Goal: Information Seeking & Learning: Find specific fact

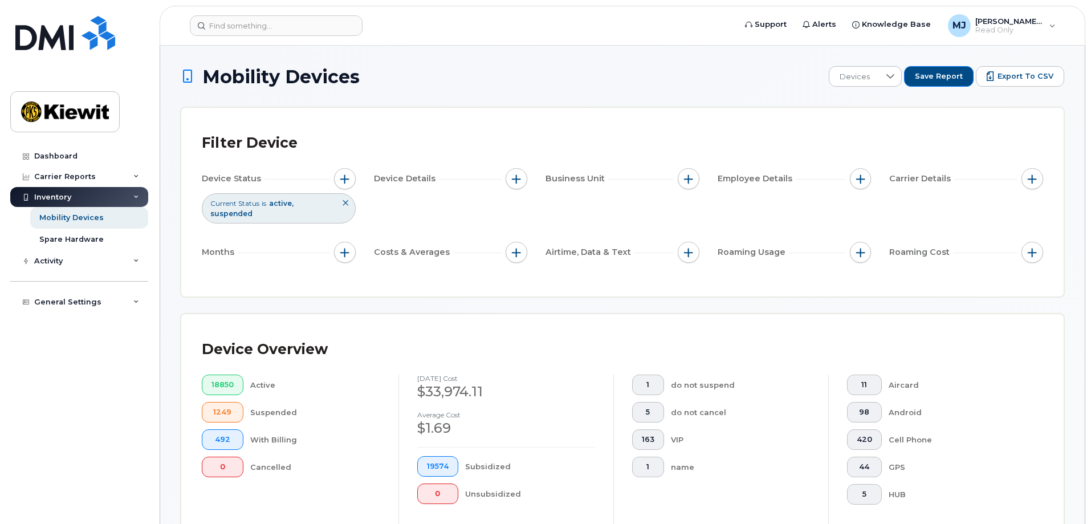
click at [0, 217] on div "Dashboard Carrier Reports Monthly Billing Data Daily Data Pooling Average Costi…" at bounding box center [77, 262] width 155 height 524
click at [859, 182] on span "button" at bounding box center [861, 178] width 9 height 9
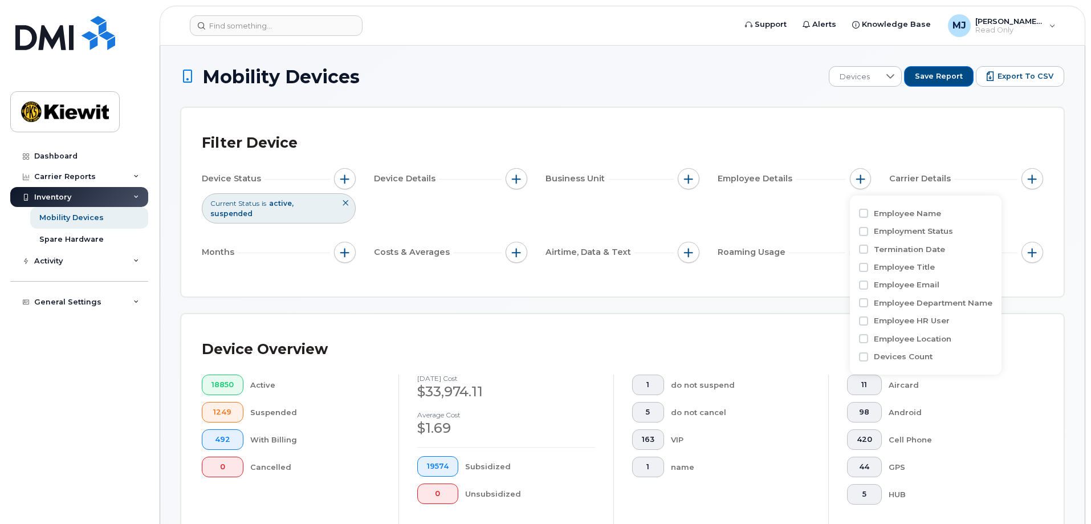
click at [898, 214] on label "Employee Name" at bounding box center [907, 213] width 67 height 11
click at [868, 214] on input "Employee Name" at bounding box center [863, 213] width 9 height 9
checkbox input "true"
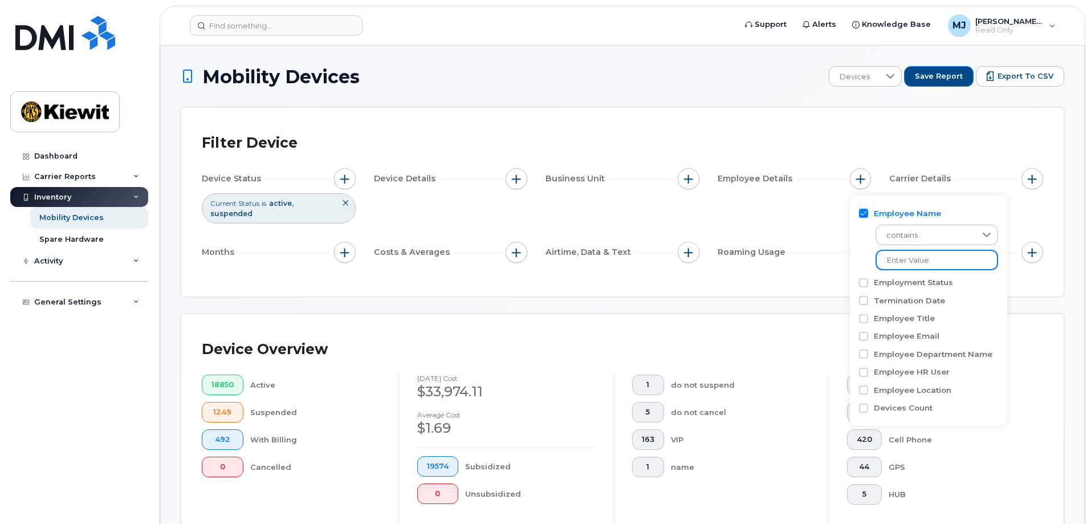
click at [910, 257] on input at bounding box center [937, 260] width 123 height 21
type input "[PERSON_NAME]"
click at [799, 289] on div "Filter Device Device Status Current Status is active suspended Device Details B…" at bounding box center [622, 202] width 883 height 189
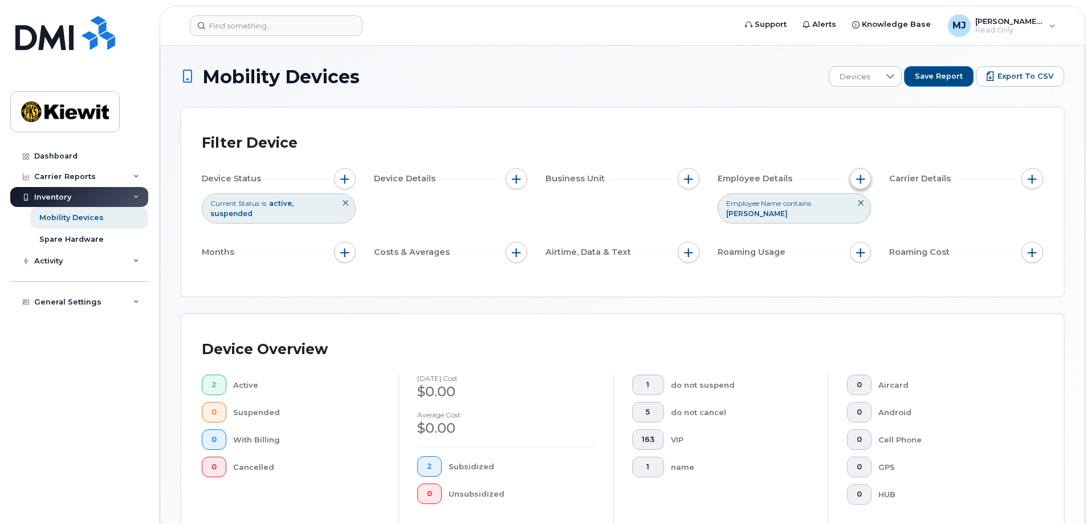
click at [863, 171] on button "button" at bounding box center [861, 179] width 22 height 22
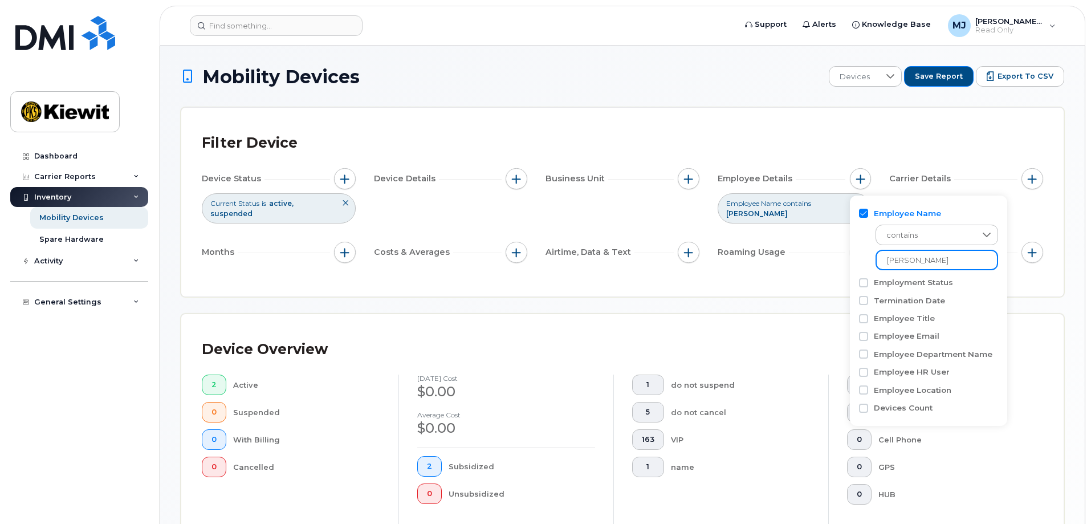
drag, startPoint x: 950, startPoint y: 265, endPoint x: 867, endPoint y: 265, distance: 83.3
click at [867, 265] on div "contains [PERSON_NAME]" at bounding box center [928, 244] width 139 height 51
type input "[PERSON_NAME]"
click at [794, 289] on div "Filter Device Device Status Current Status is active suspended Device Details B…" at bounding box center [622, 202] width 883 height 189
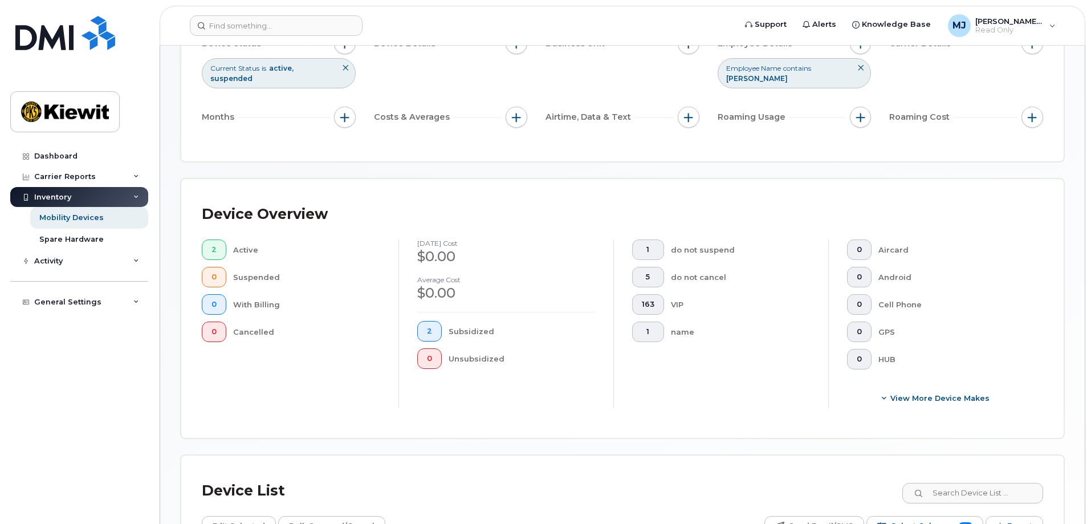
scroll to position [115, 0]
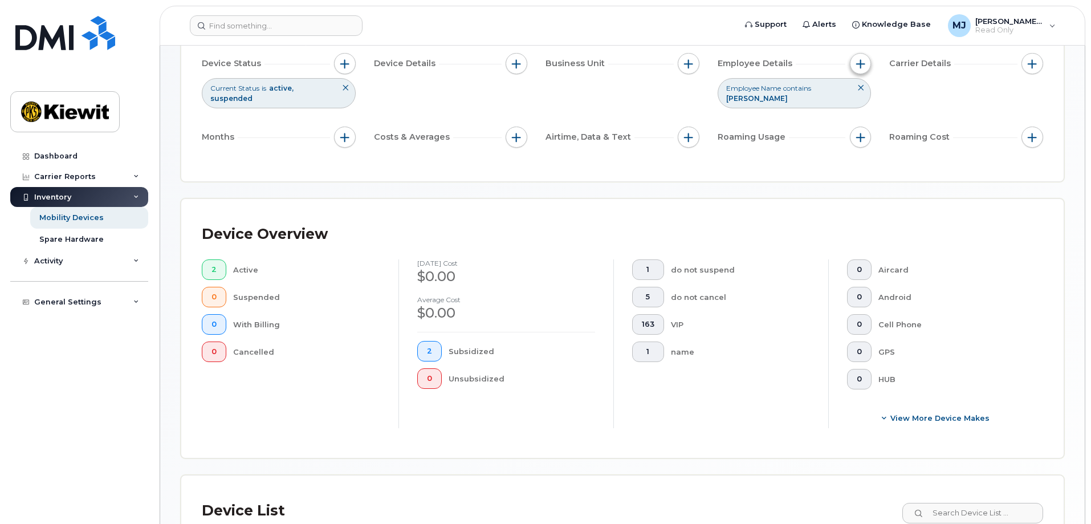
click at [859, 69] on button "button" at bounding box center [861, 64] width 22 height 22
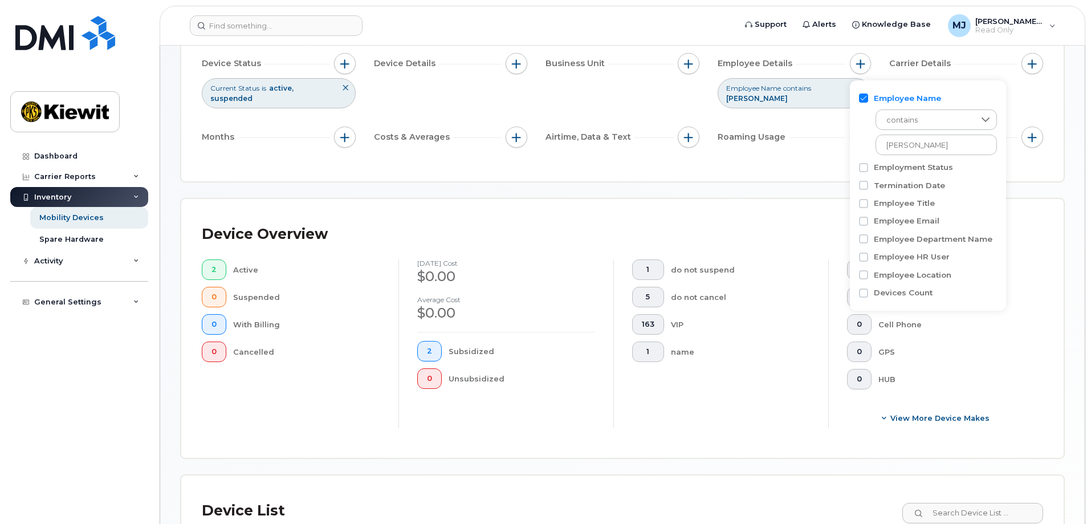
scroll to position [172, 0]
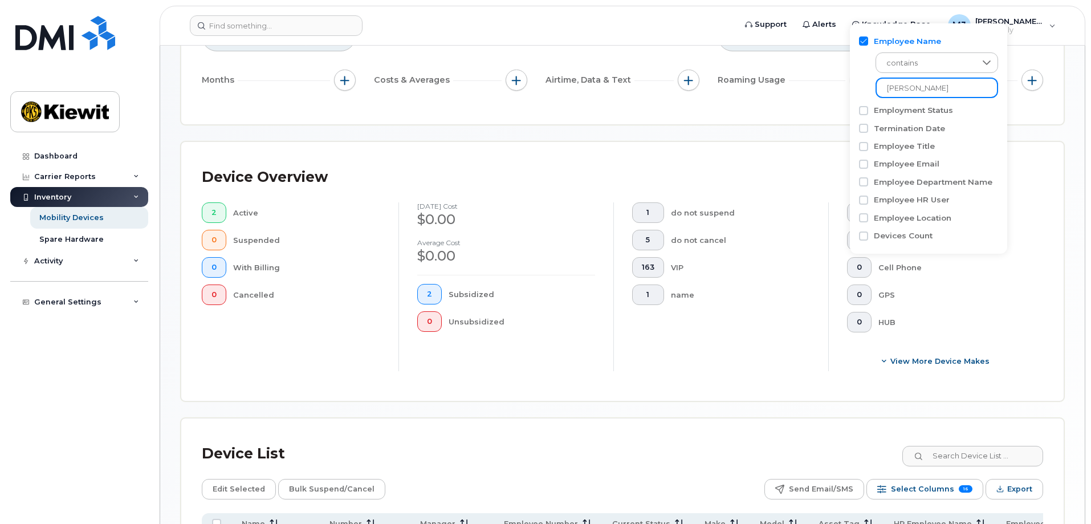
drag, startPoint x: 949, startPoint y: 84, endPoint x: 858, endPoint y: 92, distance: 91.6
click at [858, 92] on div "Employee Name contains [PERSON_NAME] Employment Status Termination Date Employe…" at bounding box center [928, 138] width 157 height 231
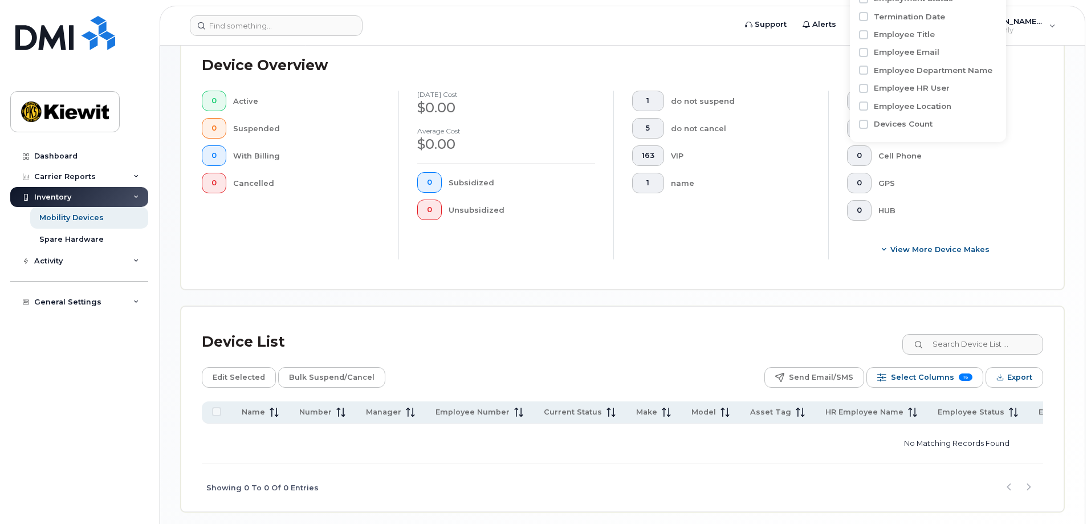
scroll to position [218, 0]
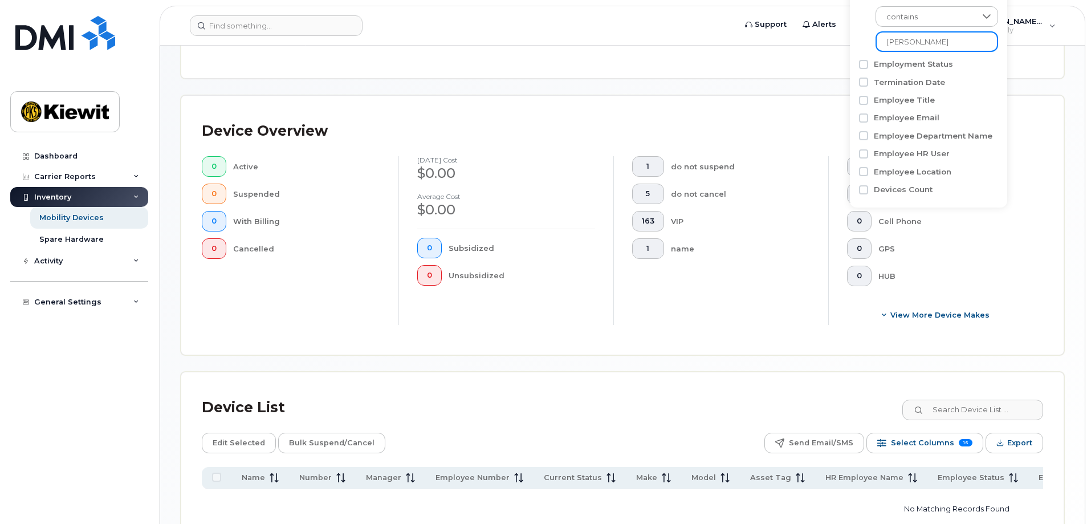
click at [946, 45] on input "[PERSON_NAME]" at bounding box center [937, 41] width 123 height 21
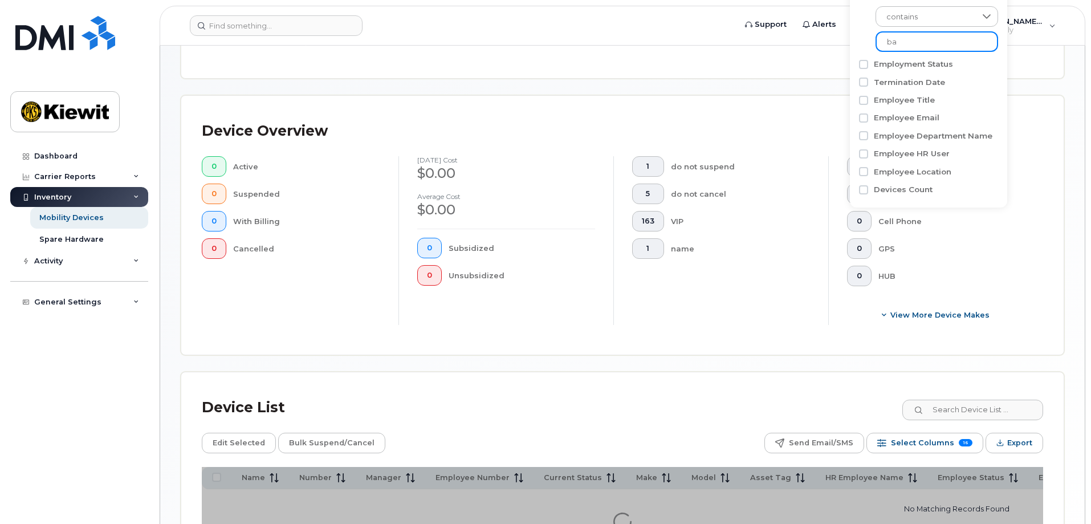
type input "b"
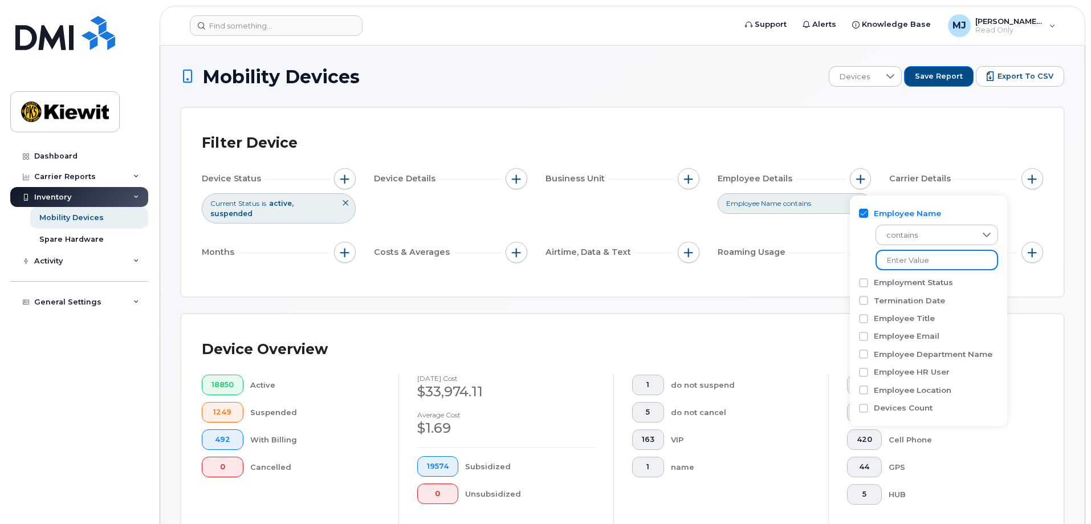
click at [938, 266] on input at bounding box center [937, 260] width 123 height 21
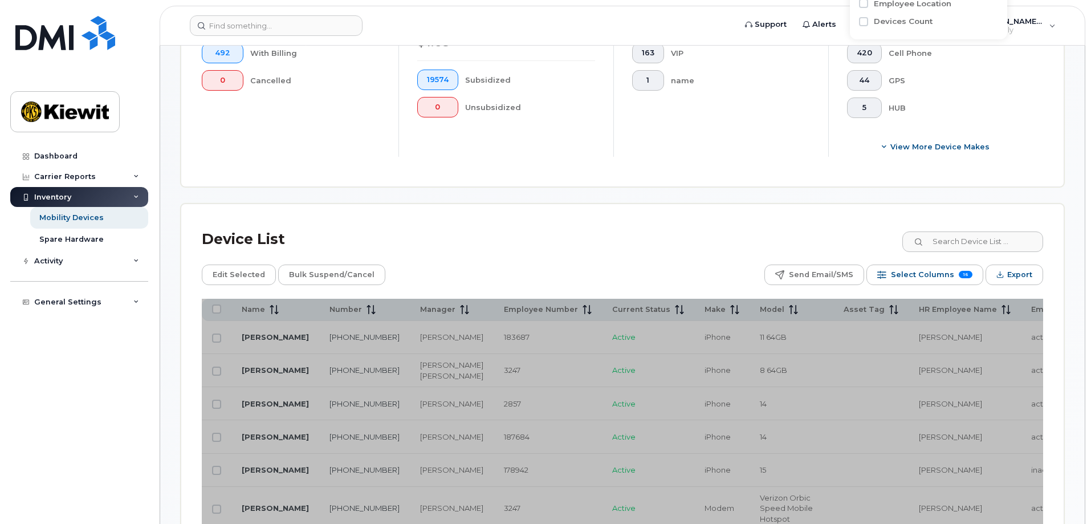
scroll to position [399, 0]
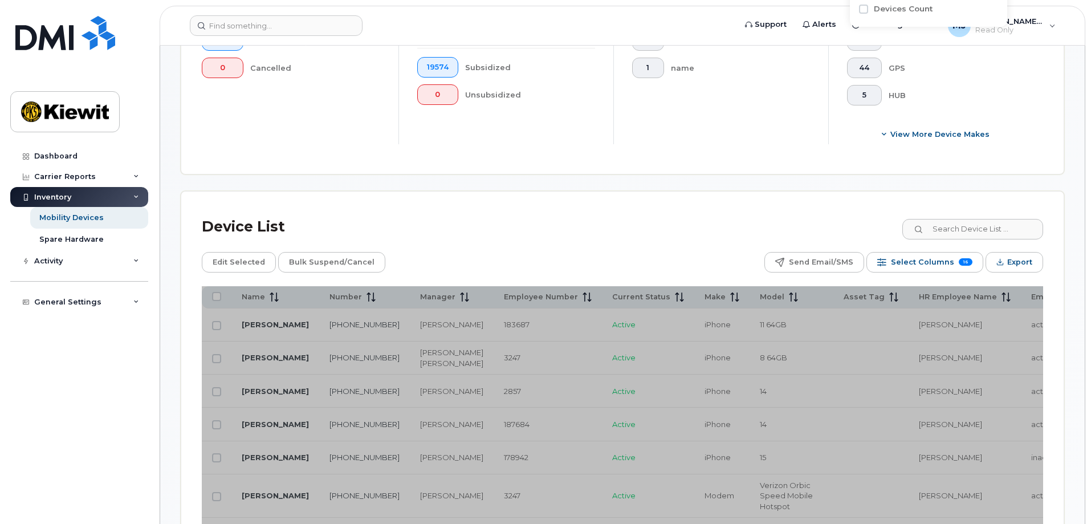
type input "[PERSON_NAME]"
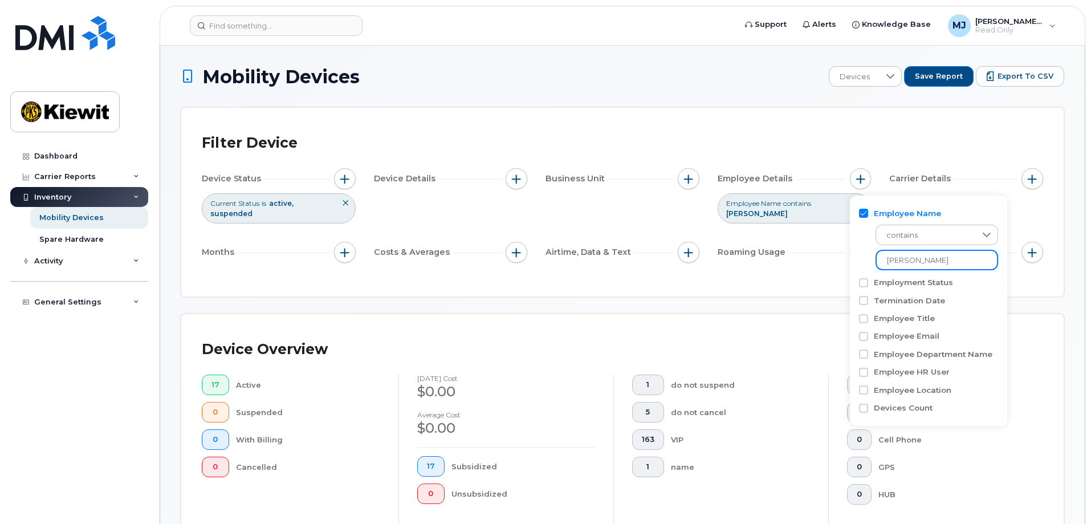
drag, startPoint x: 952, startPoint y: 258, endPoint x: 814, endPoint y: 261, distance: 138.0
type input "[PERSON_NAME]"
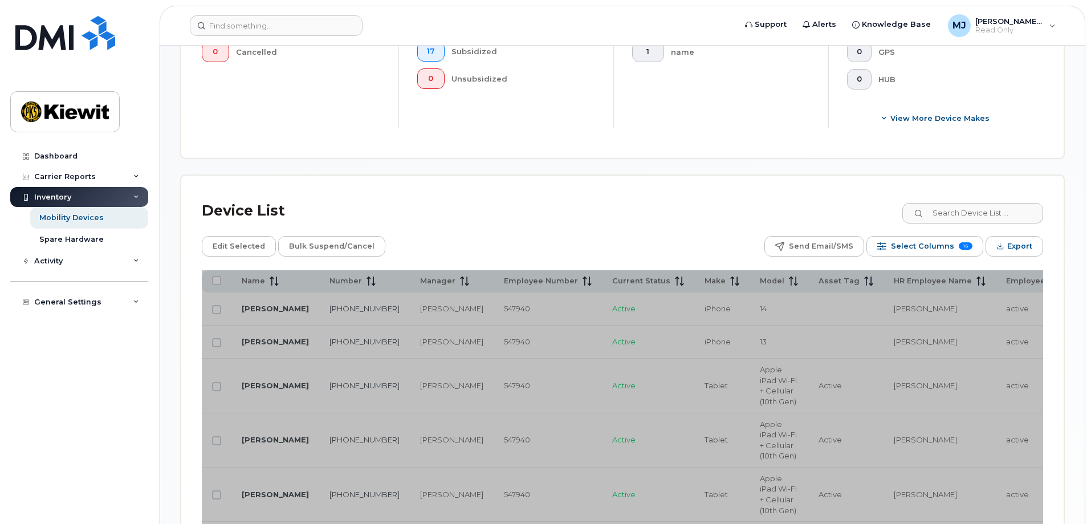
scroll to position [513, 0]
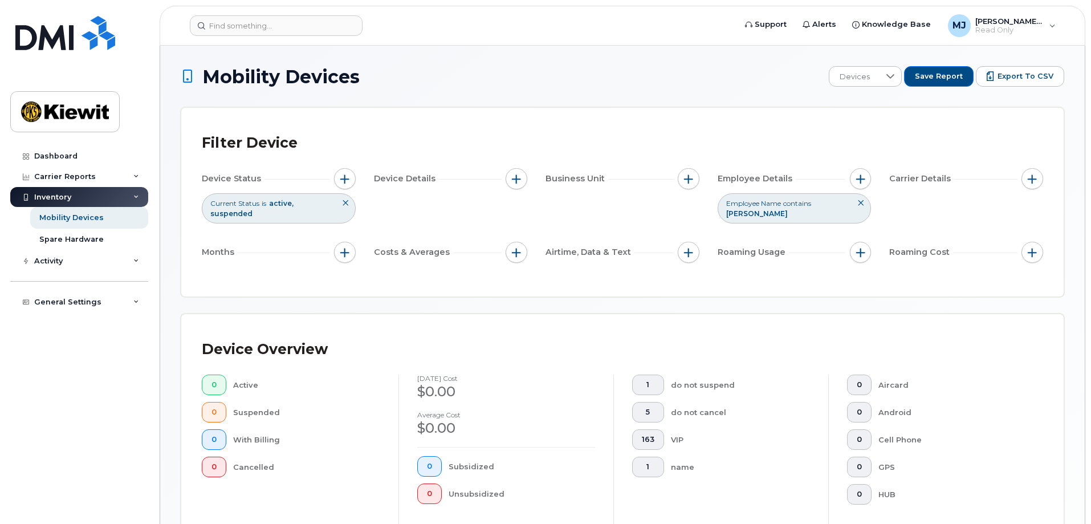
click at [861, 200] on icon at bounding box center [861, 203] width 7 height 7
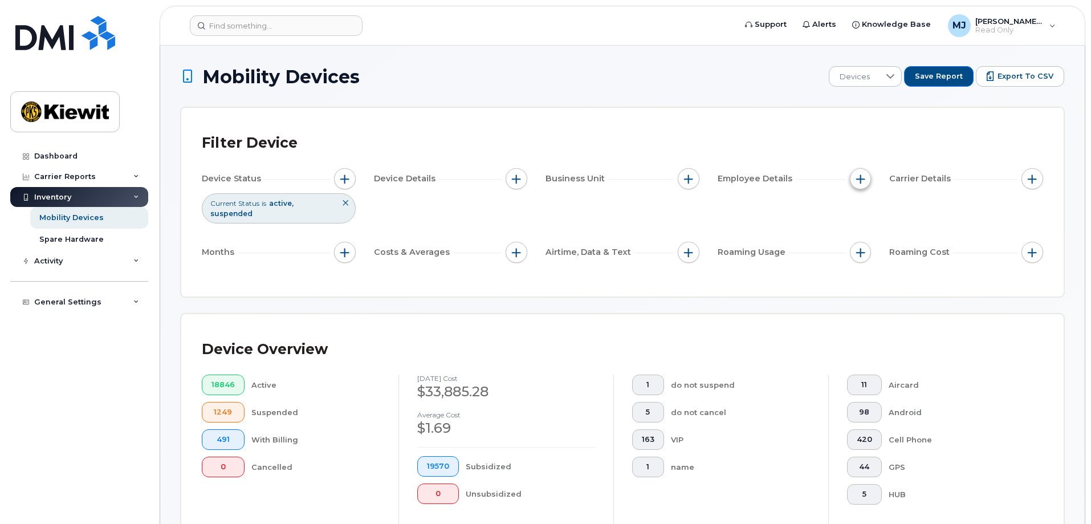
click at [857, 171] on button "button" at bounding box center [861, 179] width 22 height 22
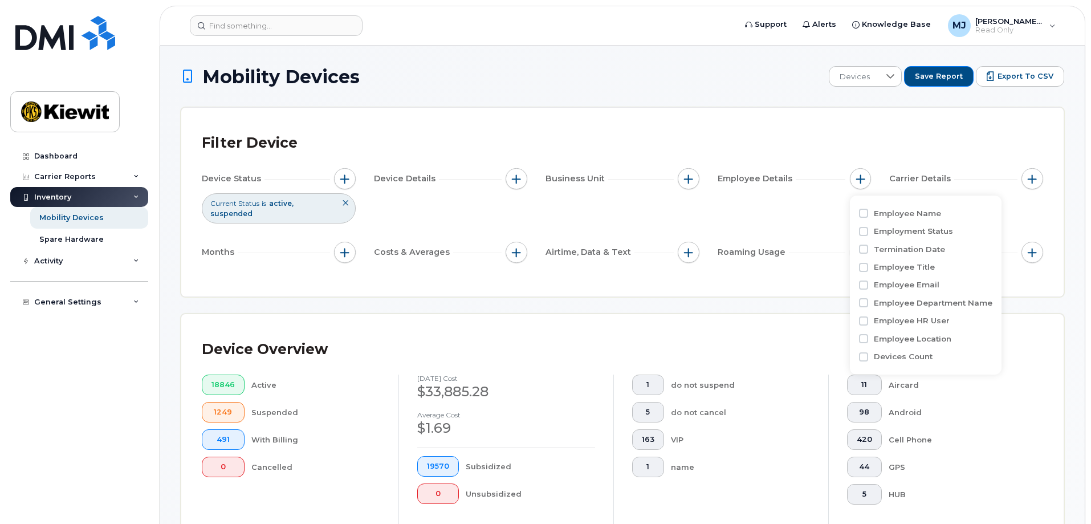
click at [908, 216] on label "Employee Name" at bounding box center [907, 213] width 67 height 11
click at [868, 216] on input "Employee Name" at bounding box center [863, 213] width 9 height 9
checkbox input "true"
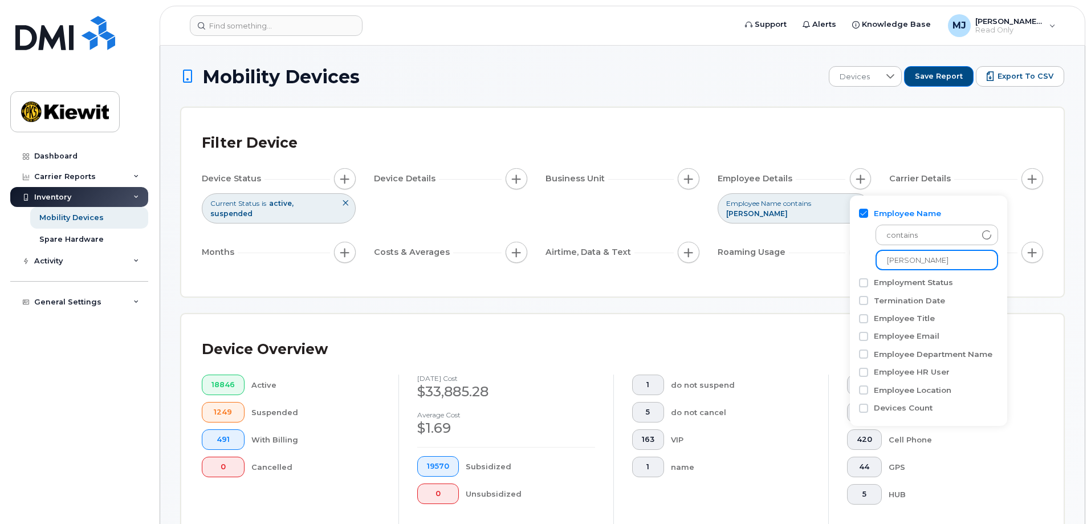
drag, startPoint x: 959, startPoint y: 259, endPoint x: 879, endPoint y: 261, distance: 79.8
click at [879, 261] on input "[PERSON_NAME]" at bounding box center [937, 260] width 123 height 21
type input "[PERSON_NAME]"
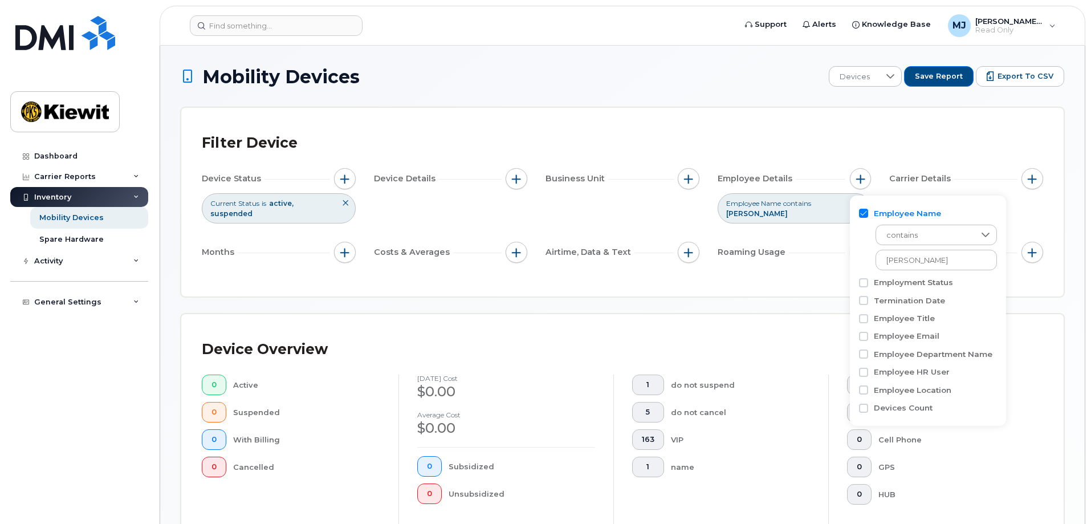
click at [1046, 421] on div "Device Overview 0 Active 0 Suspended 0 With Billing 0 Cancelled [DATE] cost $0.…" at bounding box center [622, 443] width 883 height 259
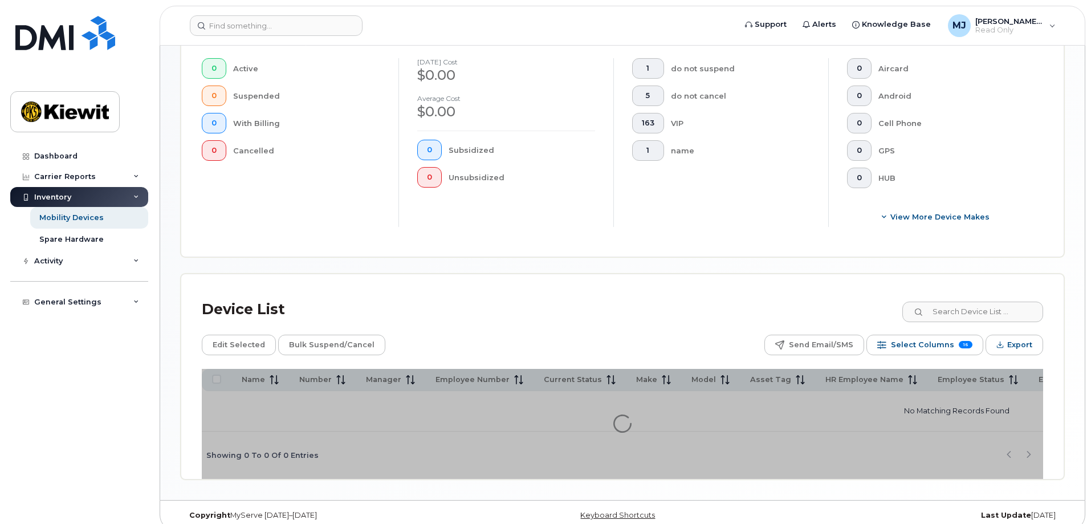
scroll to position [332, 0]
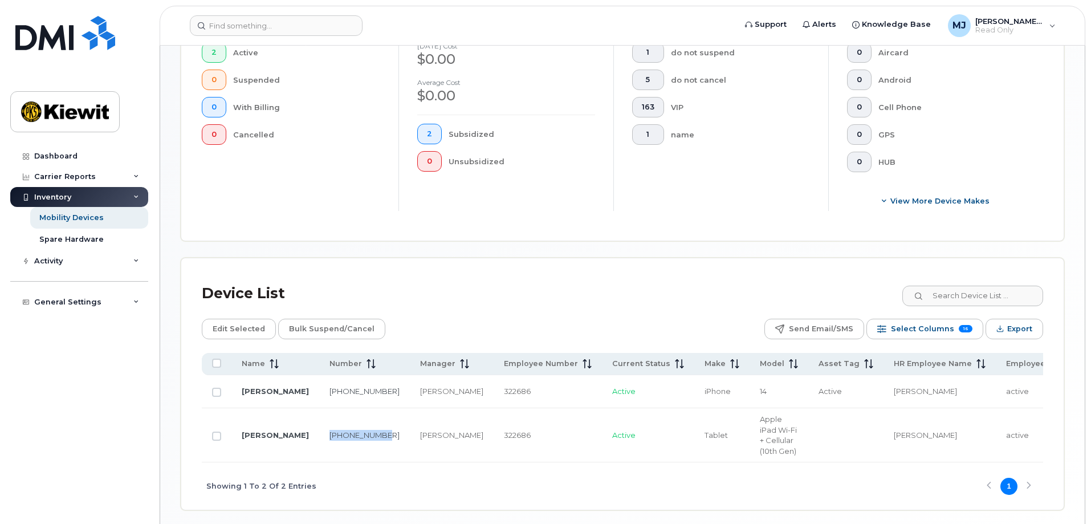
drag, startPoint x: 296, startPoint y: 439, endPoint x: 336, endPoint y: 457, distance: 43.7
click at [336, 457] on td "[PHONE_NUMBER]" at bounding box center [364, 435] width 91 height 54
copy link "[PHONE_NUMBER]"
drag, startPoint x: 683, startPoint y: 421, endPoint x: 701, endPoint y: 472, distance: 53.9
click at [750, 462] on td "Apple iPad Wi-Fi + Cellular (10th Gen)" at bounding box center [779, 435] width 59 height 54
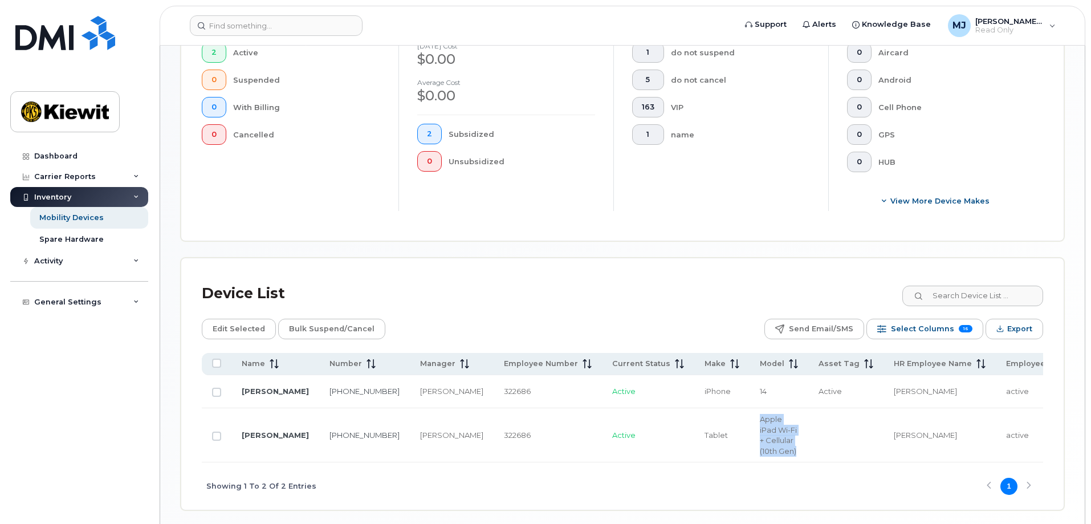
copy span "Apple iPad Wi-Fi + Cellular (10th Gen)"
click at [739, 323] on div "Edit Selected Bulk Suspend/Cancel Send Email/SMS Select Columns 16 Filter Refre…" at bounding box center [623, 329] width 842 height 21
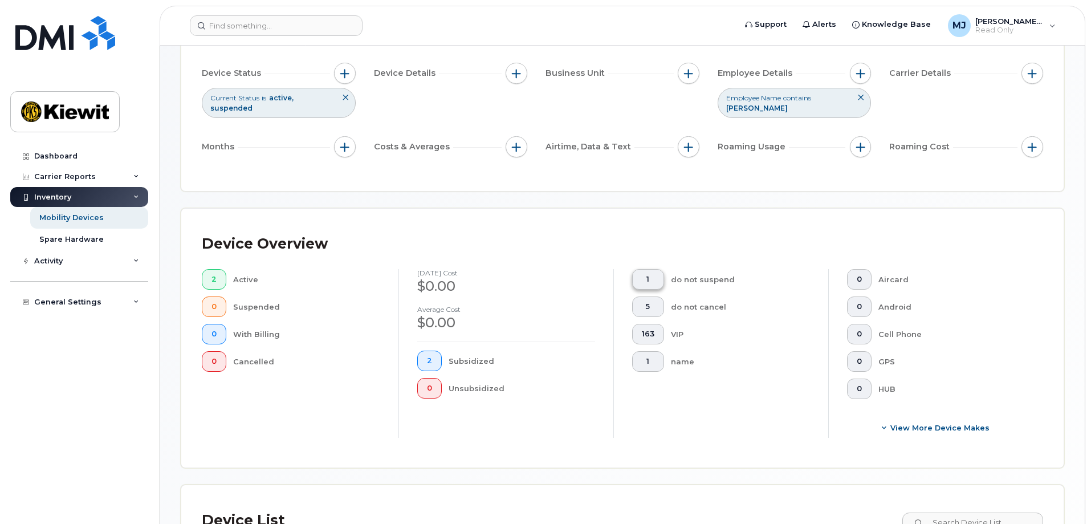
scroll to position [104, 0]
click at [863, 71] on span "button" at bounding box center [861, 74] width 9 height 9
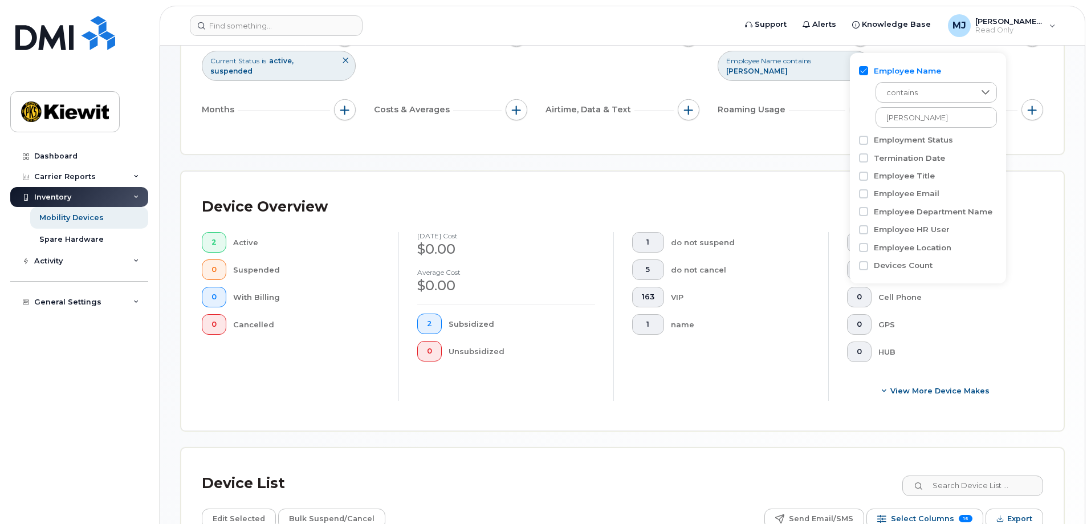
scroll to position [161, 0]
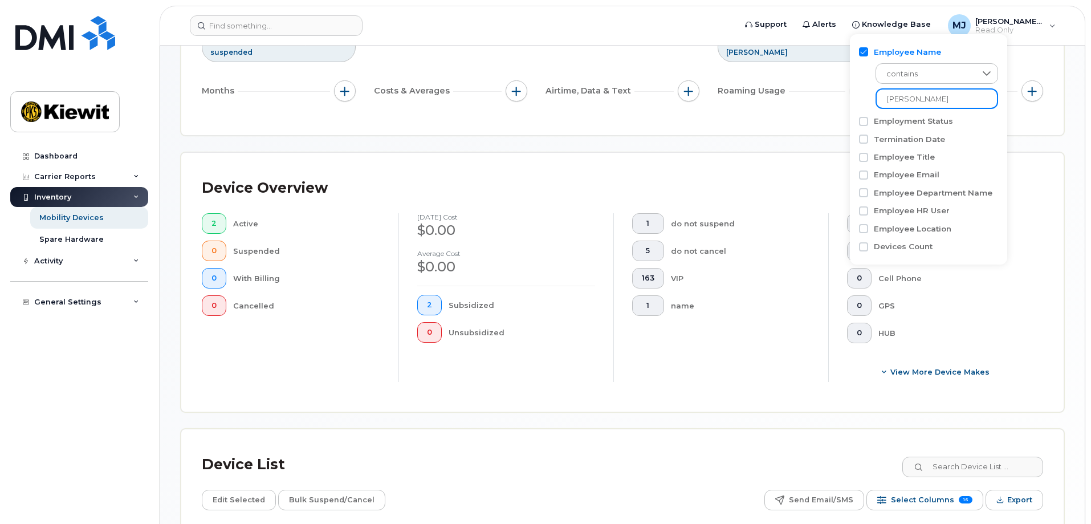
drag, startPoint x: 948, startPoint y: 92, endPoint x: 862, endPoint y: 93, distance: 86.7
click at [862, 93] on div "contains [PERSON_NAME]" at bounding box center [928, 83] width 139 height 51
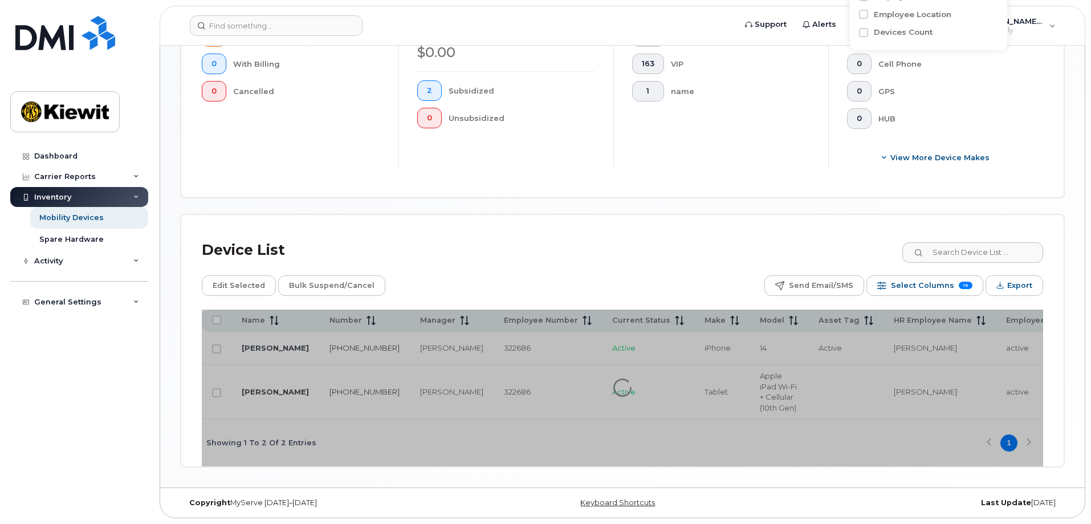
scroll to position [368, 0]
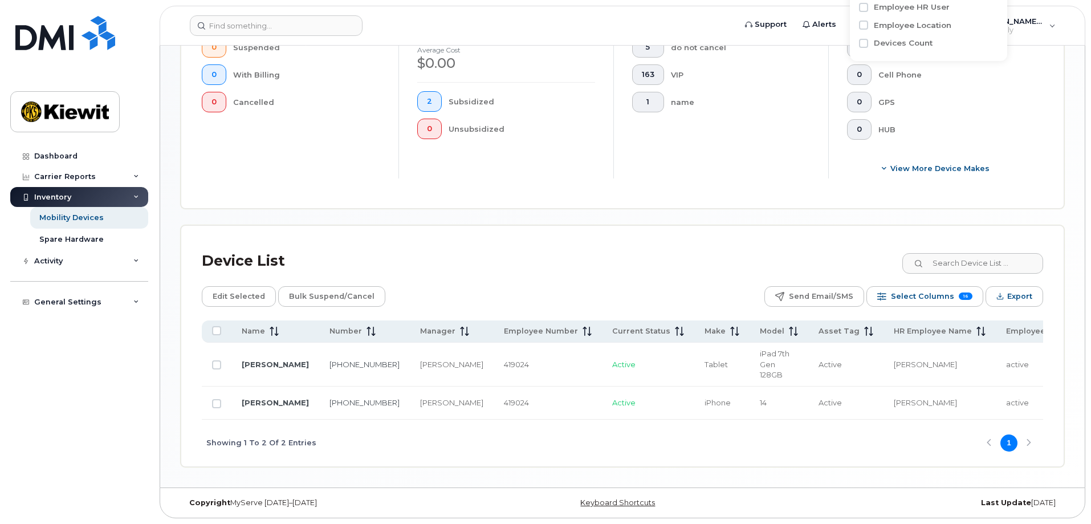
type input "[PERSON_NAME]"
drag, startPoint x: 346, startPoint y: 397, endPoint x: 287, endPoint y: 403, distance: 59.5
click at [287, 403] on tr "[PERSON_NAME] 712-635-[GEOGRAPHIC_DATA][PERSON_NAME] Active iPhone 14 Active [P…" at bounding box center [991, 403] width 1579 height 33
copy tr "[PHONE_NUMBER]"
drag, startPoint x: 390, startPoint y: 402, endPoint x: 358, endPoint y: 403, distance: 32.0
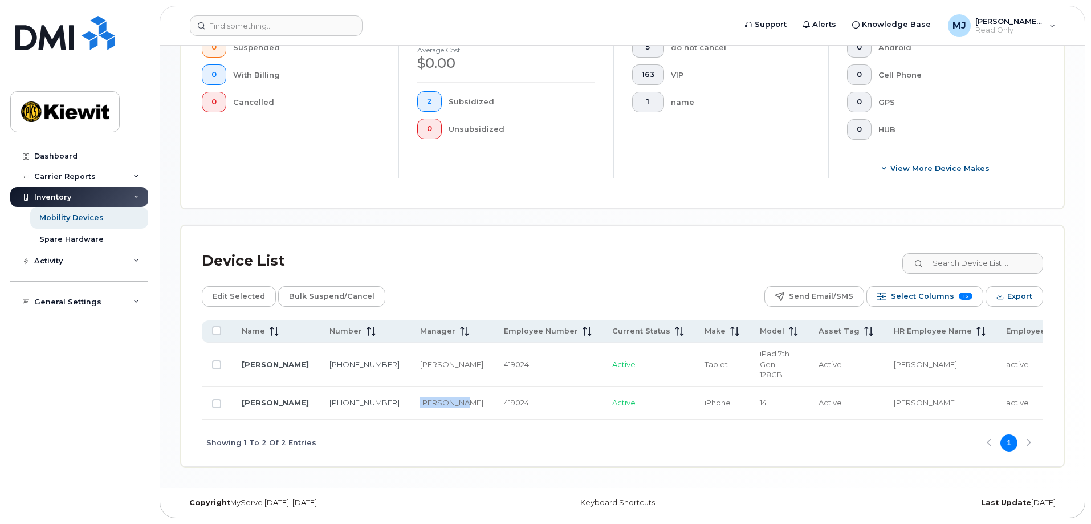
click at [410, 403] on td "[PERSON_NAME]" at bounding box center [452, 403] width 84 height 33
copy div "[PERSON_NAME]"
drag, startPoint x: 319, startPoint y: 364, endPoint x: 291, endPoint y: 353, distance: 30.2
click at [319, 353] on td "[PHONE_NUMBER]" at bounding box center [364, 365] width 91 height 44
copy link "[PHONE_NUMBER]"
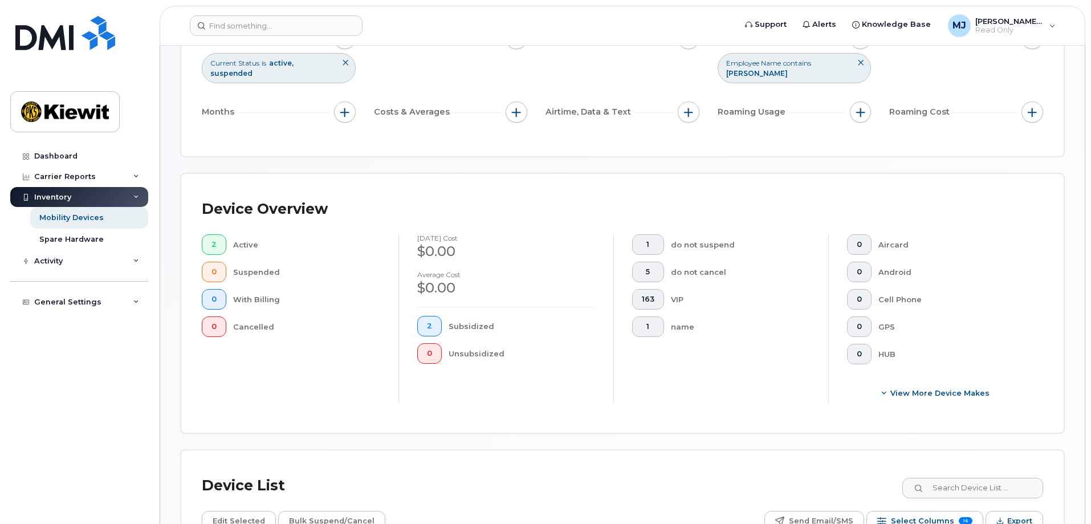
scroll to position [83, 0]
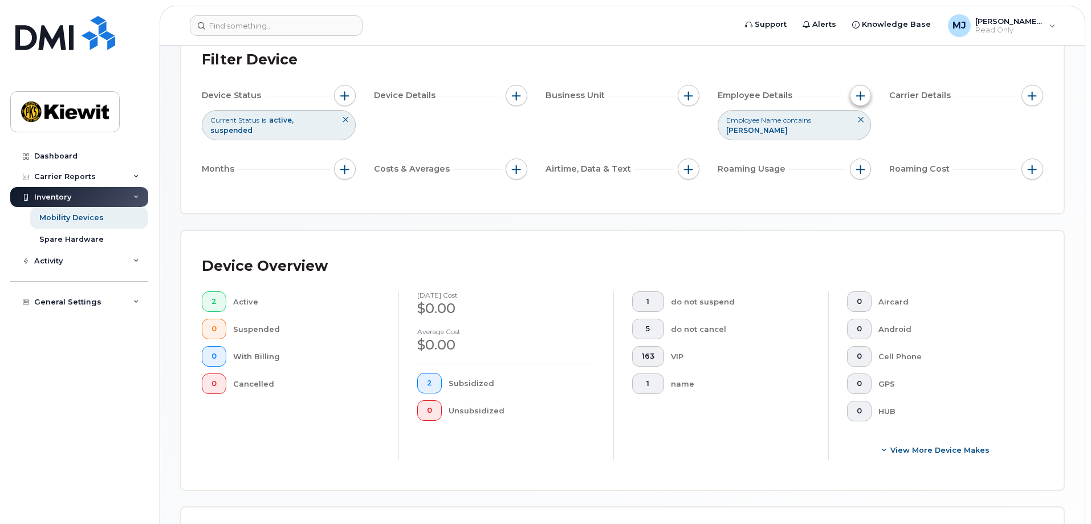
click at [857, 94] on span "button" at bounding box center [861, 95] width 9 height 9
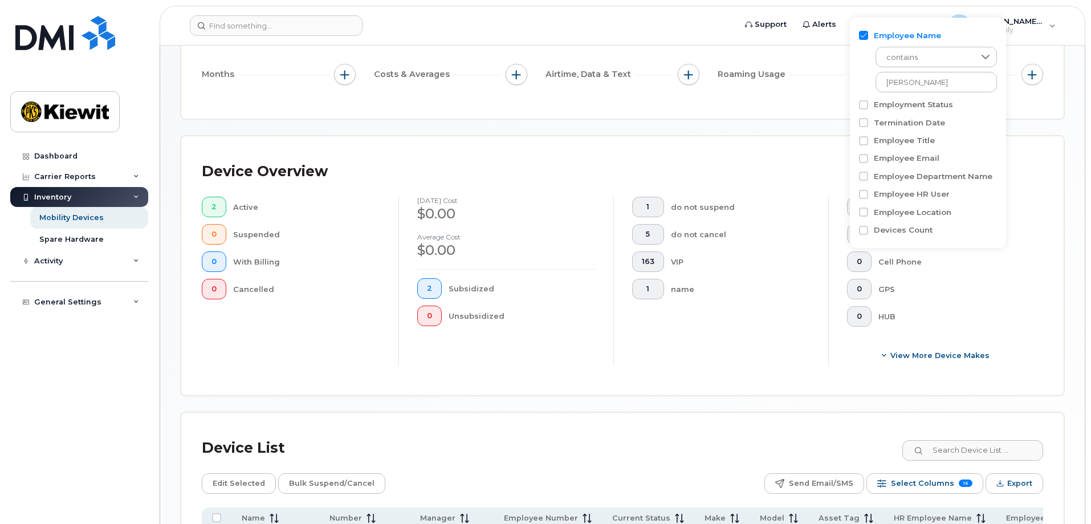
scroll to position [197, 0]
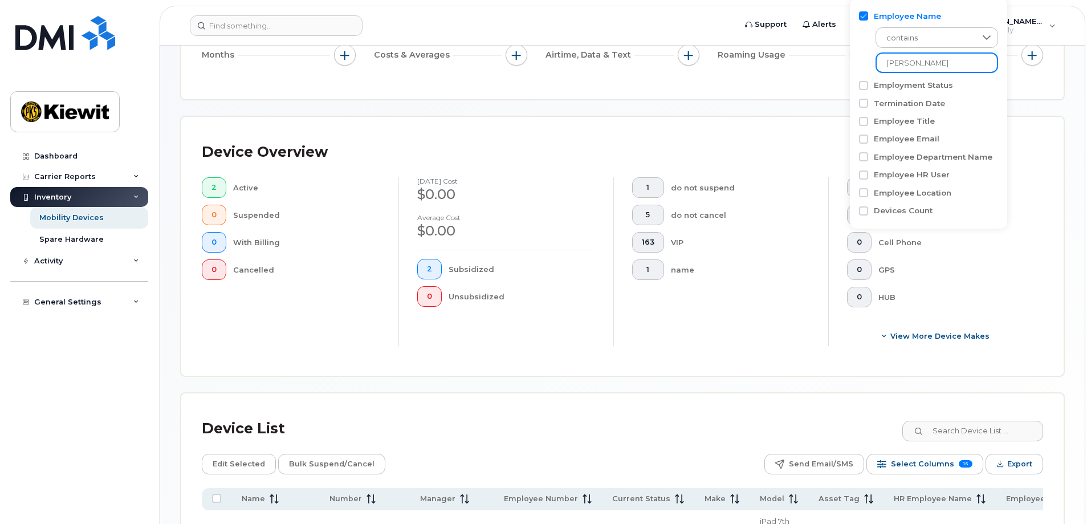
drag, startPoint x: 938, startPoint y: 66, endPoint x: 888, endPoint y: 66, distance: 50.2
click at [888, 66] on input "[PERSON_NAME]" at bounding box center [937, 62] width 123 height 21
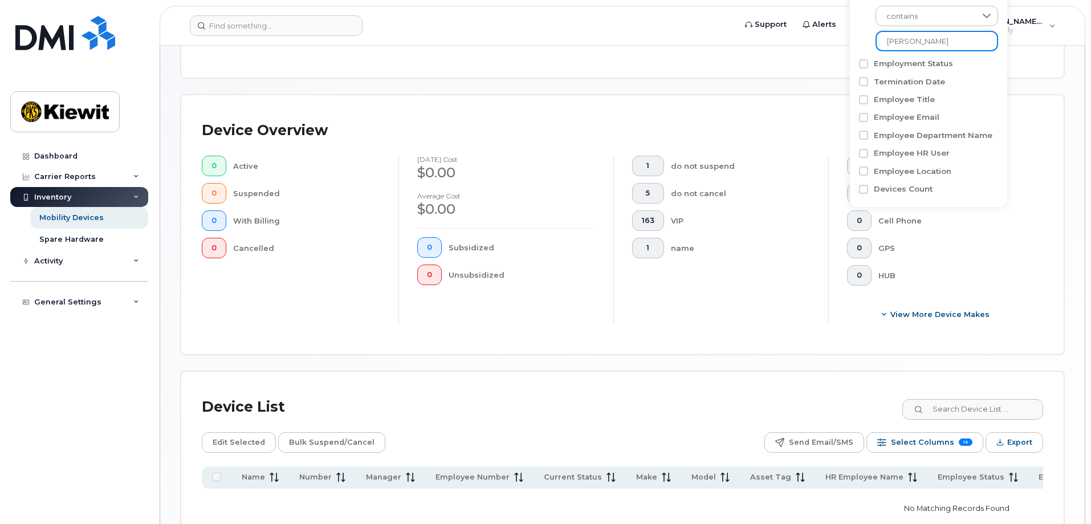
scroll to position [218, 0]
drag, startPoint x: 909, startPoint y: 44, endPoint x: 835, endPoint y: 49, distance: 74.3
click at [835, 49] on body "Support Alerts Knowledge Base [PERSON_NAME] Jupiter Read Only English Français …" at bounding box center [545, 208] width 1091 height 853
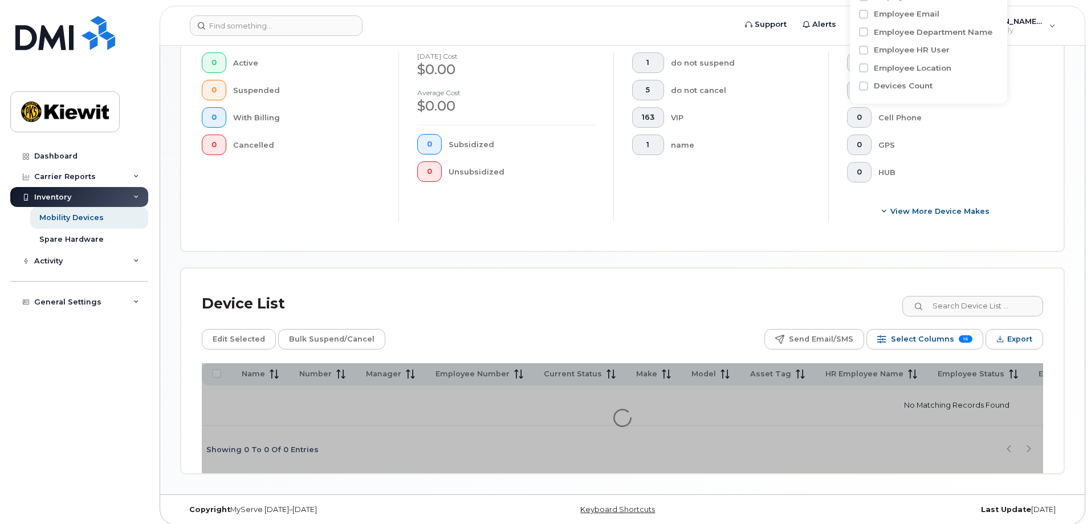
scroll to position [323, 0]
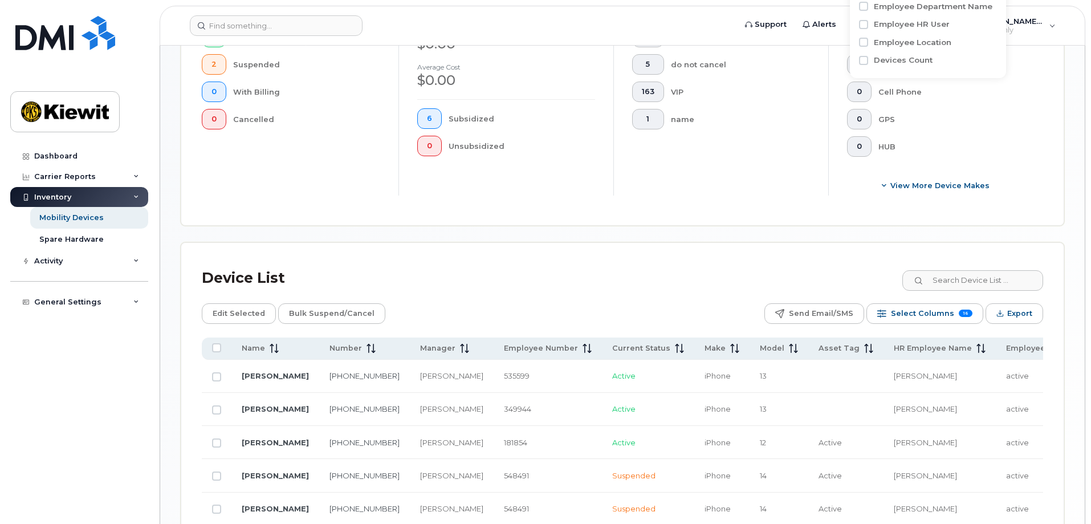
scroll to position [206, 0]
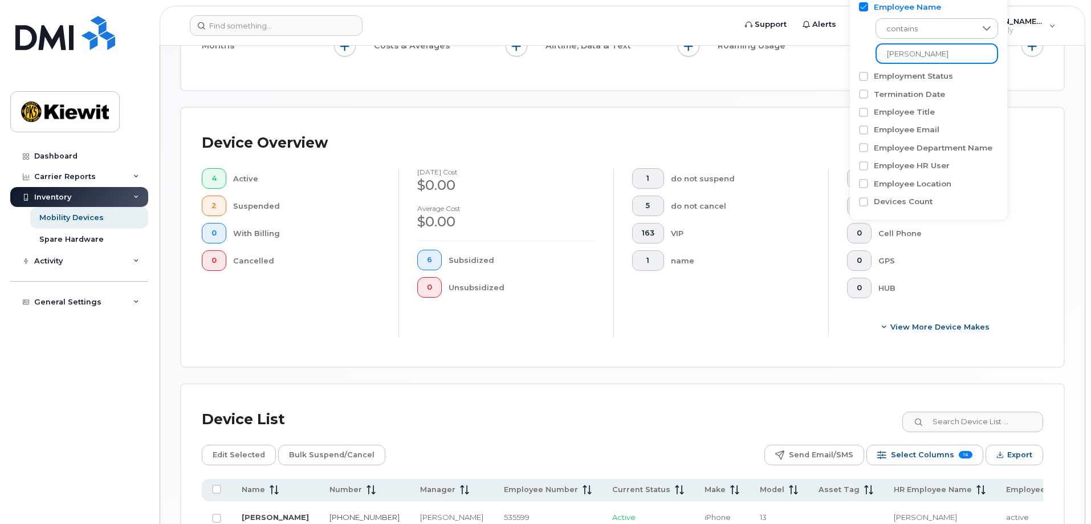
drag, startPoint x: 923, startPoint y: 47, endPoint x: 821, endPoint y: 57, distance: 102.6
click at [821, 57] on body "Support Alerts Knowledge Base [PERSON_NAME] Jupiter Read Only English Français …" at bounding box center [545, 299] width 1091 height 1011
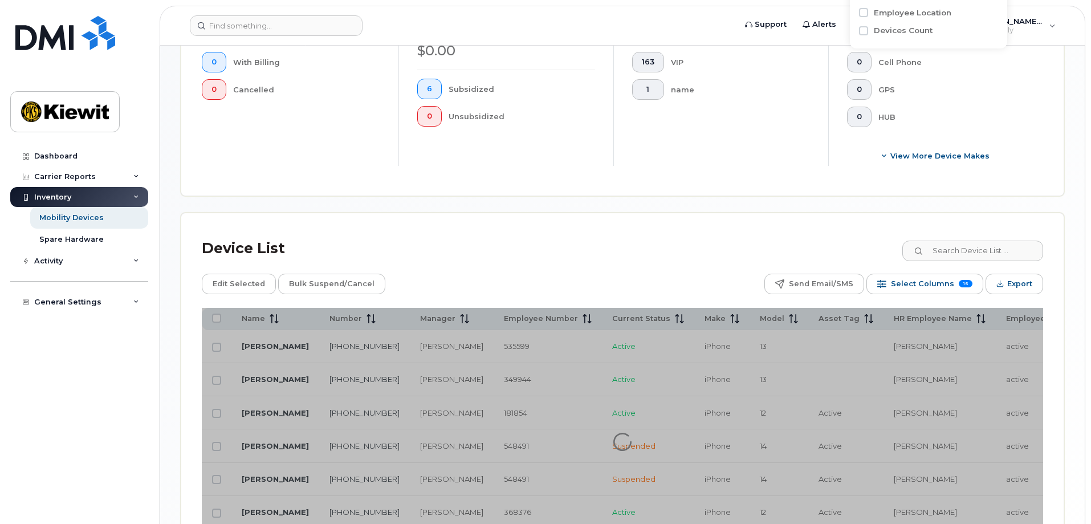
scroll to position [348, 0]
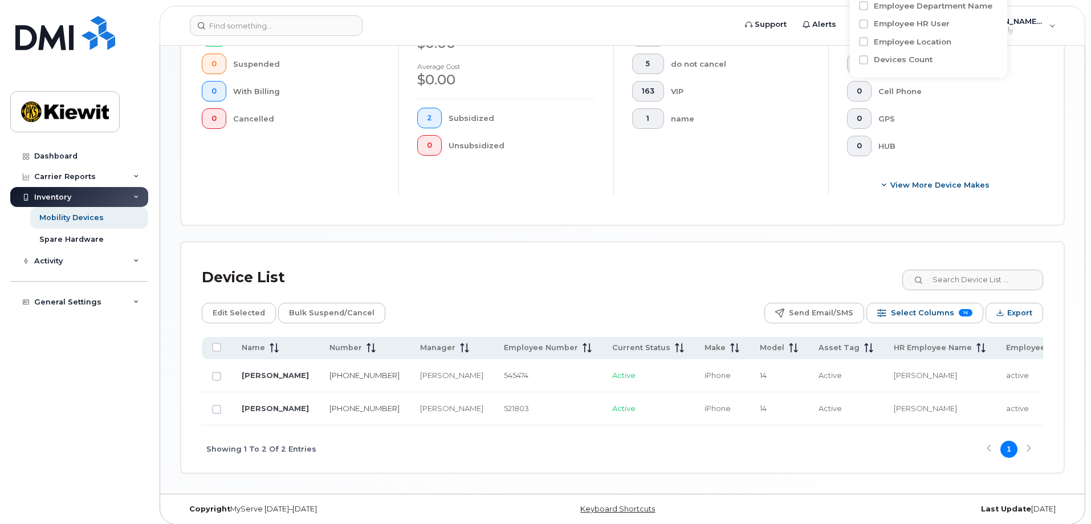
type input "[PERSON_NAME]"
drag, startPoint x: 328, startPoint y: 407, endPoint x: 297, endPoint y: 395, distance: 34.1
click at [319, 395] on td "[PHONE_NUMBER]" at bounding box center [364, 408] width 91 height 33
copy link "[PHONE_NUMBER]"
drag, startPoint x: 333, startPoint y: 369, endPoint x: 304, endPoint y: 354, distance: 32.9
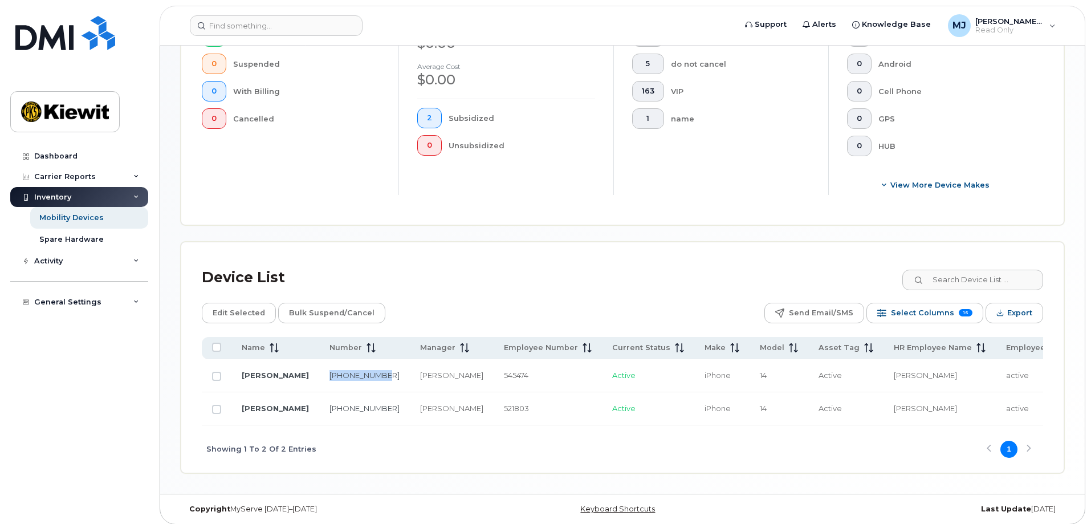
click at [319, 359] on td "[PHONE_NUMBER]" at bounding box center [364, 375] width 91 height 33
copy link "[PHONE_NUMBER]"
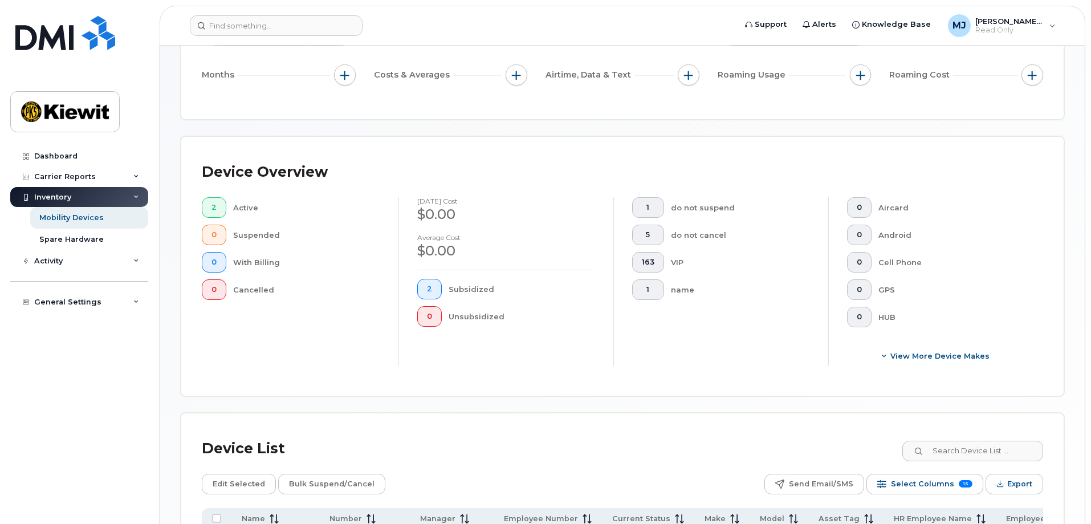
scroll to position [120, 0]
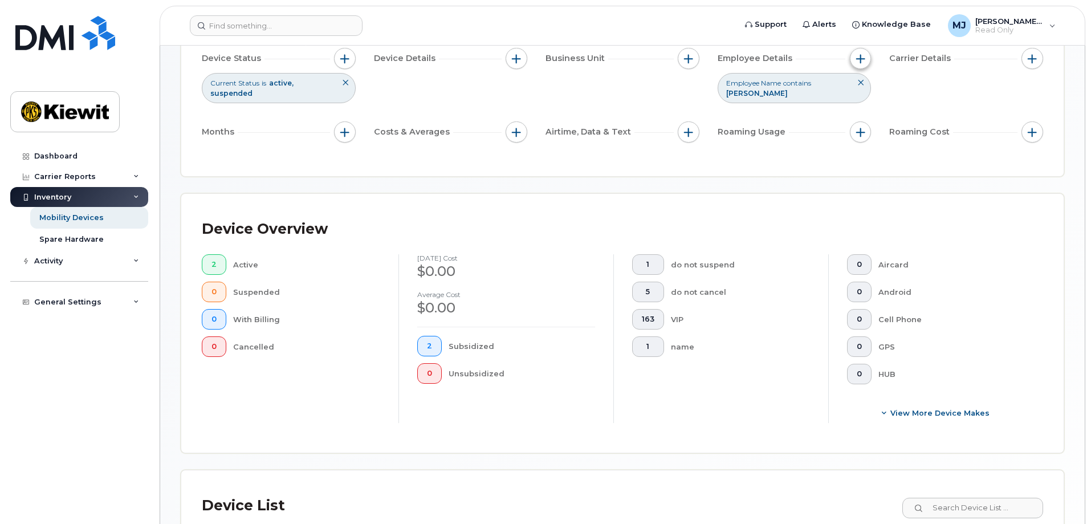
click at [858, 66] on button "button" at bounding box center [861, 59] width 22 height 22
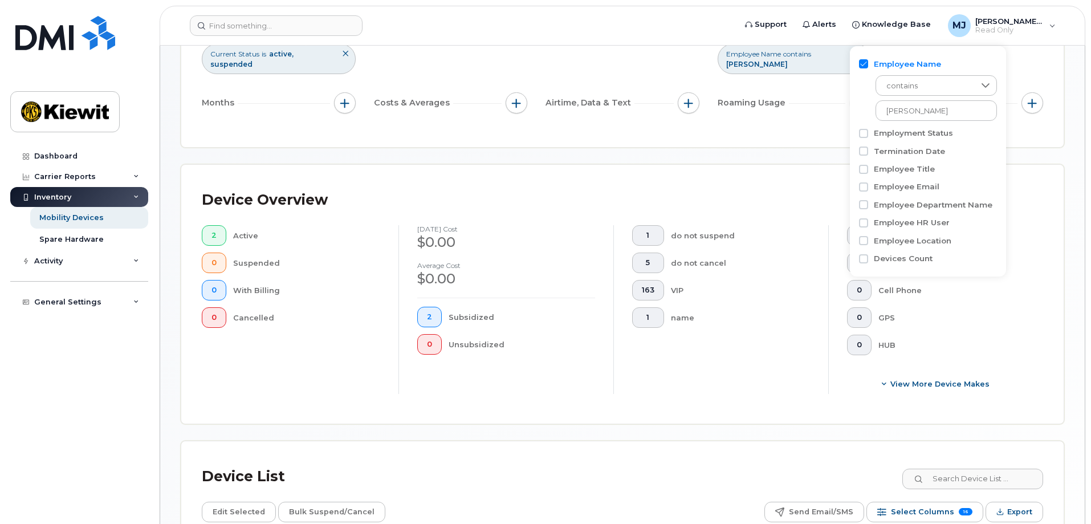
scroll to position [177, 0]
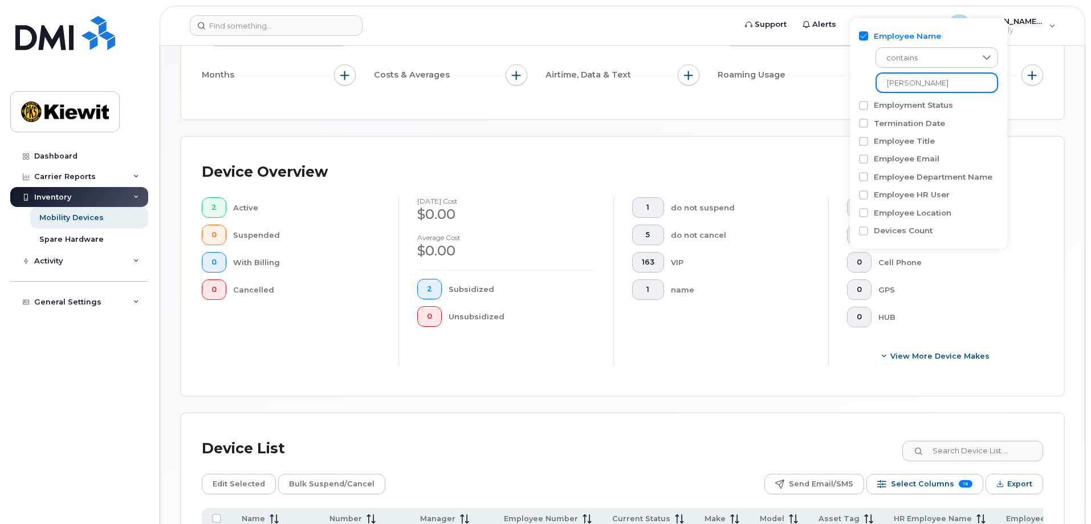
drag, startPoint x: 924, startPoint y: 84, endPoint x: 840, endPoint y: 84, distance: 84.4
click at [840, 84] on body "Support Alerts Knowledge Base [PERSON_NAME] Jupiter Read Only English Français …" at bounding box center [545, 262] width 1091 height 879
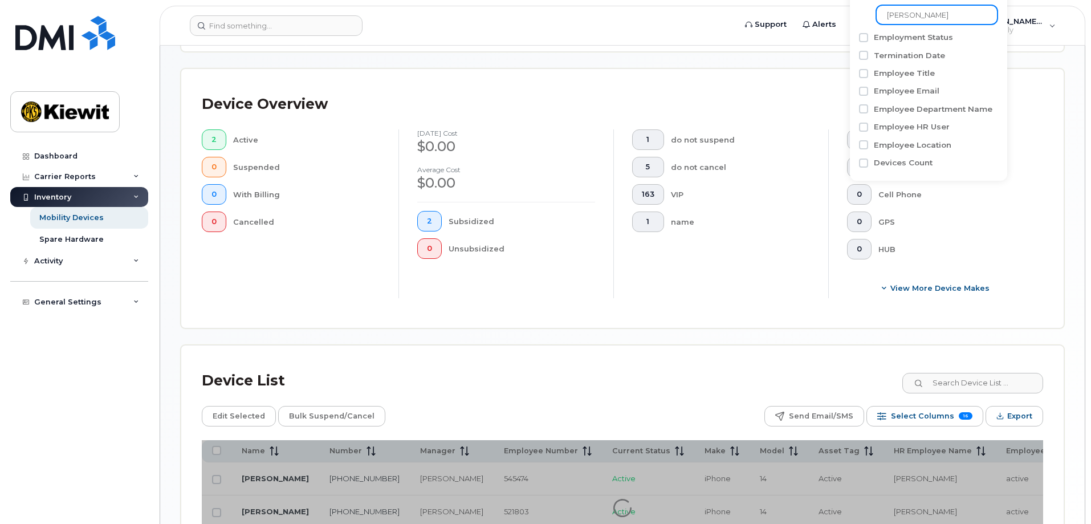
scroll to position [348, 0]
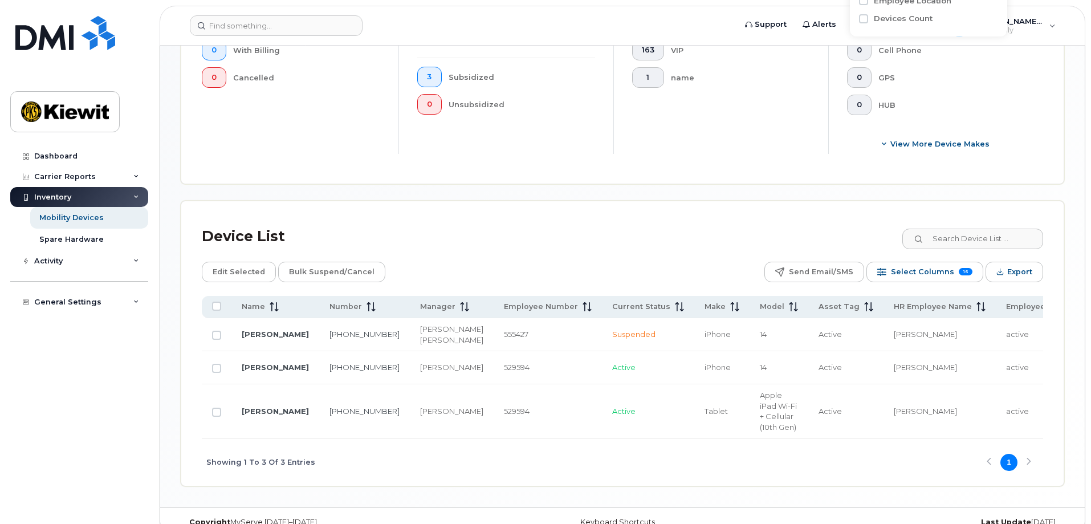
scroll to position [445, 0]
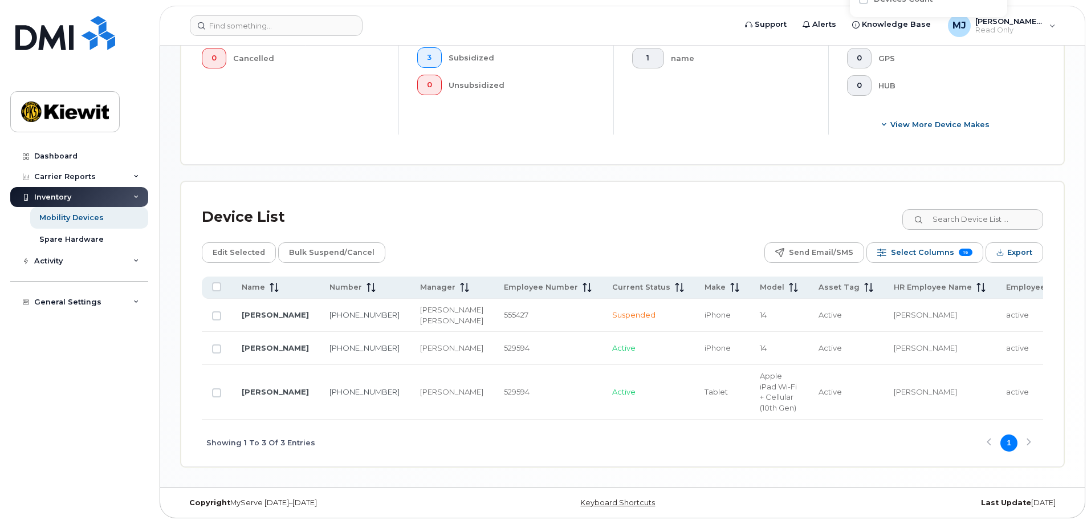
type input "[PERSON_NAME]"
drag, startPoint x: 297, startPoint y: 371, endPoint x: 318, endPoint y: 393, distance: 30.7
click at [319, 393] on td "[PHONE_NUMBER]" at bounding box center [364, 392] width 91 height 54
copy link "[PHONE_NUMBER]"
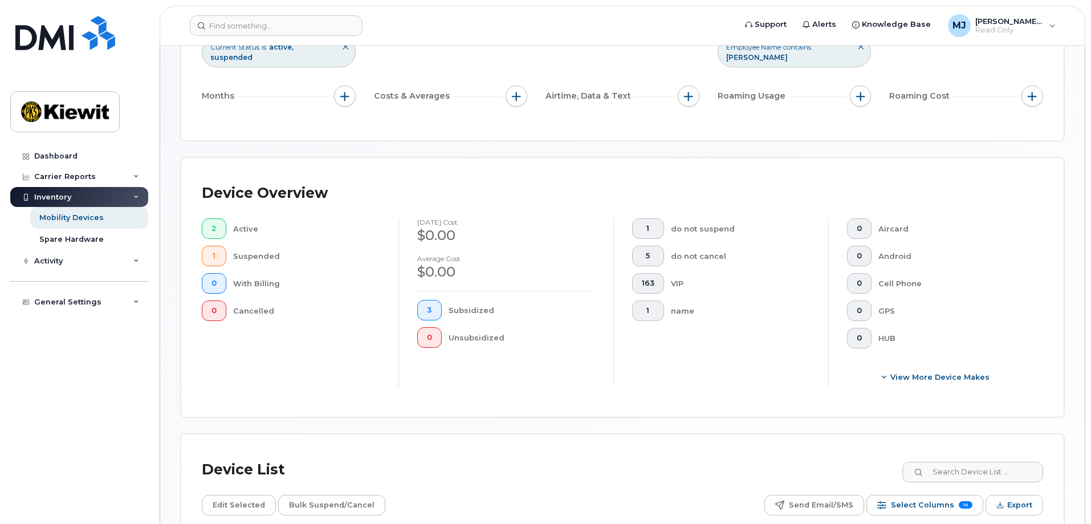
scroll to position [103, 0]
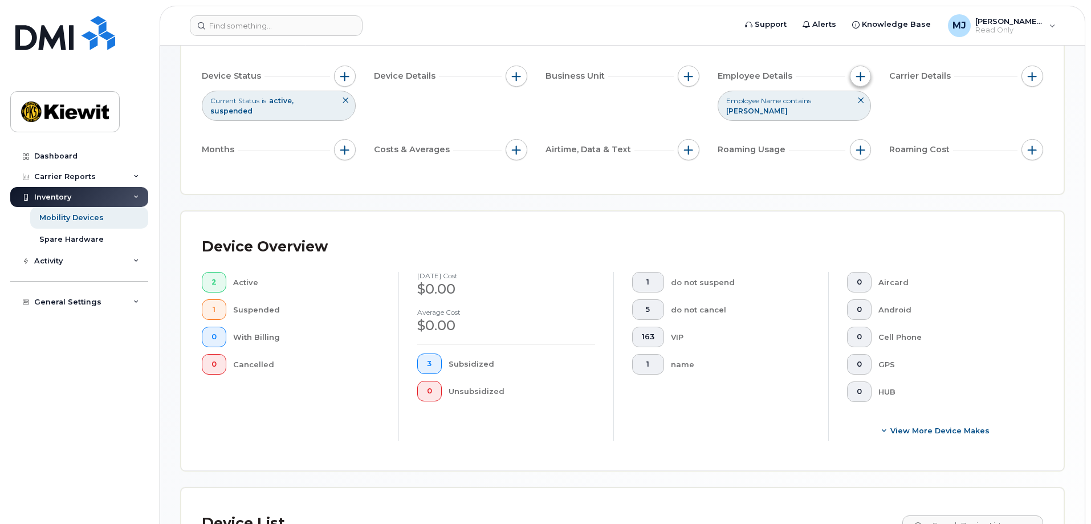
click at [857, 78] on span "button" at bounding box center [861, 76] width 9 height 9
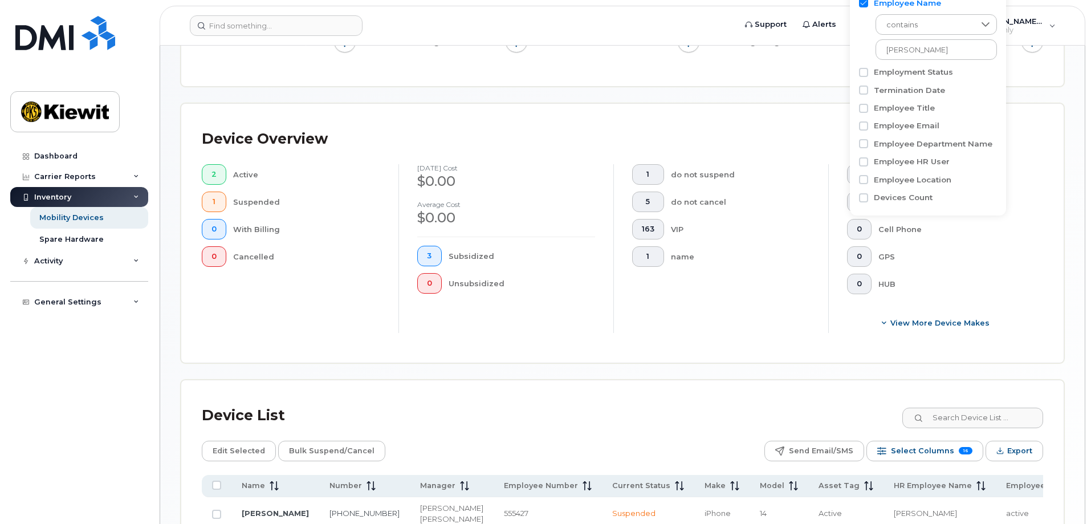
scroll to position [217, 0]
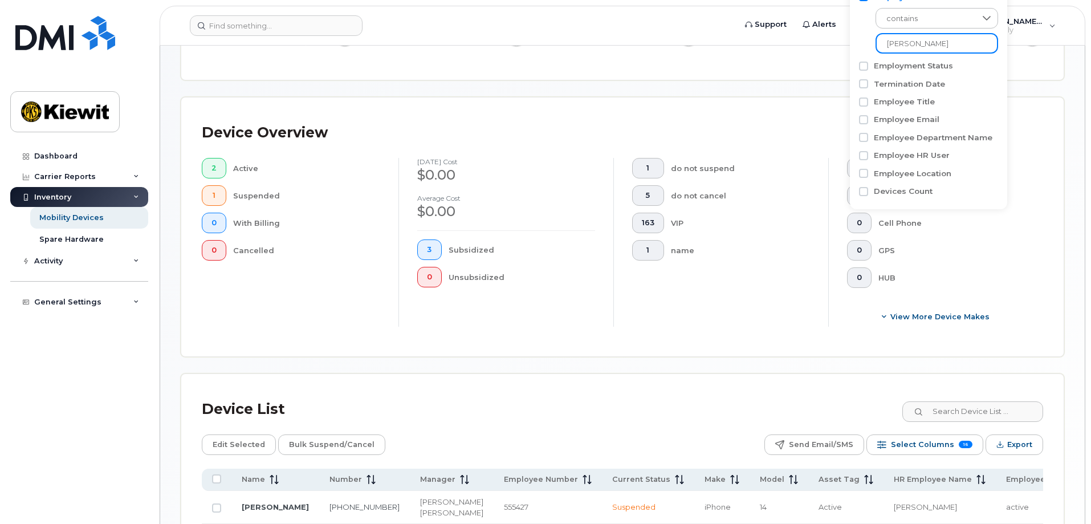
drag, startPoint x: 884, startPoint y: 43, endPoint x: 870, endPoint y: 44, distance: 14.3
click at [870, 44] on div "contains [PERSON_NAME]" at bounding box center [928, 27] width 139 height 51
drag, startPoint x: 920, startPoint y: 41, endPoint x: 863, endPoint y: 42, distance: 57.0
click at [863, 42] on div "contains [PERSON_NAME]" at bounding box center [928, 27] width 139 height 51
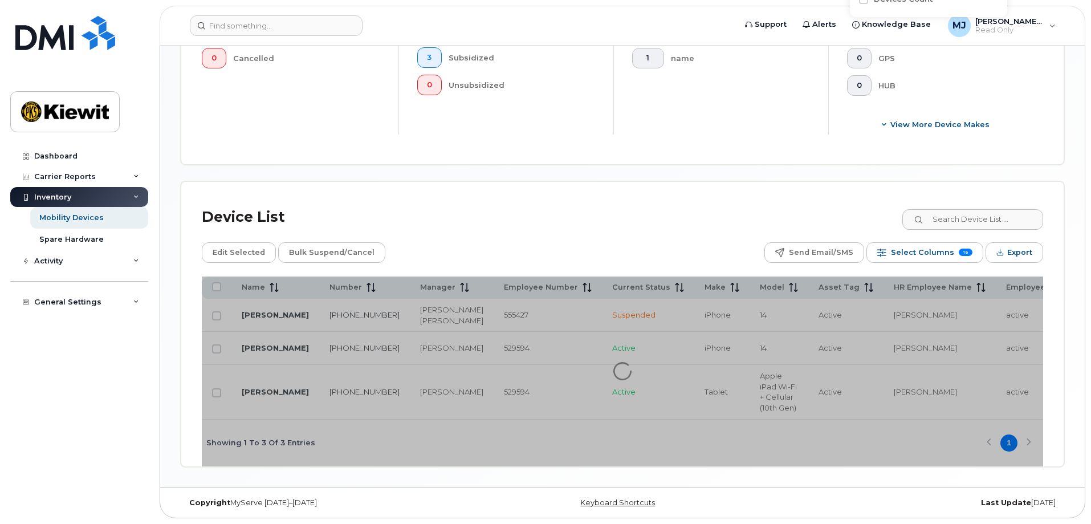
scroll to position [445, 0]
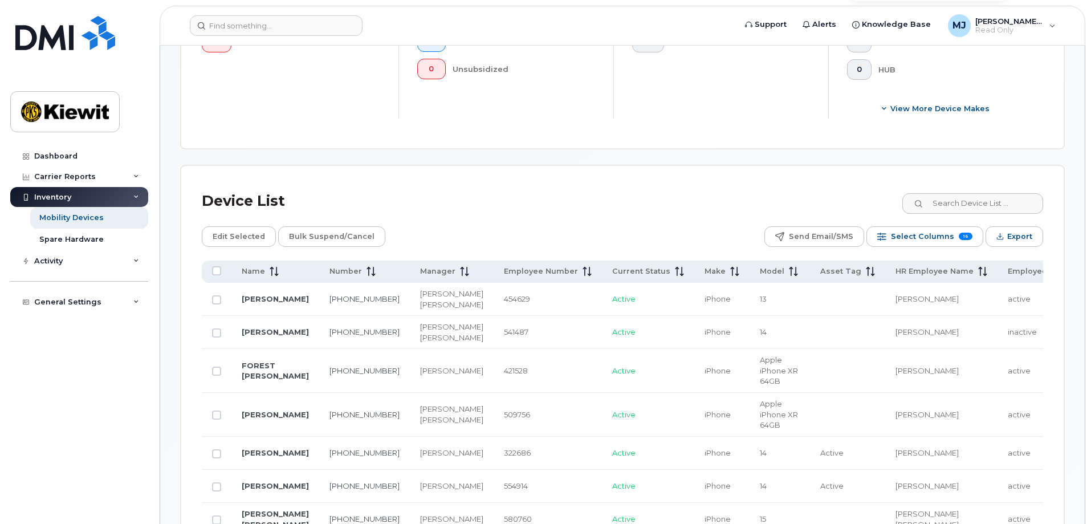
scroll to position [217, 0]
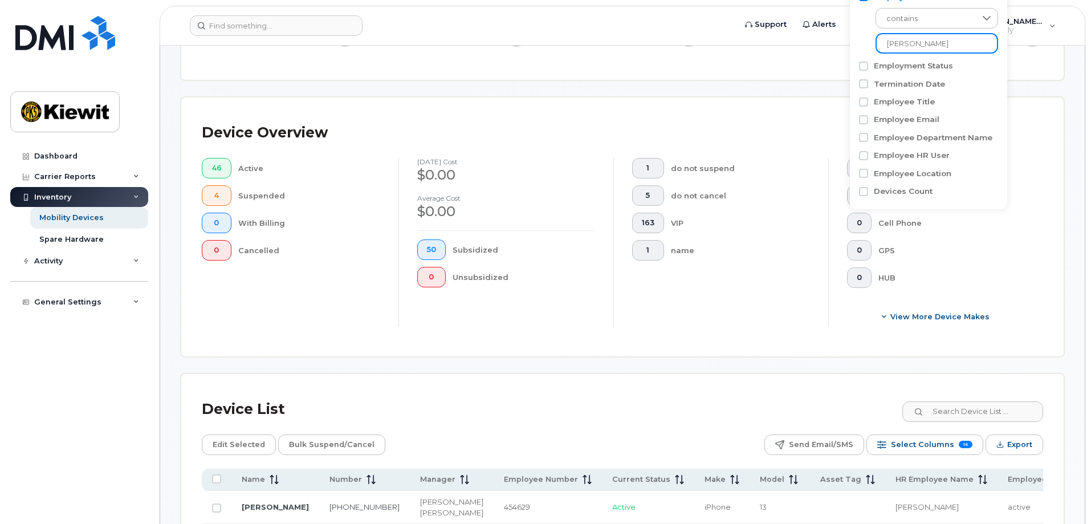
click at [887, 38] on input "[PERSON_NAME]" at bounding box center [937, 43] width 123 height 21
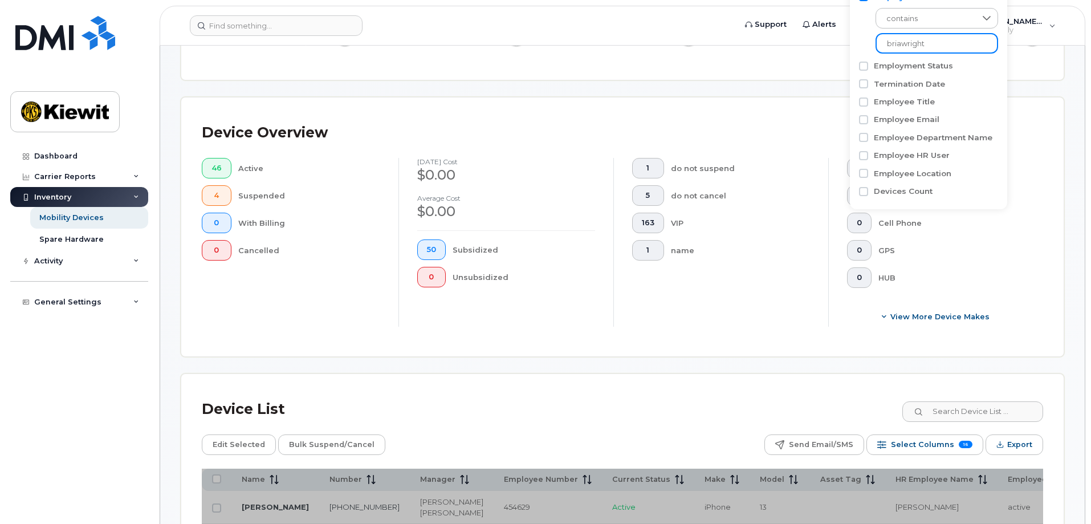
scroll to position [226, 0]
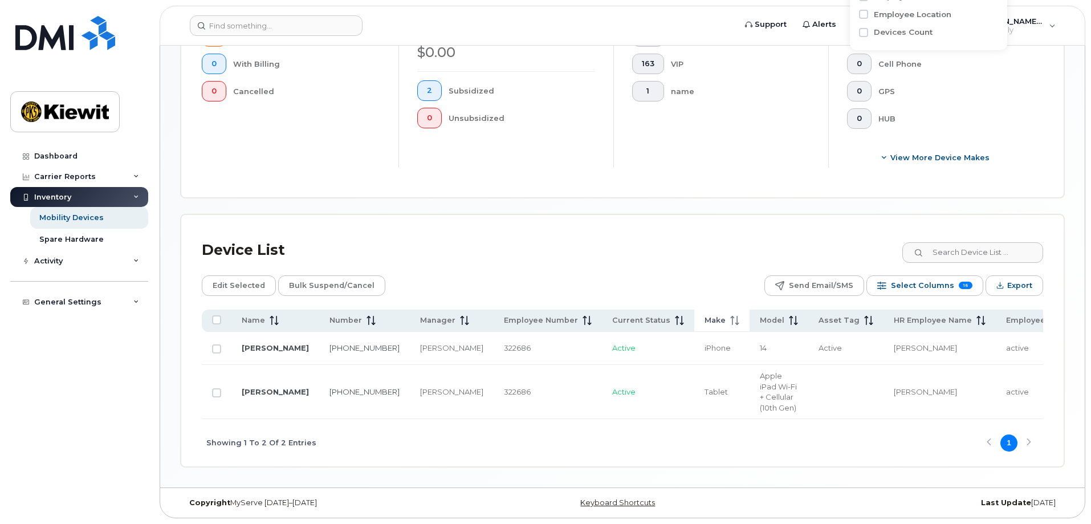
scroll to position [400, 0]
type input "[PERSON_NAME]"
drag, startPoint x: 297, startPoint y: 371, endPoint x: 356, endPoint y: 380, distance: 59.4
click at [356, 380] on tr "[PERSON_NAME] [PHONE_NUMBER] [PERSON_NAME] 322686 Active Tablet Apple iPad Wi-F…" at bounding box center [991, 392] width 1579 height 54
copy tr "[PHONE_NUMBER]"
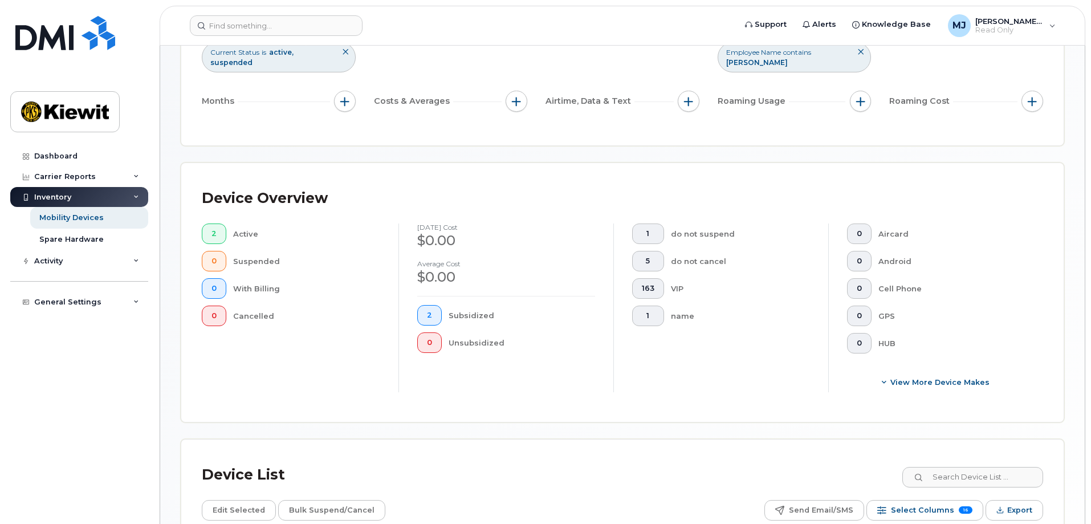
scroll to position [115, 0]
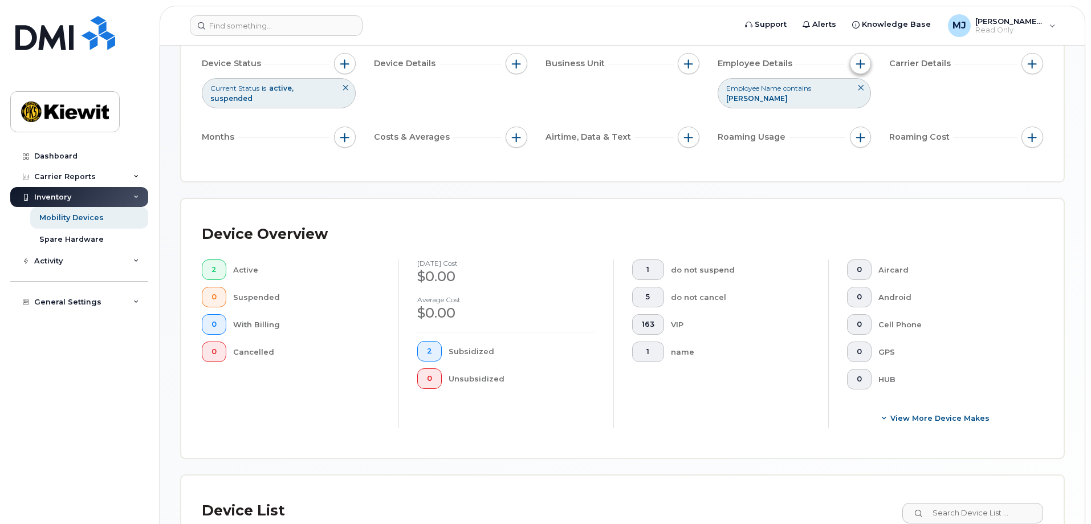
click at [864, 64] on span "button" at bounding box center [861, 63] width 9 height 9
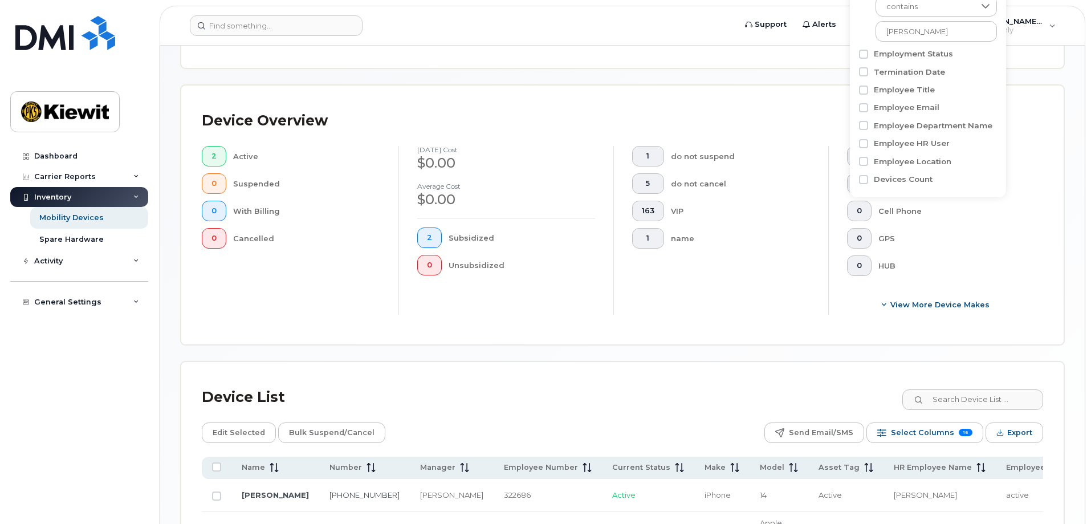
scroll to position [229, 0]
drag, startPoint x: 937, startPoint y: 33, endPoint x: 876, endPoint y: 27, distance: 60.7
click at [876, 27] on input "[PERSON_NAME]" at bounding box center [937, 31] width 123 height 21
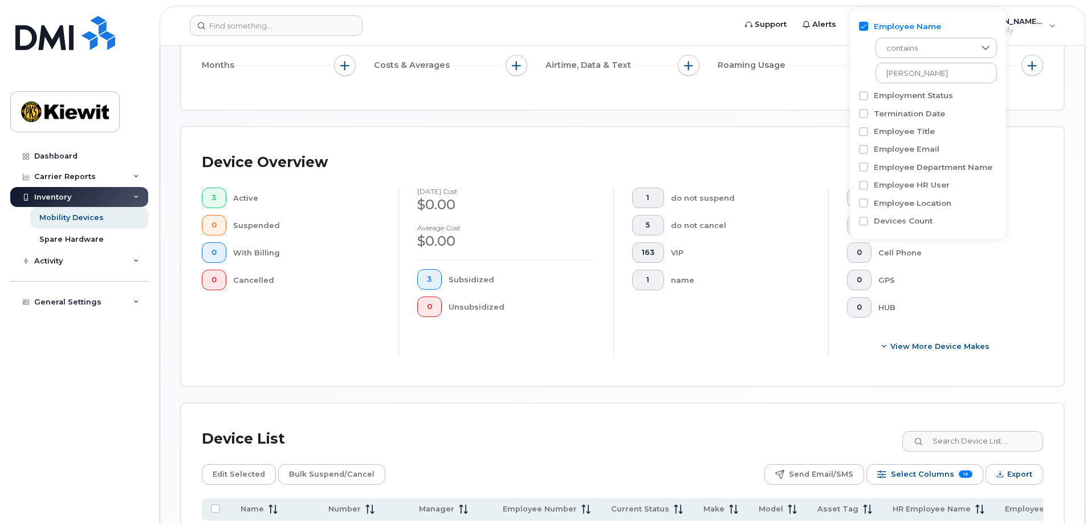
scroll to position [184, 0]
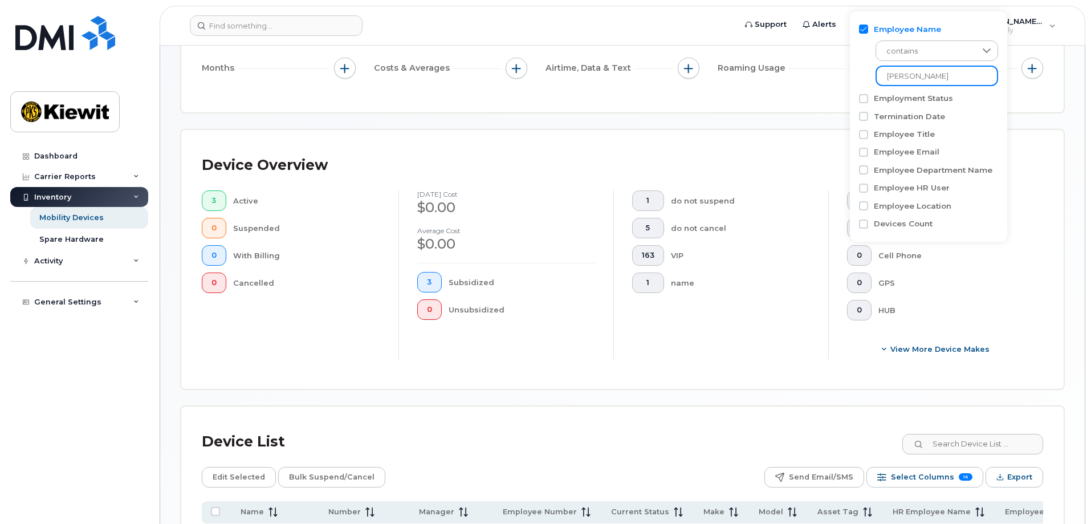
drag, startPoint x: 944, startPoint y: 78, endPoint x: 868, endPoint y: 74, distance: 75.9
click at [868, 74] on div "contains [PERSON_NAME]" at bounding box center [928, 60] width 139 height 51
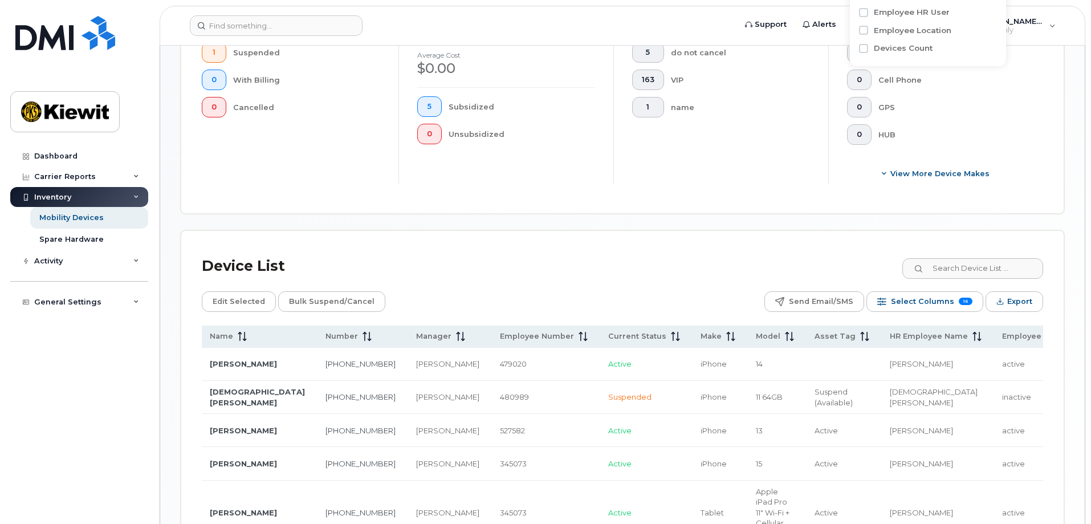
scroll to position [194, 0]
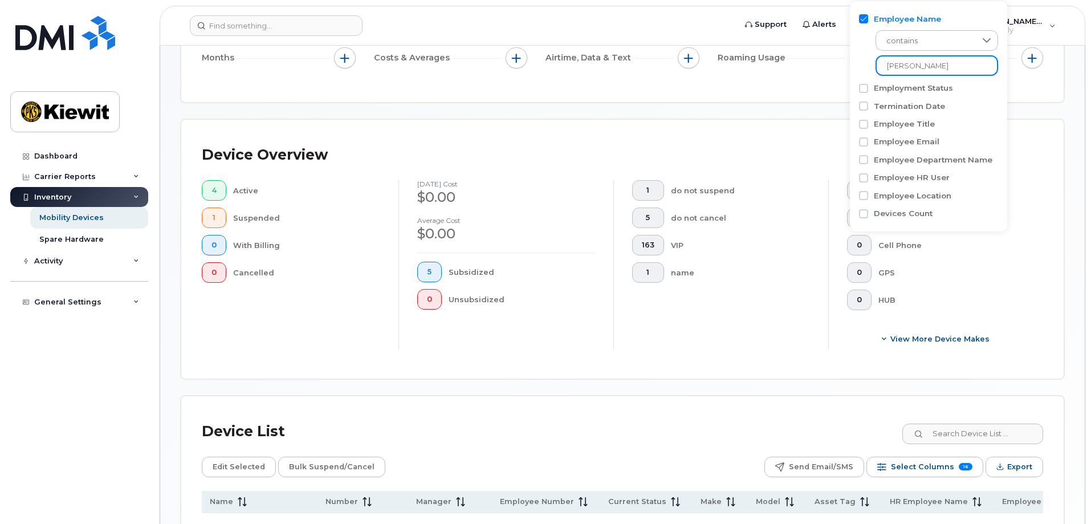
drag, startPoint x: 866, startPoint y: 70, endPoint x: 836, endPoint y: 70, distance: 30.2
click at [836, 70] on body "Support Alerts Knowledge Base [PERSON_NAME] Jupiter Read Only English Français …" at bounding box center [545, 311] width 1091 height 1010
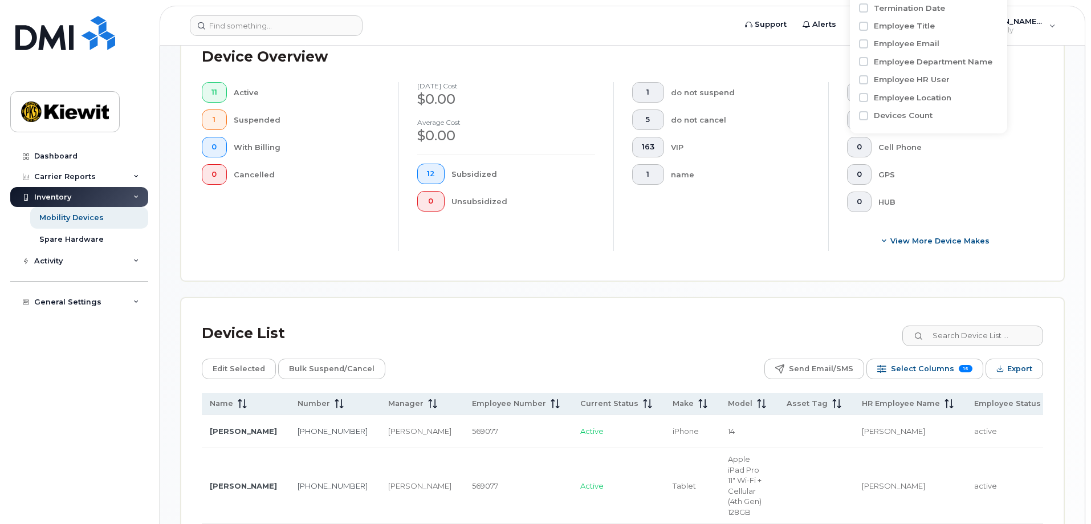
scroll to position [194, 0]
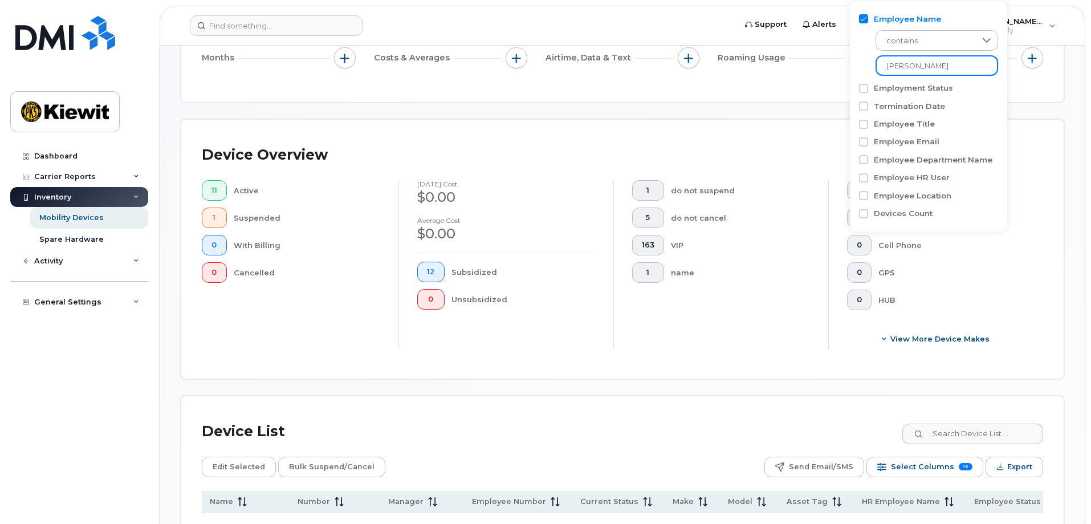
click at [884, 71] on input "[PERSON_NAME]" at bounding box center [937, 65] width 123 height 21
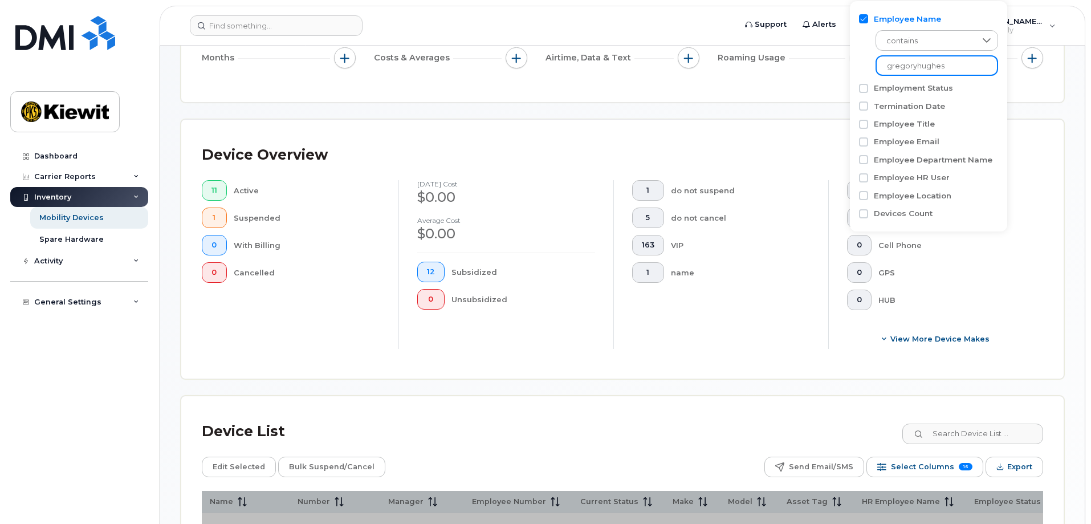
type input "[PERSON_NAME]"
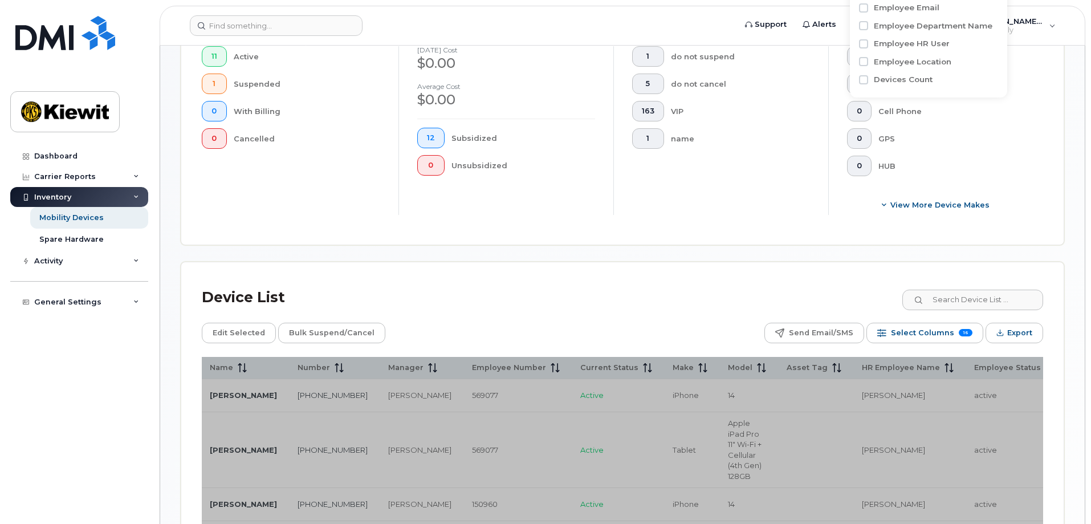
scroll to position [537, 0]
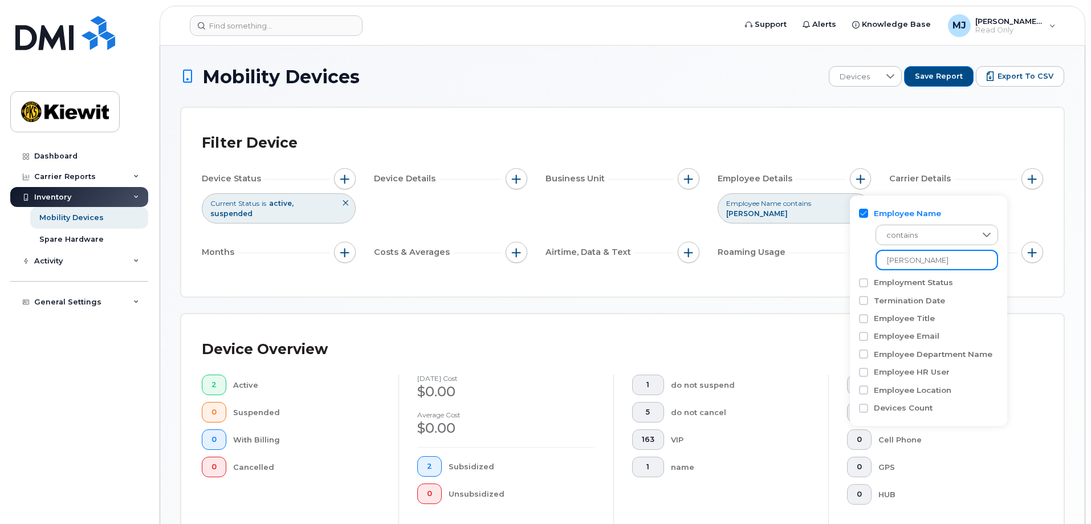
drag, startPoint x: 953, startPoint y: 258, endPoint x: 849, endPoint y: 265, distance: 104.6
click at [849, 265] on body "Support Alerts Knowledge Base [PERSON_NAME] Jupiter Read Only English Français …" at bounding box center [545, 460] width 1091 height 921
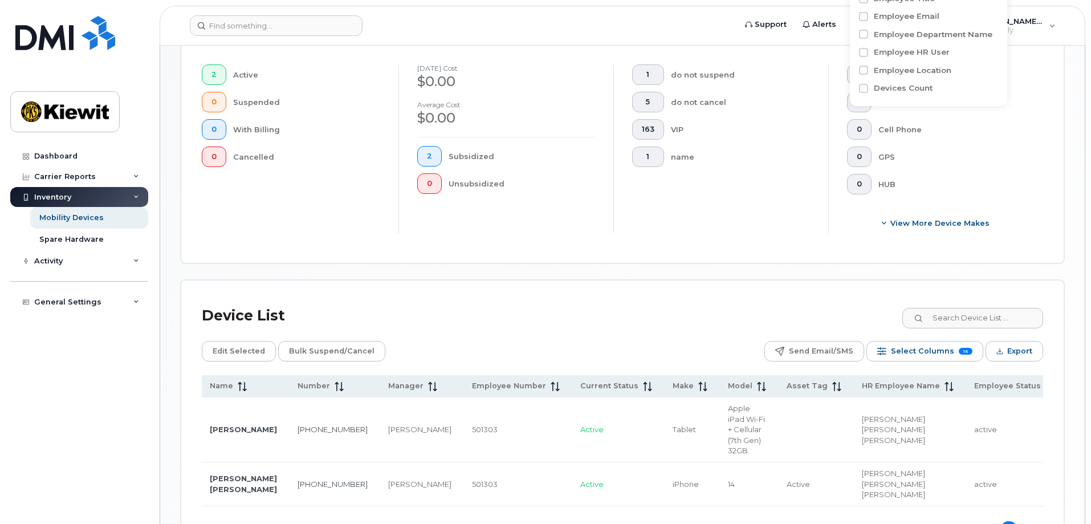
scroll to position [411, 0]
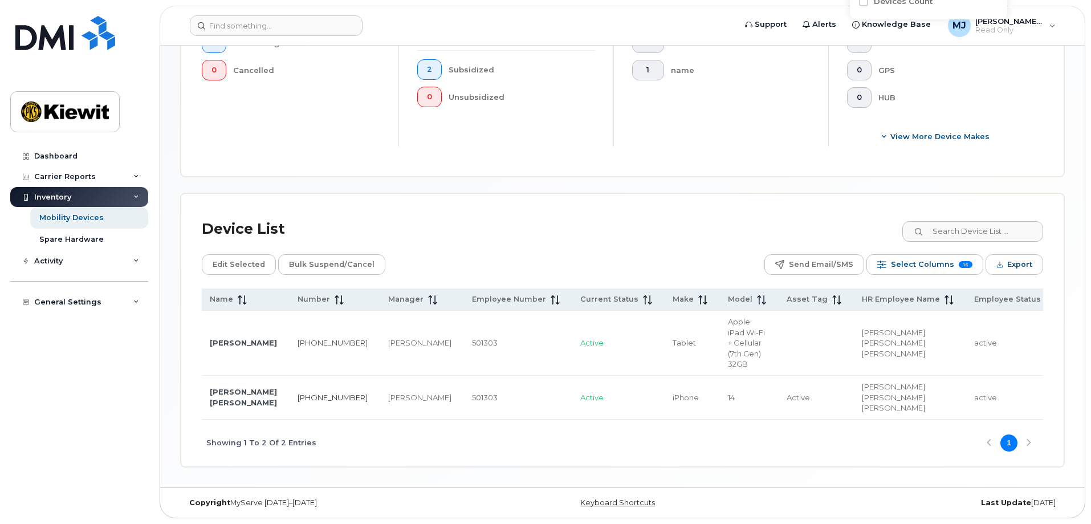
type input "[PERSON_NAME] [PERSON_NAME] [PERSON_NAME]"
drag, startPoint x: 265, startPoint y: 388, endPoint x: 306, endPoint y: 400, distance: 42.8
click at [306, 400] on td "[PHONE_NUMBER]" at bounding box center [332, 398] width 91 height 44
copy link "[PHONE_NUMBER]"
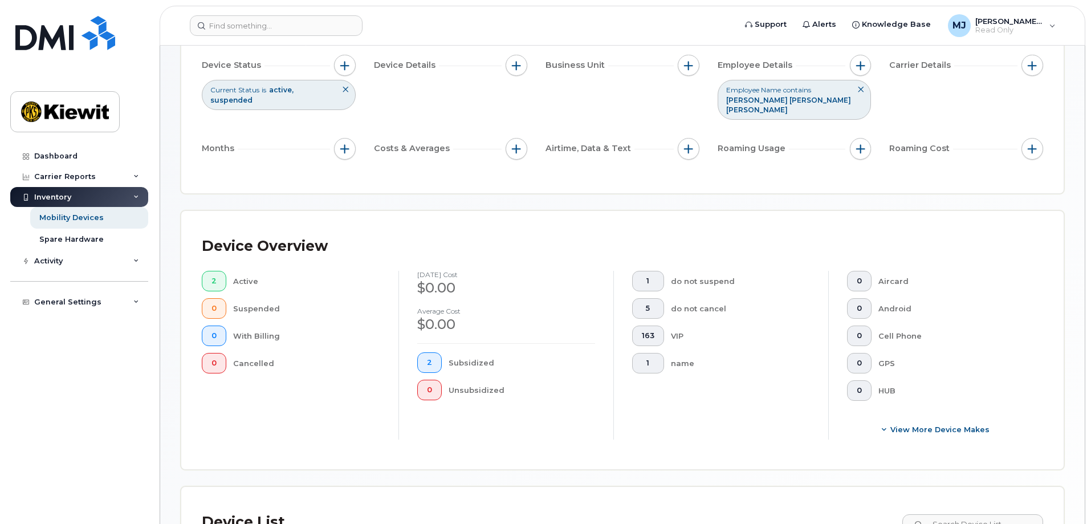
scroll to position [12, 0]
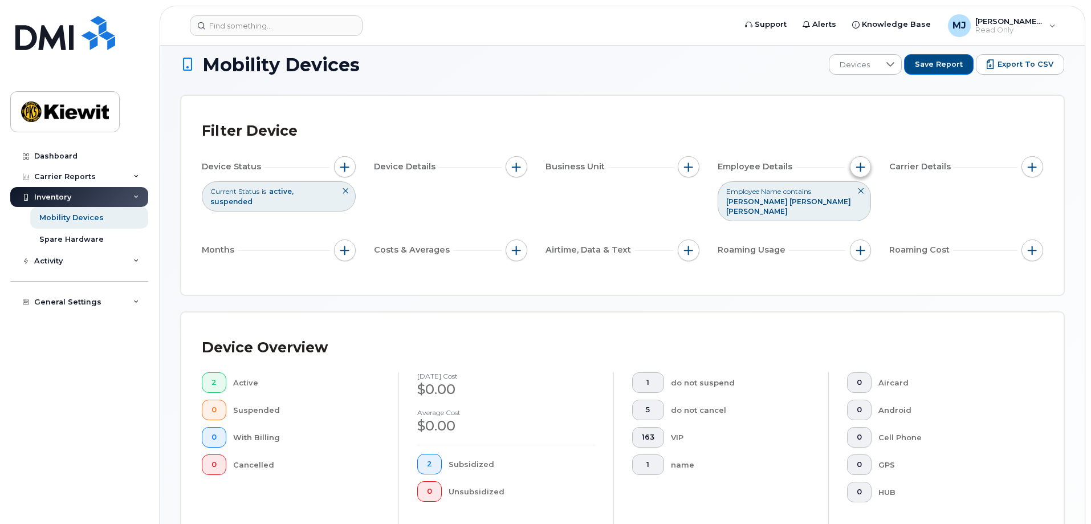
click at [870, 167] on button "button" at bounding box center [861, 167] width 22 height 22
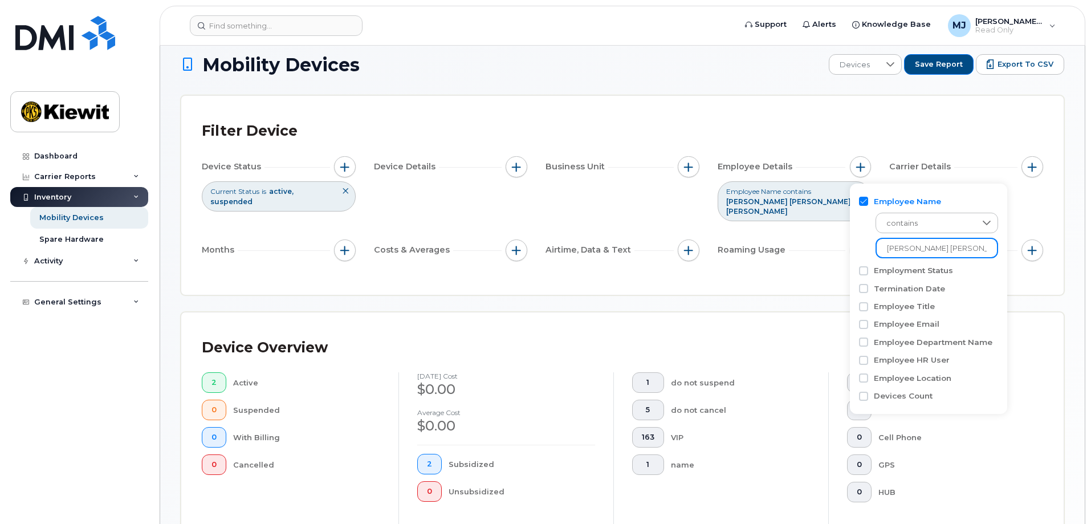
drag, startPoint x: 965, startPoint y: 248, endPoint x: 879, endPoint y: 257, distance: 87.1
click at [879, 257] on input "[PERSON_NAME] [PERSON_NAME] [PERSON_NAME]" at bounding box center [937, 248] width 123 height 21
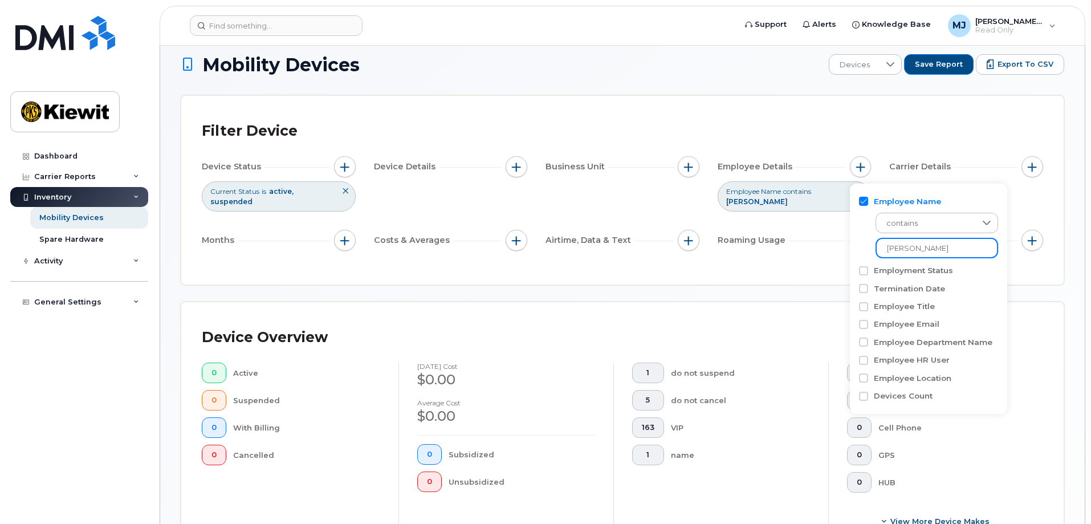
type input "[PERSON_NAME]"
click at [798, 307] on div "Device Overview 0 Active 0 Suspended 0 With Billing 0 Cancelled [DATE] cost $0.…" at bounding box center [622, 431] width 883 height 259
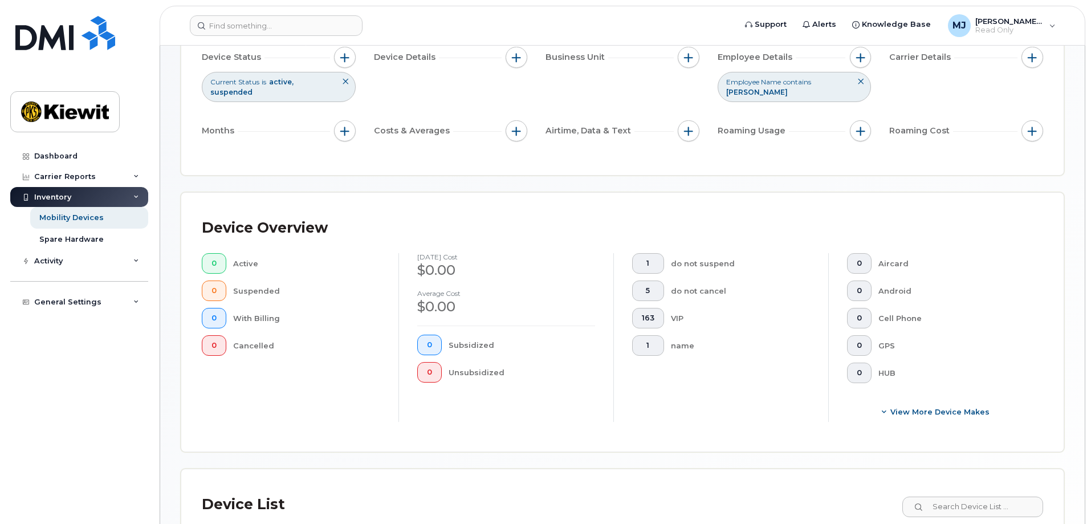
scroll to position [104, 0]
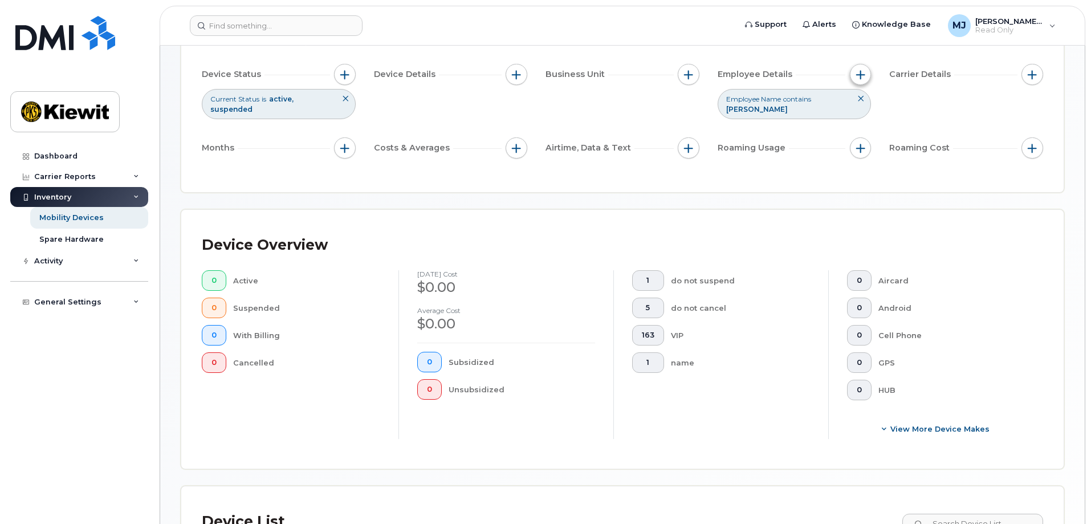
click at [860, 71] on span "button" at bounding box center [861, 74] width 9 height 9
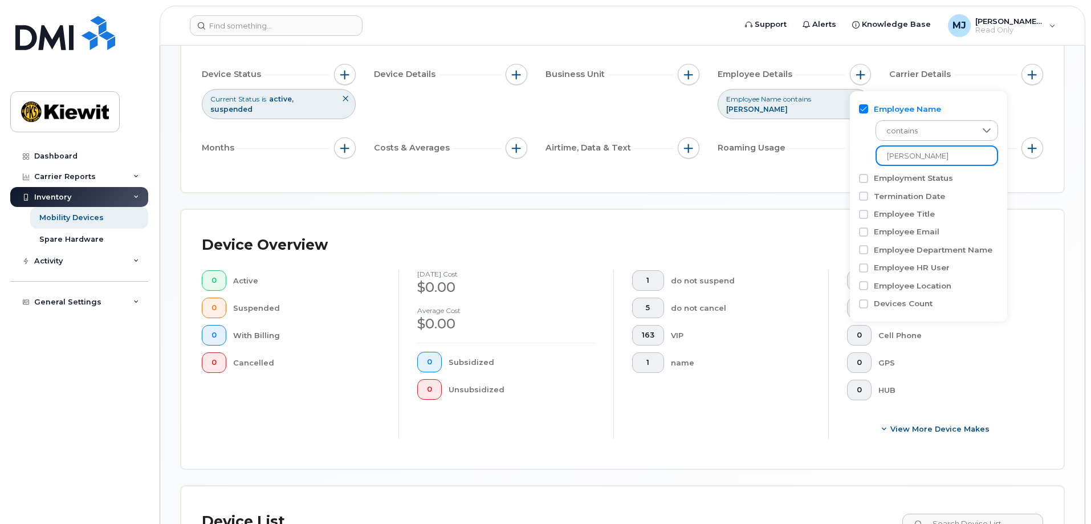
drag, startPoint x: 923, startPoint y: 161, endPoint x: 868, endPoint y: 163, distance: 55.3
click at [868, 163] on div "contains [PERSON_NAME]" at bounding box center [928, 140] width 139 height 51
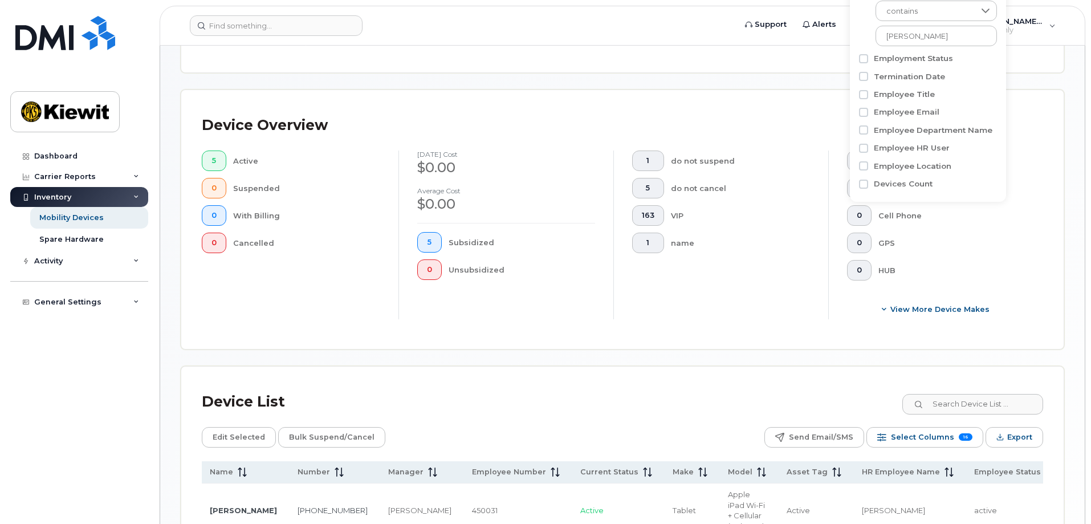
scroll to position [218, 0]
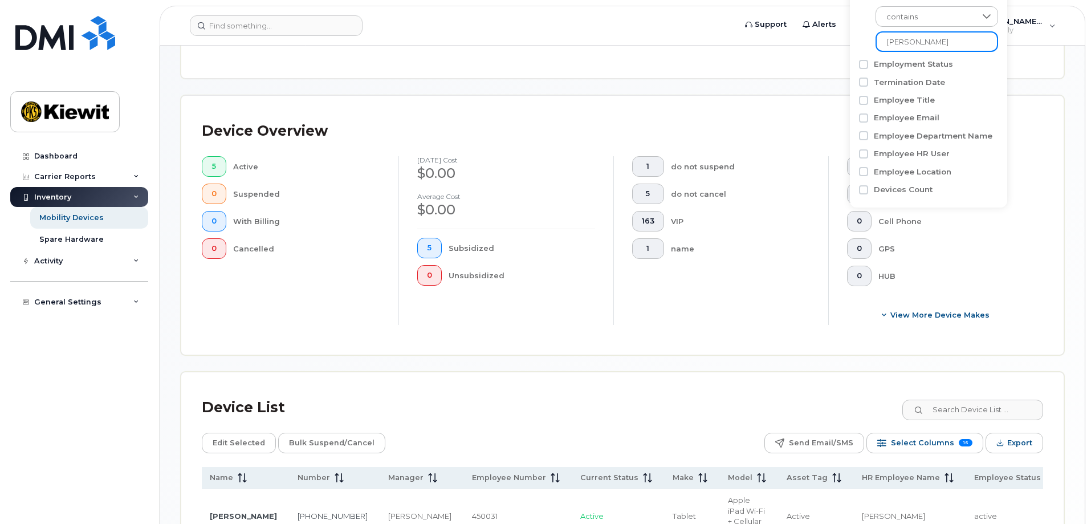
drag, startPoint x: 930, startPoint y: 42, endPoint x: 871, endPoint y: 56, distance: 61.0
click at [871, 56] on div "Employee Name contains [PERSON_NAME] Employment Status Termination Date Employe…" at bounding box center [928, 92] width 157 height 231
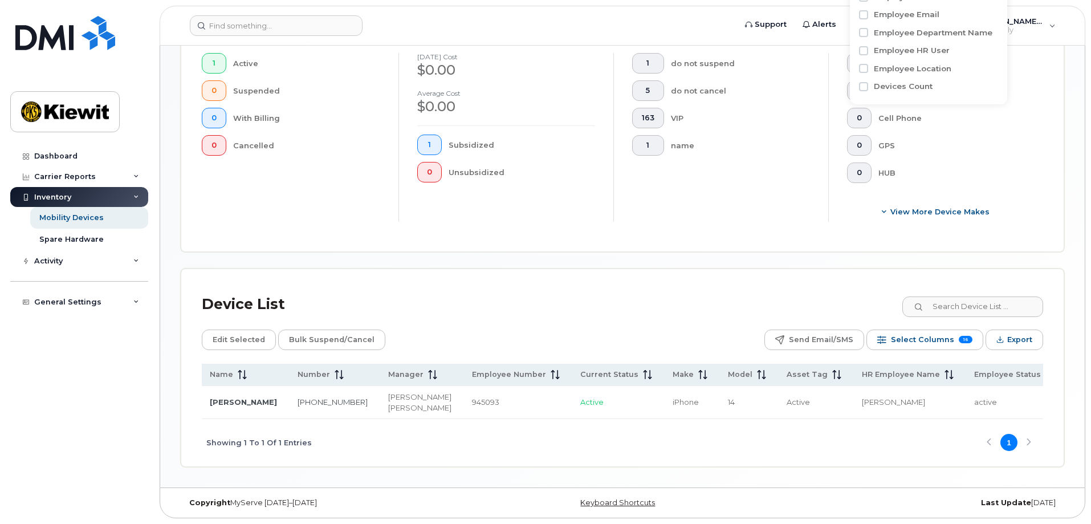
scroll to position [346, 0]
type input "[PERSON_NAME]"
drag, startPoint x: 265, startPoint y: 380, endPoint x: 292, endPoint y: 399, distance: 32.4
click at [292, 399] on td "[PHONE_NUMBER]" at bounding box center [332, 402] width 91 height 33
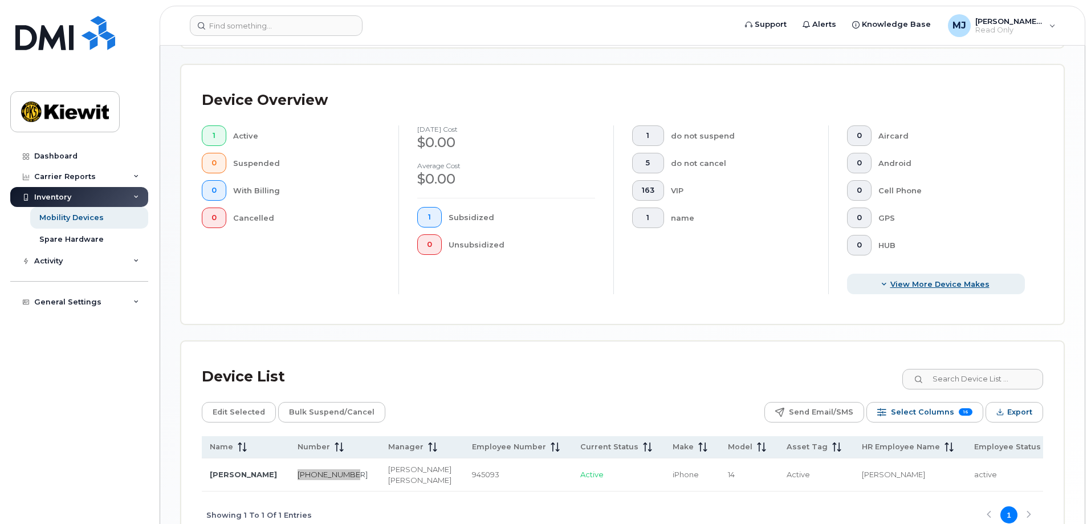
scroll to position [118, 0]
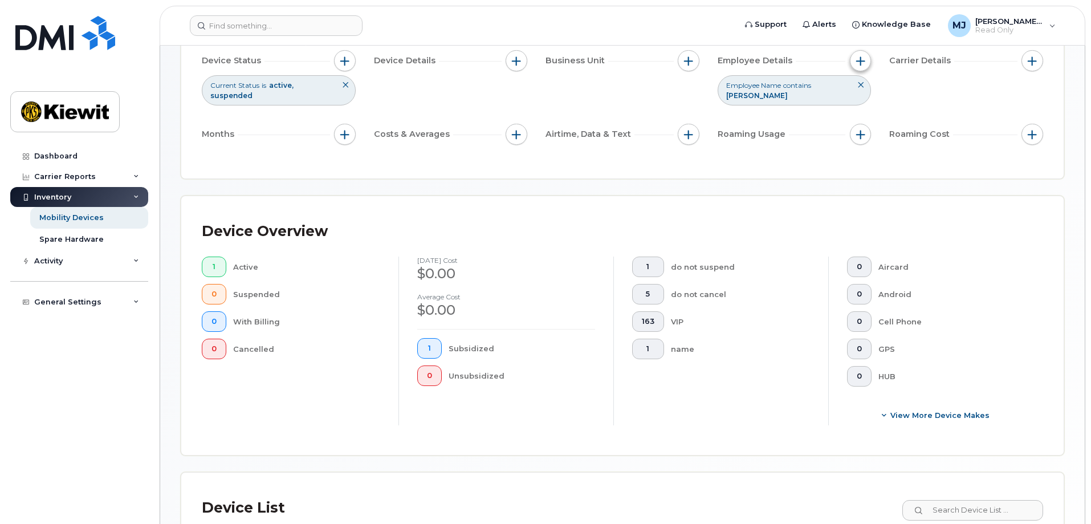
click at [863, 63] on span "button" at bounding box center [861, 60] width 9 height 9
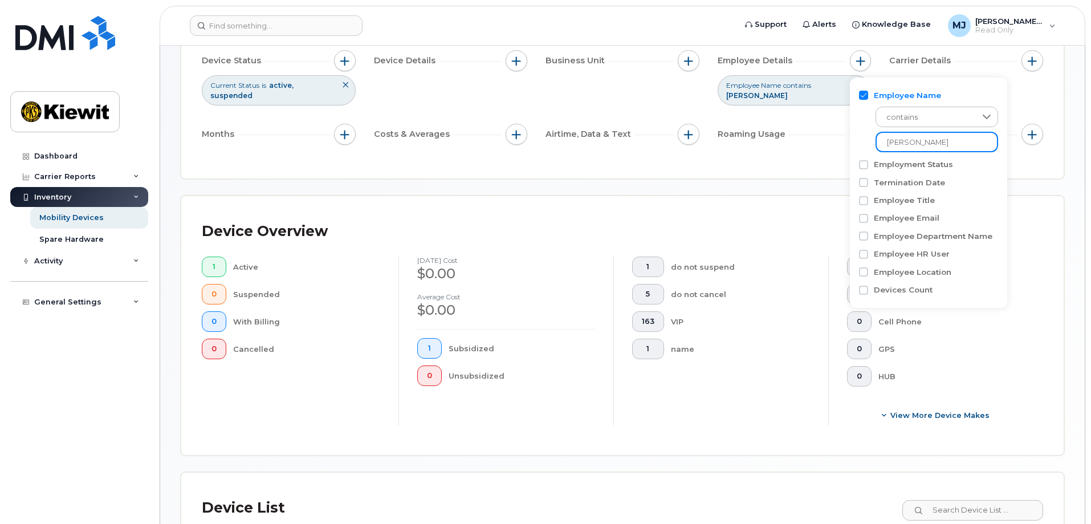
drag, startPoint x: 932, startPoint y: 140, endPoint x: 823, endPoint y: 132, distance: 109.8
click at [823, 132] on body "Support Alerts Knowledge Base [PERSON_NAME] Jupiter Read Only English Français …" at bounding box center [545, 305] width 1091 height 846
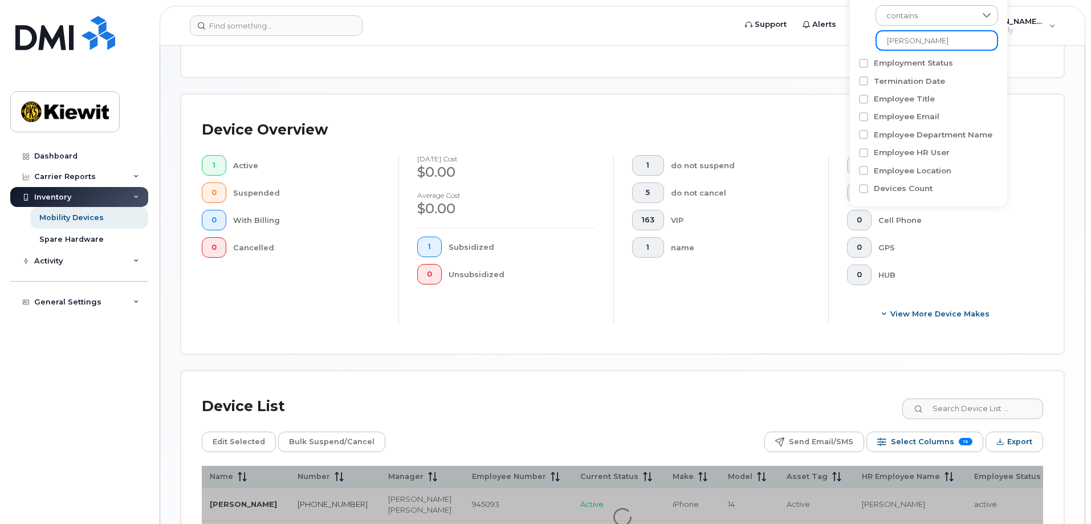
scroll to position [346, 0]
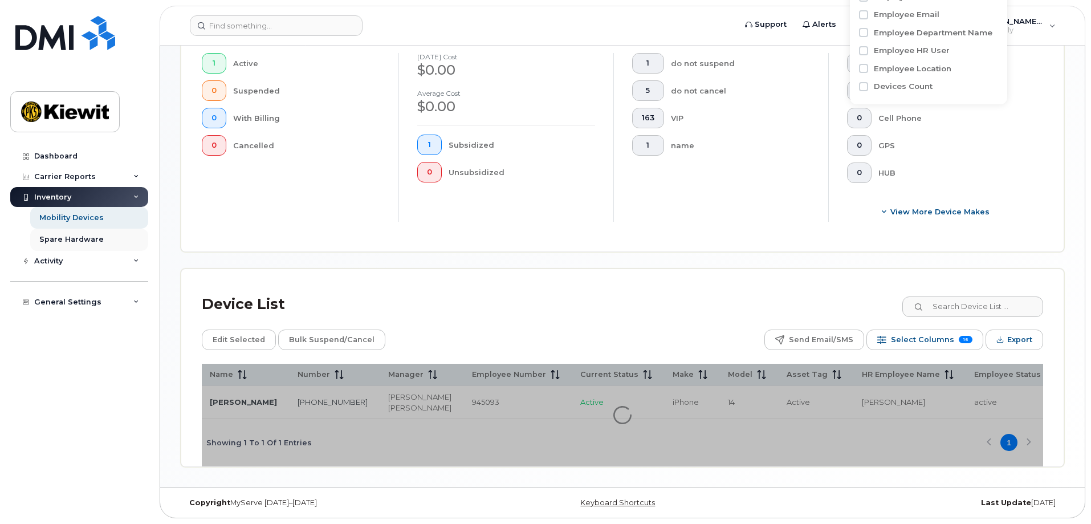
type input "[PERSON_NAME]"
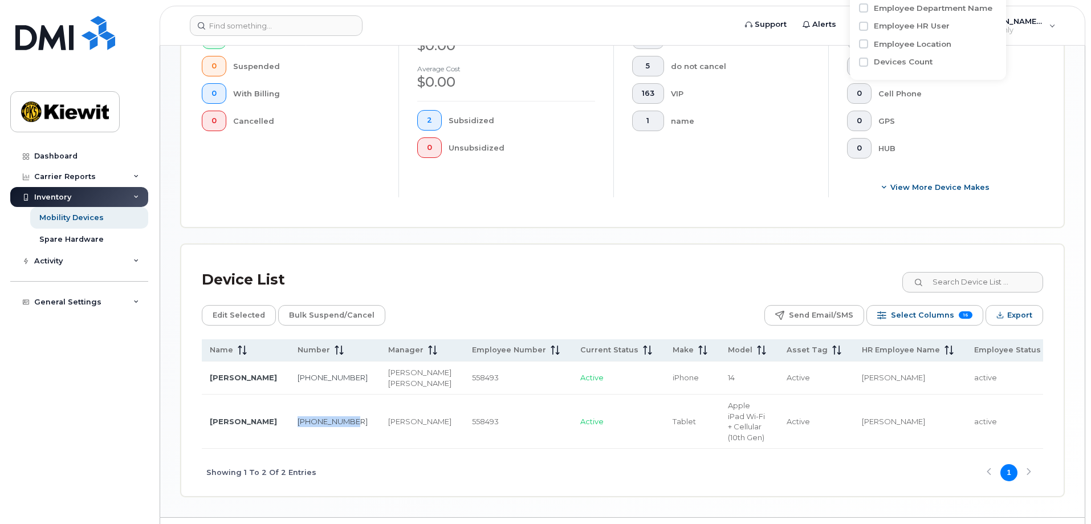
drag, startPoint x: 270, startPoint y: 443, endPoint x: 301, endPoint y: 464, distance: 37.7
click at [301, 449] on td "[PHONE_NUMBER]" at bounding box center [332, 422] width 91 height 54
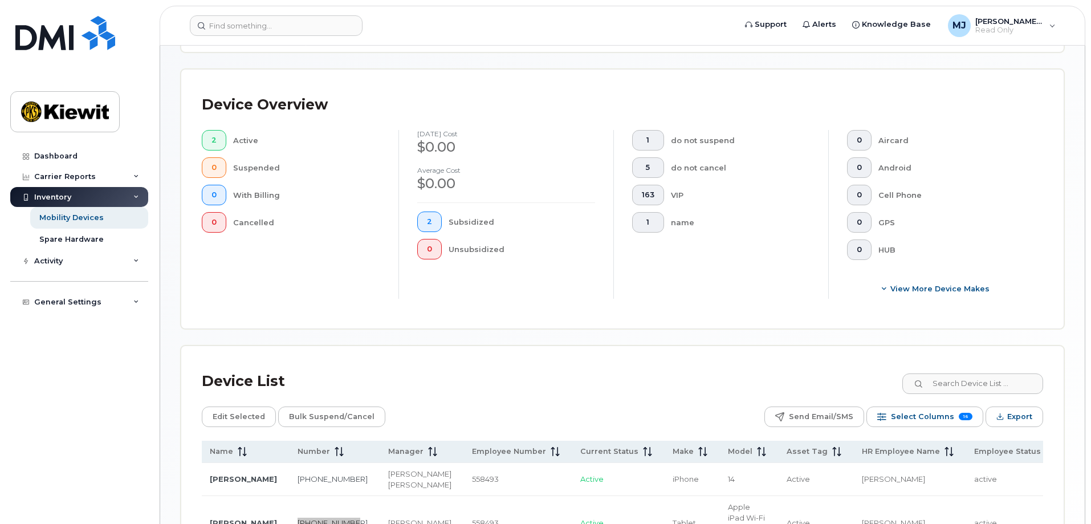
scroll to position [61, 0]
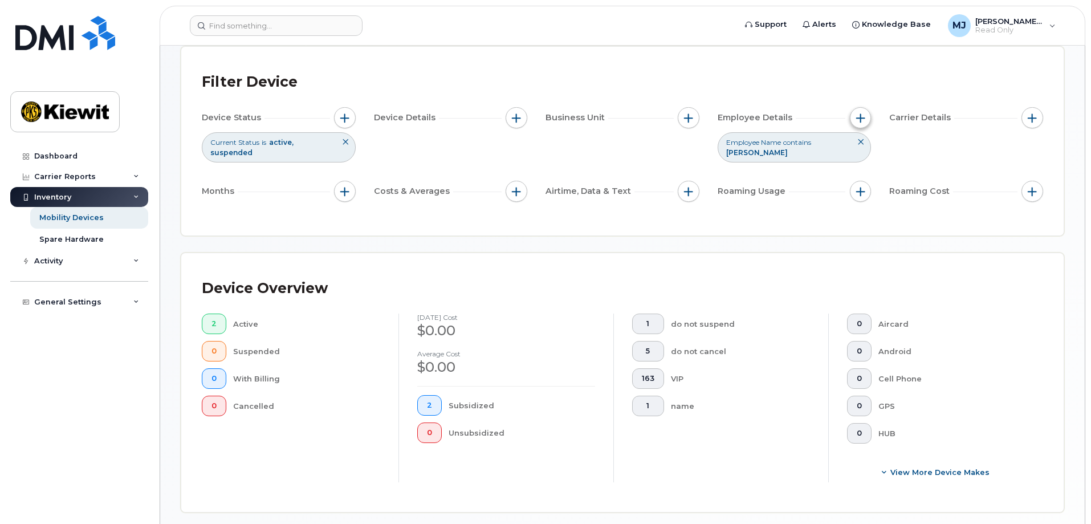
click at [859, 114] on span "button" at bounding box center [861, 117] width 9 height 9
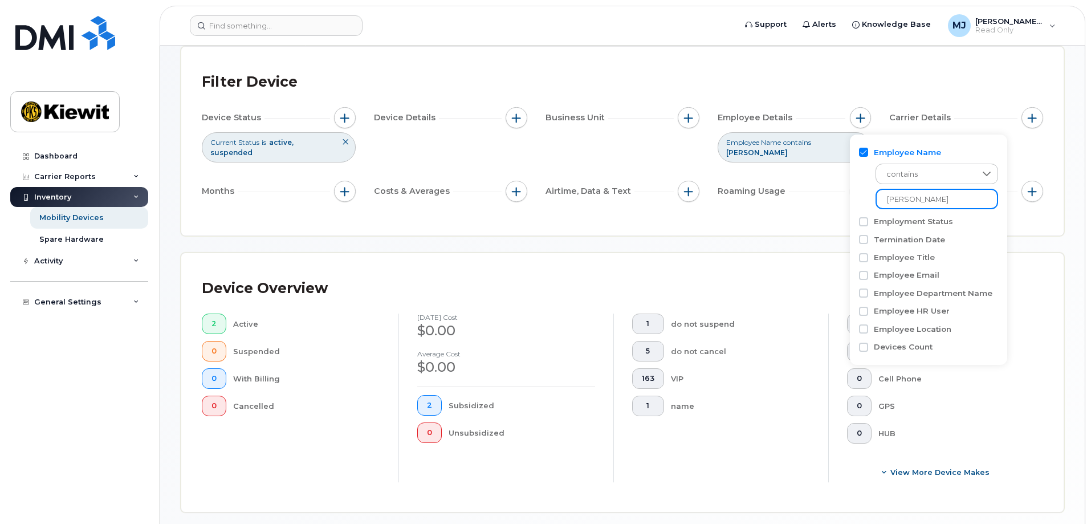
drag, startPoint x: 956, startPoint y: 205, endPoint x: 849, endPoint y: 202, distance: 106.7
click at [849, 202] on body "Support Alerts Knowledge Base [PERSON_NAME] Jupiter Read Only English Français …" at bounding box center [545, 389] width 1091 height 900
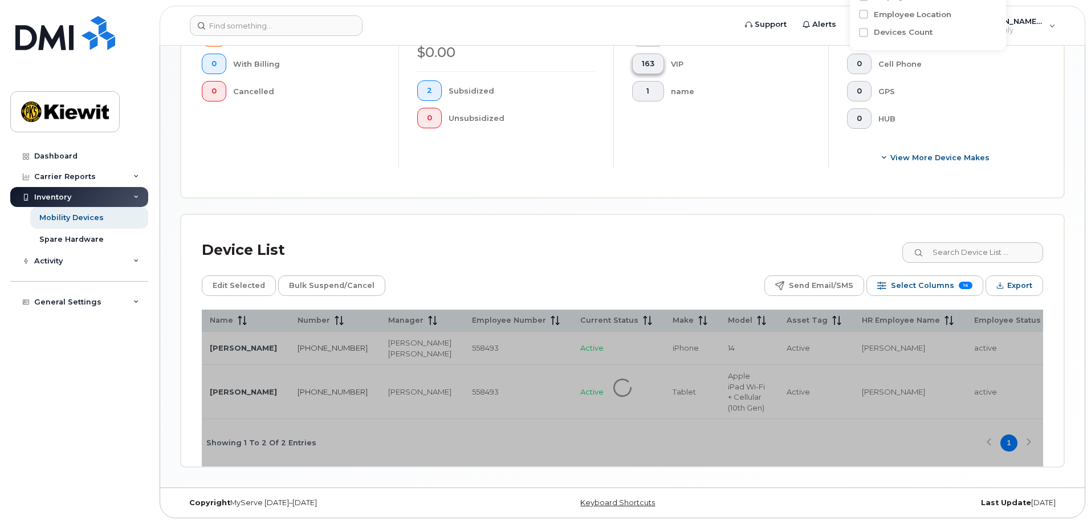
scroll to position [412, 0]
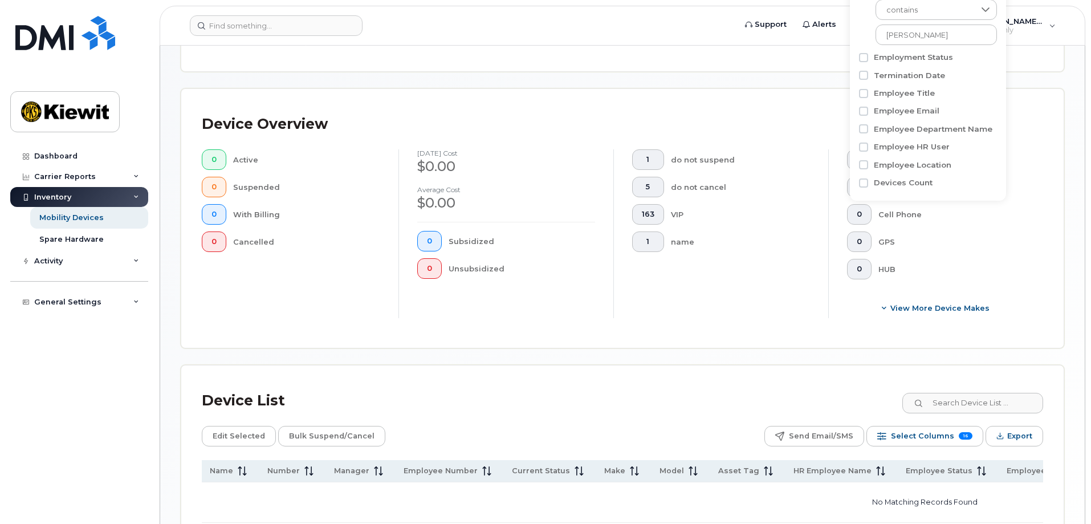
scroll to position [152, 0]
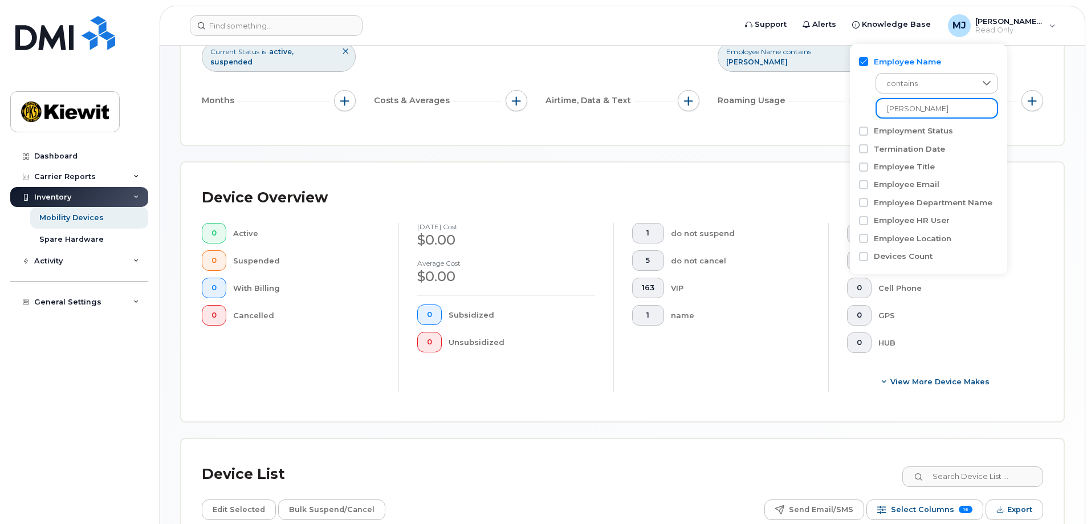
click at [952, 107] on input "[PERSON_NAME]" at bounding box center [937, 108] width 123 height 21
type input "b"
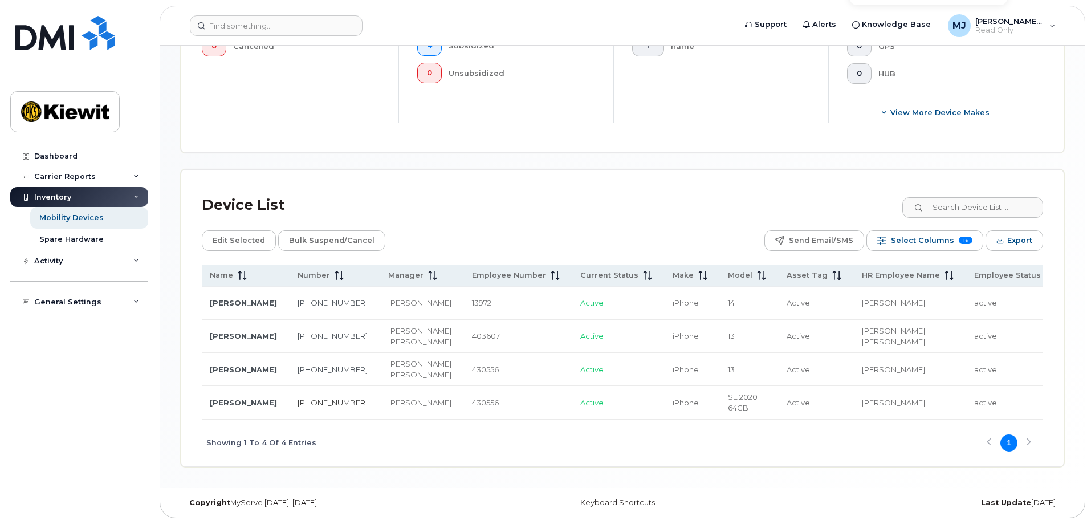
type input "[PERSON_NAME]"
drag, startPoint x: 297, startPoint y: 427, endPoint x: 272, endPoint y: 419, distance: 26.3
click at [287, 419] on td "[PHONE_NUMBER]" at bounding box center [332, 402] width 91 height 33
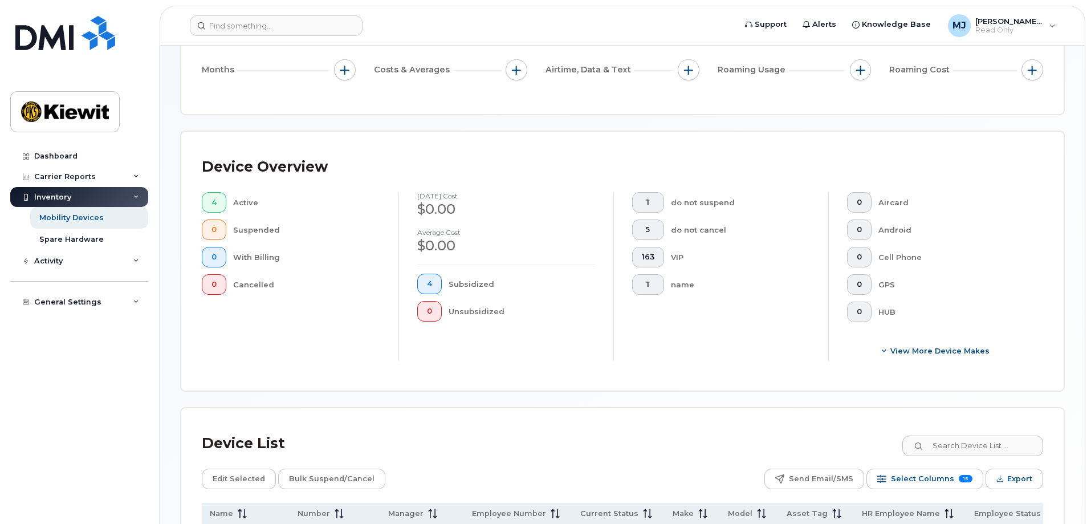
scroll to position [0, 0]
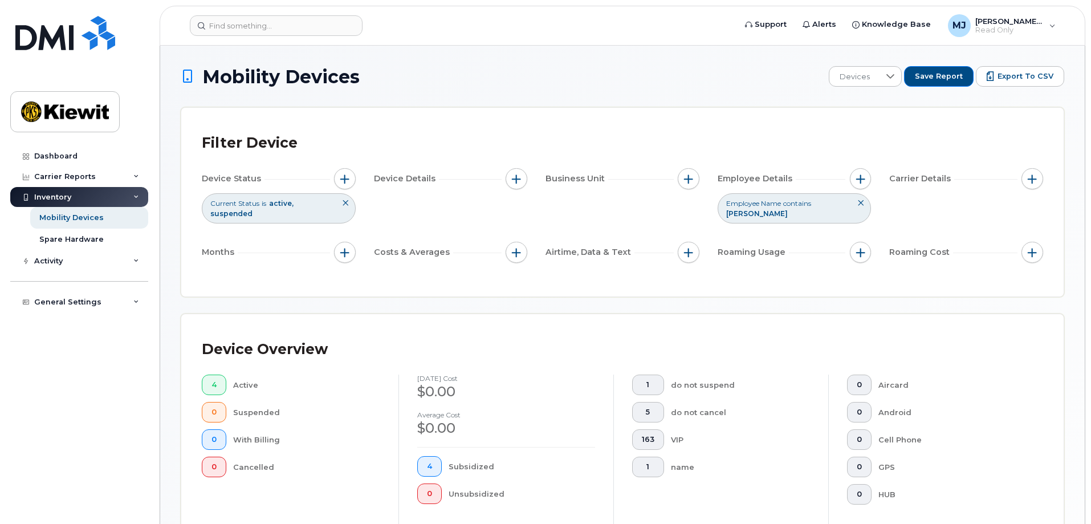
drag, startPoint x: 856, startPoint y: 174, endPoint x: 864, endPoint y: 195, distance: 22.0
click at [857, 174] on span "button" at bounding box center [861, 178] width 9 height 9
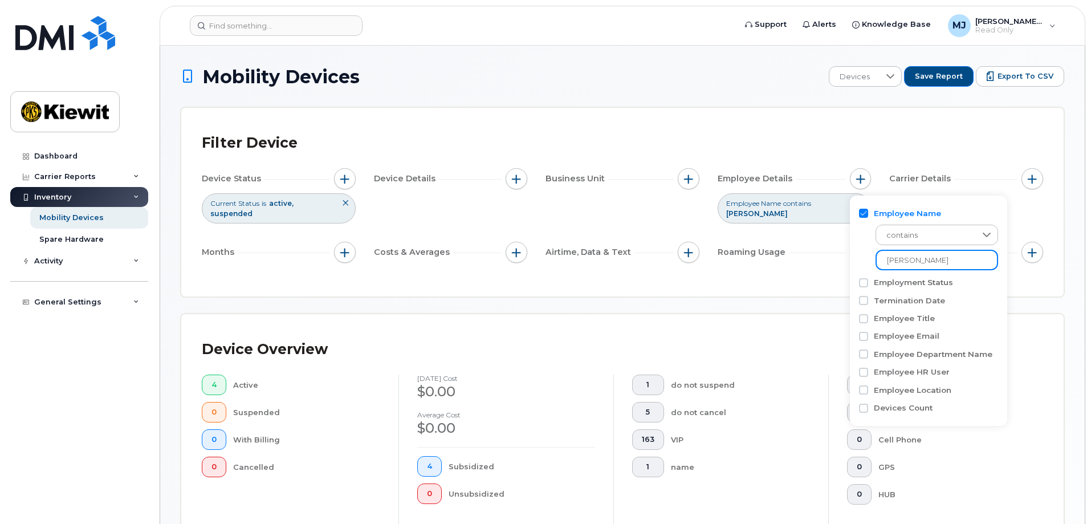
drag, startPoint x: 851, startPoint y: 261, endPoint x: 841, endPoint y: 262, distance: 10.3
click at [841, 262] on body "Support Alerts Knowledge Base [PERSON_NAME] Jupiter Read Only English Français …" at bounding box center [545, 472] width 1091 height 945
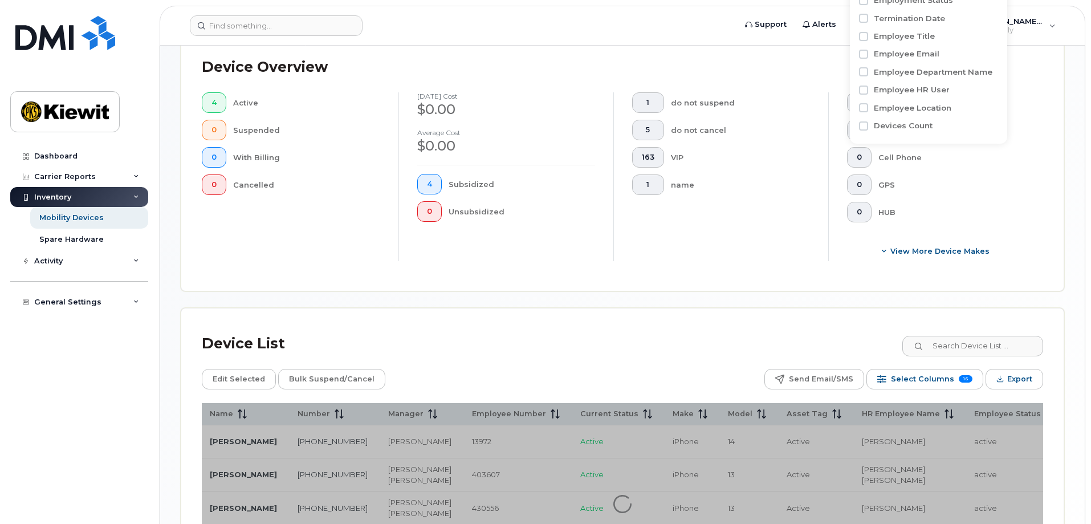
scroll to position [342, 0]
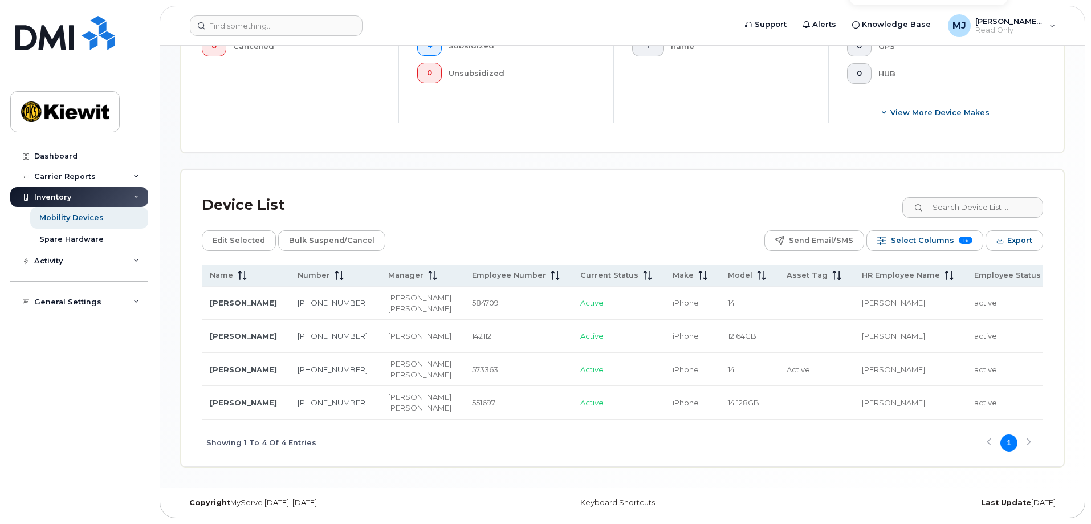
scroll to position [456, 0]
type input "[PERSON_NAME]"
drag, startPoint x: 286, startPoint y: 264, endPoint x: 324, endPoint y: 279, distance: 41.0
click at [324, 287] on td "[PHONE_NUMBER]" at bounding box center [332, 303] width 91 height 33
drag, startPoint x: 352, startPoint y: 252, endPoint x: 405, endPoint y: 295, distance: 68.0
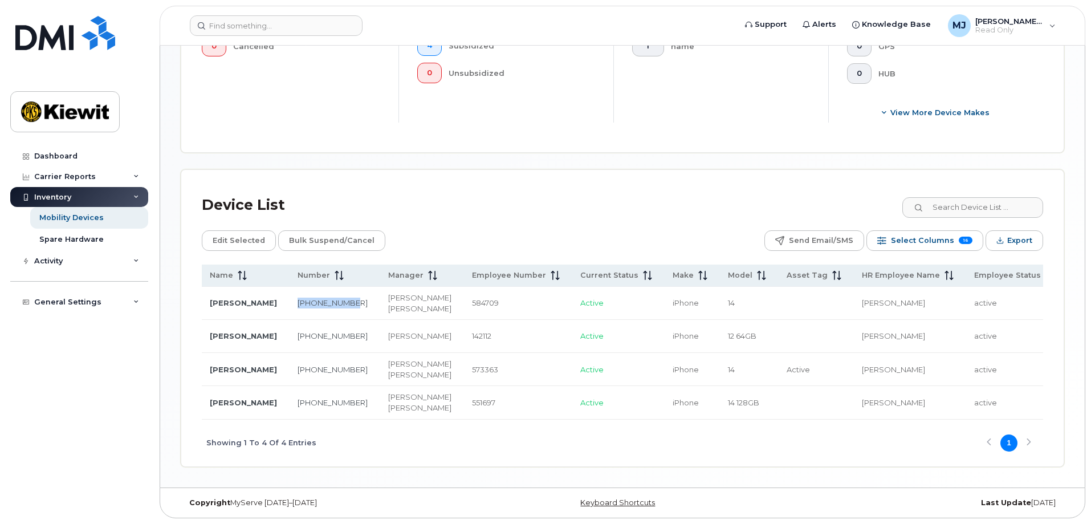
click at [405, 295] on td "[PERSON_NAME] [PERSON_NAME]" at bounding box center [420, 303] width 84 height 33
drag, startPoint x: 209, startPoint y: 257, endPoint x: 270, endPoint y: 273, distance: 63.2
click at [270, 287] on td "[PERSON_NAME]" at bounding box center [244, 303] width 88 height 33
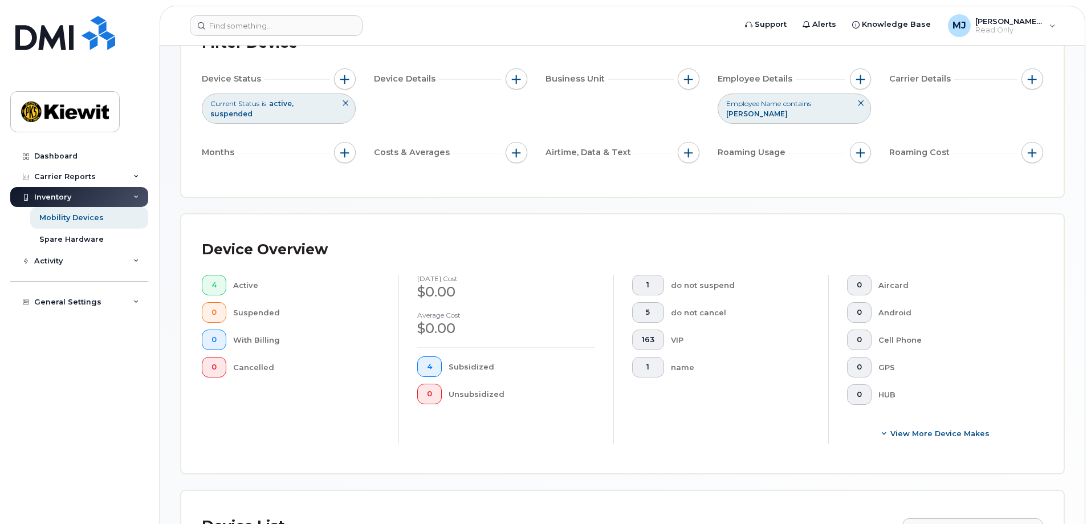
scroll to position [0, 0]
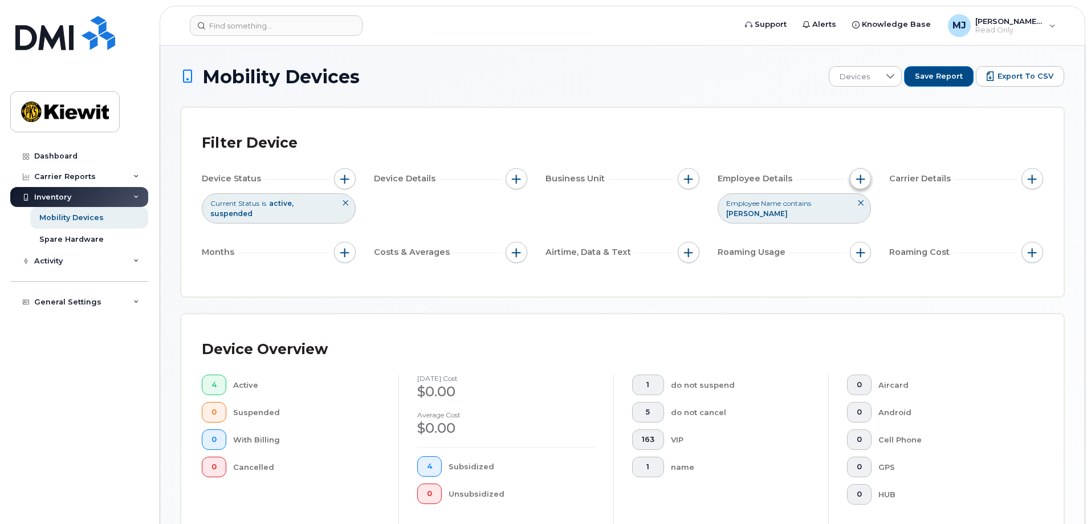
click at [858, 177] on span "button" at bounding box center [861, 178] width 9 height 9
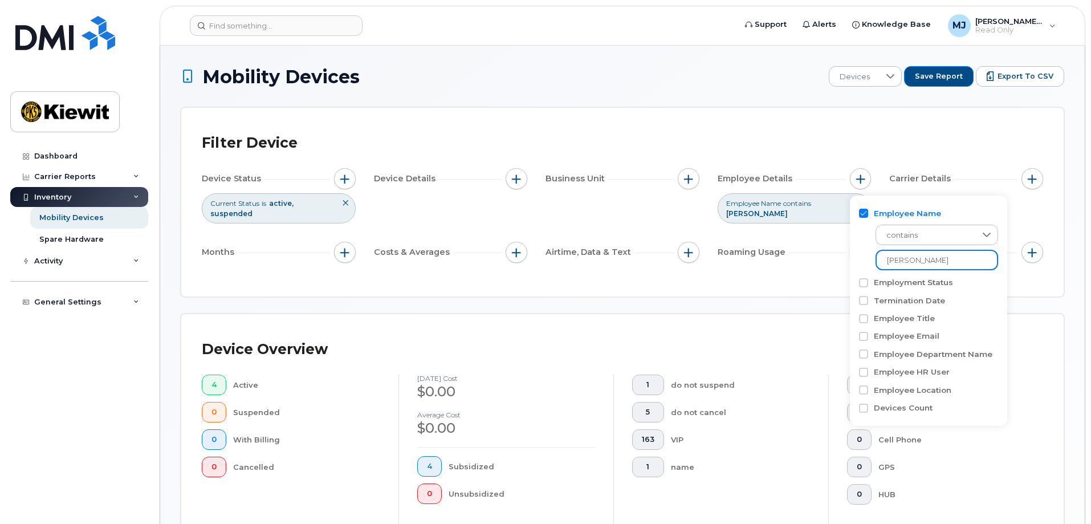
drag, startPoint x: 914, startPoint y: 261, endPoint x: 841, endPoint y: 265, distance: 73.1
click at [841, 265] on body "Support Alerts Knowledge Base [PERSON_NAME] Jupiter Read Only English Français …" at bounding box center [545, 472] width 1091 height 945
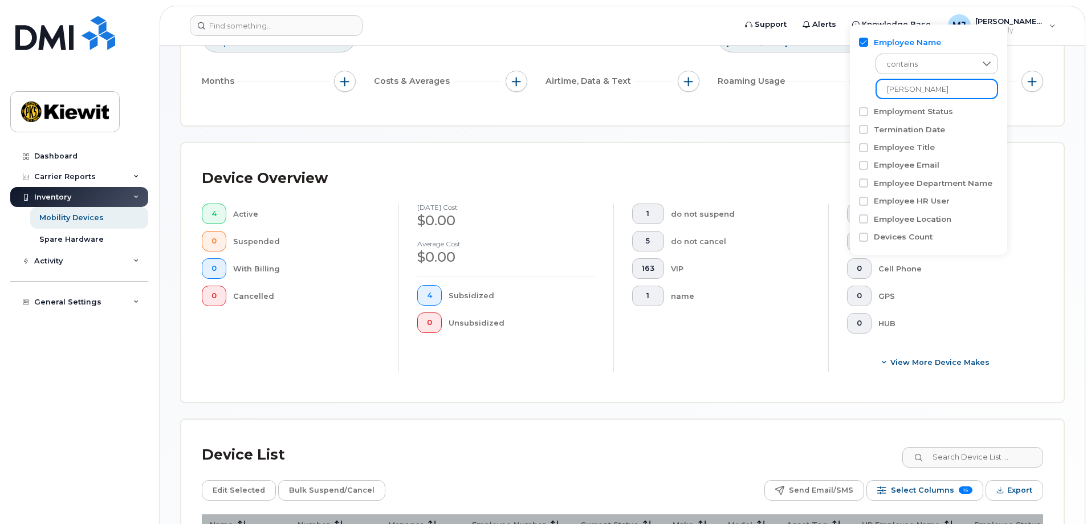
scroll to position [399, 0]
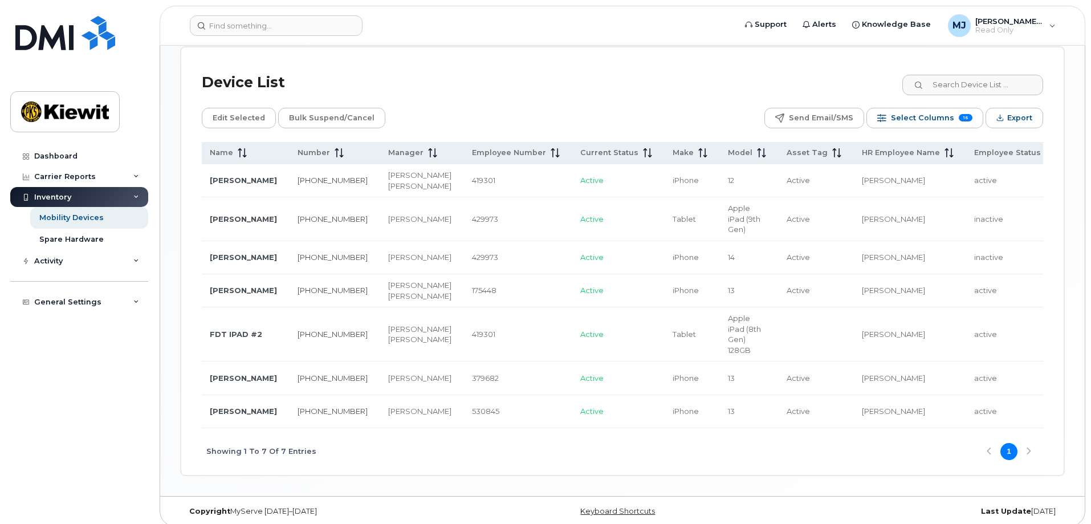
scroll to position [570, 0]
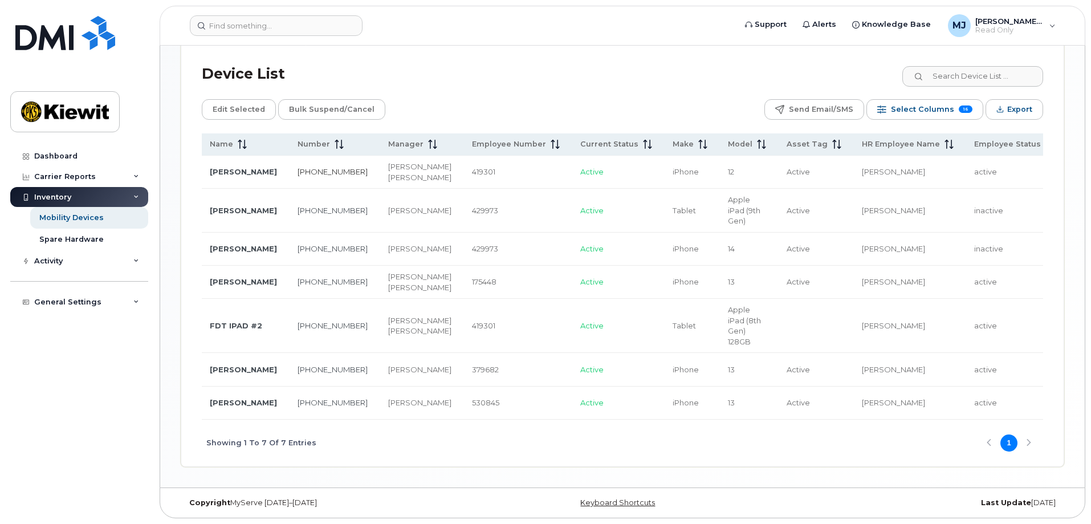
type input "[PERSON_NAME]"
drag, startPoint x: 305, startPoint y: 164, endPoint x: 247, endPoint y: 155, distance: 58.3
click at [247, 156] on tr "[PERSON_NAME] [PHONE_NUMBER] [PERSON_NAME] [PERSON_NAME] 419301 Active iPhone 1…" at bounding box center [959, 172] width 1579 height 33
drag, startPoint x: 282, startPoint y: 343, endPoint x: 270, endPoint y: 331, distance: 16.5
click at [270, 331] on tr "FDT IPAD #[PHONE_NUMBER] [PERSON_NAME] [PERSON_NAME] 419301 Active Tablet Apple…" at bounding box center [959, 326] width 1579 height 54
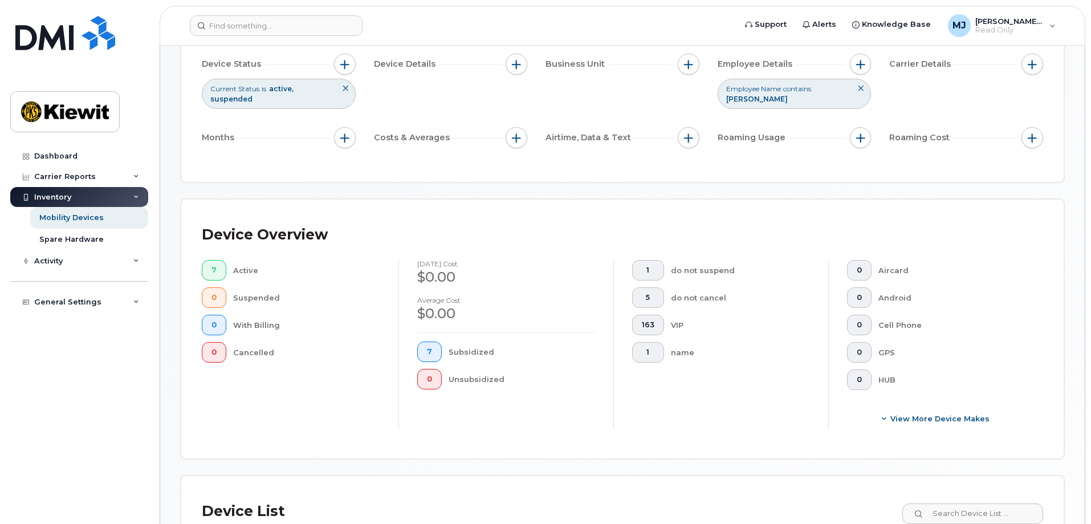
scroll to position [114, 0]
click at [870, 66] on button "button" at bounding box center [861, 65] width 22 height 22
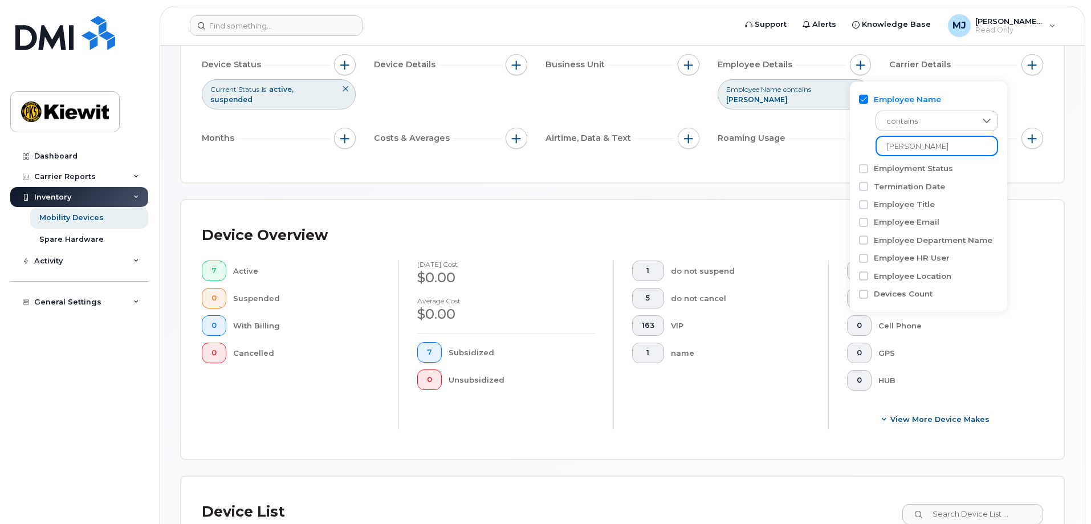
drag, startPoint x: 933, startPoint y: 144, endPoint x: 794, endPoint y: 140, distance: 139.8
click at [794, 140] on body "Support Alerts Knowledge Base [PERSON_NAME] Jupiter Read Only English Français …" at bounding box center [545, 424] width 1091 height 1076
type input "born"
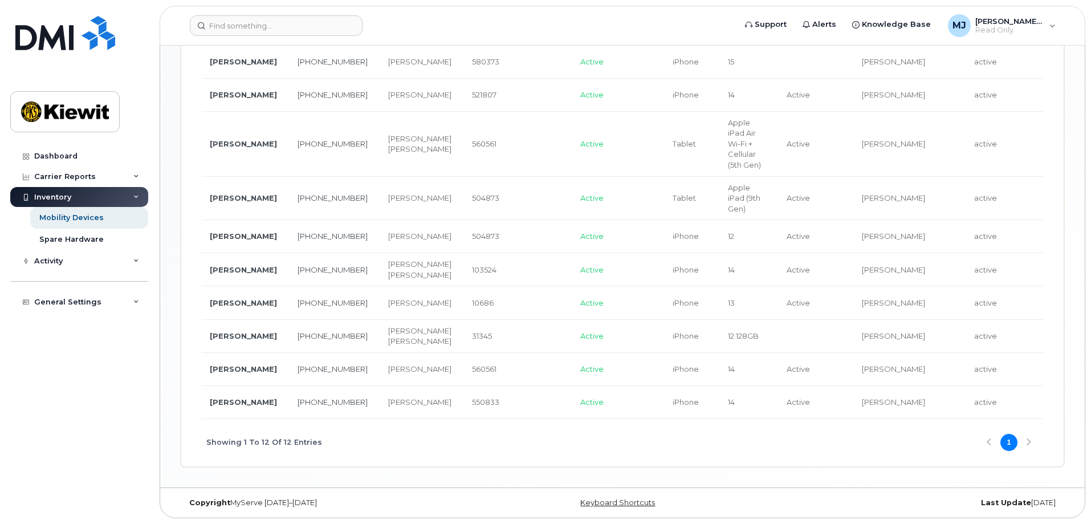
scroll to position [750, 0]
drag, startPoint x: 273, startPoint y: 415, endPoint x: 306, endPoint y: 428, distance: 36.1
click at [306, 386] on td "[PHONE_NUMBER]" at bounding box center [332, 369] width 91 height 33
drag, startPoint x: 345, startPoint y: 362, endPoint x: 392, endPoint y: 368, distance: 47.7
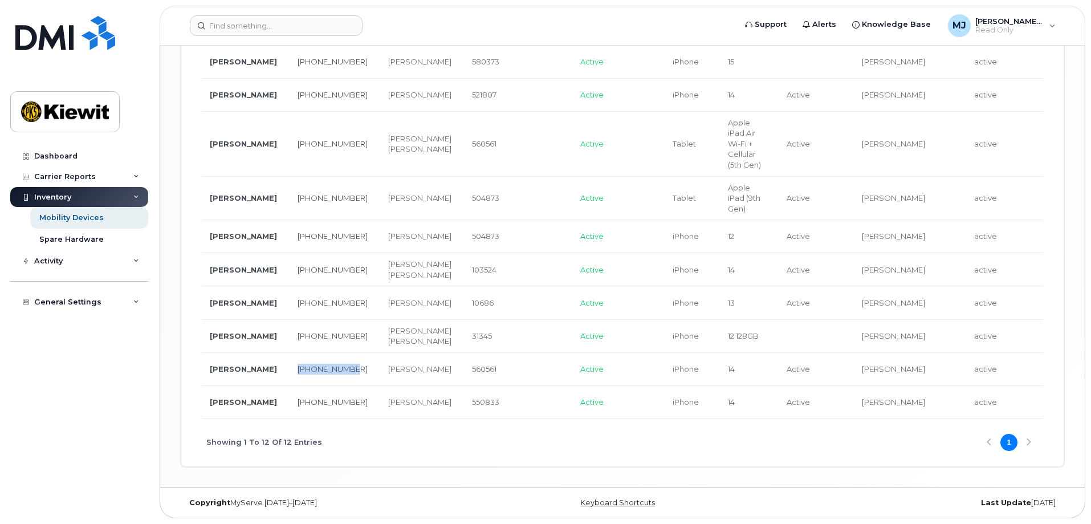
click at [392, 368] on td "[PERSON_NAME]" at bounding box center [420, 369] width 84 height 33
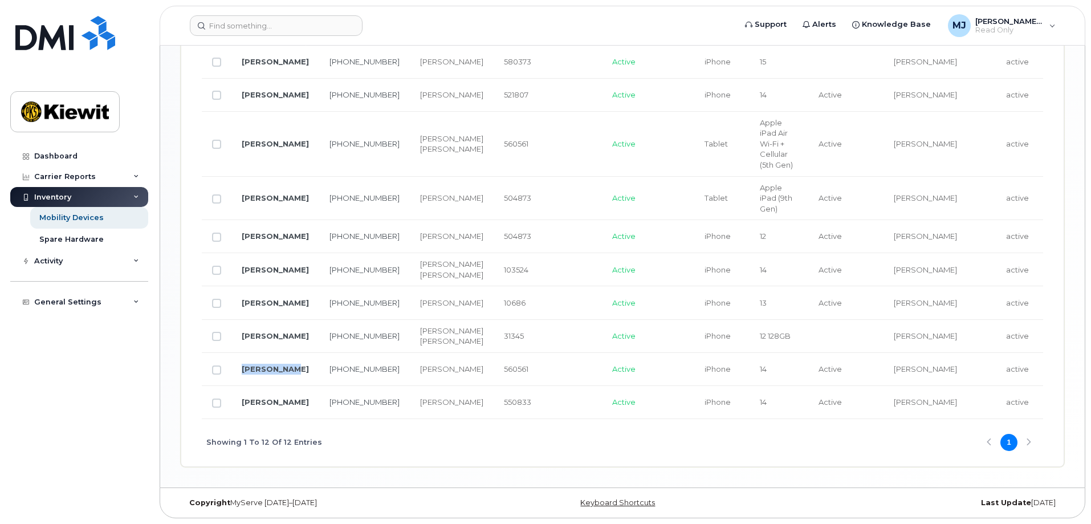
drag, startPoint x: 255, startPoint y: 377, endPoint x: 238, endPoint y: 363, distance: 22.4
click at [238, 363] on td "[PERSON_NAME]" at bounding box center [276, 369] width 88 height 33
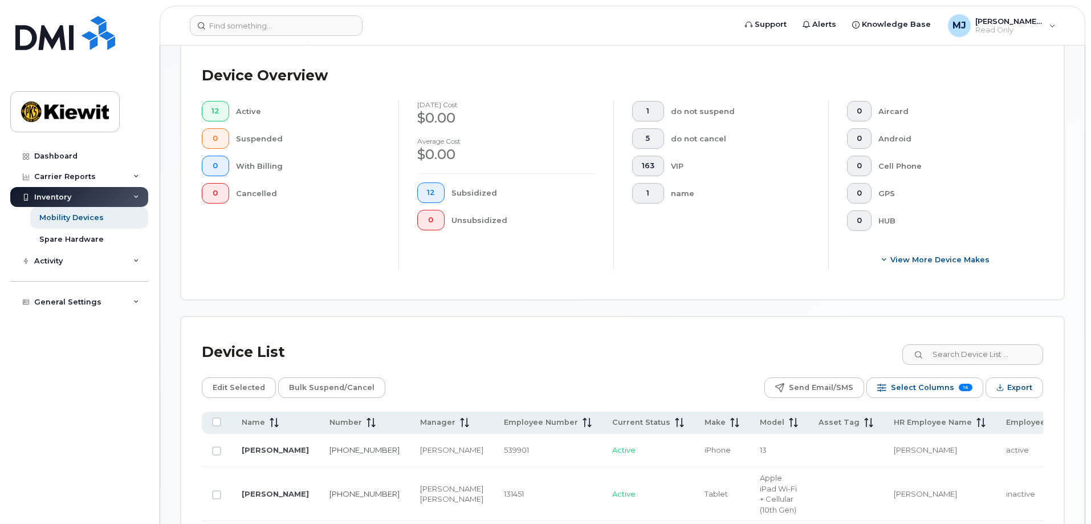
scroll to position [9, 0]
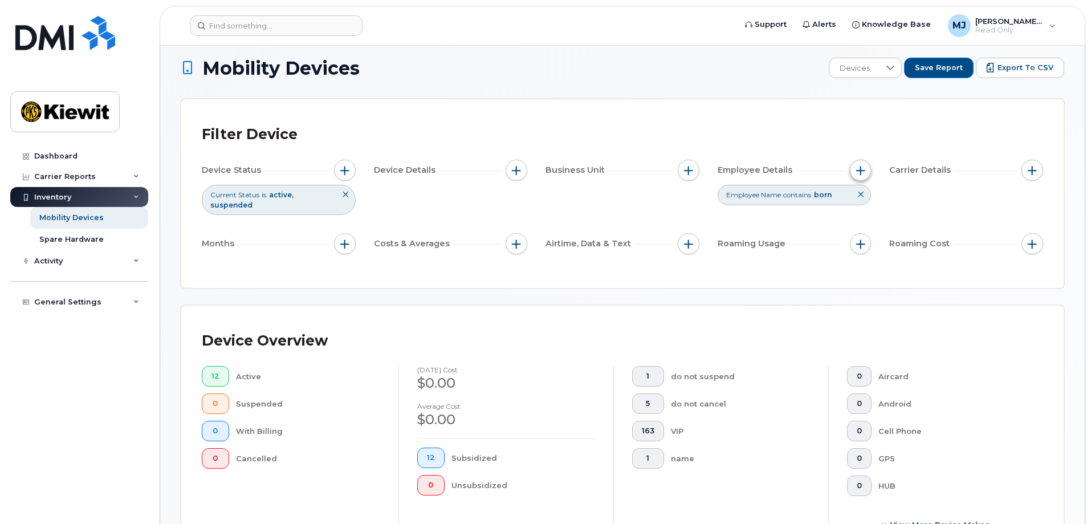
click at [864, 172] on span "button" at bounding box center [861, 170] width 9 height 9
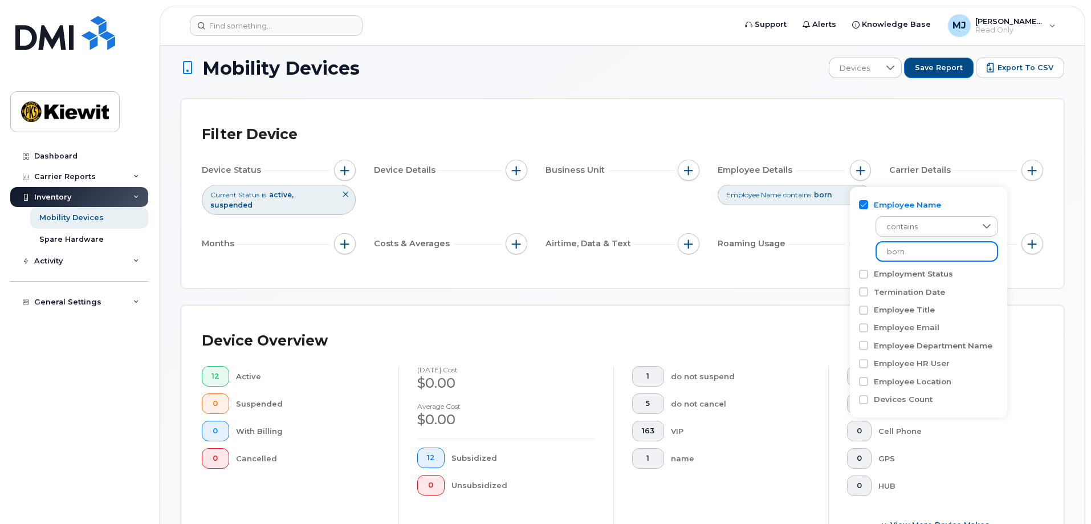
drag, startPoint x: 901, startPoint y: 251, endPoint x: 830, endPoint y: 243, distance: 71.7
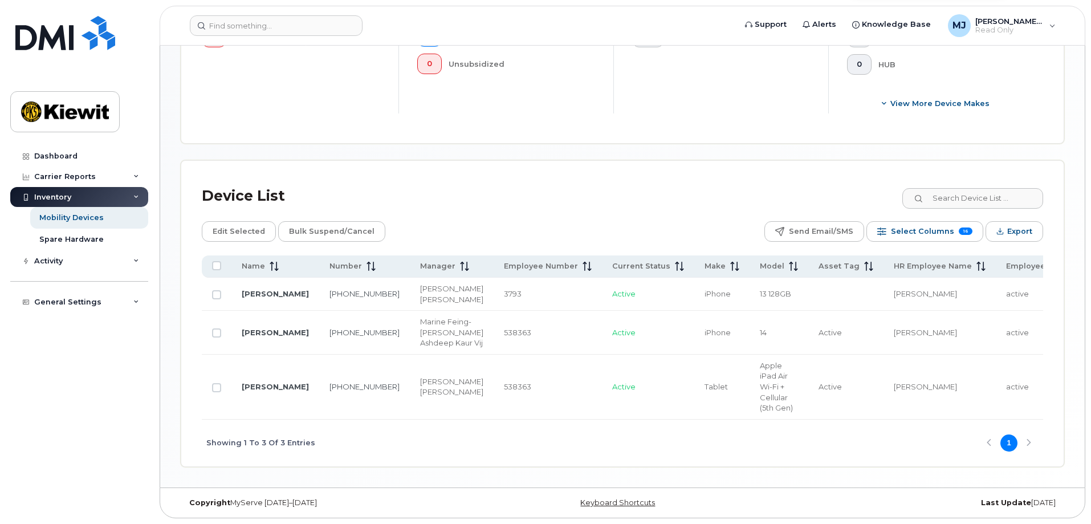
scroll to position [477, 0]
type input "[PERSON_NAME]"
drag, startPoint x: 356, startPoint y: 314, endPoint x: 311, endPoint y: 318, distance: 45.2
click at [319, 318] on td "[PHONE_NUMBER]" at bounding box center [364, 333] width 91 height 44
drag, startPoint x: 377, startPoint y: 285, endPoint x: 404, endPoint y: 342, distance: 63.0
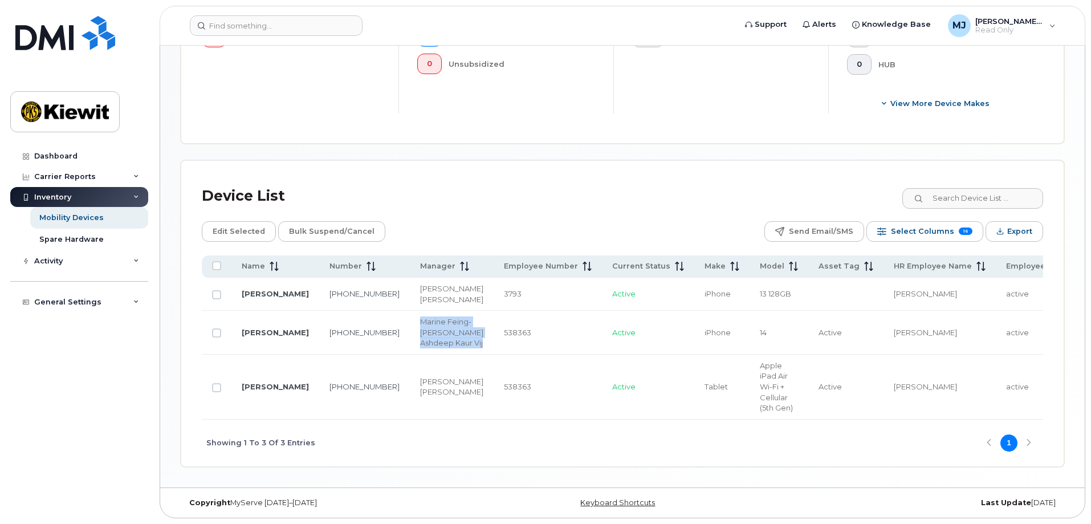
click at [410, 342] on td "Marine Feing-[PERSON_NAME] Ashdeep [PERSON_NAME] [PERSON_NAME]" at bounding box center [452, 333] width 84 height 44
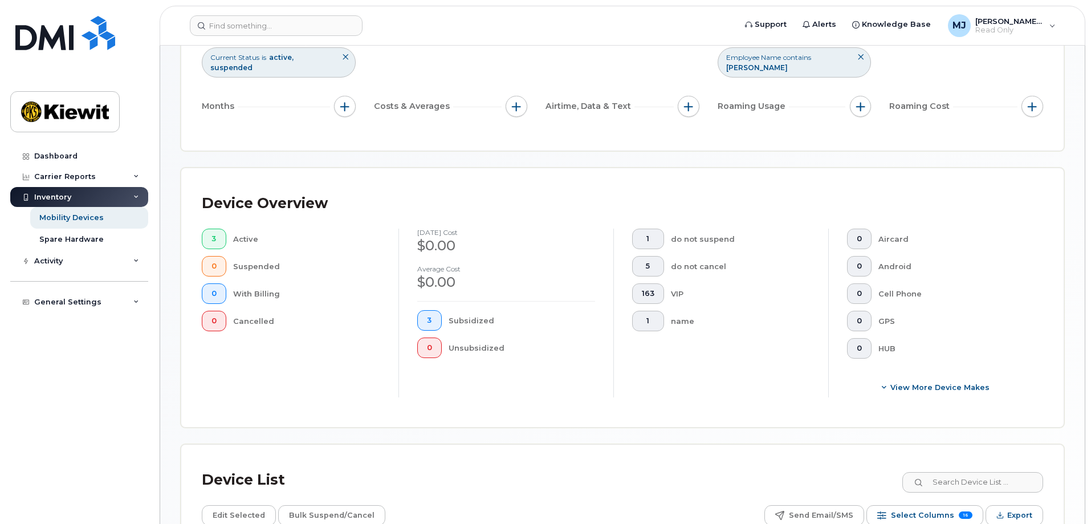
scroll to position [0, 0]
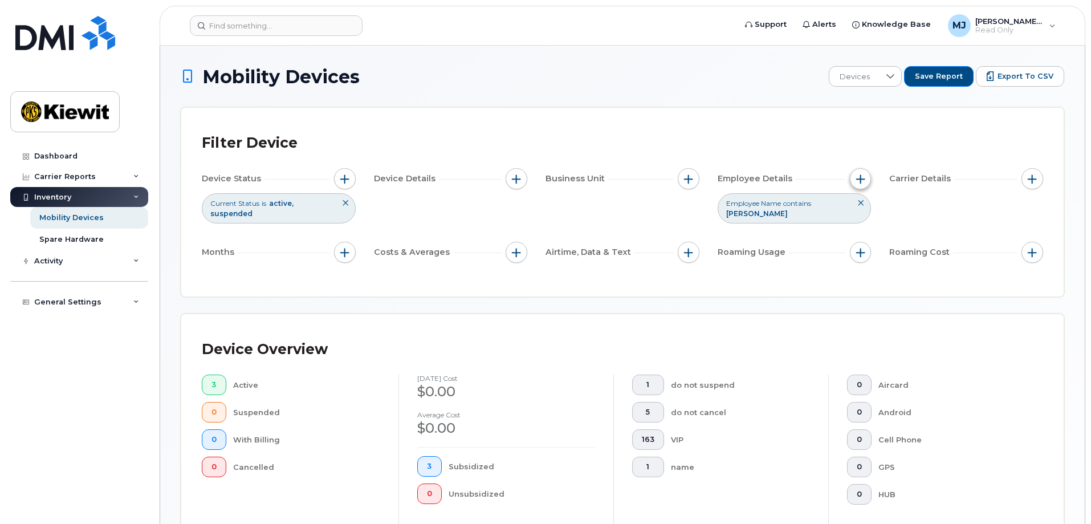
click at [863, 180] on span "button" at bounding box center [861, 178] width 9 height 9
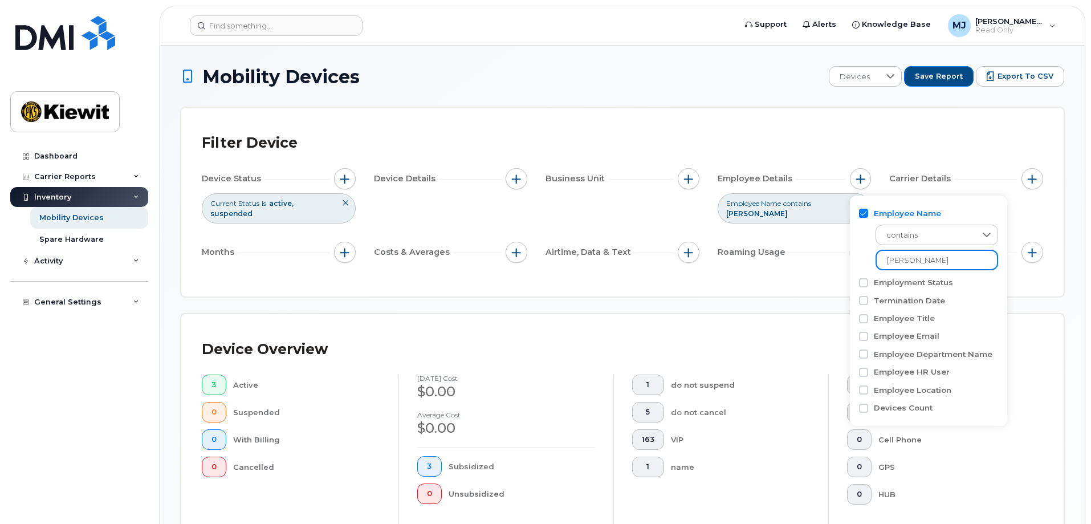
drag, startPoint x: 947, startPoint y: 258, endPoint x: 786, endPoint y: 257, distance: 160.8
click at [786, 257] on body "Support Alerts Knowledge Base [PERSON_NAME] Jupiter Read Only English Français …" at bounding box center [545, 477] width 1091 height 954
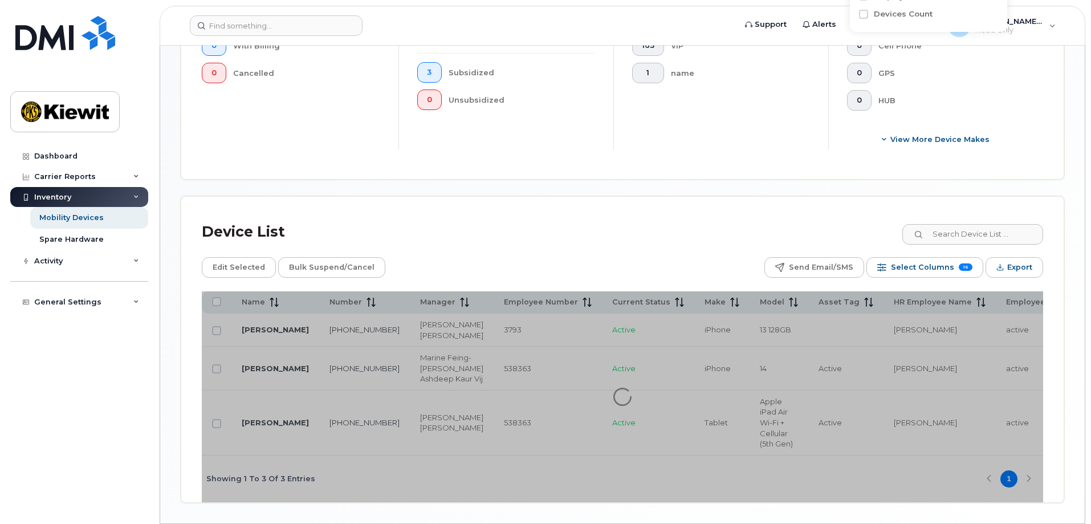
scroll to position [399, 0]
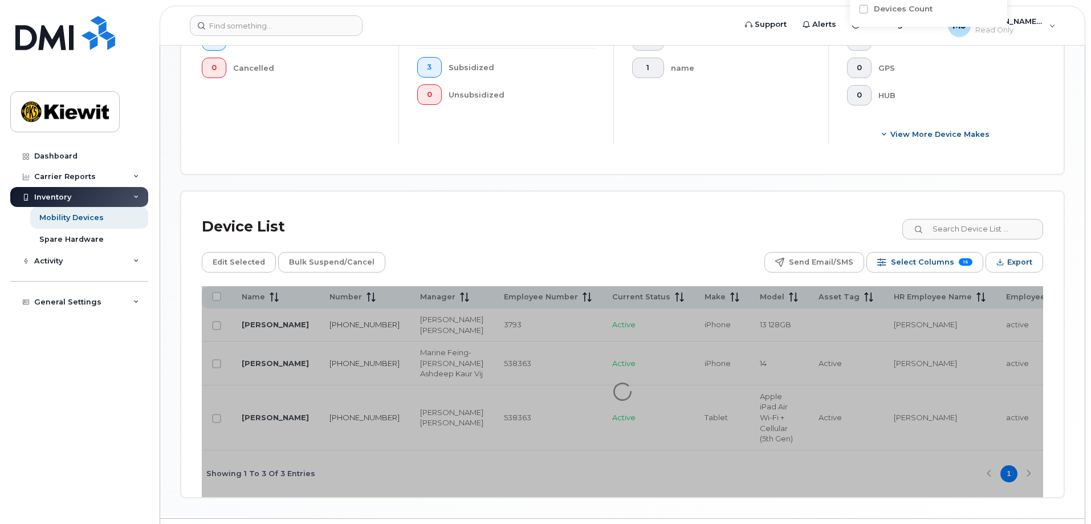
type input "[PERSON_NAME]"
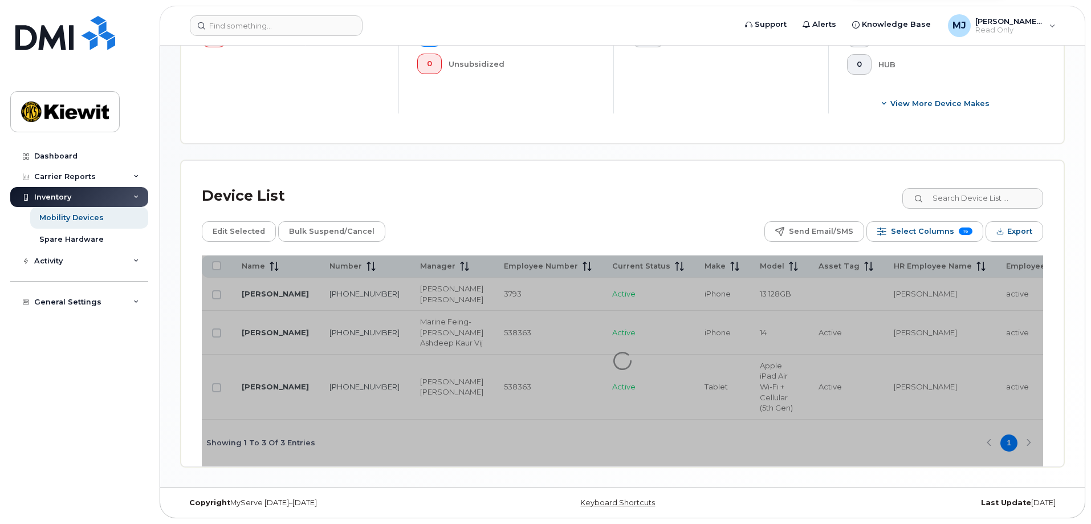
scroll to position [486, 0]
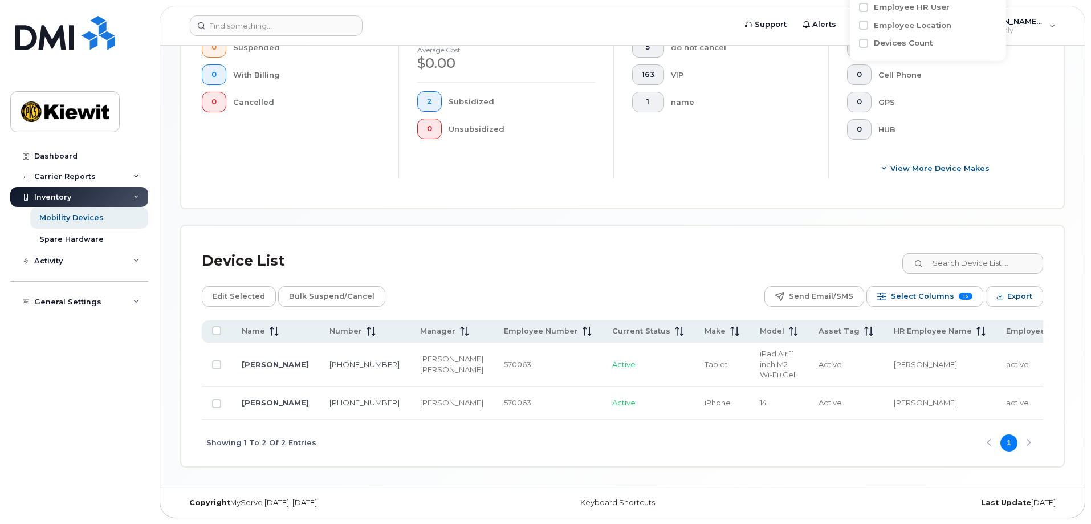
scroll to position [379, 0]
drag, startPoint x: 386, startPoint y: 408, endPoint x: 364, endPoint y: 395, distance: 25.8
click at [410, 395] on td "[PERSON_NAME]" at bounding box center [452, 403] width 84 height 33
drag, startPoint x: 329, startPoint y: 401, endPoint x: 298, endPoint y: 392, distance: 32.7
click at [319, 392] on td "[PHONE_NUMBER]" at bounding box center [364, 403] width 91 height 33
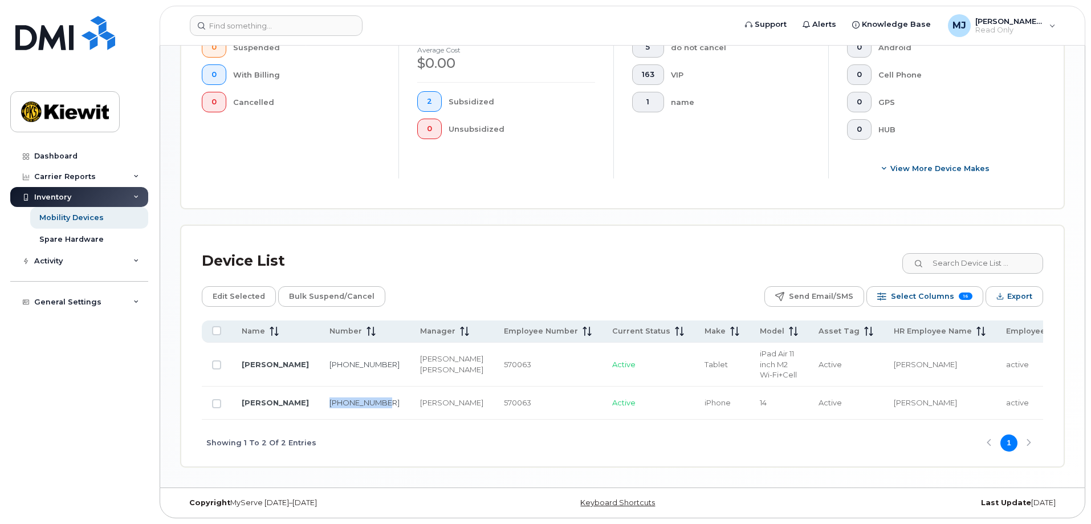
drag, startPoint x: 271, startPoint y: 404, endPoint x: 233, endPoint y: 395, distance: 38.9
click at [233, 395] on td "[PERSON_NAME]" at bounding box center [276, 403] width 88 height 33
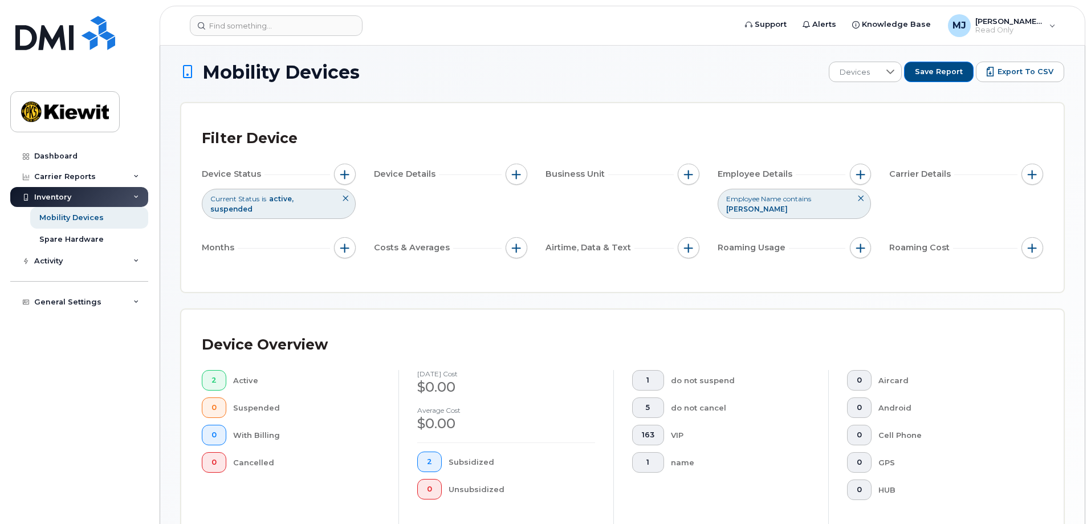
scroll to position [0, 0]
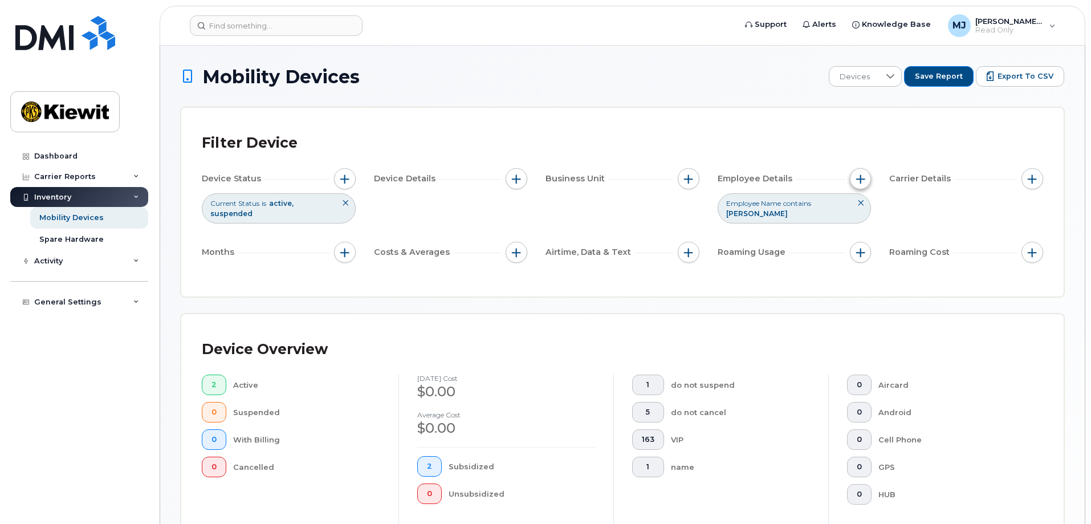
click at [866, 172] on button "button" at bounding box center [861, 179] width 22 height 22
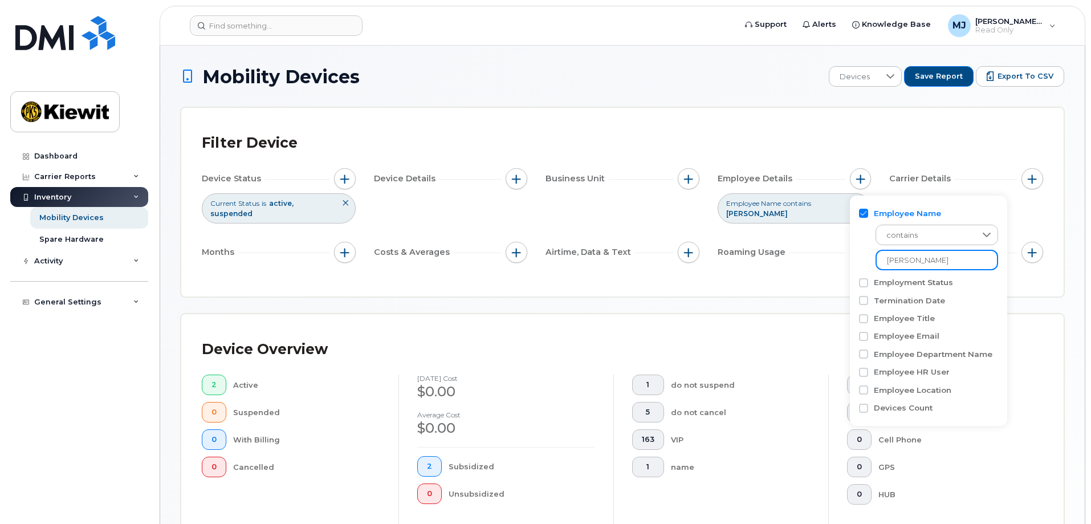
drag, startPoint x: 885, startPoint y: 261, endPoint x: 788, endPoint y: 257, distance: 97.0
click at [788, 257] on body "Support Alerts Knowledge Base [PERSON_NAME] Jupiter Read Only English Français …" at bounding box center [545, 444] width 1091 height 889
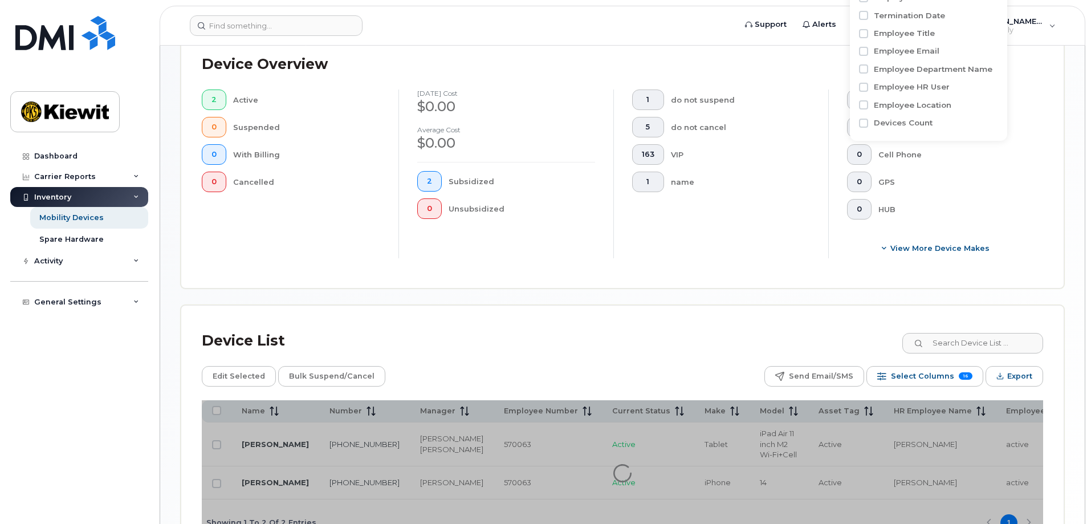
scroll to position [379, 0]
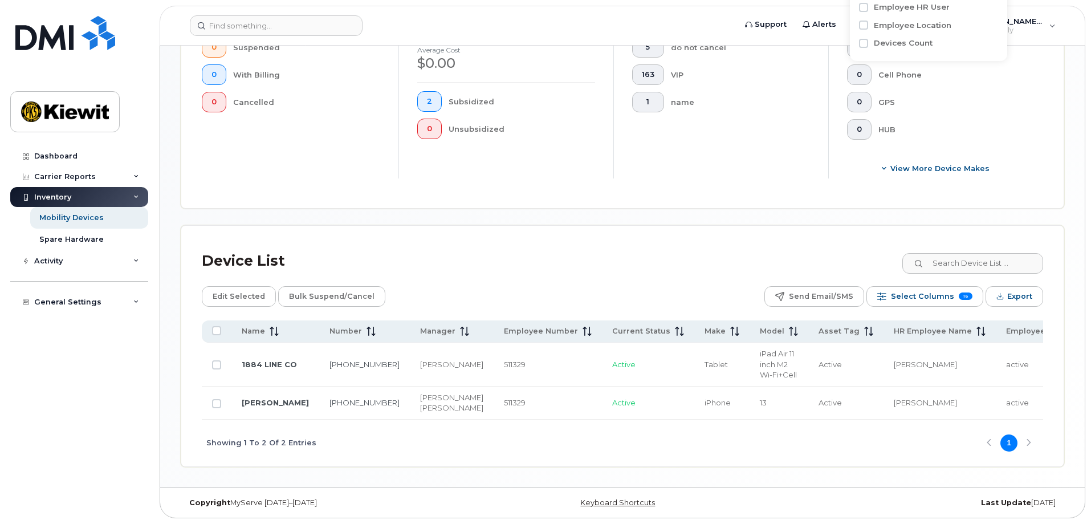
type input "[PERSON_NAME]"
drag, startPoint x: 370, startPoint y: 358, endPoint x: 358, endPoint y: 352, distance: 13.5
click at [410, 352] on td "[PERSON_NAME]" at bounding box center [452, 365] width 84 height 44
drag, startPoint x: 319, startPoint y: 363, endPoint x: 298, endPoint y: 350, distance: 24.5
click at [319, 350] on td "[PHONE_NUMBER]" at bounding box center [364, 365] width 91 height 44
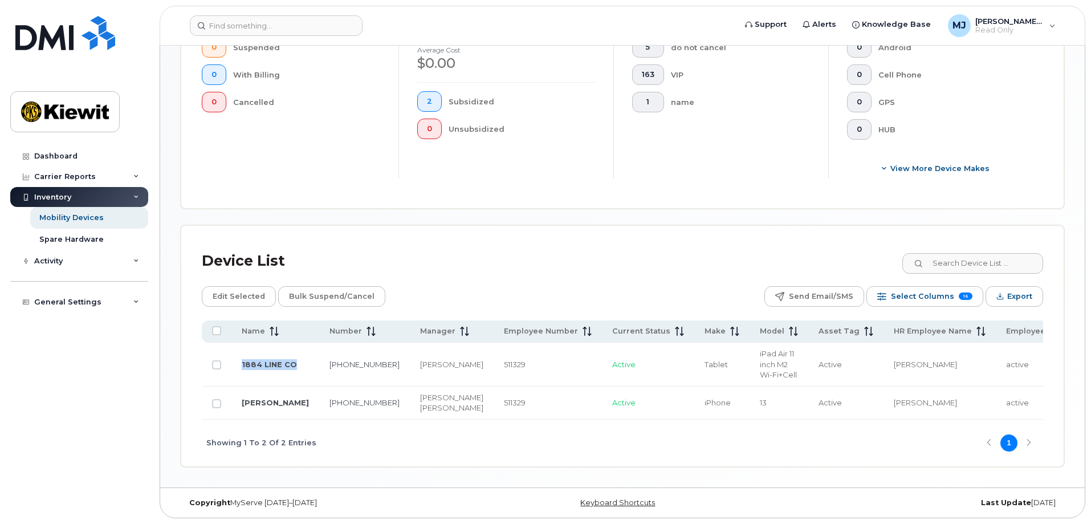
drag, startPoint x: 277, startPoint y: 360, endPoint x: 241, endPoint y: 347, distance: 37.7
click at [241, 347] on td "1884 LINE CO" at bounding box center [276, 365] width 88 height 44
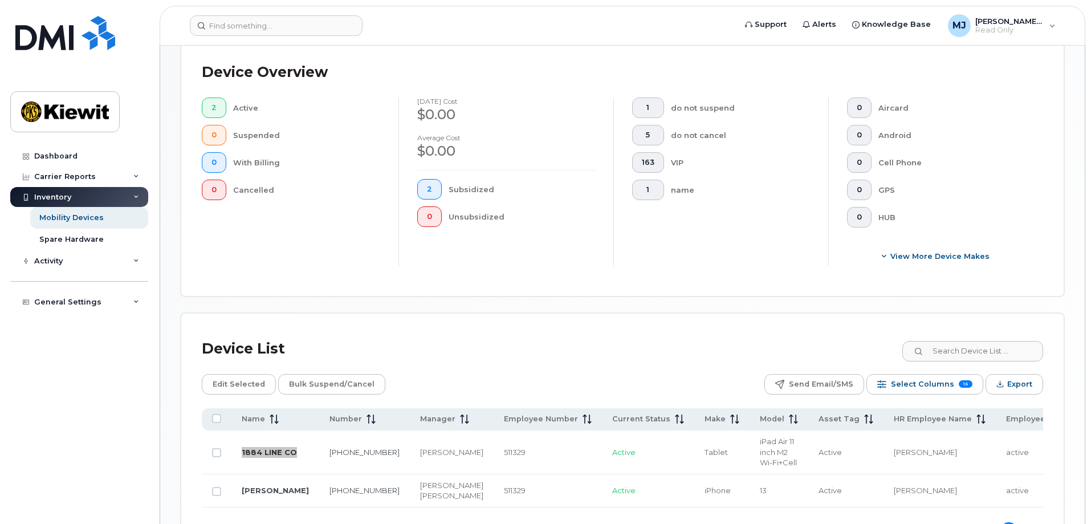
scroll to position [94, 0]
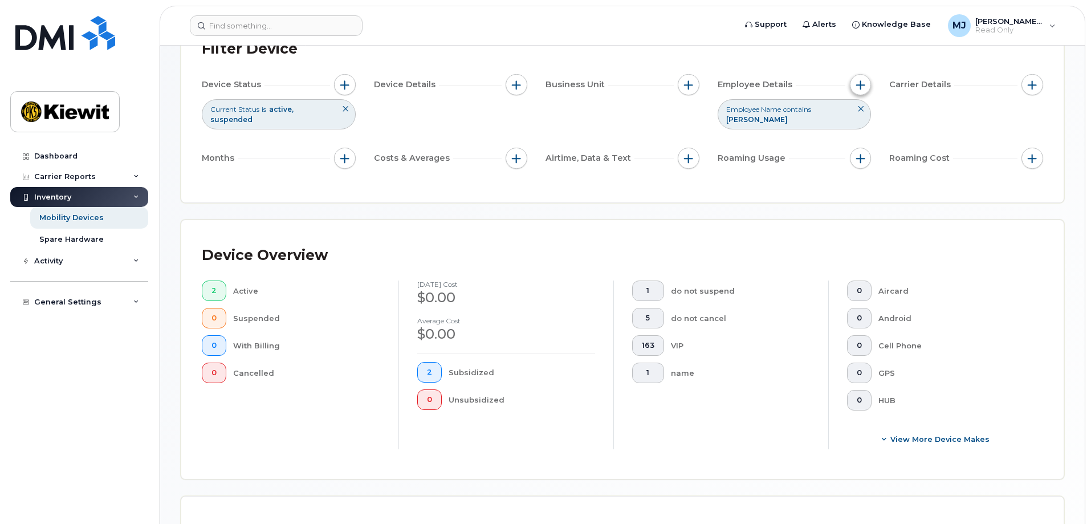
click at [859, 88] on span "button" at bounding box center [861, 84] width 9 height 9
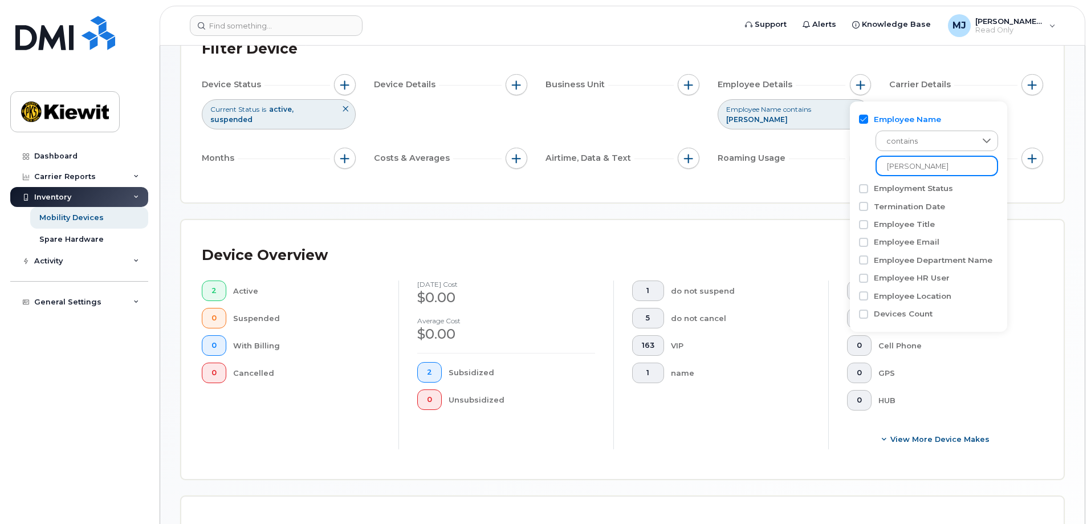
drag, startPoint x: 948, startPoint y: 167, endPoint x: 777, endPoint y: 152, distance: 171.7
click at [777, 152] on body "Support Alerts Knowledge Base [PERSON_NAME] Jupiter Read Only English Français …" at bounding box center [545, 350] width 1091 height 889
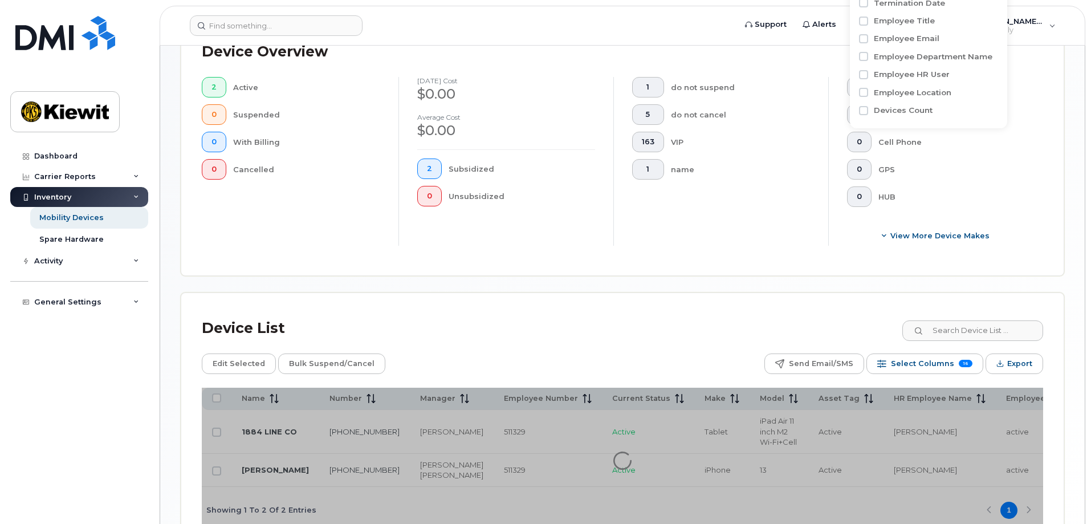
scroll to position [379, 0]
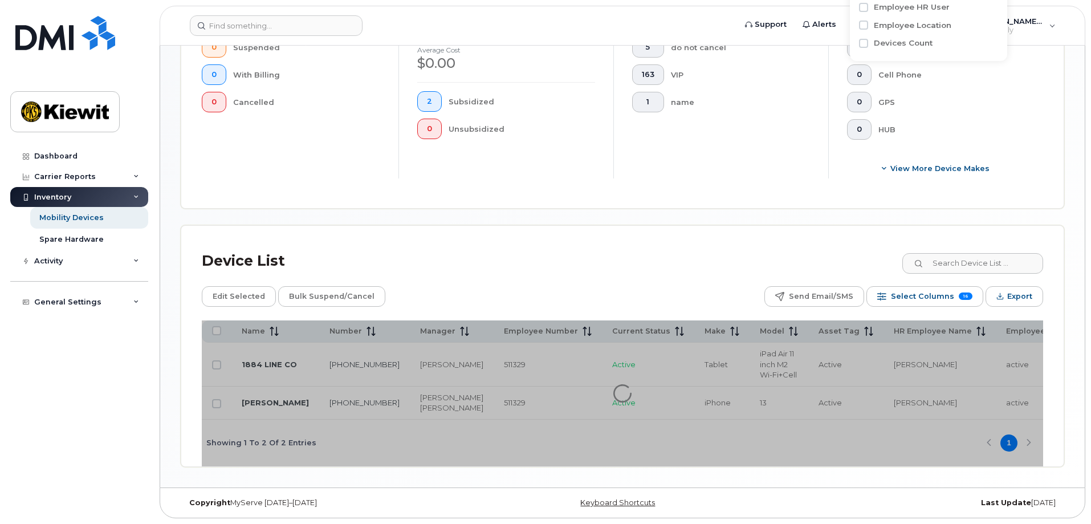
type input "[PERSON_NAME] mit"
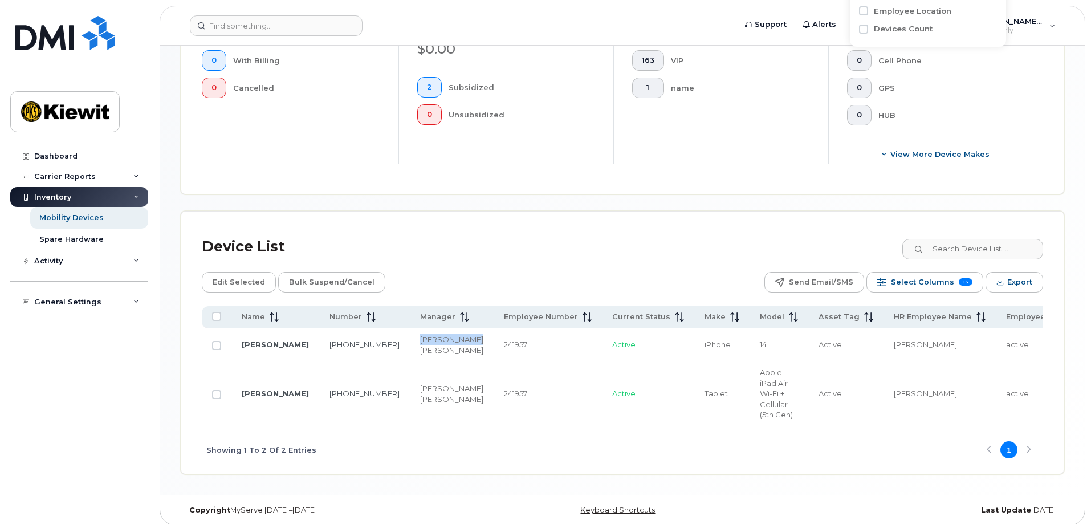
drag, startPoint x: 370, startPoint y: 336, endPoint x: 398, endPoint y: 347, distance: 29.8
click at [420, 345] on div "[PERSON_NAME]" at bounding box center [451, 339] width 63 height 11
drag, startPoint x: 369, startPoint y: 398, endPoint x: 409, endPoint y: 410, distance: 42.2
click at [420, 394] on div "[PERSON_NAME]" at bounding box center [451, 388] width 63 height 11
drag, startPoint x: 327, startPoint y: 419, endPoint x: 294, endPoint y: 408, distance: 34.1
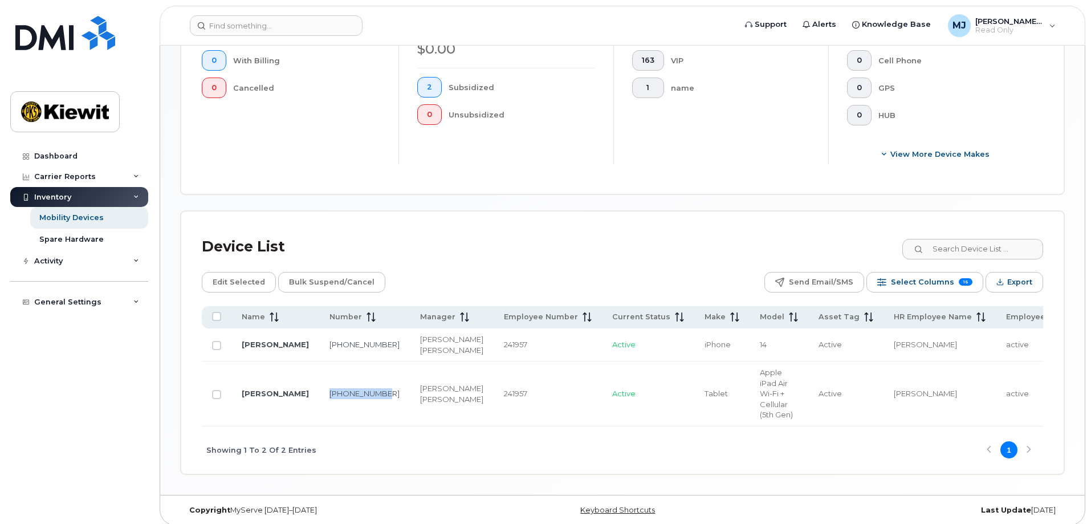
click at [319, 408] on td "[PHONE_NUMBER]" at bounding box center [364, 394] width 91 height 65
drag, startPoint x: 289, startPoint y: 425, endPoint x: 238, endPoint y: 406, distance: 54.3
click at [238, 406] on td "[PERSON_NAME]" at bounding box center [276, 394] width 88 height 65
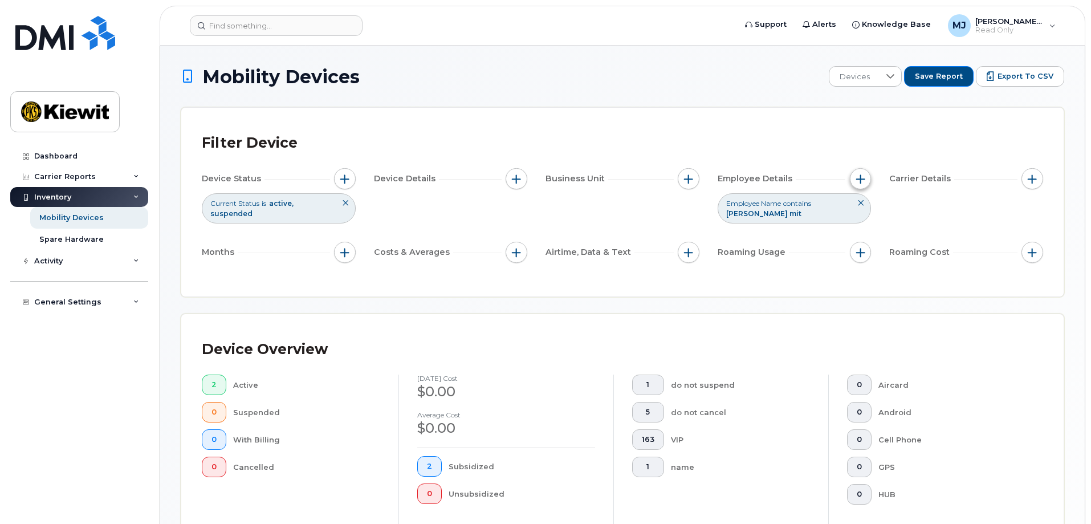
click at [858, 170] on button "button" at bounding box center [861, 179] width 22 height 22
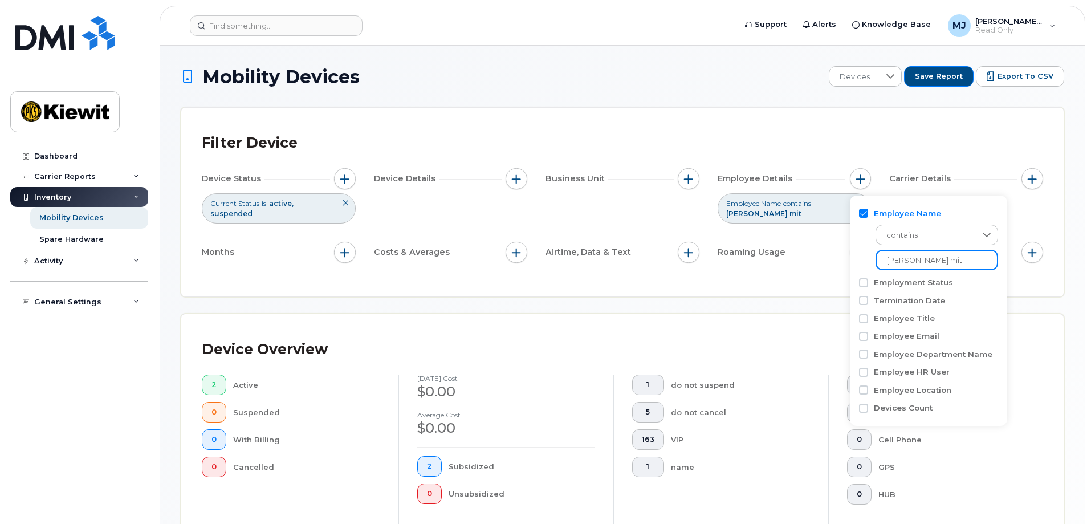
drag, startPoint x: 956, startPoint y: 253, endPoint x: 849, endPoint y: 258, distance: 106.7
click at [849, 258] on body "Support Alerts Knowledge Base [PERSON_NAME] Jupiter Read Only English Français …" at bounding box center [545, 455] width 1091 height 911
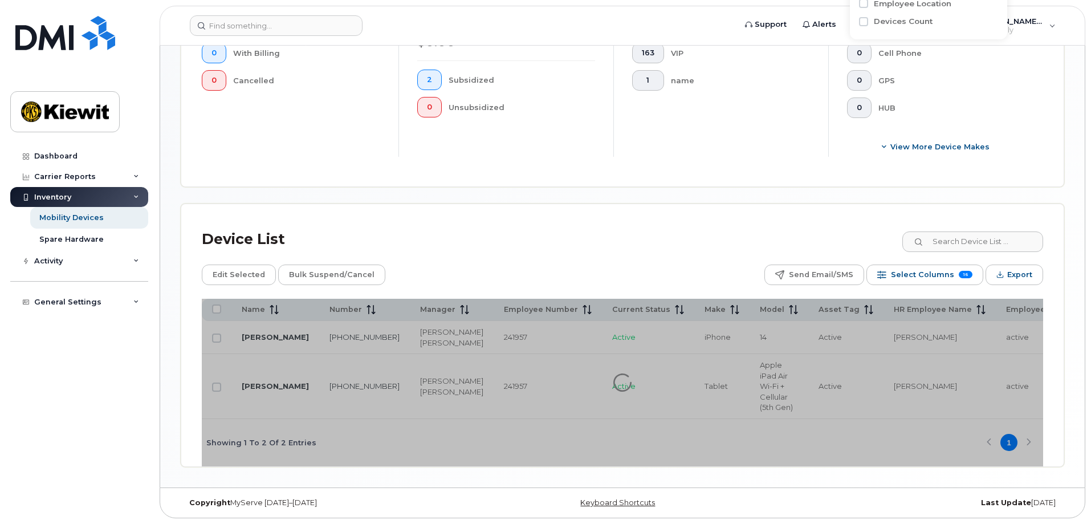
scroll to position [411, 0]
type input "[PERSON_NAME]"
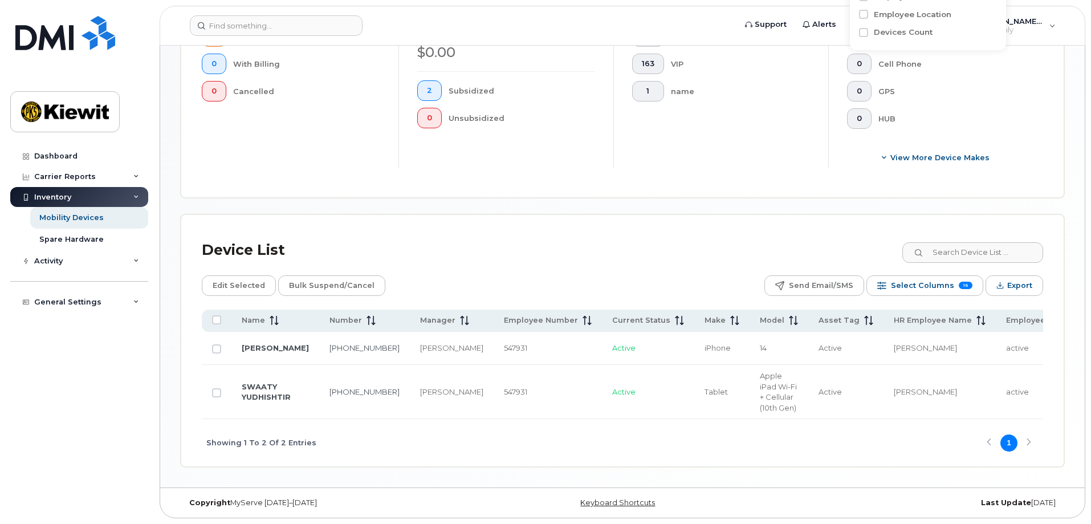
drag, startPoint x: 408, startPoint y: 387, endPoint x: 366, endPoint y: 374, distance: 43.6
click at [410, 374] on td "[PERSON_NAME]" at bounding box center [452, 392] width 84 height 54
drag, startPoint x: 340, startPoint y: 382, endPoint x: 310, endPoint y: 371, distance: 32.6
click at [319, 371] on td "[PHONE_NUMBER]" at bounding box center [364, 392] width 91 height 54
drag, startPoint x: 295, startPoint y: 389, endPoint x: 237, endPoint y: 375, distance: 60.6
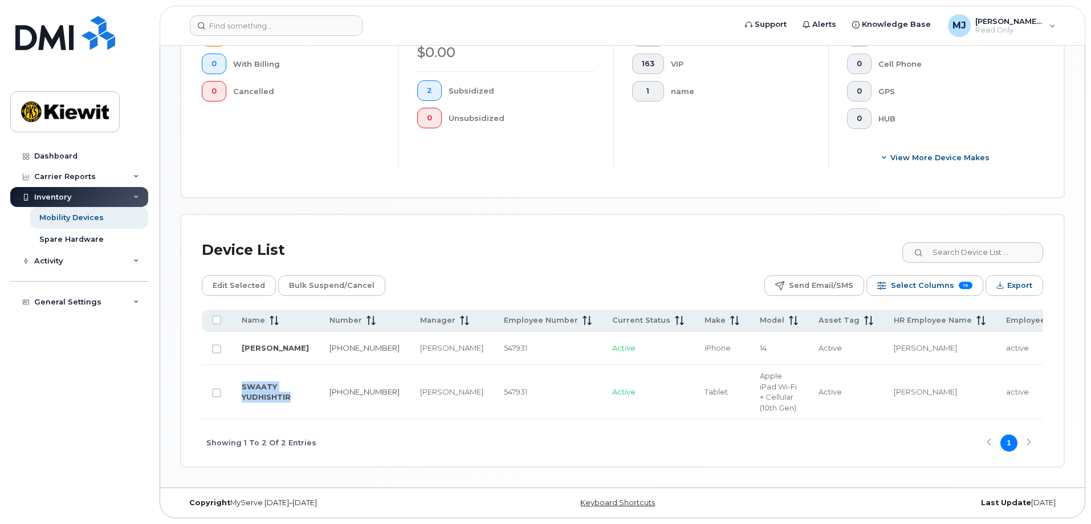
click at [237, 375] on td "SWAATY YUDHISHTIR" at bounding box center [276, 392] width 88 height 54
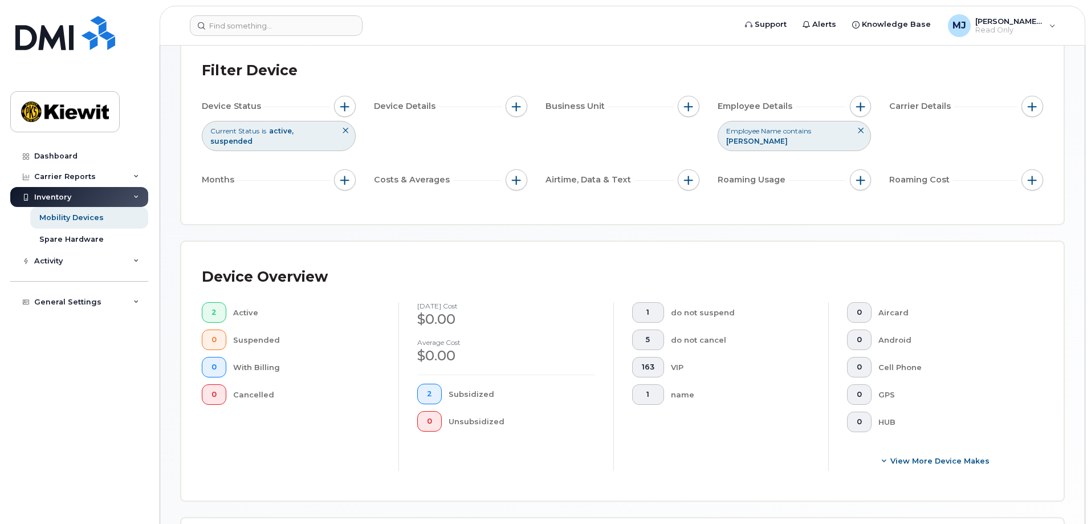
scroll to position [0, 0]
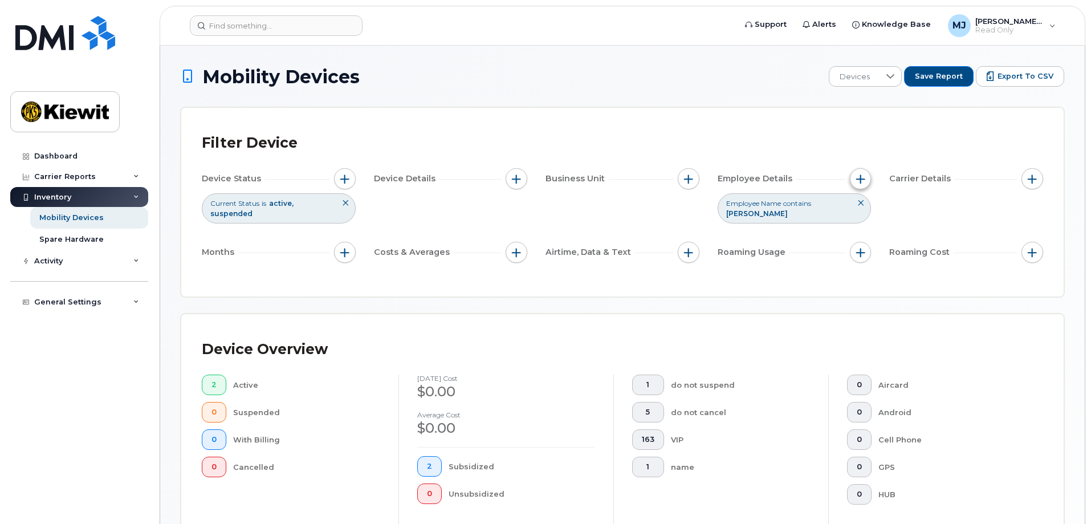
click at [867, 176] on button "button" at bounding box center [861, 179] width 22 height 22
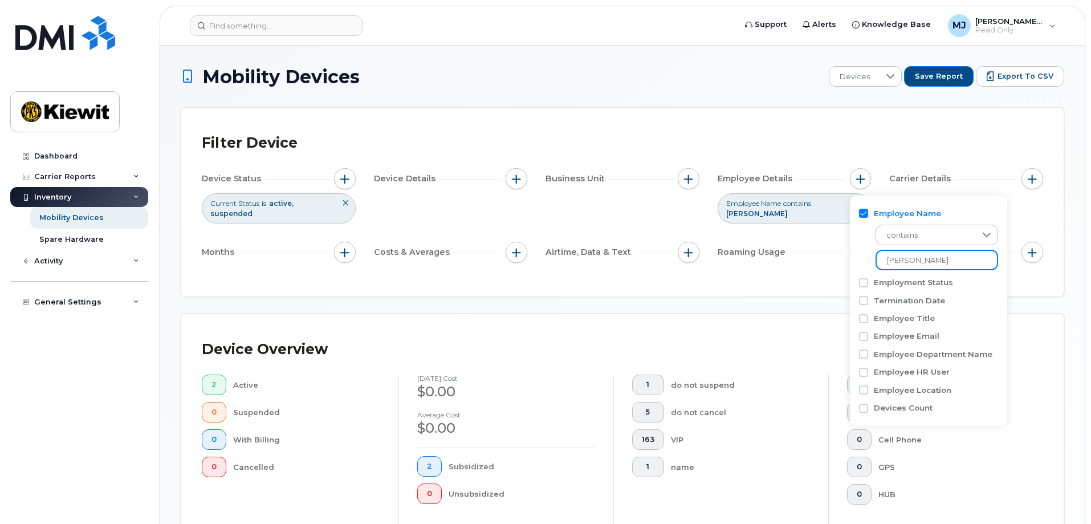
drag, startPoint x: 946, startPoint y: 261, endPoint x: 811, endPoint y: 261, distance: 134.6
click at [811, 261] on body "Support Alerts Knowledge Base [PERSON_NAME] Jupiter Read Only English Français …" at bounding box center [545, 450] width 1091 height 900
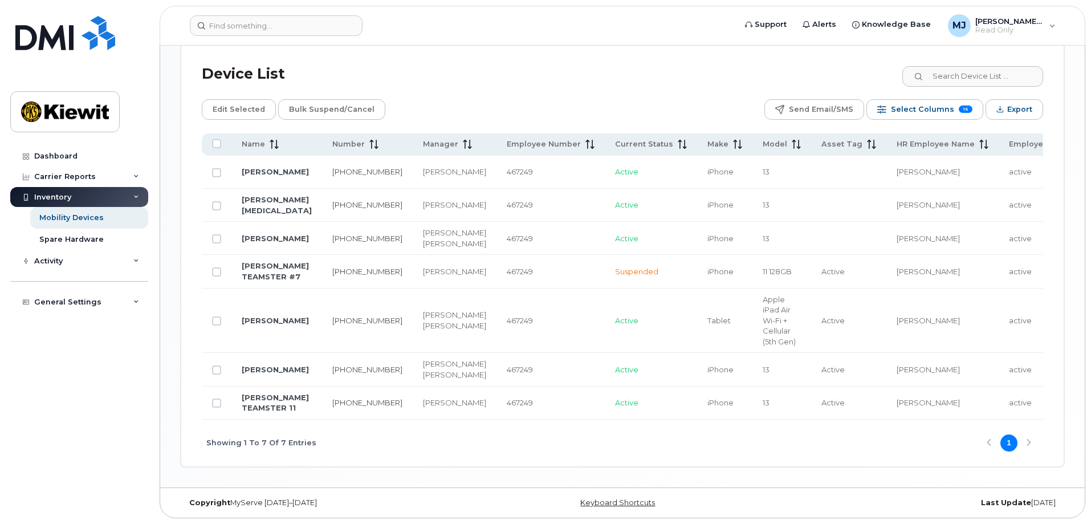
scroll to position [562, 0]
type input "[PERSON_NAME]"
click at [753, 140] on th "Model" at bounding box center [782, 144] width 59 height 22
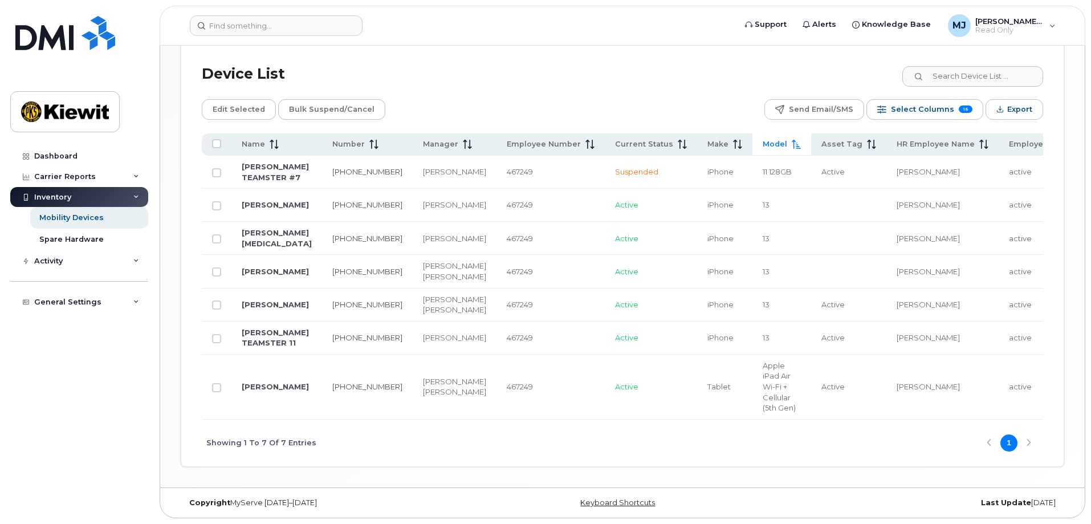
drag, startPoint x: 474, startPoint y: 477, endPoint x: 594, endPoint y: 478, distance: 119.8
click at [594, 467] on div "Showing 1 To 7 Of 7 Entries 1" at bounding box center [623, 443] width 842 height 47
drag, startPoint x: 654, startPoint y: 476, endPoint x: 902, endPoint y: 488, distance: 248.3
click at [902, 467] on div "Showing 1 To 7 Of 7 Entries 1" at bounding box center [623, 443] width 842 height 47
click at [843, 467] on div "Showing 1 To 7 Of 7 Entries 1" at bounding box center [623, 443] width 842 height 47
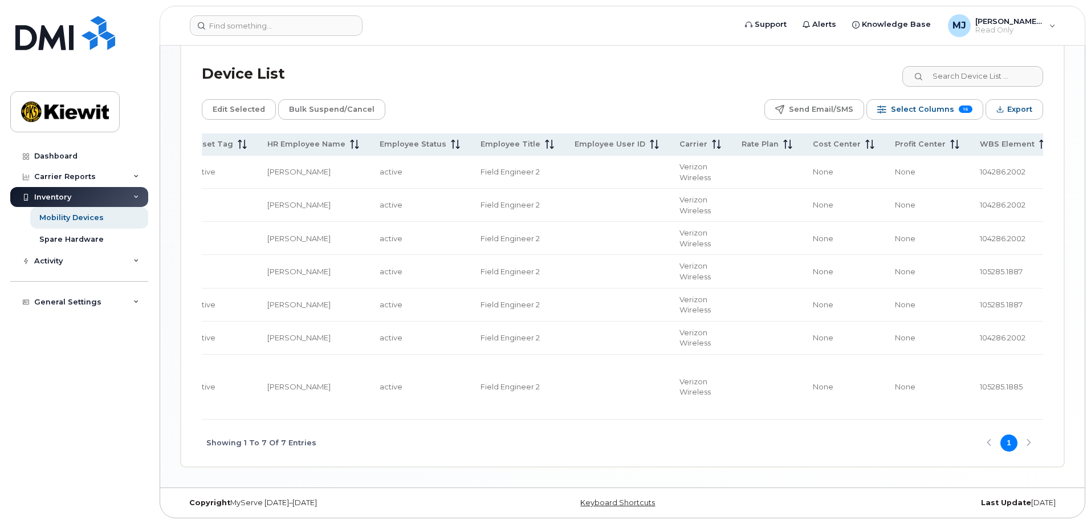
scroll to position [0, 628]
drag, startPoint x: 1031, startPoint y: 477, endPoint x: 1022, endPoint y: 478, distance: 9.2
click at [1022, 467] on div "Showing 1 To 7 Of 7 Entries 1" at bounding box center [623, 443] width 842 height 47
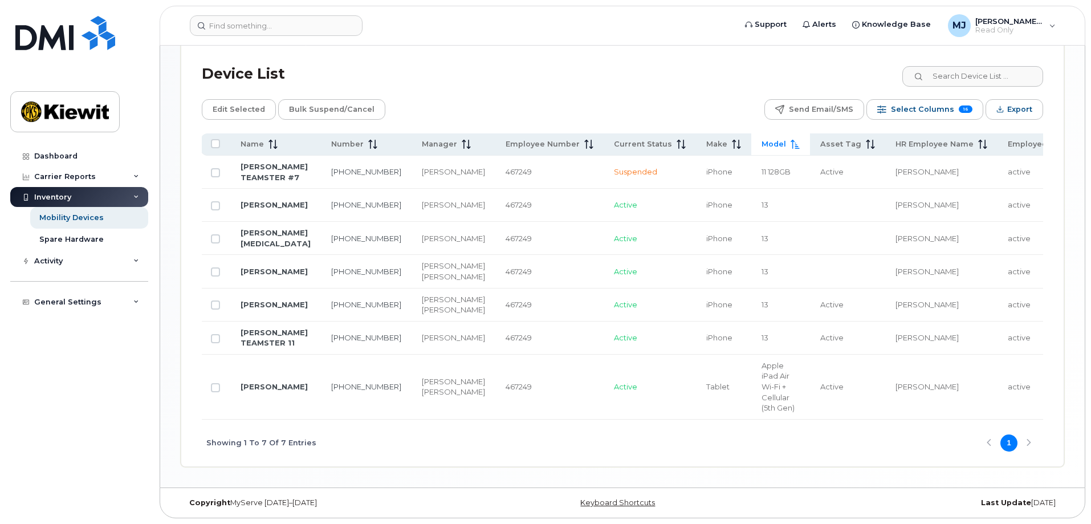
scroll to position [0, 0]
drag, startPoint x: 331, startPoint y: 210, endPoint x: 307, endPoint y: 199, distance: 25.8
click at [322, 199] on td "[PHONE_NUMBER]" at bounding box center [367, 205] width 91 height 33
drag, startPoint x: 316, startPoint y: 240, endPoint x: 302, endPoint y: 233, distance: 15.6
click at [322, 233] on td "[PHONE_NUMBER]" at bounding box center [367, 238] width 91 height 33
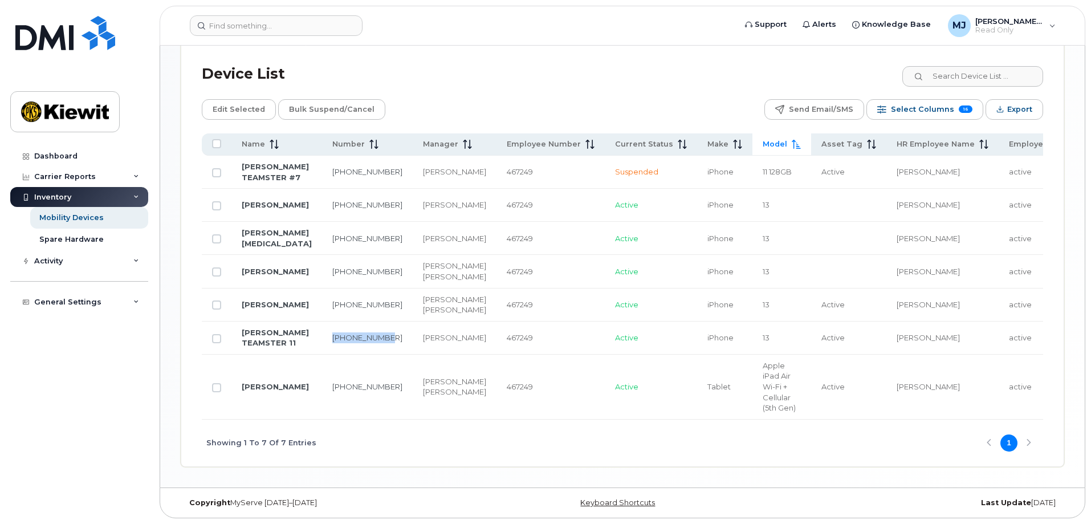
drag, startPoint x: 336, startPoint y: 395, endPoint x: 299, endPoint y: 381, distance: 39.0
click at [322, 355] on td "[PHONE_NUMBER]" at bounding box center [367, 338] width 91 height 33
drag, startPoint x: 247, startPoint y: 397, endPoint x: 232, endPoint y: 375, distance: 27.2
click at [232, 355] on td "[PERSON_NAME] TEAMSTER 11" at bounding box center [277, 338] width 91 height 33
drag, startPoint x: 290, startPoint y: 244, endPoint x: 235, endPoint y: 232, distance: 56.6
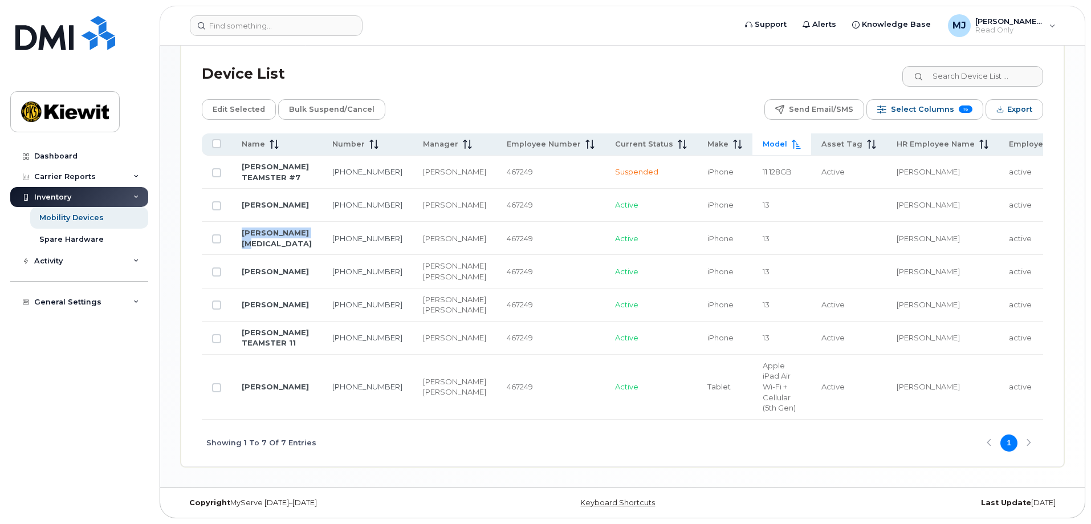
click at [235, 232] on td "[PERSON_NAME][MEDICAL_DATA]" at bounding box center [277, 238] width 91 height 33
drag, startPoint x: 288, startPoint y: 211, endPoint x: 234, endPoint y: 197, distance: 56.0
click at [234, 197] on td "[PERSON_NAME]" at bounding box center [277, 205] width 91 height 33
drag, startPoint x: 371, startPoint y: 202, endPoint x: 418, endPoint y: 213, distance: 48.1
click at [418, 213] on td "[PERSON_NAME]" at bounding box center [455, 205] width 84 height 33
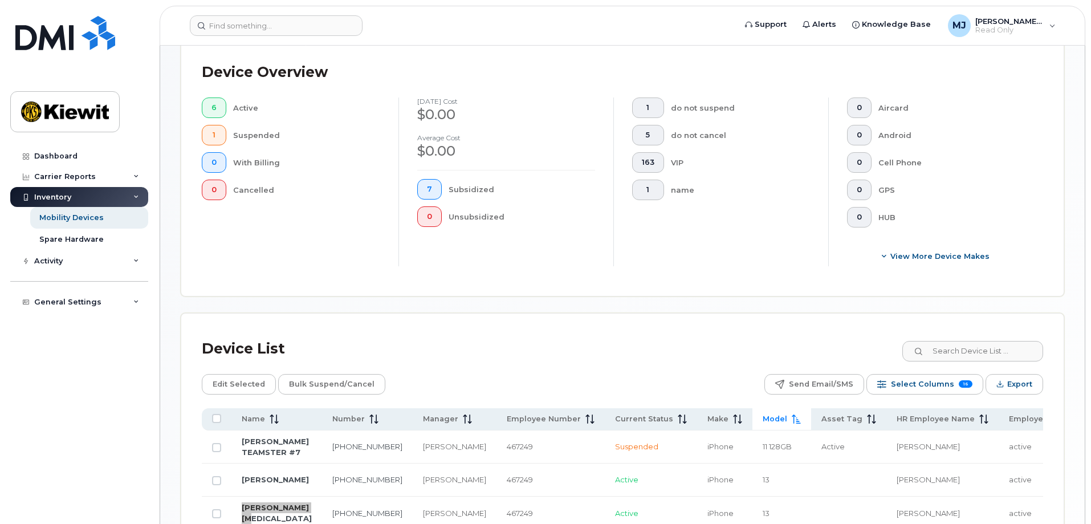
scroll to position [49, 0]
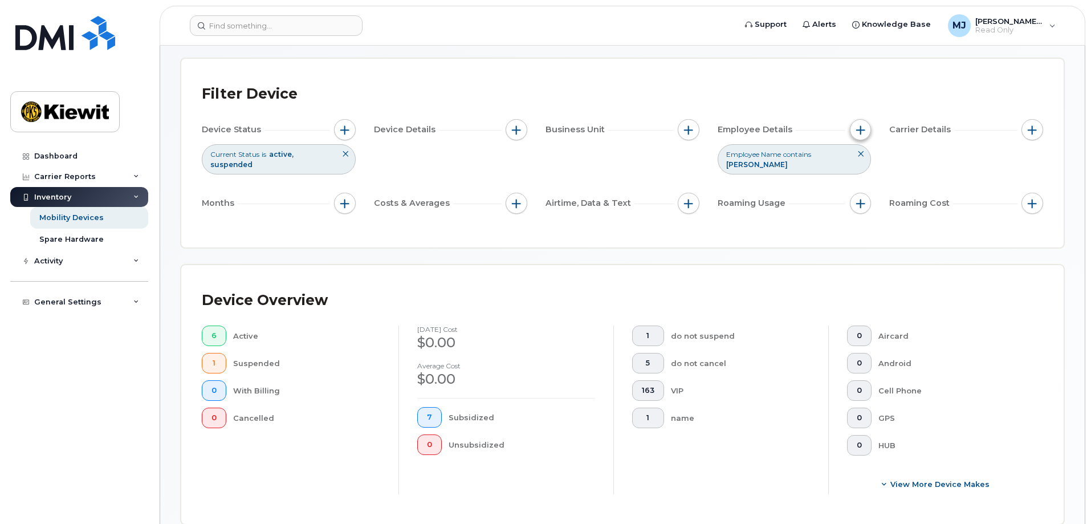
click at [859, 128] on span "button" at bounding box center [861, 129] width 9 height 9
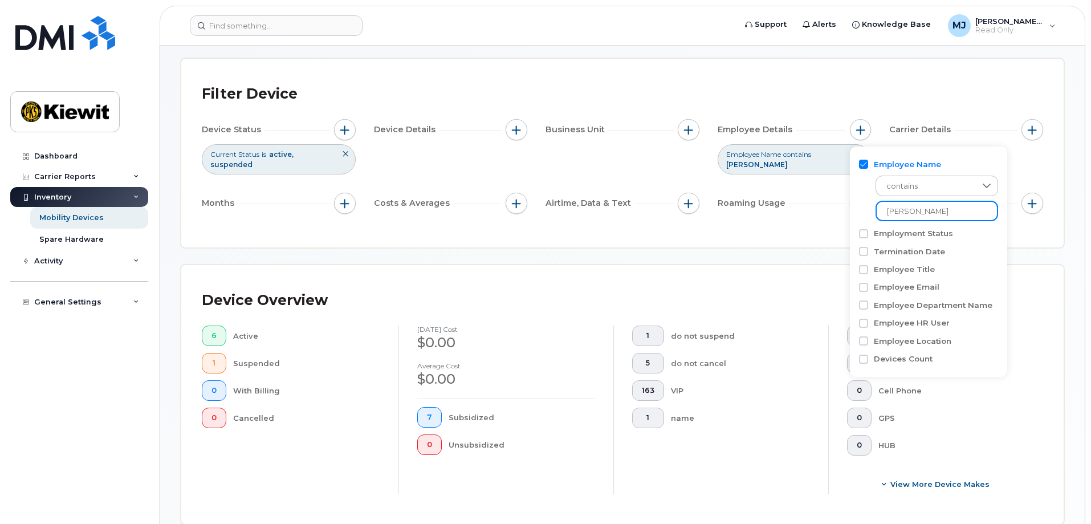
drag, startPoint x: 938, startPoint y: 218, endPoint x: 778, endPoint y: 213, distance: 159.8
click at [778, 213] on body "Support Alerts Knowledge Base [PERSON_NAME] Jupiter Read Only English Français …" at bounding box center [545, 489] width 1091 height 1076
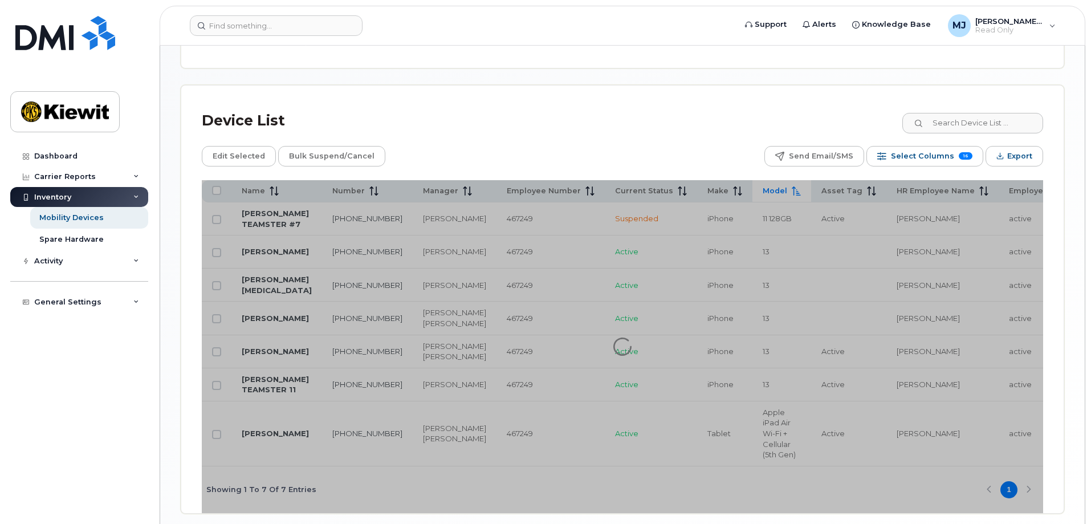
type input "[PERSON_NAME]"
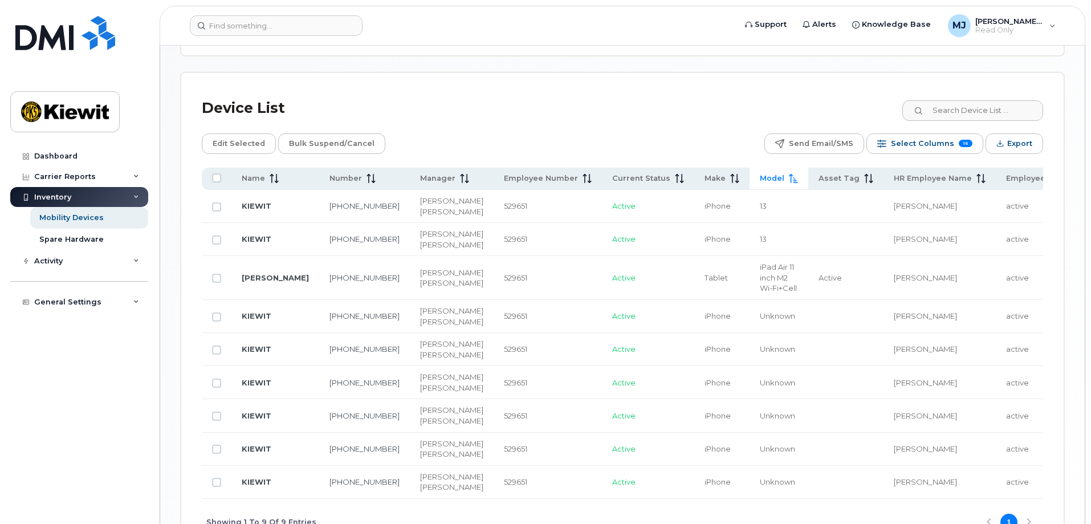
scroll to position [496, 0]
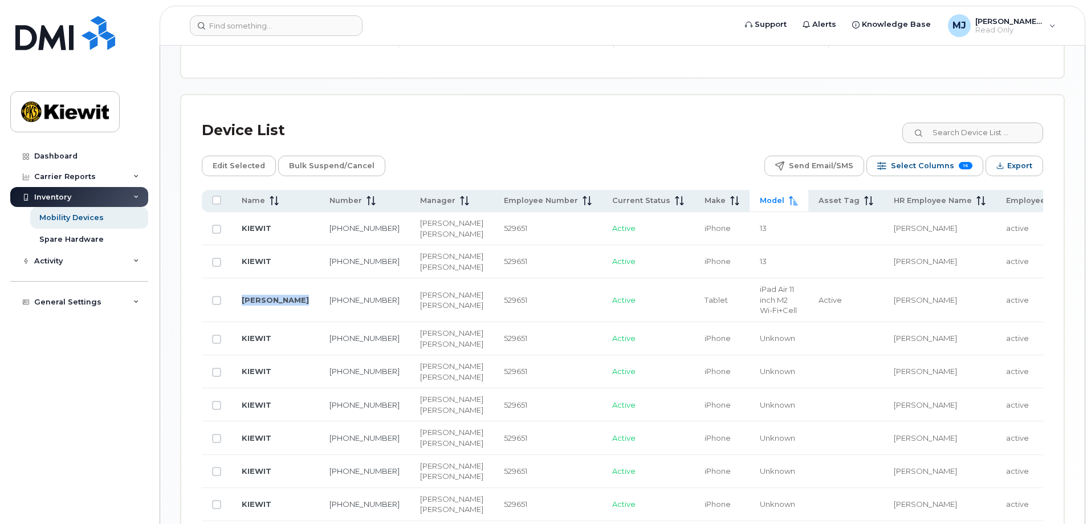
drag, startPoint x: 286, startPoint y: 350, endPoint x: 234, endPoint y: 343, distance: 51.8
click at [234, 322] on td "[PERSON_NAME]" at bounding box center [276, 300] width 88 height 44
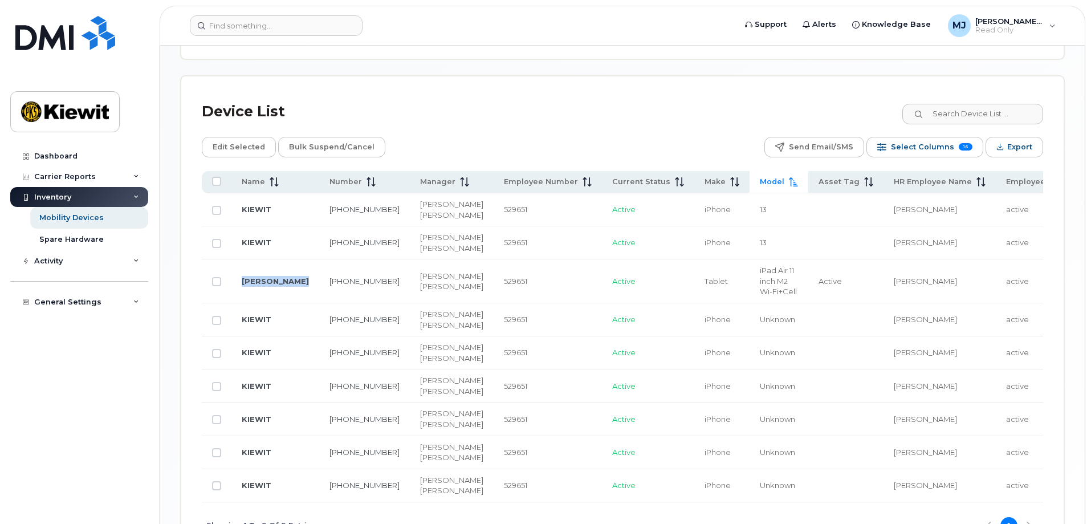
scroll to position [610, 0]
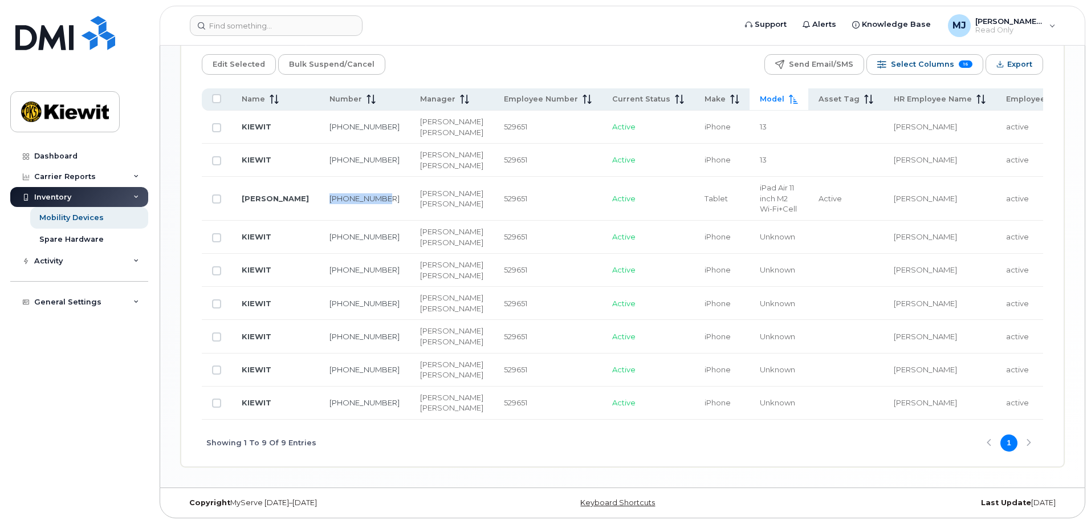
drag, startPoint x: 323, startPoint y: 241, endPoint x: 295, endPoint y: 229, distance: 30.7
click at [319, 221] on td "[PHONE_NUMBER]" at bounding box center [364, 199] width 91 height 44
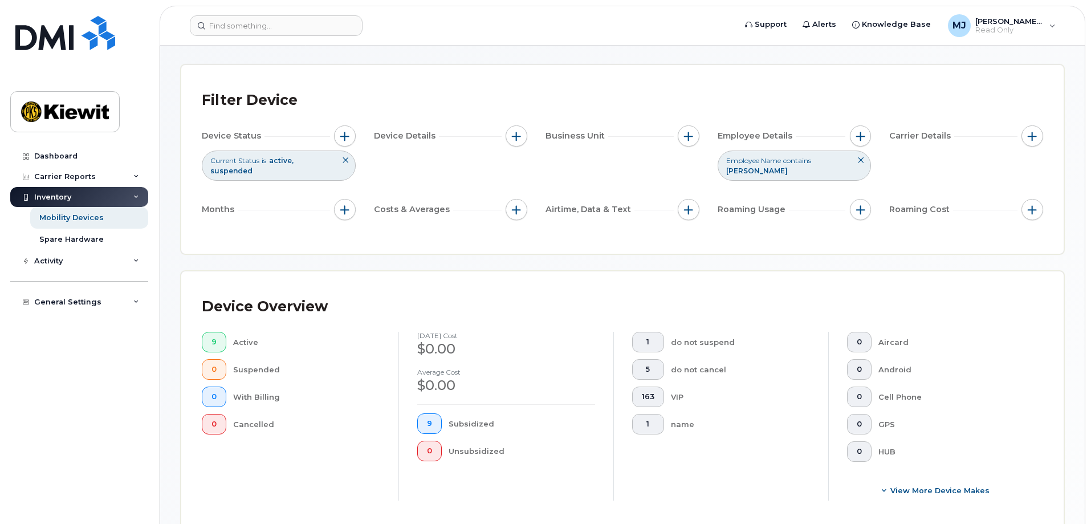
scroll to position [0, 0]
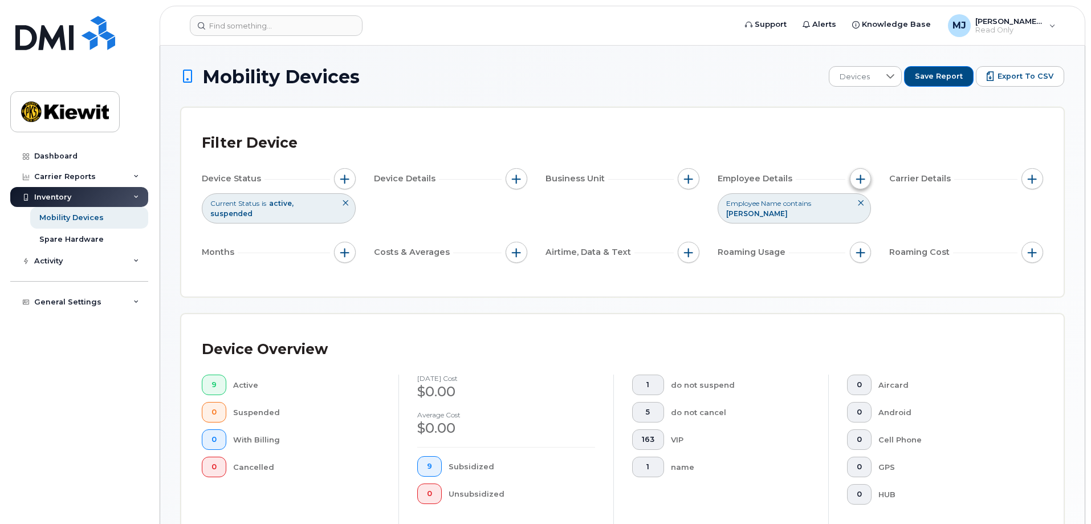
click at [857, 169] on button "button" at bounding box center [861, 179] width 22 height 22
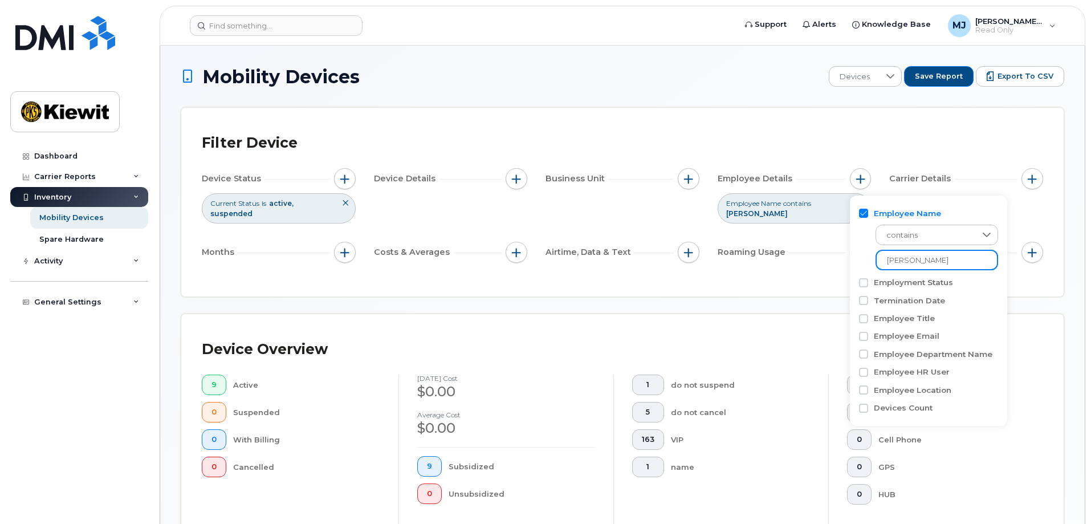
drag, startPoint x: 935, startPoint y: 257, endPoint x: 812, endPoint y: 254, distance: 122.6
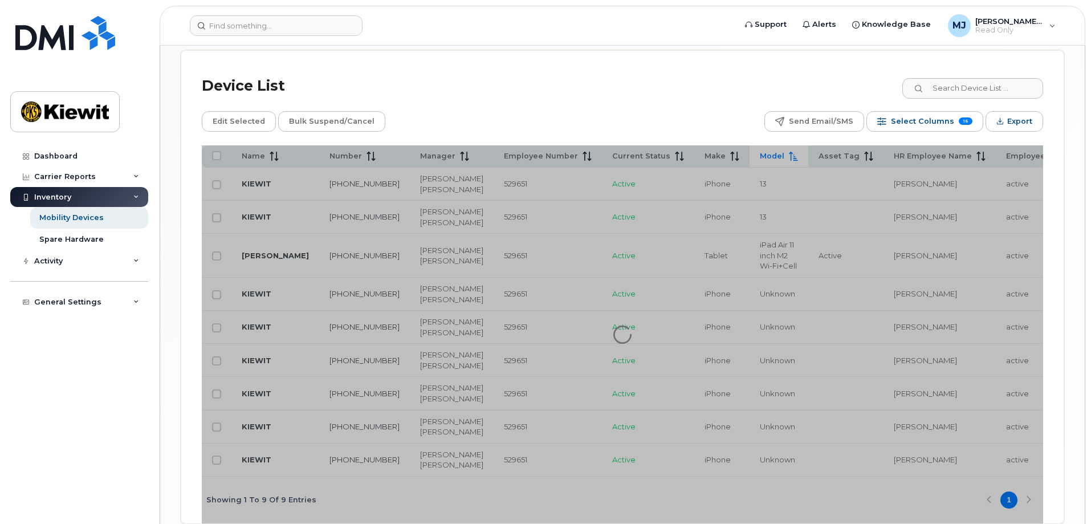
scroll to position [684, 0]
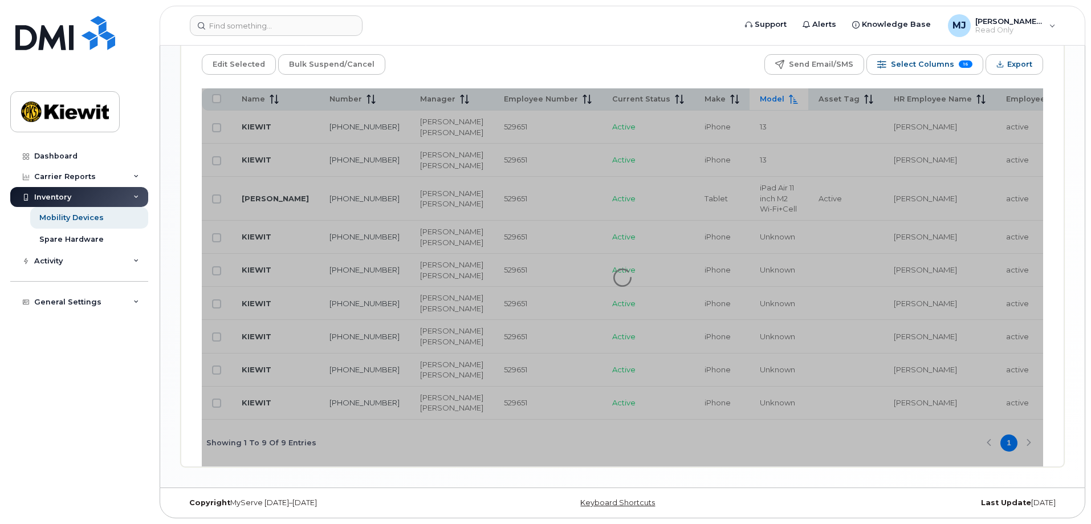
type input "[PERSON_NAME]"
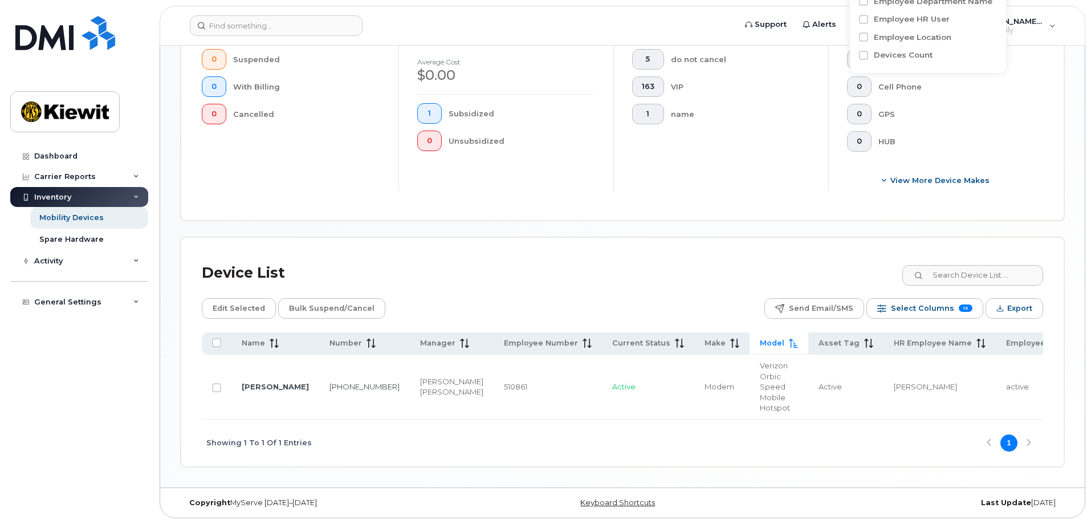
scroll to position [356, 0]
drag, startPoint x: 347, startPoint y: 392, endPoint x: 318, endPoint y: 379, distance: 31.9
click at [319, 379] on td "[PHONE_NUMBER]" at bounding box center [364, 387] width 91 height 65
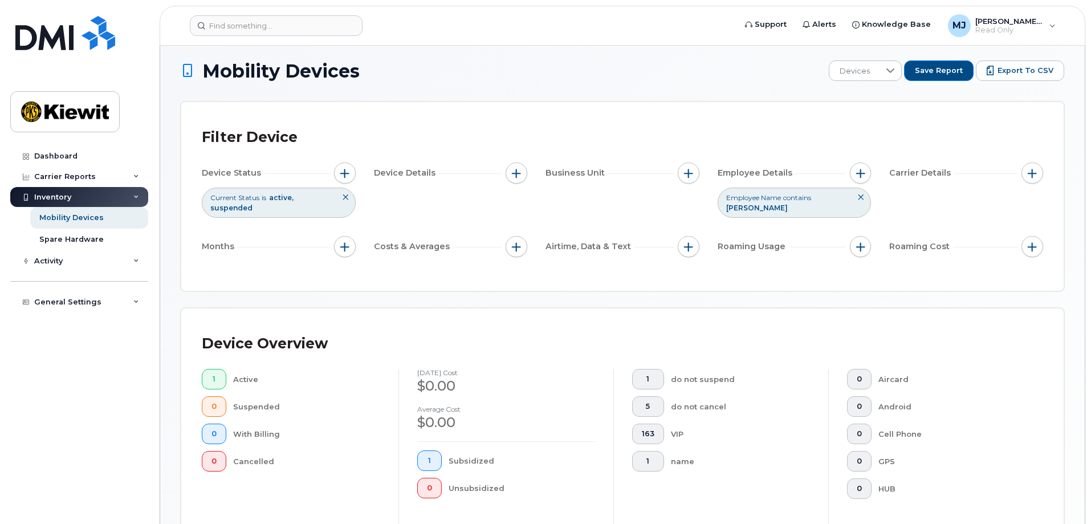
scroll to position [0, 0]
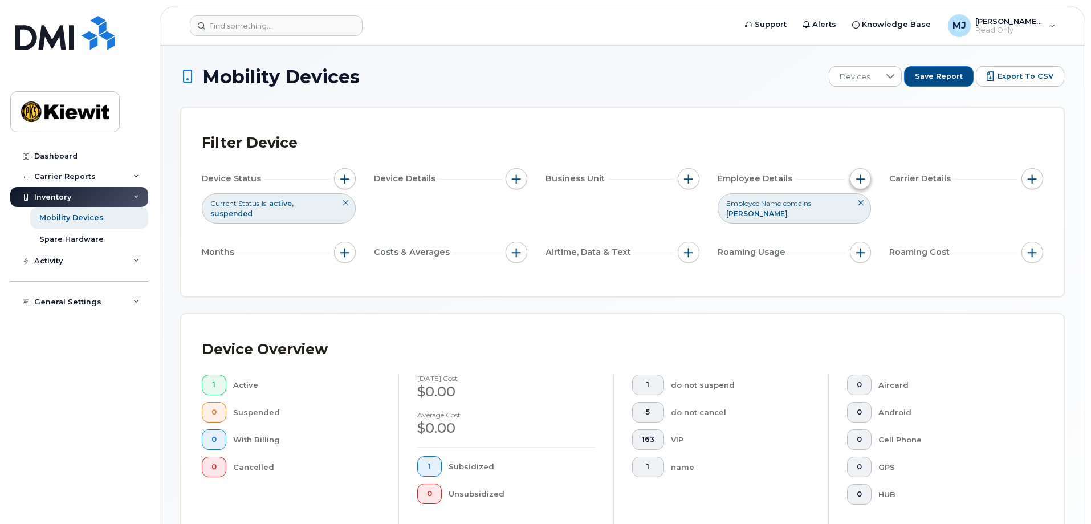
click at [863, 178] on span "button" at bounding box center [861, 178] width 9 height 9
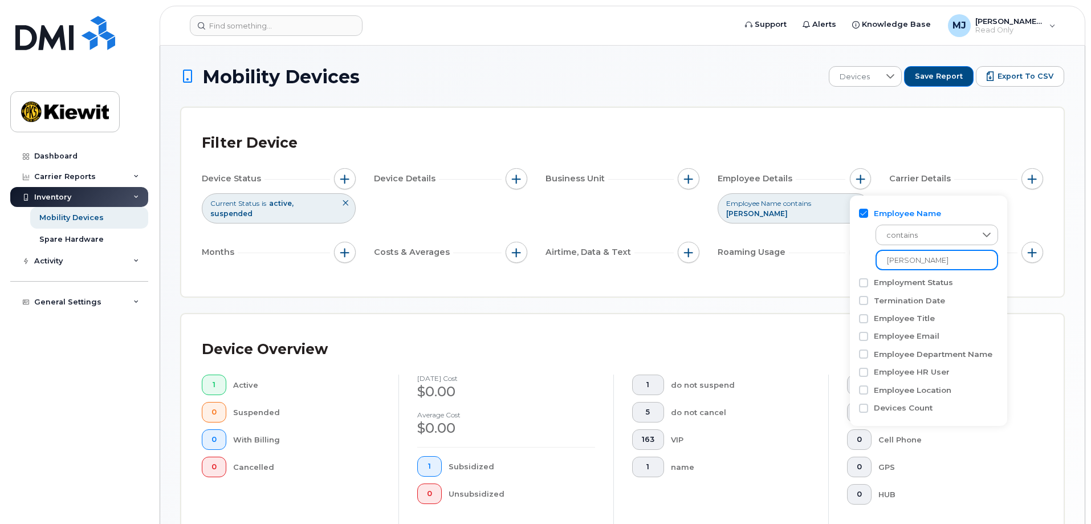
drag, startPoint x: 947, startPoint y: 260, endPoint x: 814, endPoint y: 261, distance: 132.9
click at [815, 261] on body "Support Alerts Knowledge Base [PERSON_NAME] Jupiter Read Only English Français …" at bounding box center [545, 438] width 1091 height 877
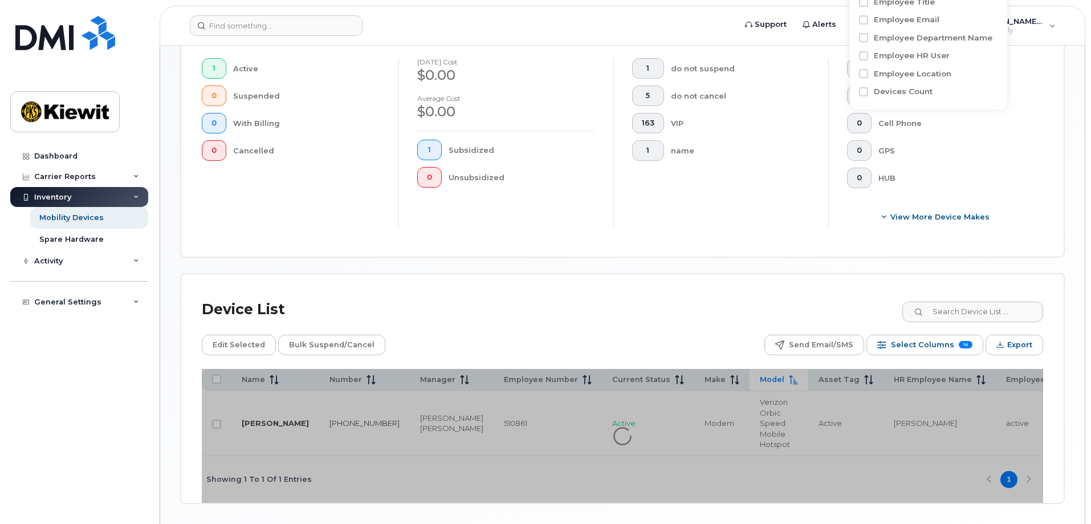
scroll to position [347, 0]
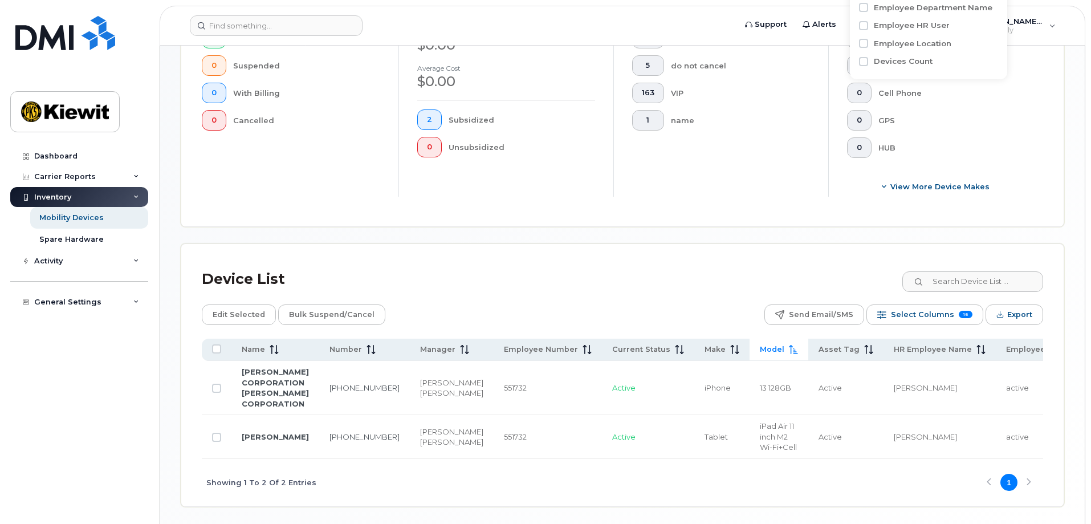
type input "[PERSON_NAME]"
drag, startPoint x: 338, startPoint y: 440, endPoint x: 315, endPoint y: 429, distance: 25.3
click at [319, 429] on td "[PHONE_NUMBER]" at bounding box center [364, 437] width 91 height 44
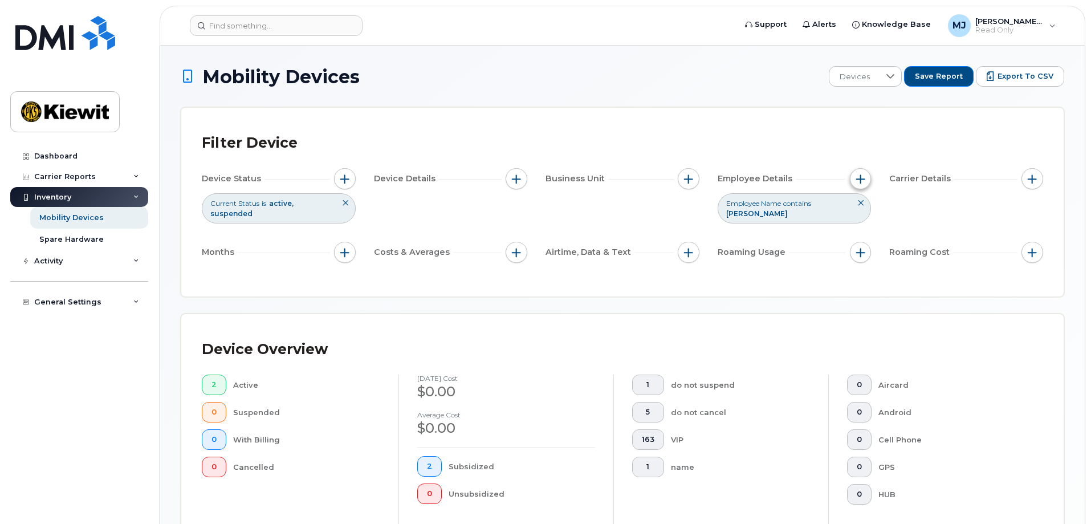
click at [857, 172] on button "button" at bounding box center [861, 179] width 22 height 22
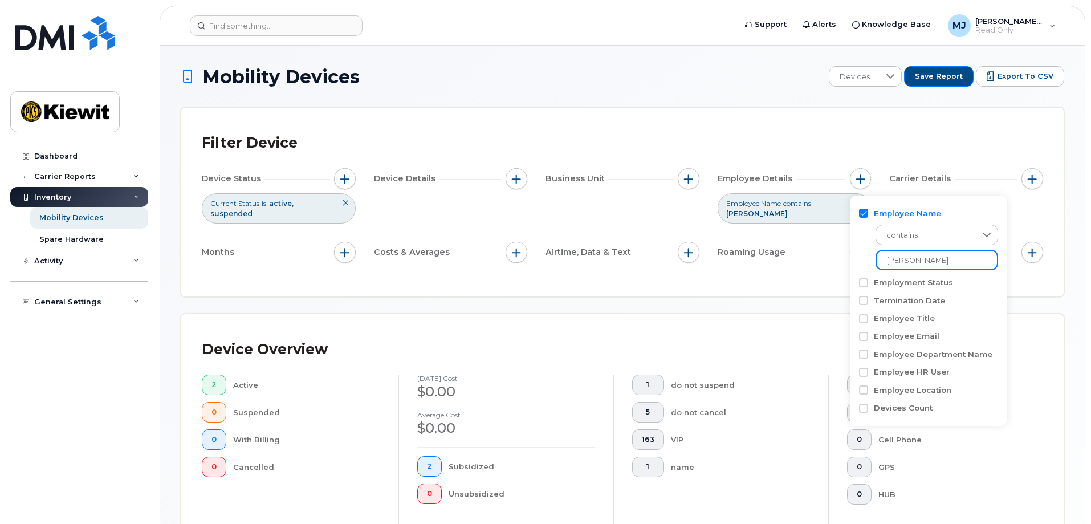
drag, startPoint x: 923, startPoint y: 257, endPoint x: 819, endPoint y: 265, distance: 104.0
click at [819, 265] on body "Support Alerts Knowledge Base [PERSON_NAME] Jupiter Read Only English Français …" at bounding box center [545, 455] width 1091 height 911
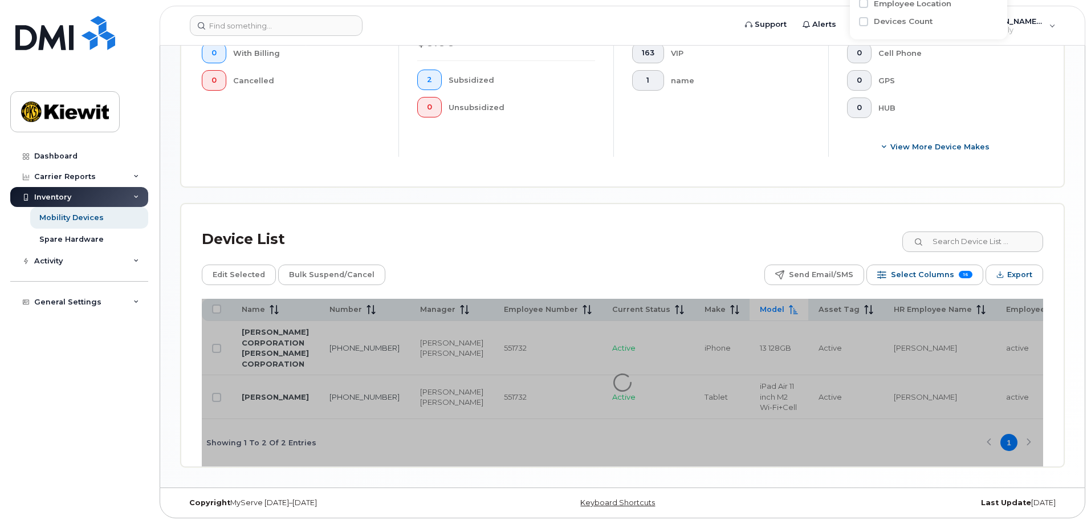
scroll to position [400, 0]
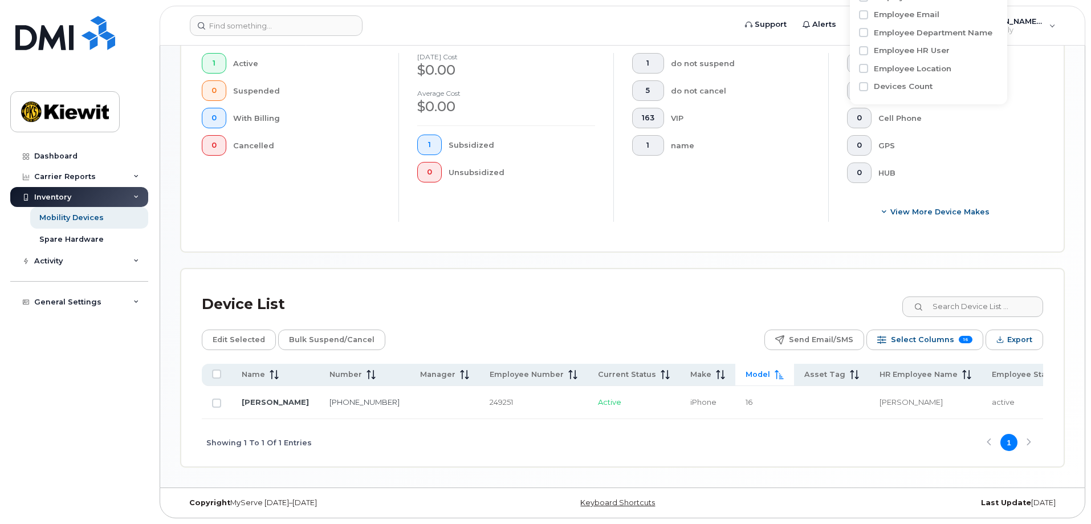
scroll to position [325, 0]
type input "[PERSON_NAME]"
drag, startPoint x: 326, startPoint y: 411, endPoint x: 300, endPoint y: 392, distance: 32.2
click at [319, 392] on td "[PHONE_NUMBER]" at bounding box center [364, 402] width 91 height 33
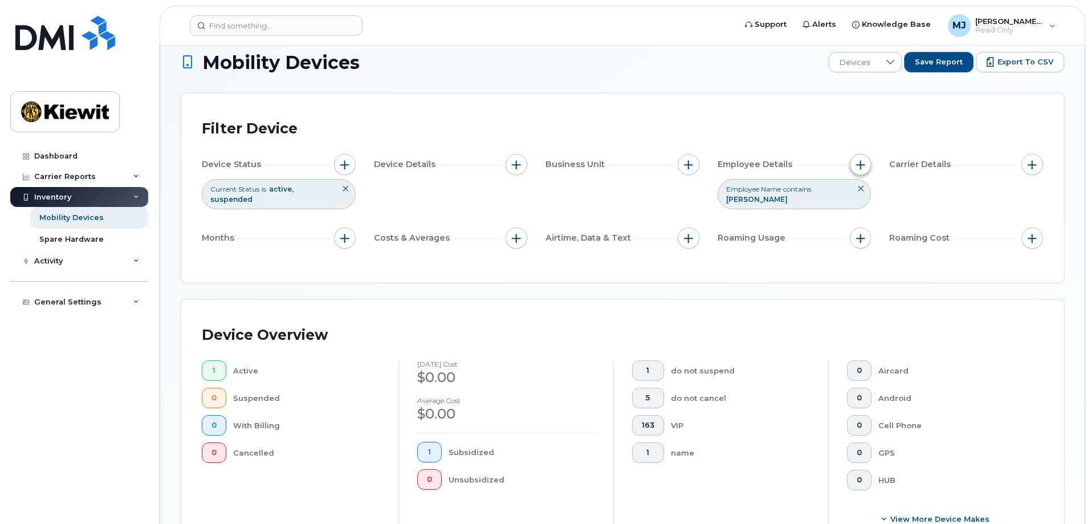
scroll to position [0, 0]
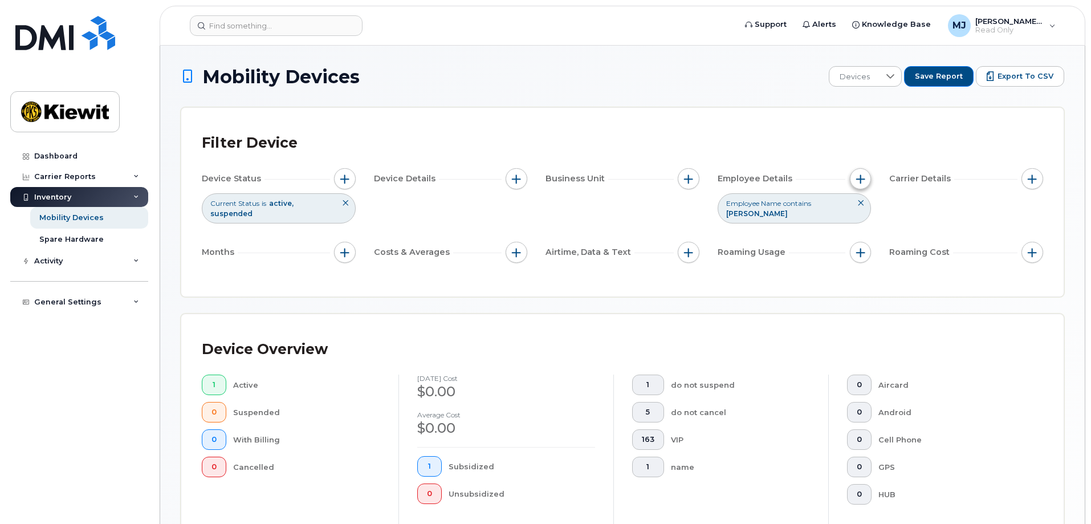
click at [860, 180] on span "button" at bounding box center [861, 178] width 9 height 9
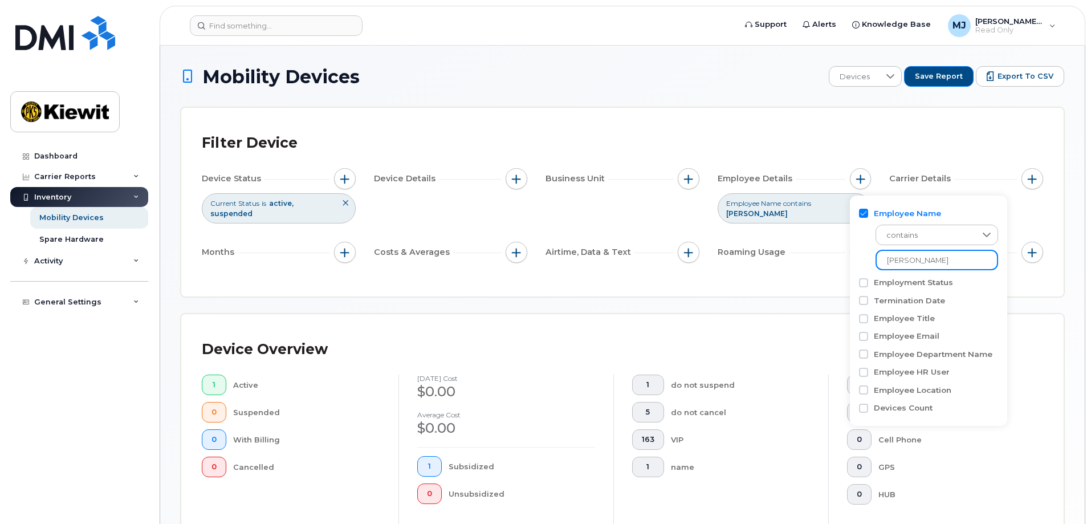
drag, startPoint x: 932, startPoint y: 258, endPoint x: 806, endPoint y: 254, distance: 126.7
click at [806, 254] on body "Support Alerts Knowledge Base [PERSON_NAME] Jupiter Read Only English Français …" at bounding box center [545, 423] width 1091 height 846
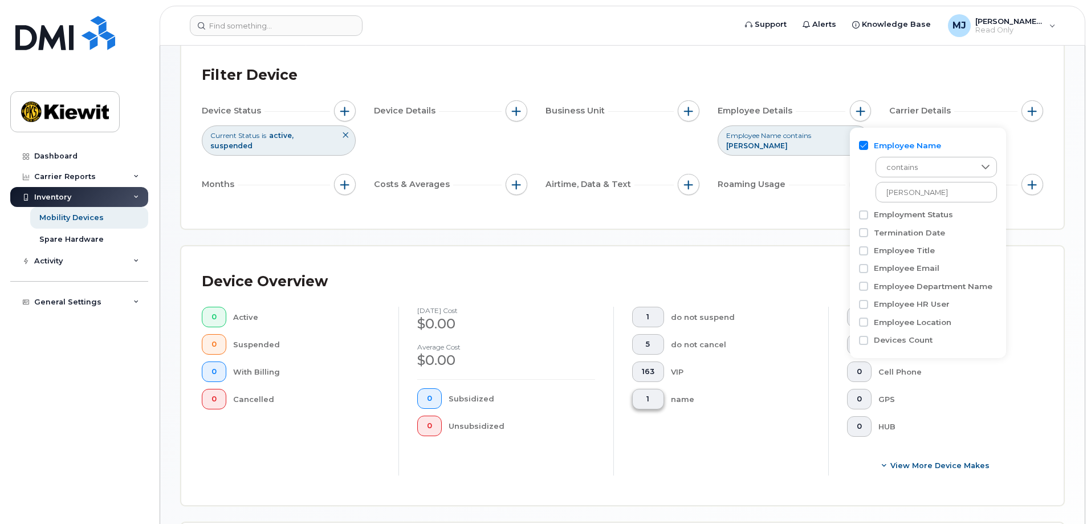
scroll to position [47, 0]
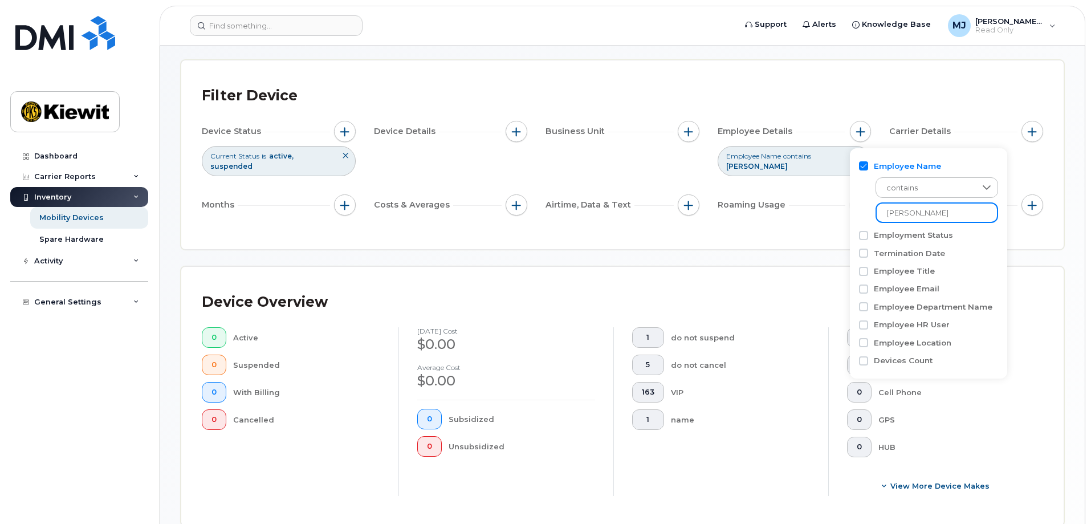
drag, startPoint x: 940, startPoint y: 217, endPoint x: 865, endPoint y: 221, distance: 75.4
click at [865, 221] on div "contains [PERSON_NAME]" at bounding box center [928, 197] width 139 height 51
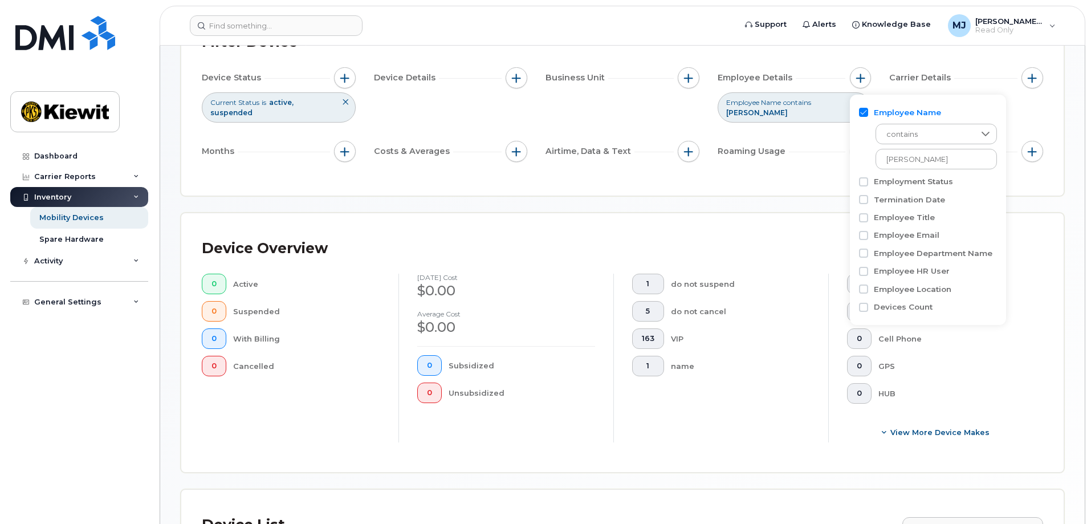
scroll to position [95, 0]
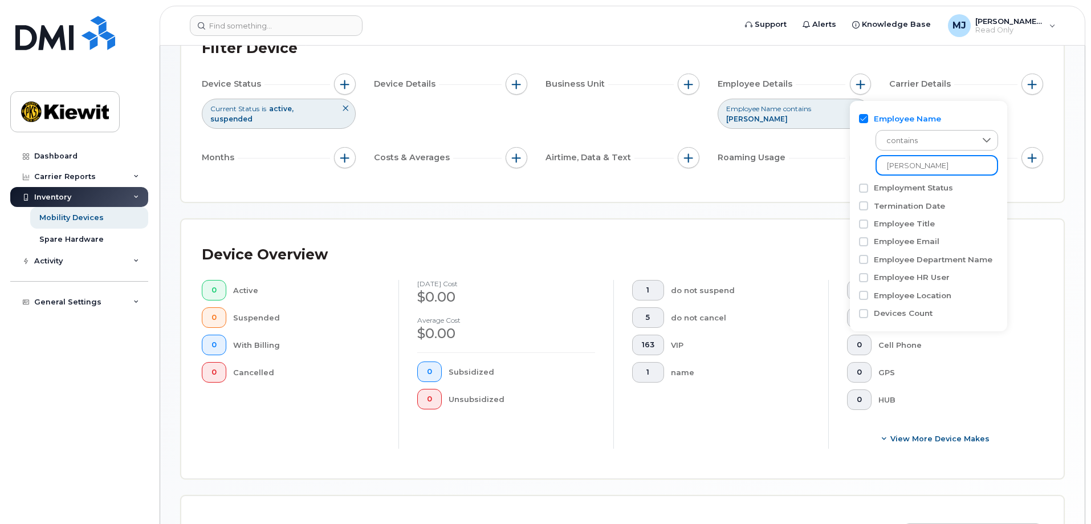
drag, startPoint x: 932, startPoint y: 166, endPoint x: 832, endPoint y: 171, distance: 99.9
click at [832, 171] on body "Support Alerts Knowledge Base [PERSON_NAME] Jupiter Read Only English Français …" at bounding box center [545, 331] width 1091 height 853
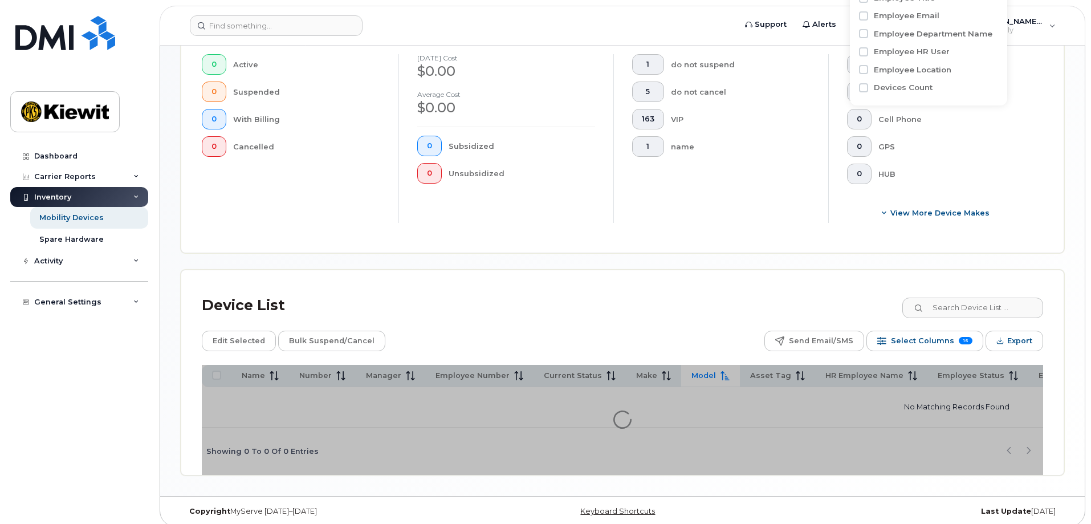
scroll to position [323, 0]
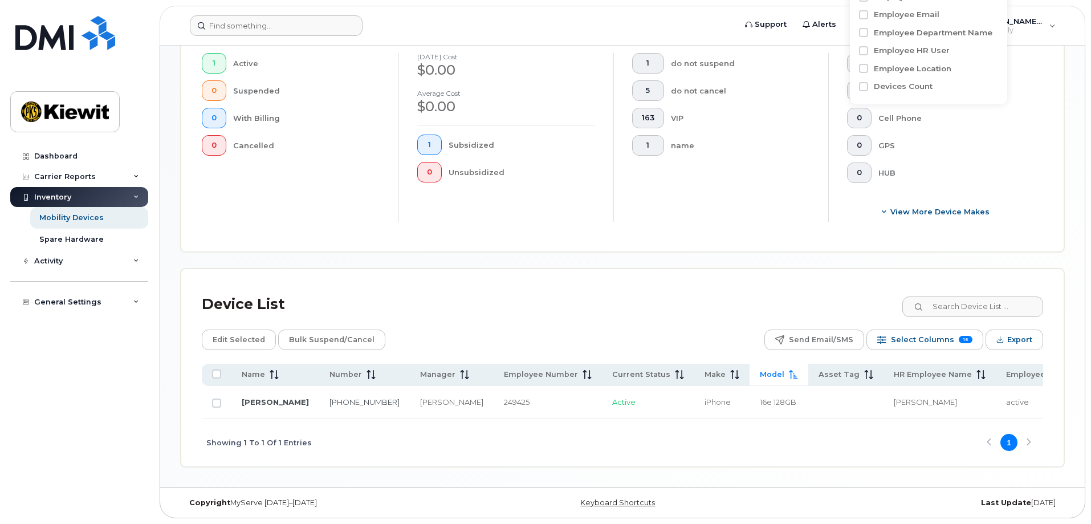
scroll to position [315, 0]
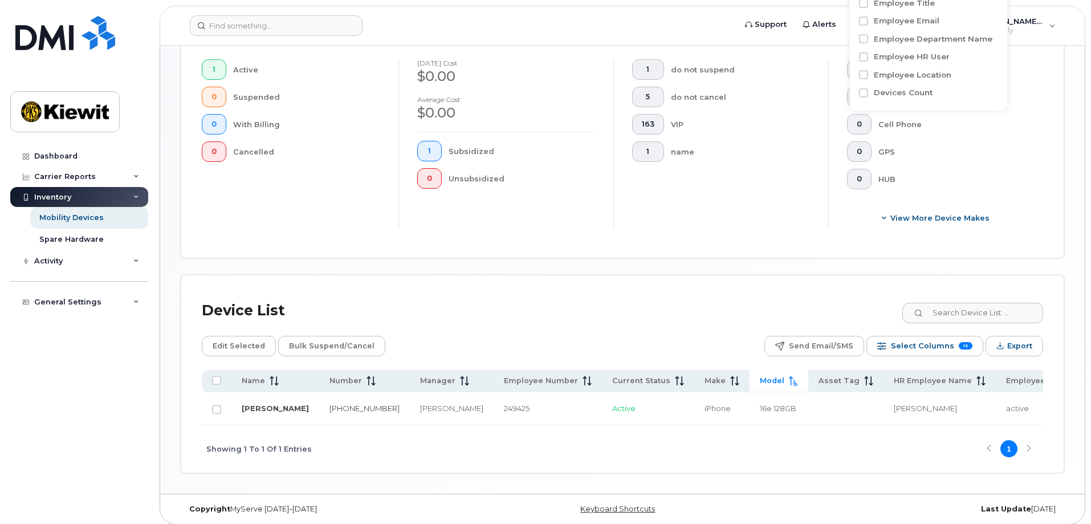
type input "[PERSON_NAME]"
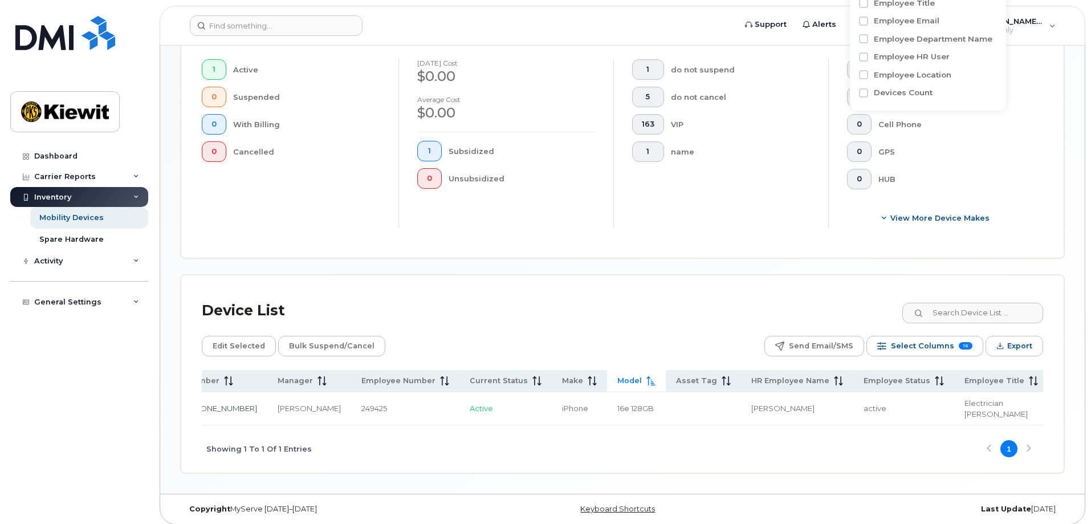
click at [741, 414] on td "[PERSON_NAME]" at bounding box center [797, 408] width 112 height 33
drag, startPoint x: 538, startPoint y: 419, endPoint x: 383, endPoint y: 424, distance: 154.6
click at [383, 425] on div "Showing 1 To 1 Of 1 Entries 1" at bounding box center [623, 448] width 842 height 47
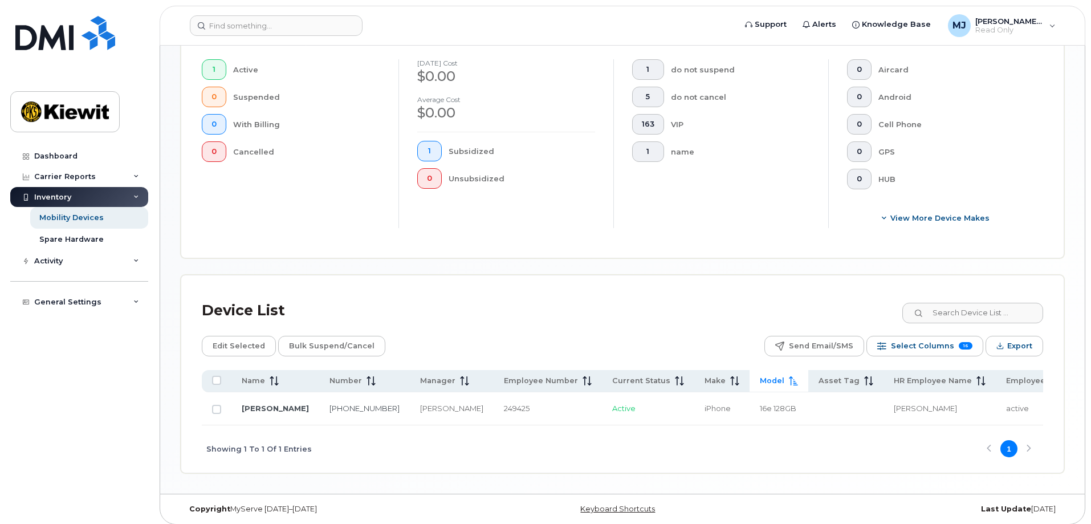
drag, startPoint x: 320, startPoint y: 401, endPoint x: 314, endPoint y: 406, distance: 7.8
click at [320, 401] on td "[PHONE_NUMBER]" at bounding box center [364, 408] width 91 height 33
drag, startPoint x: 318, startPoint y: 406, endPoint x: 286, endPoint y: 399, distance: 32.7
click at [286, 399] on tr "[PERSON_NAME] [PHONE_NUMBER] [PERSON_NAME] 249425 Active iPhone 16e 128GB [PERS…" at bounding box center [991, 408] width 1579 height 33
click at [420, 406] on div "[PERSON_NAME]" at bounding box center [451, 408] width 63 height 11
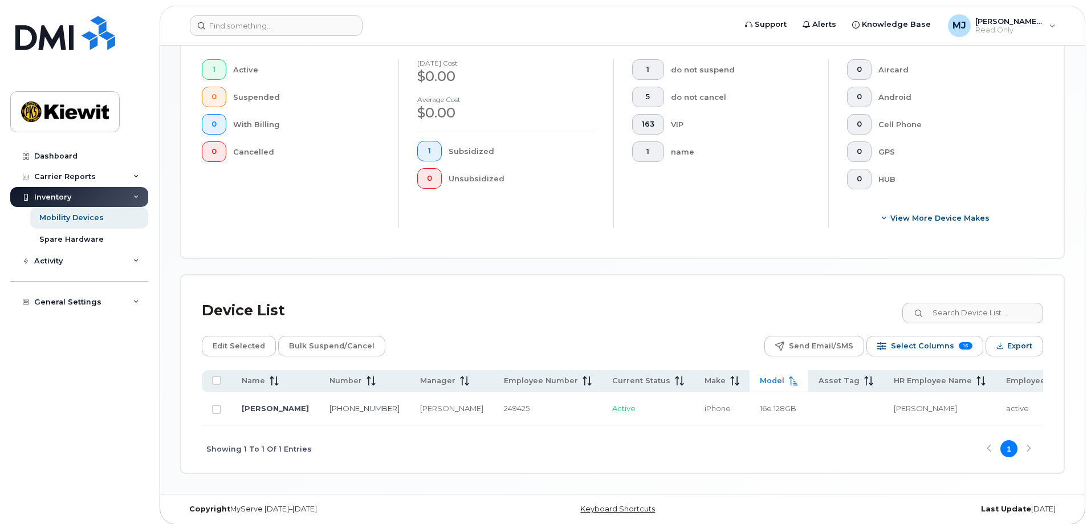
drag, startPoint x: 400, startPoint y: 404, endPoint x: 362, endPoint y: 396, distance: 39.7
click at [410, 396] on td "[PERSON_NAME]" at bounding box center [452, 408] width 84 height 33
drag, startPoint x: 281, startPoint y: 405, endPoint x: 234, endPoint y: 393, distance: 48.4
click at [234, 393] on td "[PERSON_NAME]" at bounding box center [276, 408] width 88 height 33
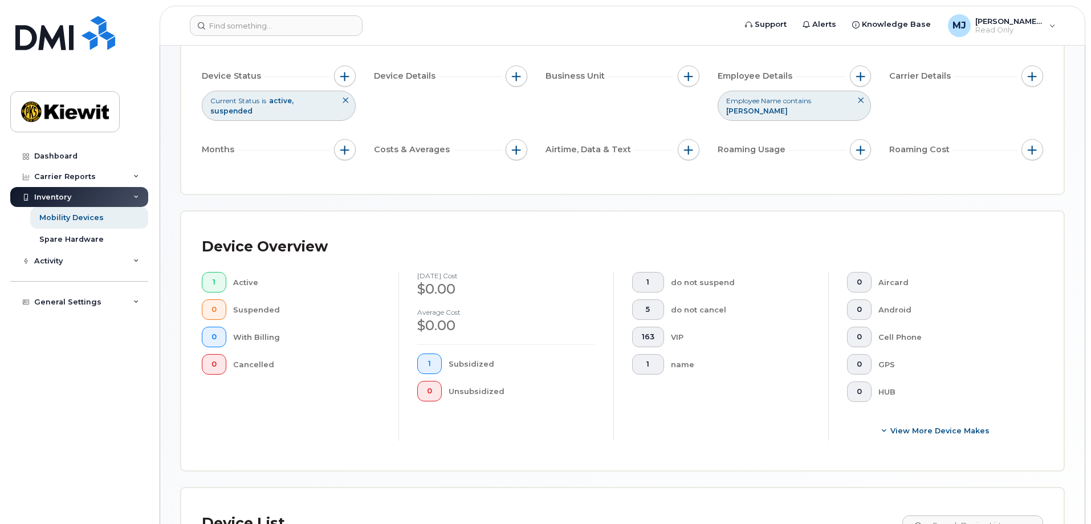
scroll to position [87, 0]
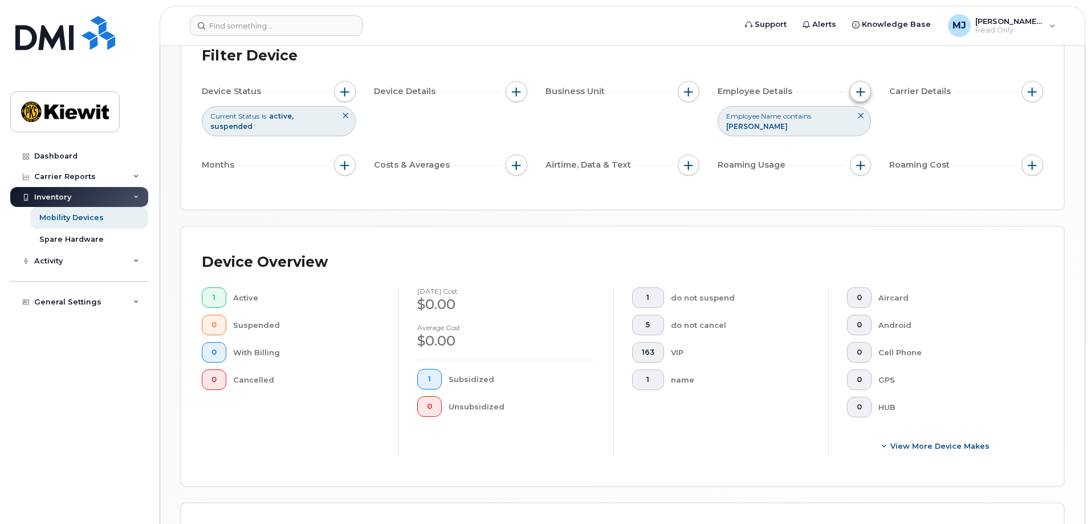
click at [864, 92] on span "button" at bounding box center [861, 91] width 9 height 9
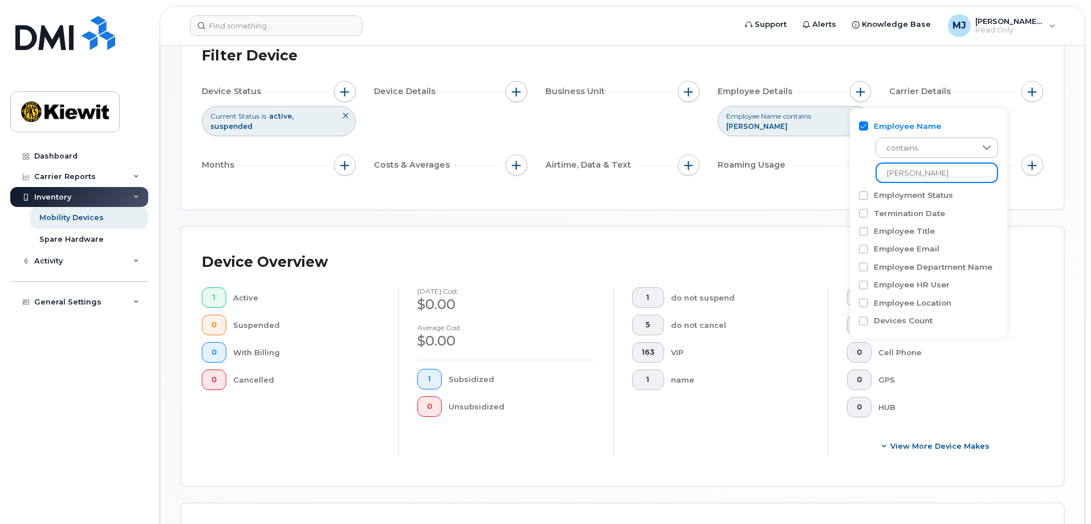
drag, startPoint x: 838, startPoint y: 169, endPoint x: 829, endPoint y: 168, distance: 9.1
click at [829, 169] on body "Support Alerts Knowledge Base [PERSON_NAME] Jupiter Read Only English Français …" at bounding box center [545, 336] width 1091 height 846
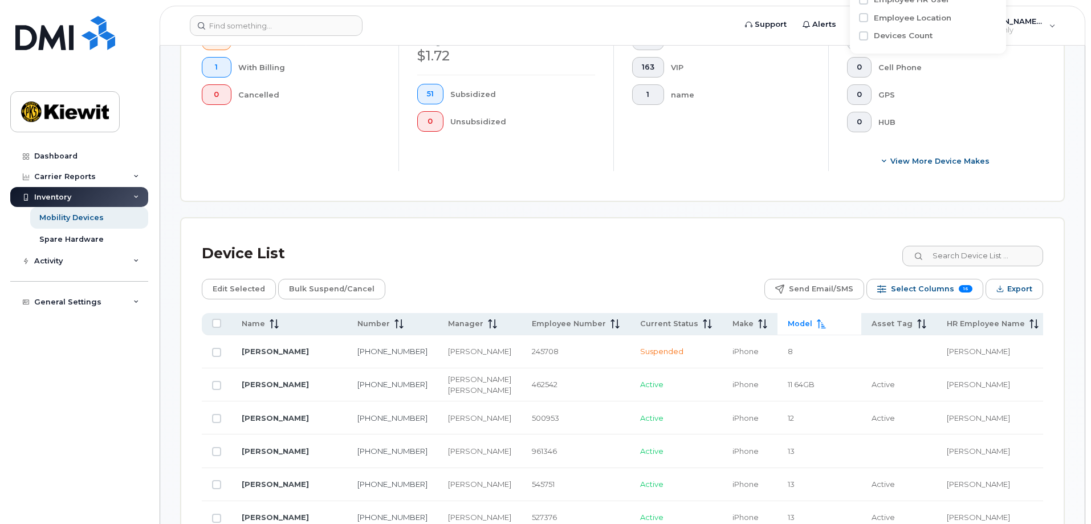
scroll to position [201, 0]
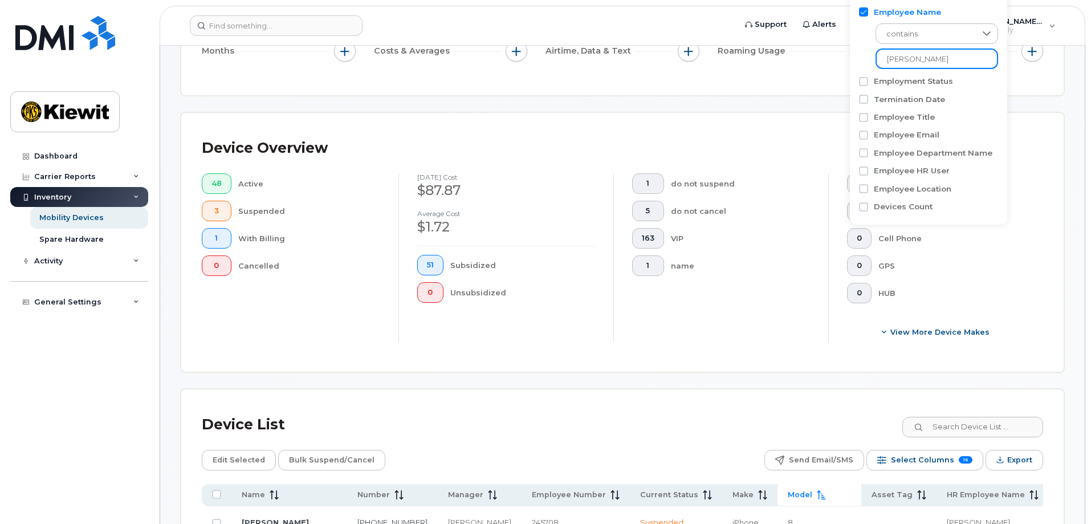
click at [887, 65] on input "[PERSON_NAME]" at bounding box center [937, 58] width 123 height 21
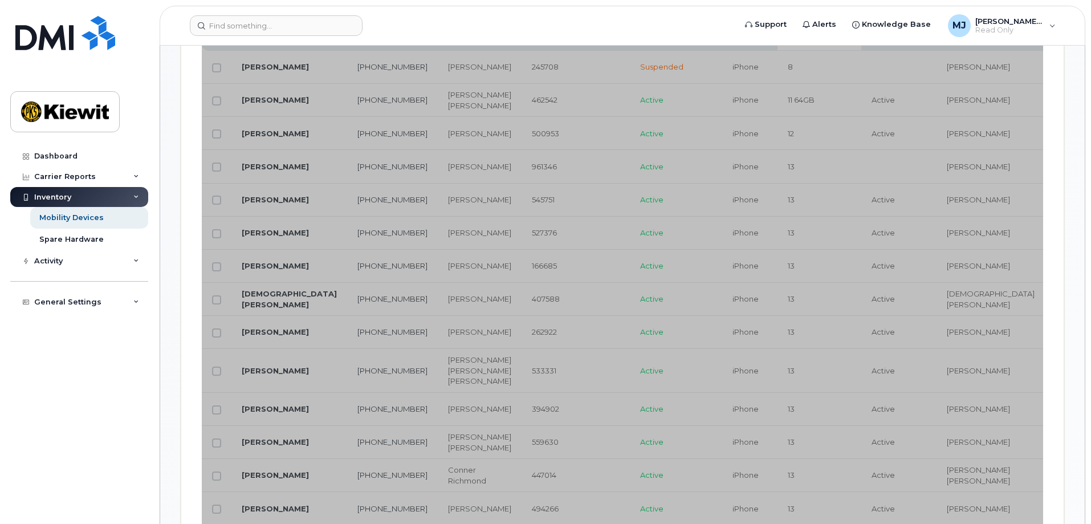
scroll to position [657, 0]
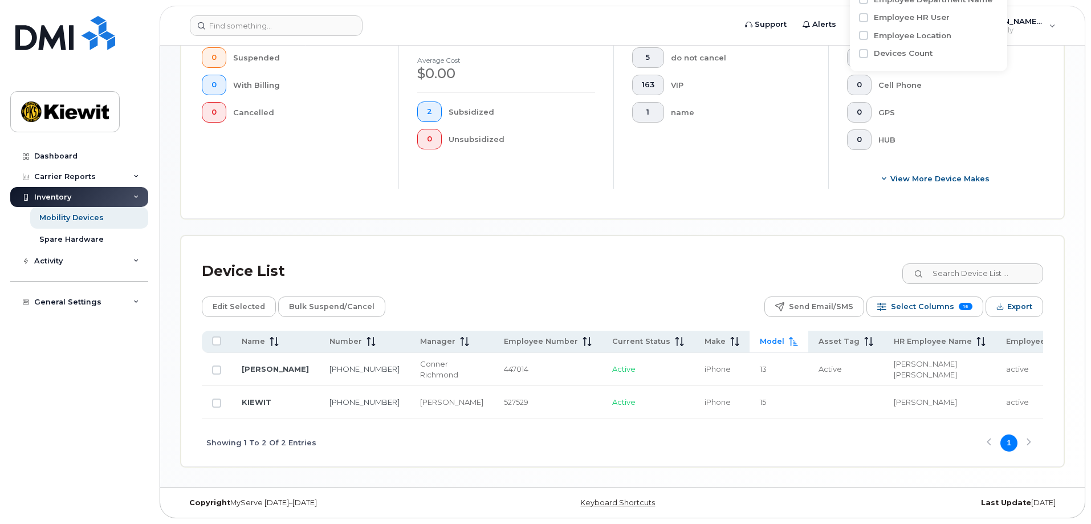
type input "[PERSON_NAME]"
drag, startPoint x: 321, startPoint y: 408, endPoint x: 293, endPoint y: 391, distance: 33.0
click at [319, 391] on td "[PHONE_NUMBER]" at bounding box center [364, 402] width 91 height 33
drag, startPoint x: 399, startPoint y: 407, endPoint x: 360, endPoint y: 389, distance: 42.9
click at [410, 389] on td "[PERSON_NAME]" at bounding box center [452, 402] width 84 height 33
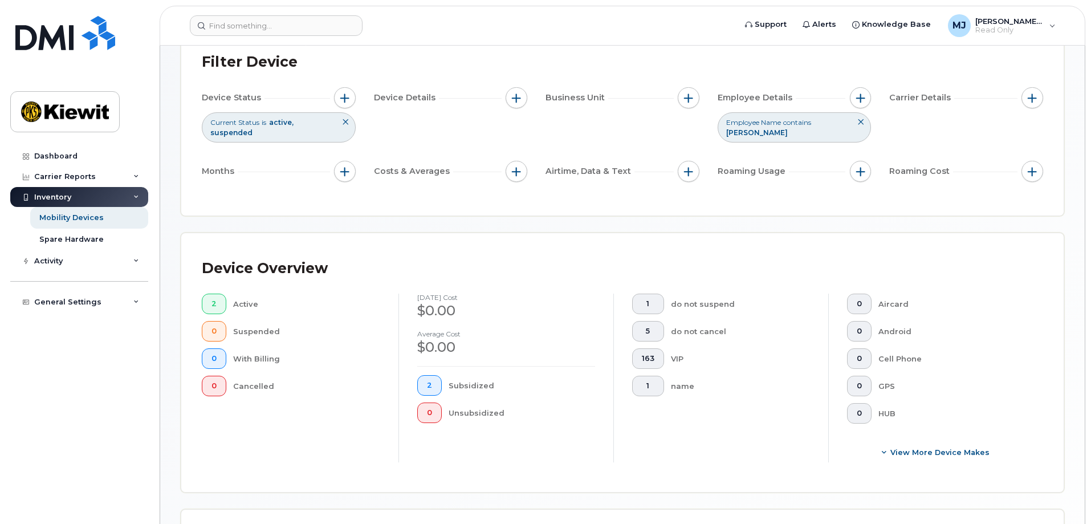
scroll to position [73, 0]
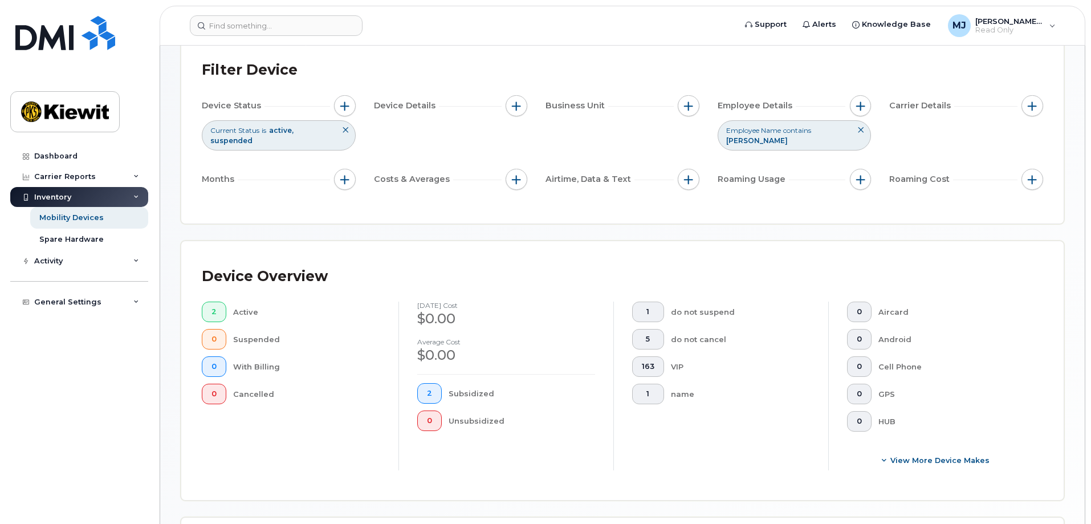
drag, startPoint x: 861, startPoint y: 110, endPoint x: 865, endPoint y: 119, distance: 10.0
click at [861, 110] on span "button" at bounding box center [861, 106] width 9 height 9
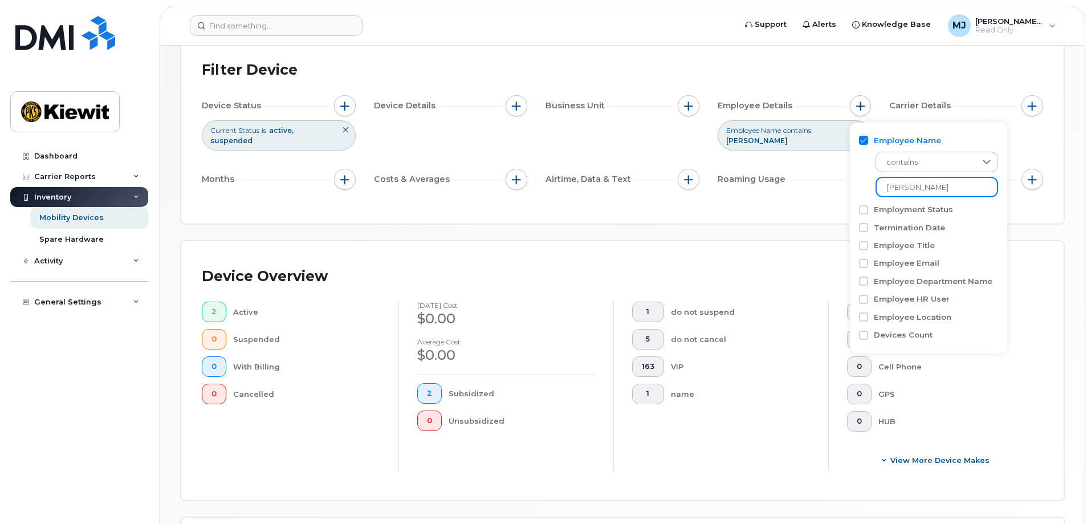
drag, startPoint x: 969, startPoint y: 184, endPoint x: 861, endPoint y: 183, distance: 107.8
click at [861, 183] on div "contains [PERSON_NAME]" at bounding box center [928, 171] width 139 height 51
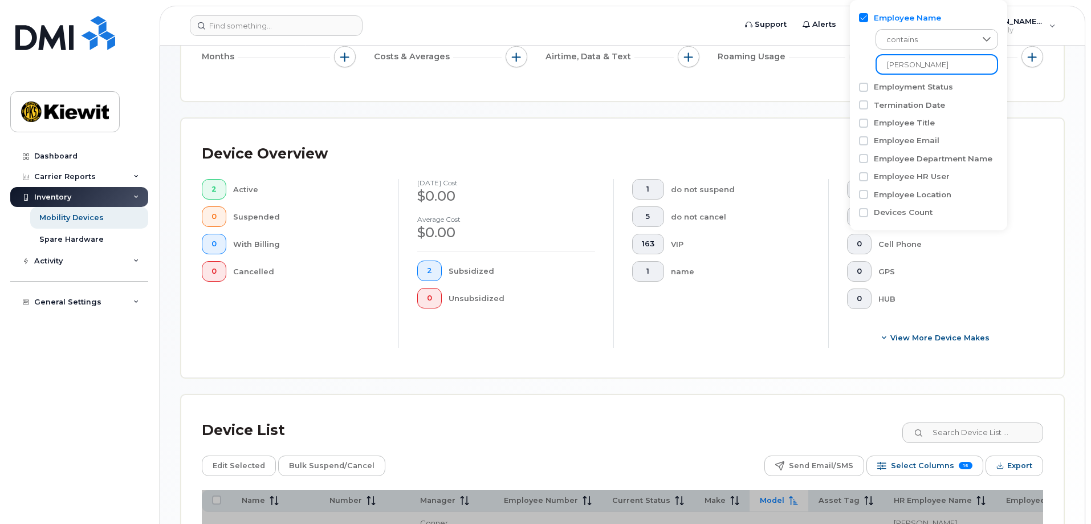
scroll to position [358, 0]
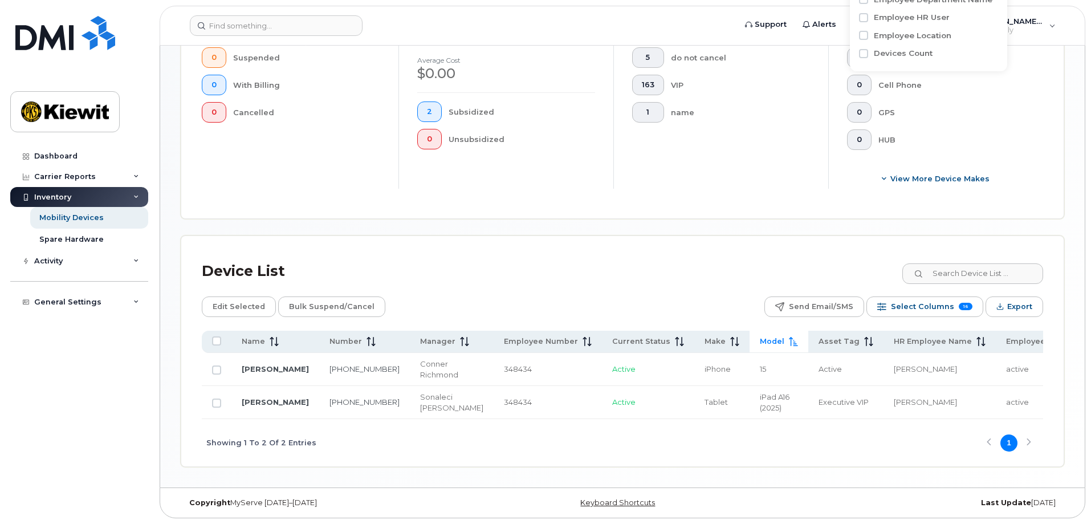
type input "[PERSON_NAME]"
drag, startPoint x: 331, startPoint y: 408, endPoint x: 305, endPoint y: 397, distance: 27.9
click at [319, 397] on td "[PHONE_NUMBER]" at bounding box center [364, 402] width 91 height 33
drag, startPoint x: 413, startPoint y: 404, endPoint x: 367, endPoint y: 392, distance: 47.6
click at [410, 392] on td "Sonaleci [PERSON_NAME]" at bounding box center [452, 402] width 84 height 33
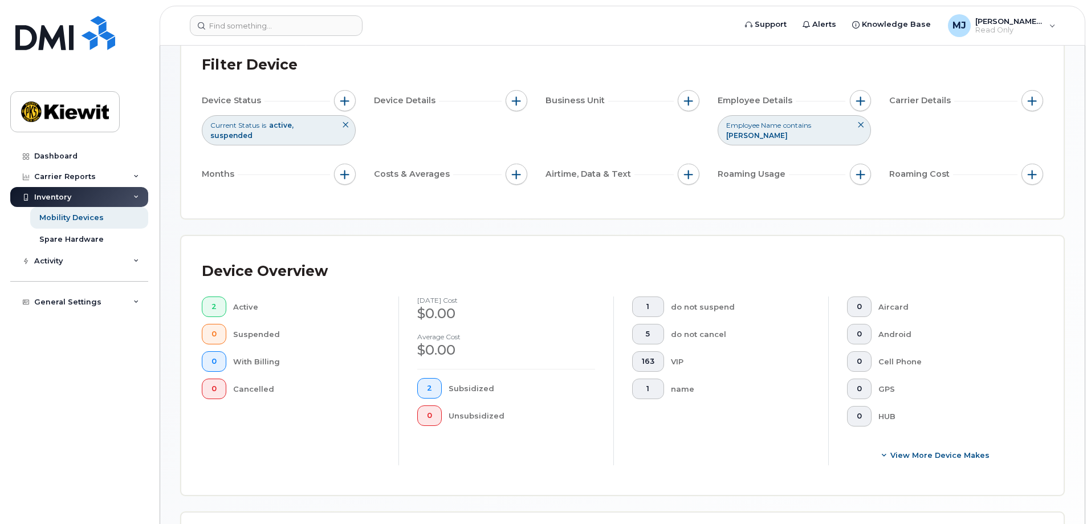
scroll to position [16, 0]
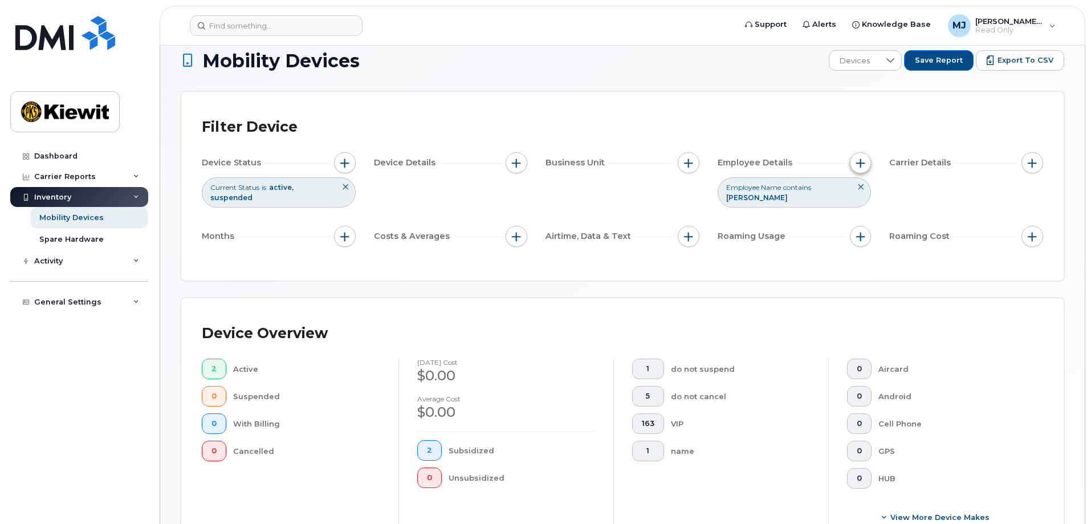
click at [868, 156] on button "button" at bounding box center [861, 163] width 22 height 22
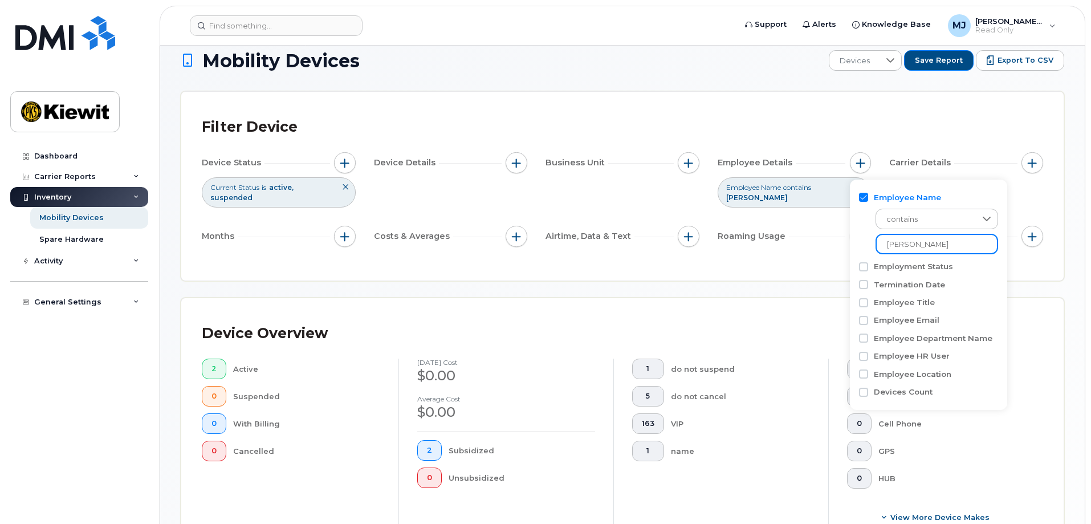
drag, startPoint x: 941, startPoint y: 246, endPoint x: 857, endPoint y: 247, distance: 83.8
click at [857, 247] on div "Employee Name contains [PERSON_NAME] Employment Status Termination Date Employe…" at bounding box center [928, 295] width 157 height 231
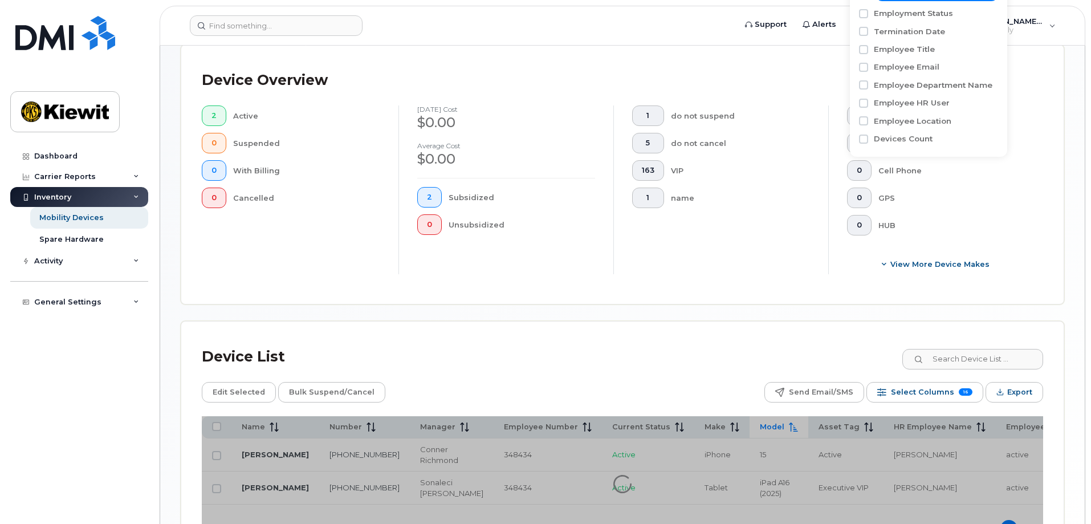
scroll to position [358, 0]
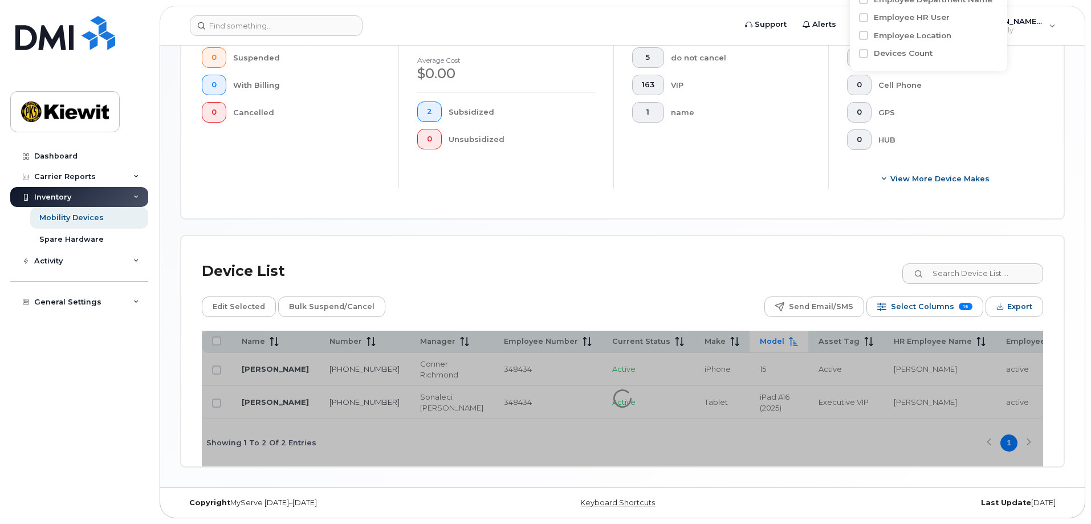
type input "[PERSON_NAME]"
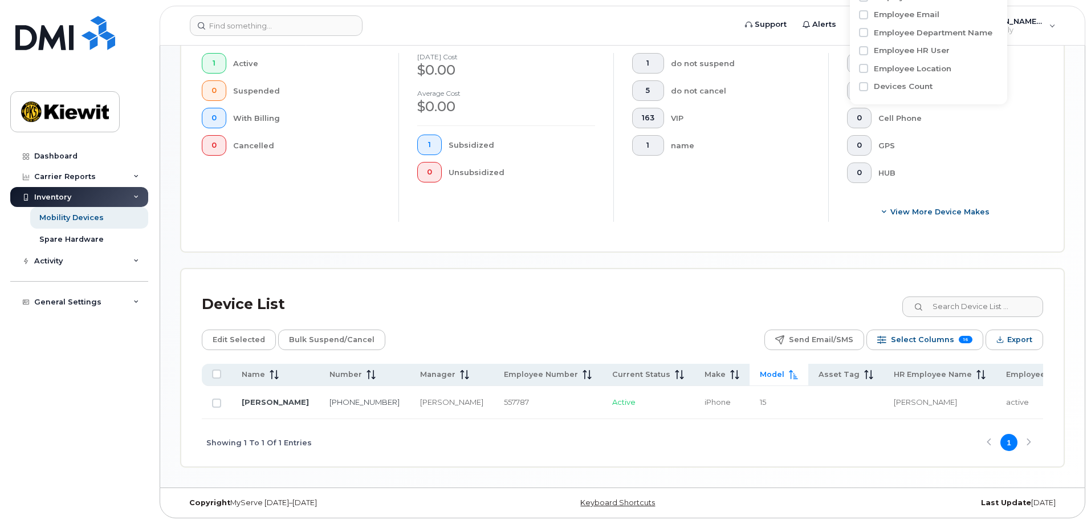
scroll to position [325, 0]
drag, startPoint x: 319, startPoint y: 406, endPoint x: 295, endPoint y: 391, distance: 28.2
click at [319, 391] on td "[PHONE_NUMBER]" at bounding box center [364, 402] width 91 height 33
drag, startPoint x: 408, startPoint y: 406, endPoint x: 360, endPoint y: 395, distance: 49.1
click at [410, 395] on td "[PERSON_NAME]" at bounding box center [452, 402] width 84 height 33
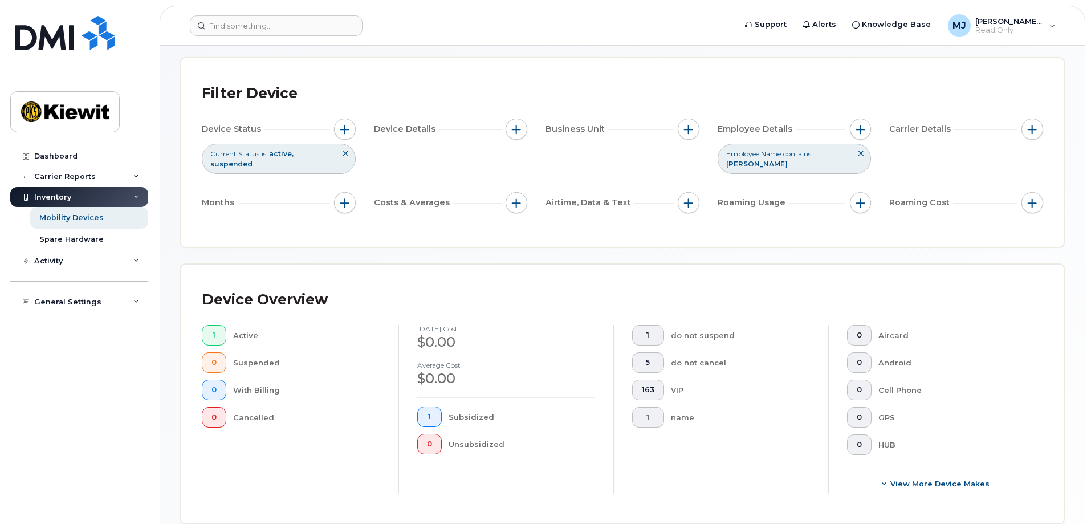
scroll to position [40, 0]
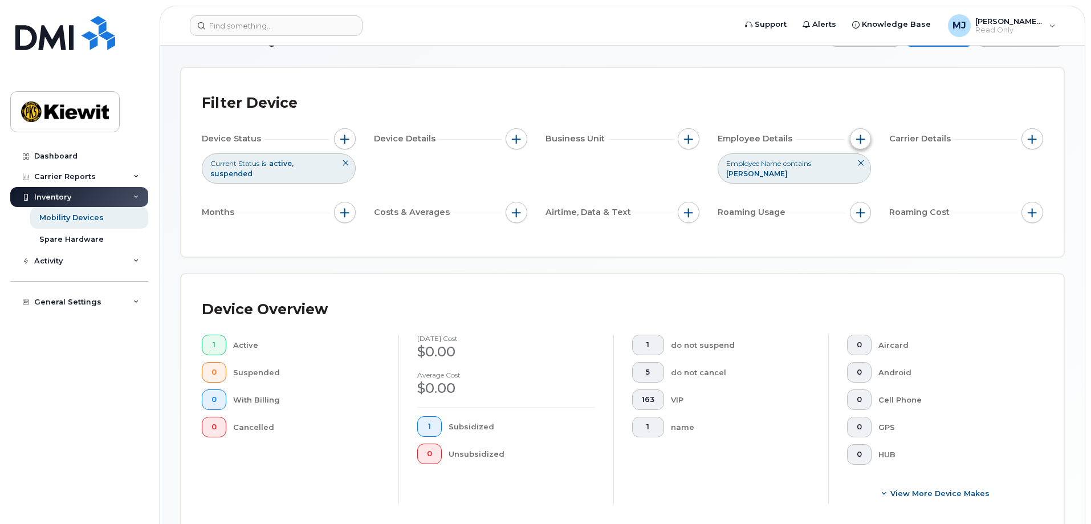
click at [863, 143] on span "button" at bounding box center [861, 139] width 9 height 9
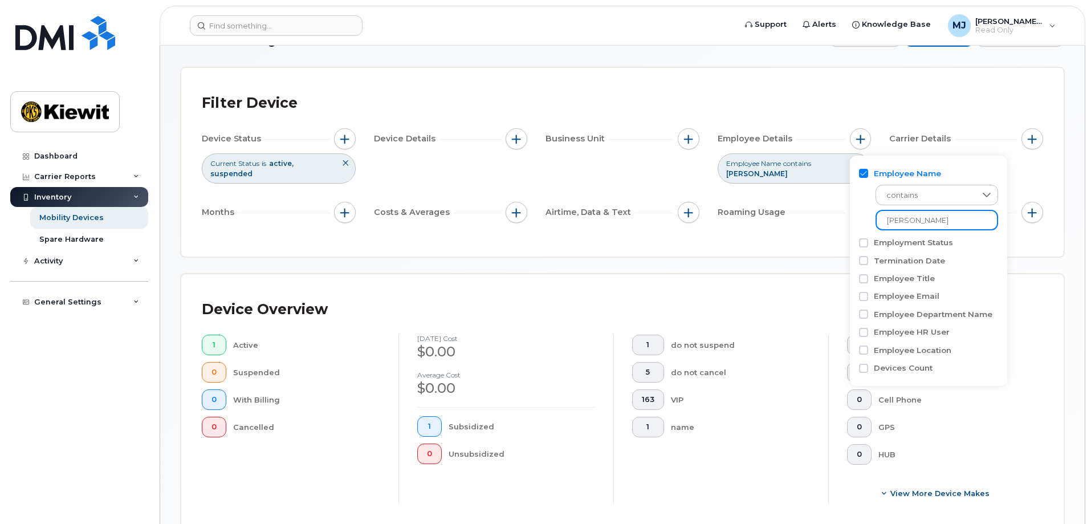
drag, startPoint x: 923, startPoint y: 218, endPoint x: 851, endPoint y: 216, distance: 71.3
click at [851, 216] on div "Employee Name contains [PERSON_NAME] Employment Status Termination Date Employe…" at bounding box center [928, 271] width 157 height 231
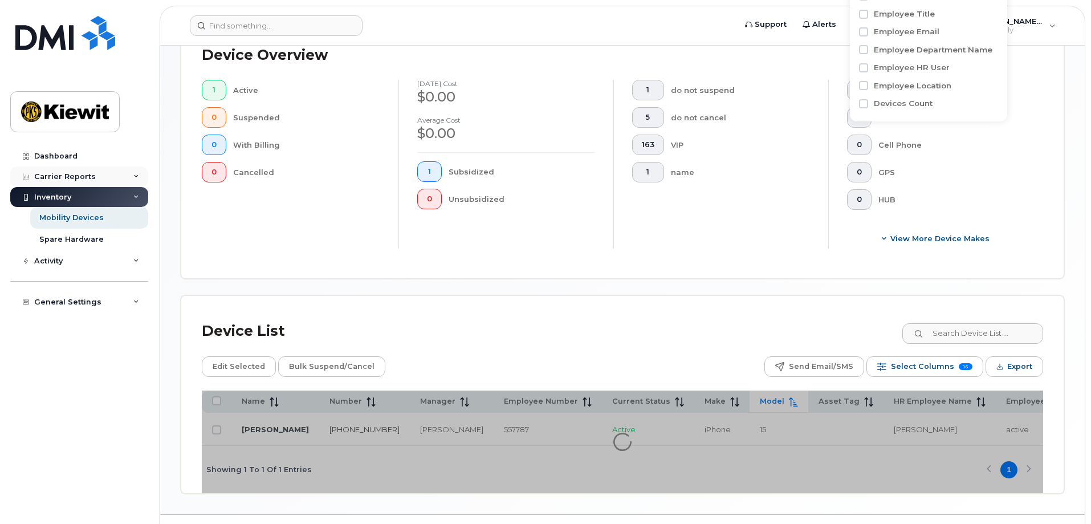
scroll to position [325, 0]
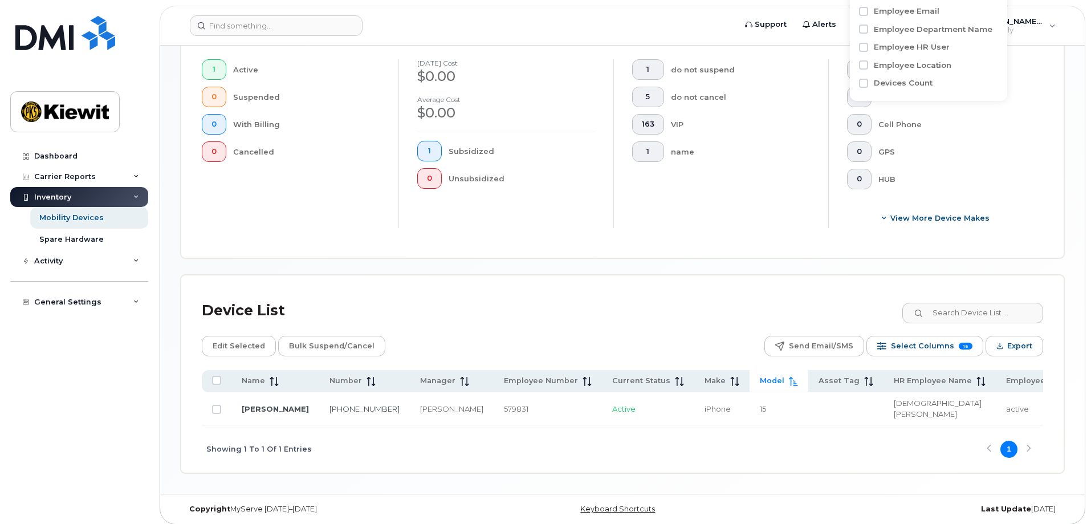
type input "[DEMOGRAPHIC_DATA][PERSON_NAME]"
drag, startPoint x: 295, startPoint y: 403, endPoint x: 237, endPoint y: 393, distance: 58.9
click at [237, 393] on td "[PERSON_NAME]" at bounding box center [276, 408] width 88 height 33
drag, startPoint x: 337, startPoint y: 400, endPoint x: 305, endPoint y: 396, distance: 32.1
click at [319, 396] on td "[PHONE_NUMBER]" at bounding box center [364, 408] width 91 height 33
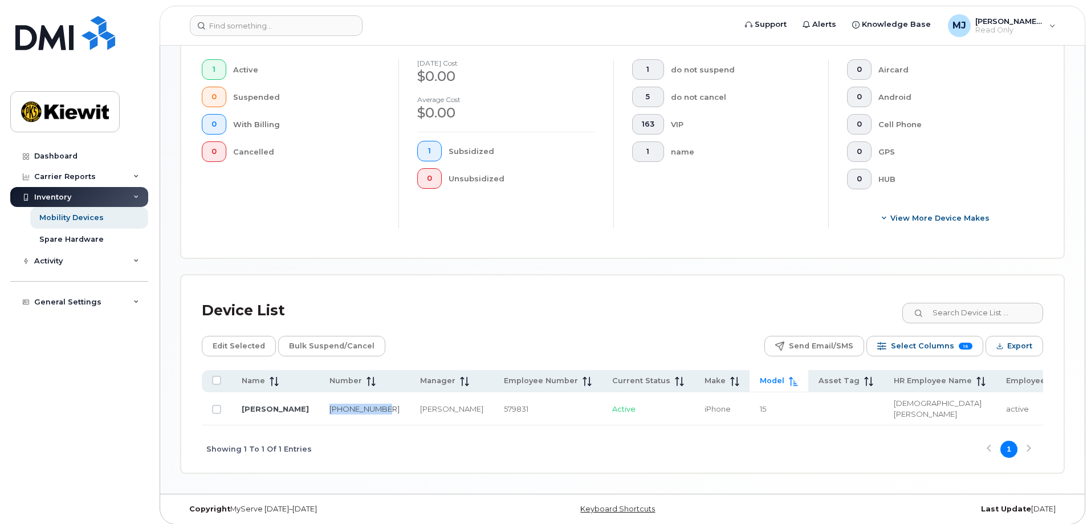
drag, startPoint x: 413, startPoint y: 405, endPoint x: 371, endPoint y: 389, distance: 45.1
click at [410, 392] on td "[PERSON_NAME]" at bounding box center [452, 408] width 84 height 33
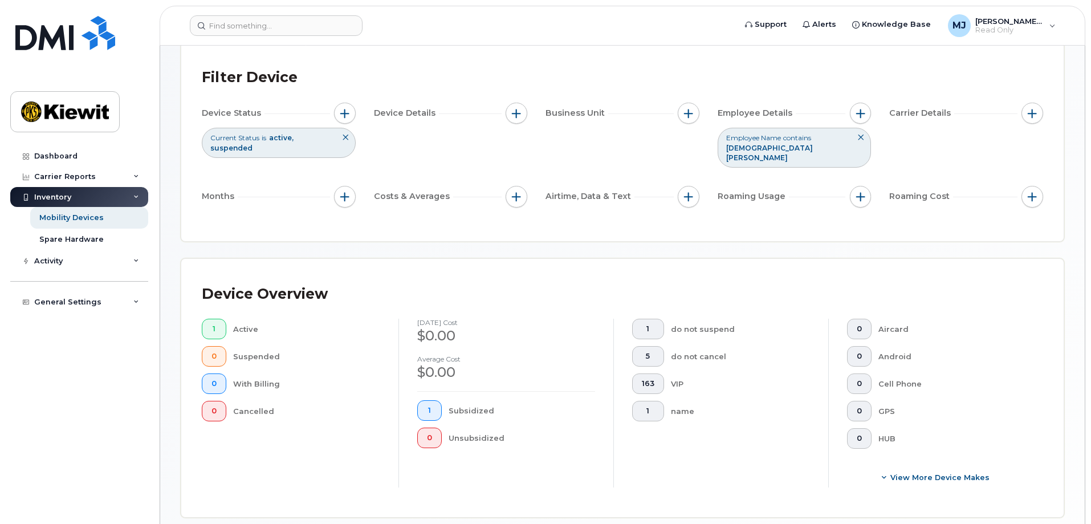
scroll to position [40, 0]
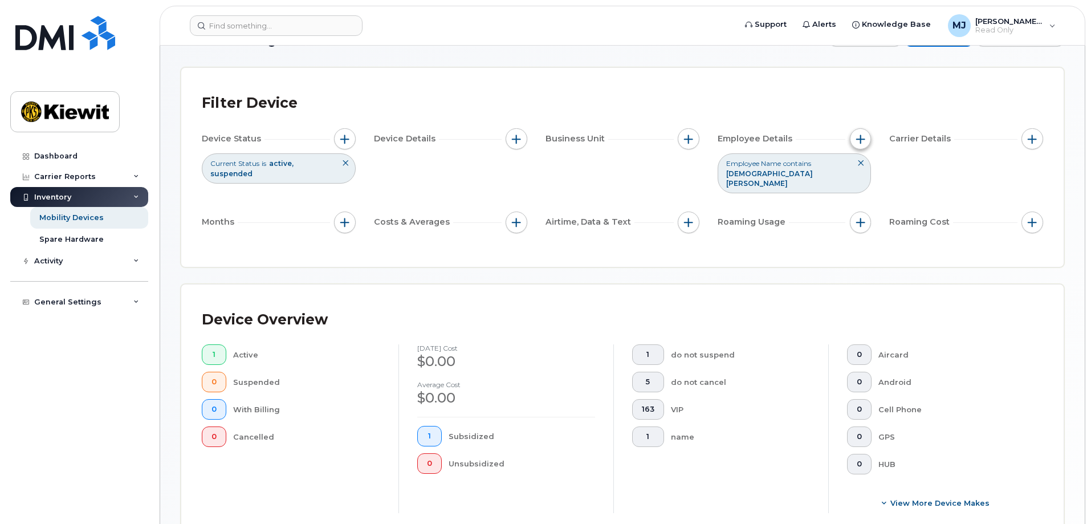
drag, startPoint x: 875, startPoint y: 140, endPoint x: 866, endPoint y: 138, distance: 9.4
click at [875, 140] on div "Device Status Current Status is active suspended Device Details Business Unit E…" at bounding box center [623, 182] width 842 height 109
click at [866, 138] on button "button" at bounding box center [861, 139] width 22 height 22
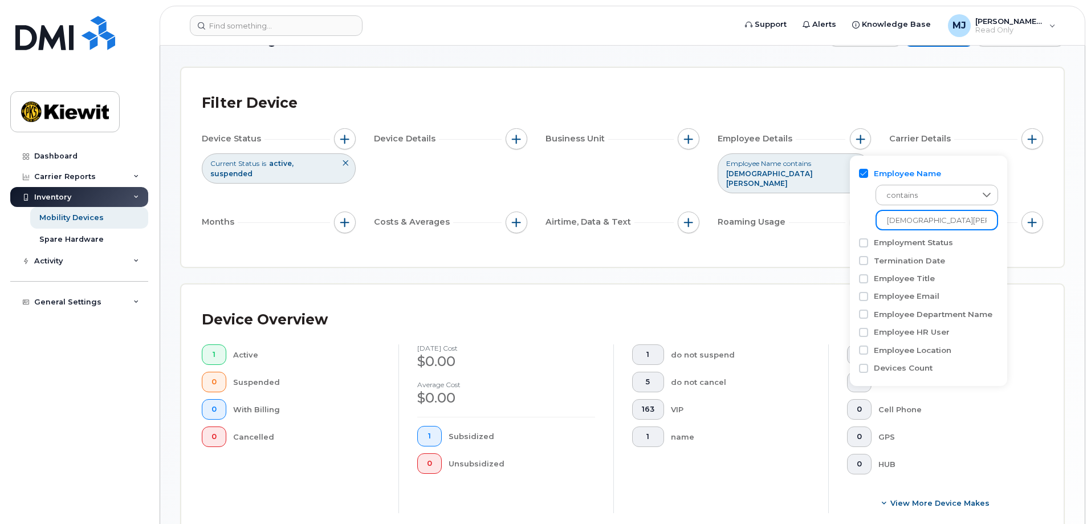
drag, startPoint x: 953, startPoint y: 220, endPoint x: 841, endPoint y: 217, distance: 112.4
click at [841, 217] on body "Support Alerts Knowledge Base [PERSON_NAME] Jupiter Read Only English Français …" at bounding box center [545, 387] width 1091 height 855
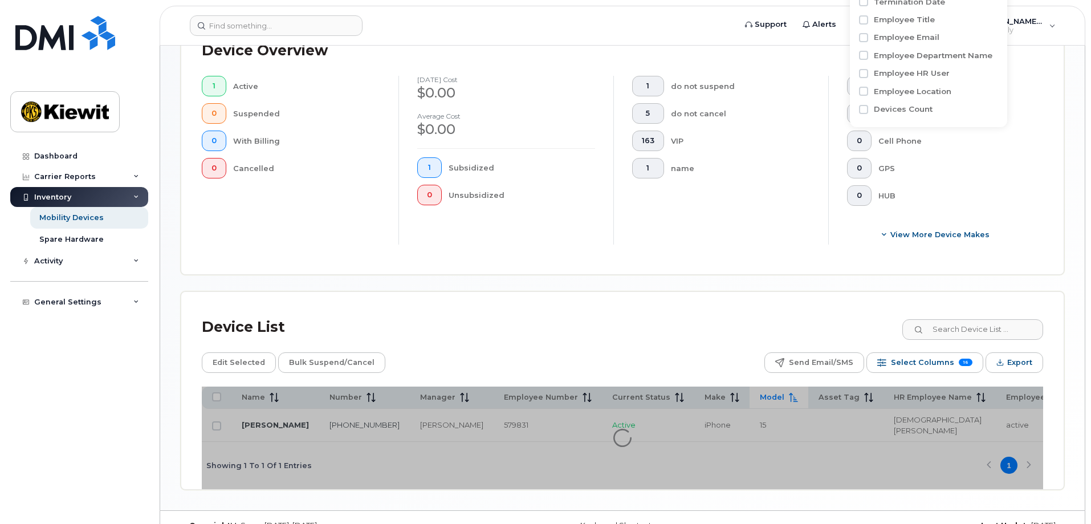
scroll to position [315, 0]
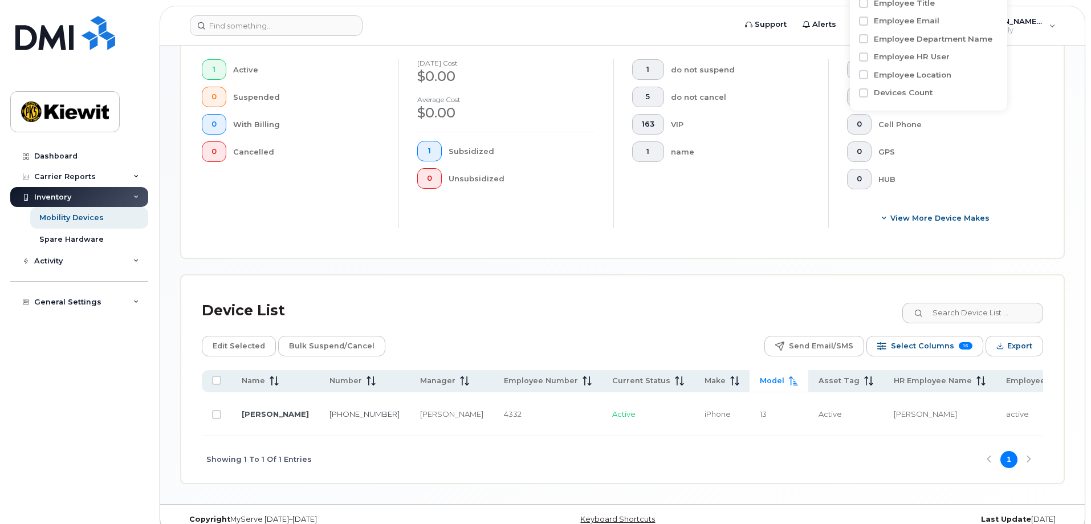
type input "[PERSON_NAME]"
drag, startPoint x: 316, startPoint y: 406, endPoint x: 295, endPoint y: 393, distance: 25.3
click at [319, 393] on td "[PHONE_NUMBER]" at bounding box center [364, 414] width 91 height 44
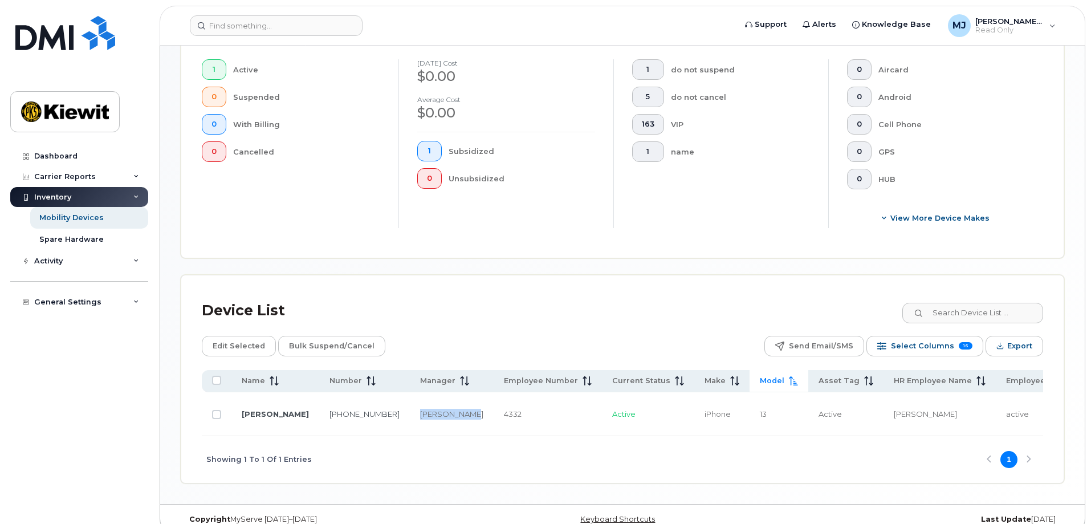
drag, startPoint x: 396, startPoint y: 417, endPoint x: 355, endPoint y: 396, distance: 45.7
click at [410, 396] on td "[PERSON_NAME]" at bounding box center [452, 414] width 84 height 44
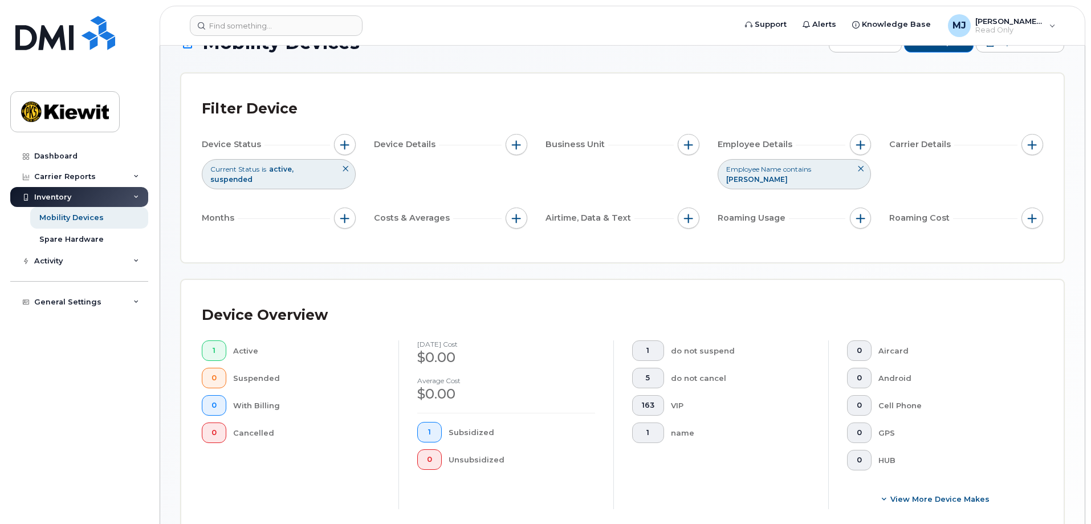
scroll to position [30, 0]
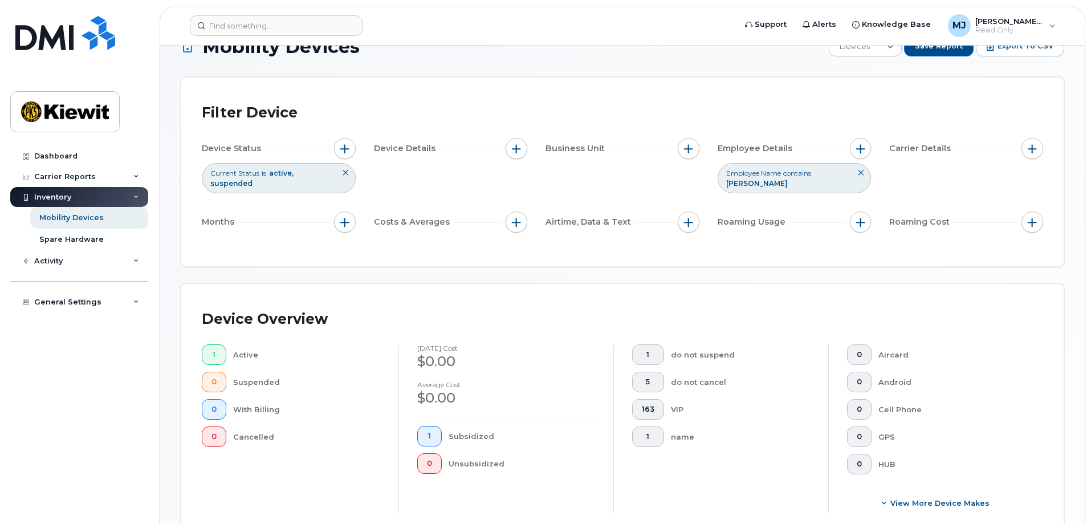
drag, startPoint x: 854, startPoint y: 155, endPoint x: 855, endPoint y: 161, distance: 6.3
click at [854, 155] on button "button" at bounding box center [861, 149] width 22 height 22
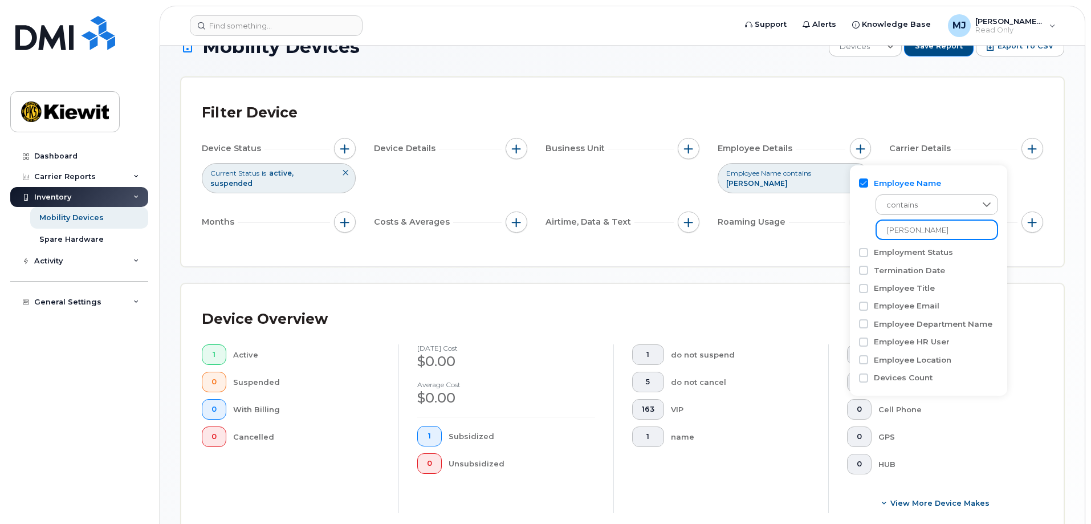
drag, startPoint x: 945, startPoint y: 240, endPoint x: 819, endPoint y: 241, distance: 126.6
click at [819, 241] on body "Support Alerts Knowledge Base [PERSON_NAME] Jupiter Read Only English Français …" at bounding box center [545, 398] width 1091 height 856
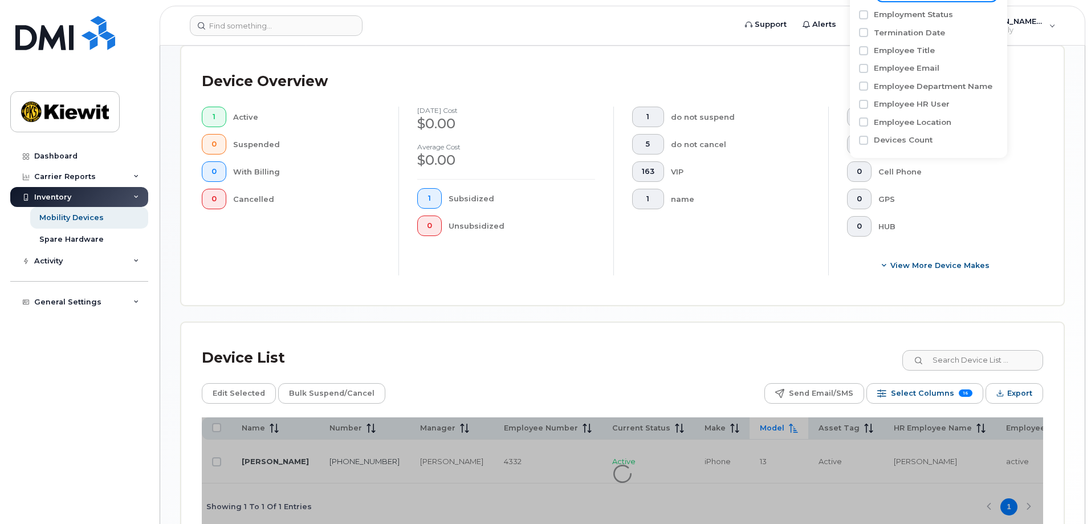
scroll to position [326, 0]
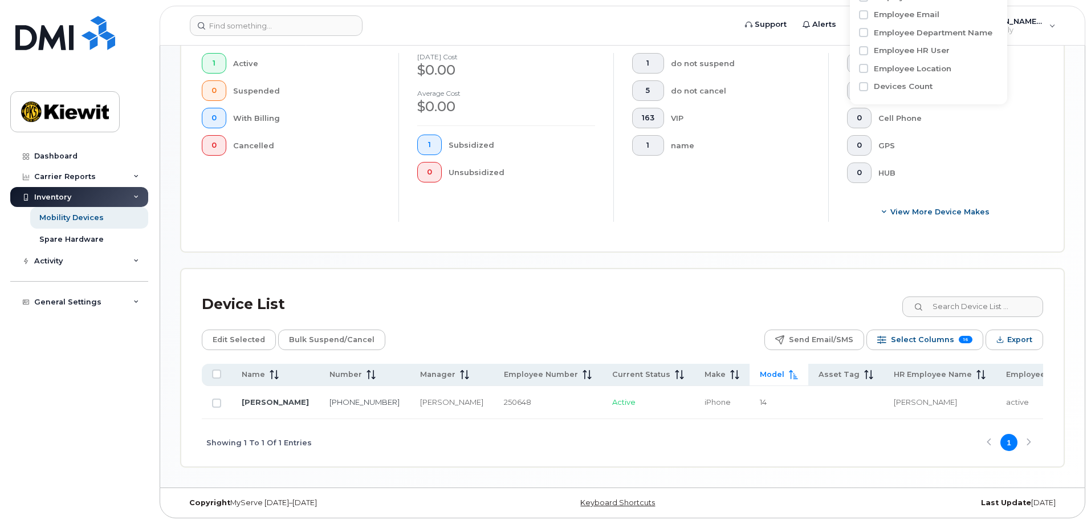
scroll to position [315, 0]
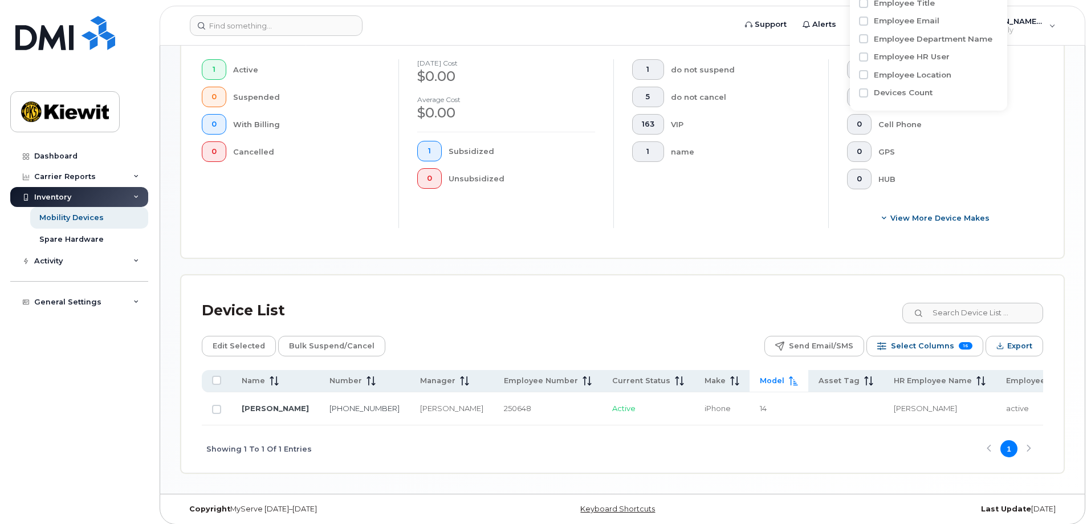
type input "[PERSON_NAME]"
drag, startPoint x: 320, startPoint y: 408, endPoint x: 282, endPoint y: 399, distance: 39.4
click at [282, 399] on tr "[PERSON_NAME] [PHONE_NUMBER] [PERSON_NAME] 250648 Active iPhone 14 [PERSON_NAME…" at bounding box center [991, 408] width 1579 height 33
click at [335, 437] on div "Showing 1 To 1 Of 1 Entries 1" at bounding box center [623, 448] width 842 height 47
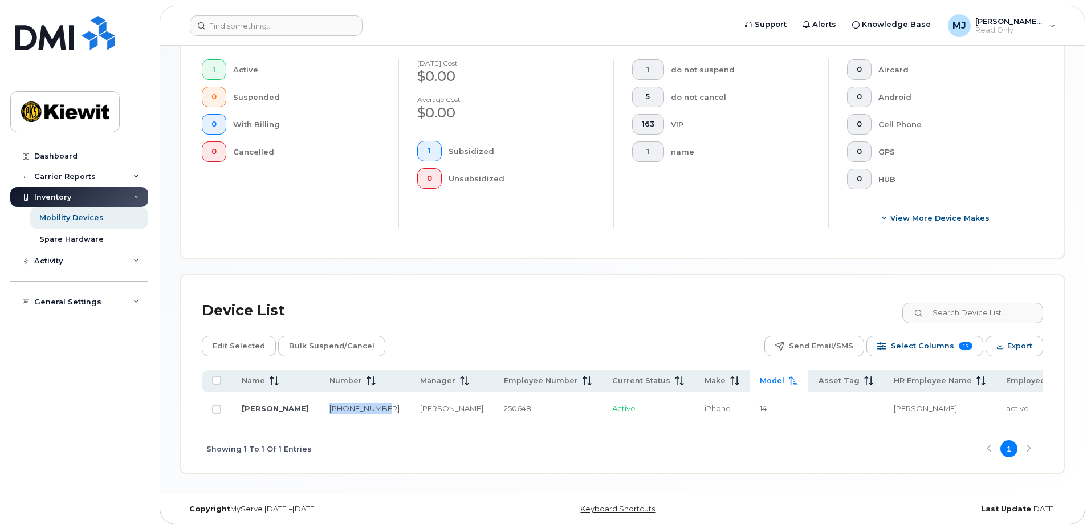
drag, startPoint x: 319, startPoint y: 407, endPoint x: 293, endPoint y: 393, distance: 29.1
click at [319, 393] on td "[PHONE_NUMBER]" at bounding box center [364, 408] width 91 height 33
drag, startPoint x: 404, startPoint y: 407, endPoint x: 366, endPoint y: 391, distance: 40.9
click at [420, 403] on div "[PERSON_NAME]" at bounding box center [451, 408] width 63 height 11
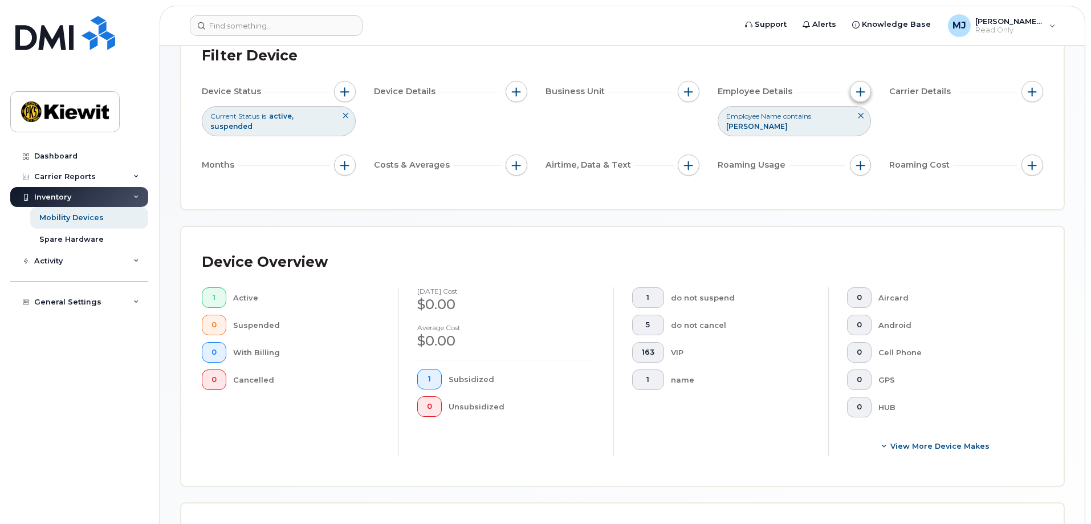
click at [857, 96] on button "button" at bounding box center [861, 92] width 22 height 22
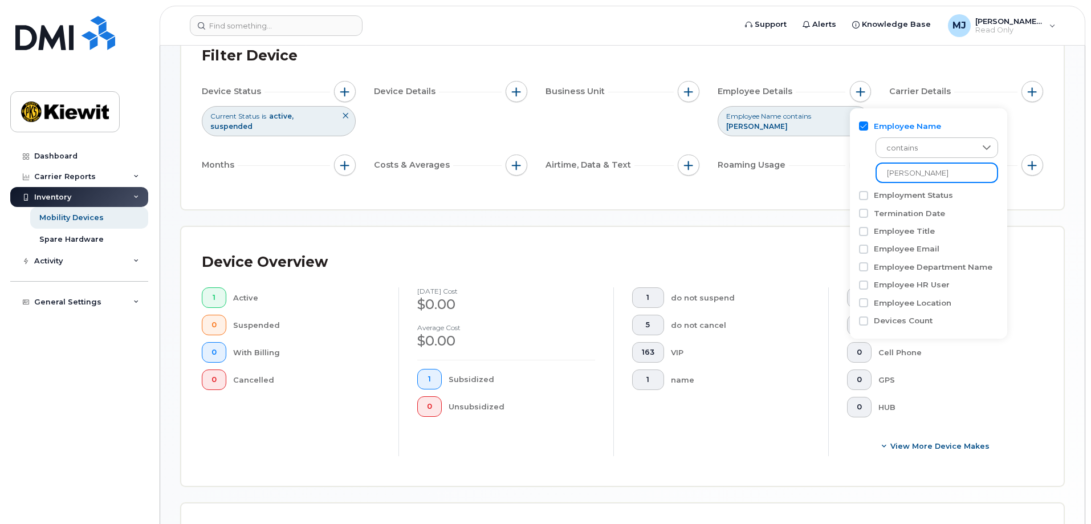
drag, startPoint x: 937, startPoint y: 175, endPoint x: 830, endPoint y: 183, distance: 108.1
click at [830, 183] on body "Support Alerts Knowledge Base [PERSON_NAME] Jupiter Read Only English Français …" at bounding box center [545, 336] width 1091 height 846
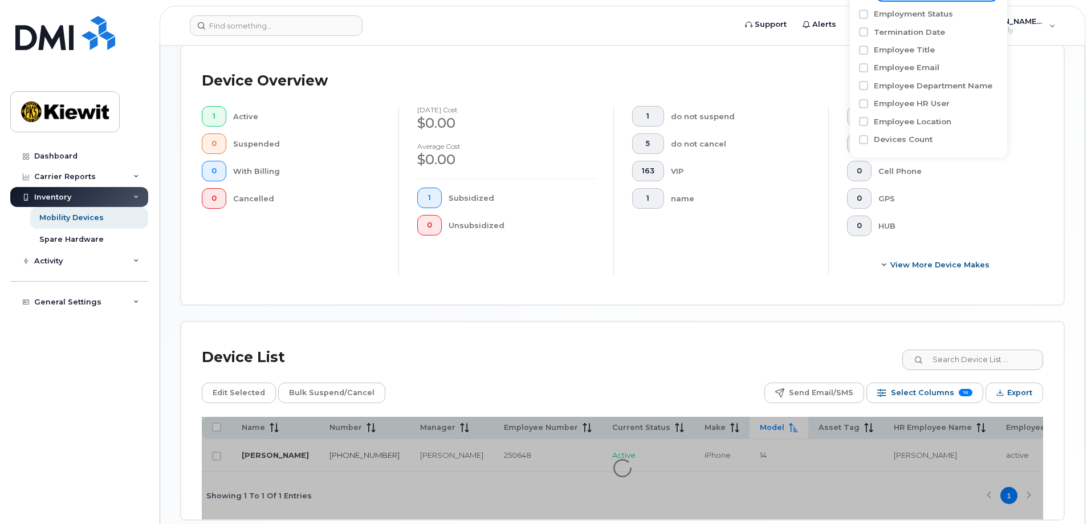
scroll to position [315, 0]
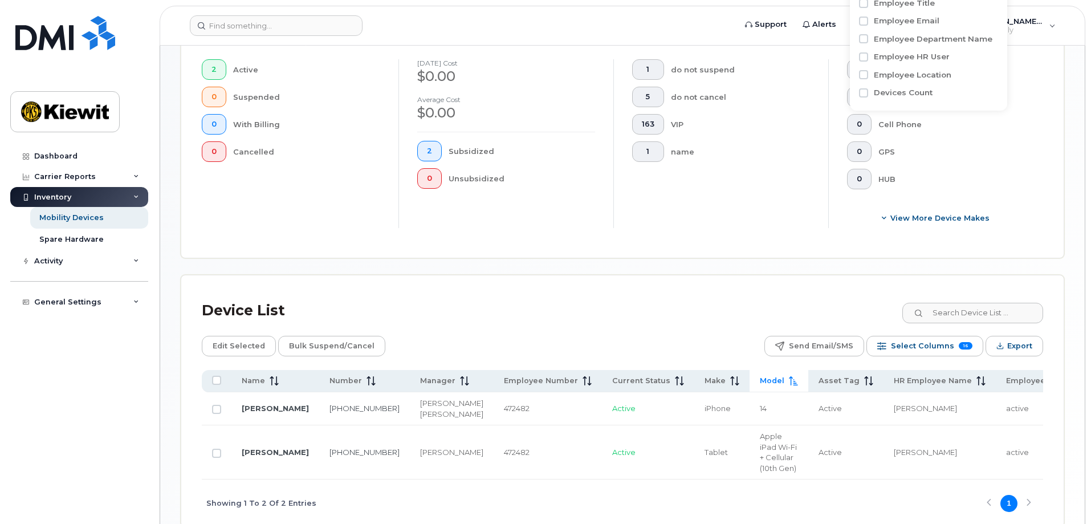
type input "[PERSON_NAME]"
drag, startPoint x: 405, startPoint y: 453, endPoint x: 363, endPoint y: 454, distance: 42.8
click at [410, 454] on td "[PERSON_NAME]" at bounding box center [452, 452] width 84 height 54
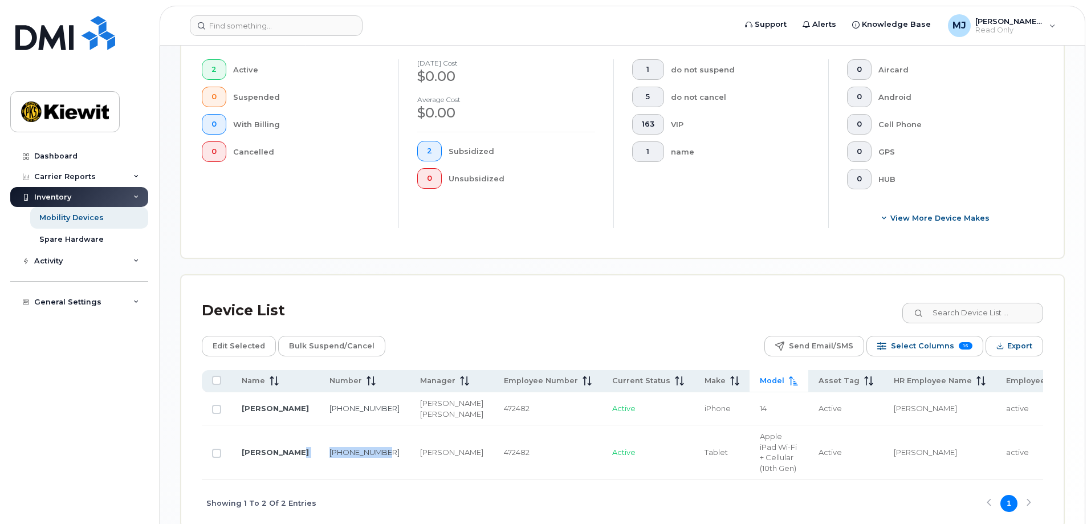
drag, startPoint x: 327, startPoint y: 461, endPoint x: 287, endPoint y: 456, distance: 40.2
click at [287, 456] on tr "CAMDEN WILKA 405-820-[GEOGRAPHIC_DATA][PERSON_NAME] Active Tablet Apple iPad Wi…" at bounding box center [991, 452] width 1579 height 54
drag, startPoint x: 269, startPoint y: 434, endPoint x: 258, endPoint y: 459, distance: 27.3
click at [255, 456] on td "[PERSON_NAME]" at bounding box center [276, 452] width 88 height 54
drag, startPoint x: 270, startPoint y: 460, endPoint x: 242, endPoint y: 449, distance: 30.0
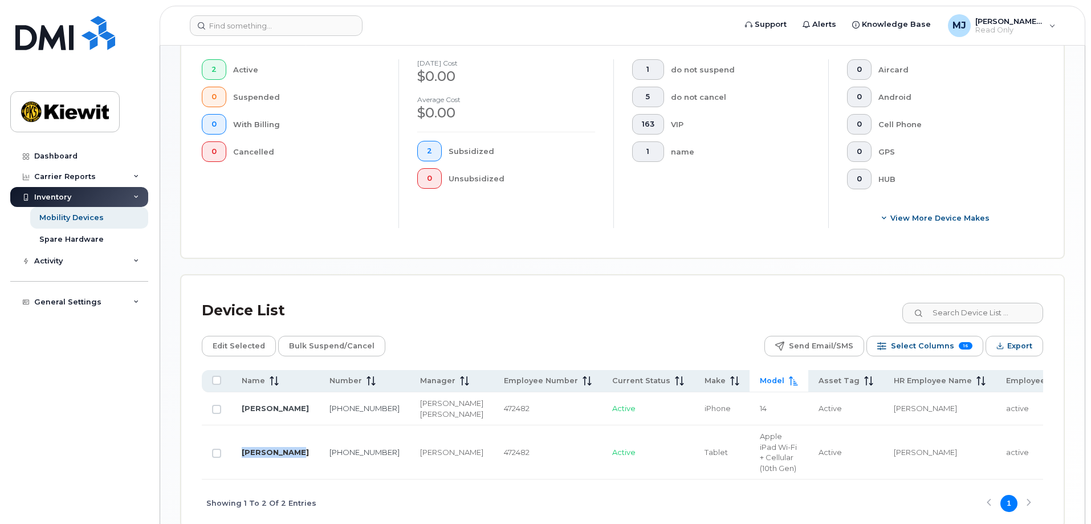
click at [242, 449] on td "[PERSON_NAME]" at bounding box center [276, 452] width 88 height 54
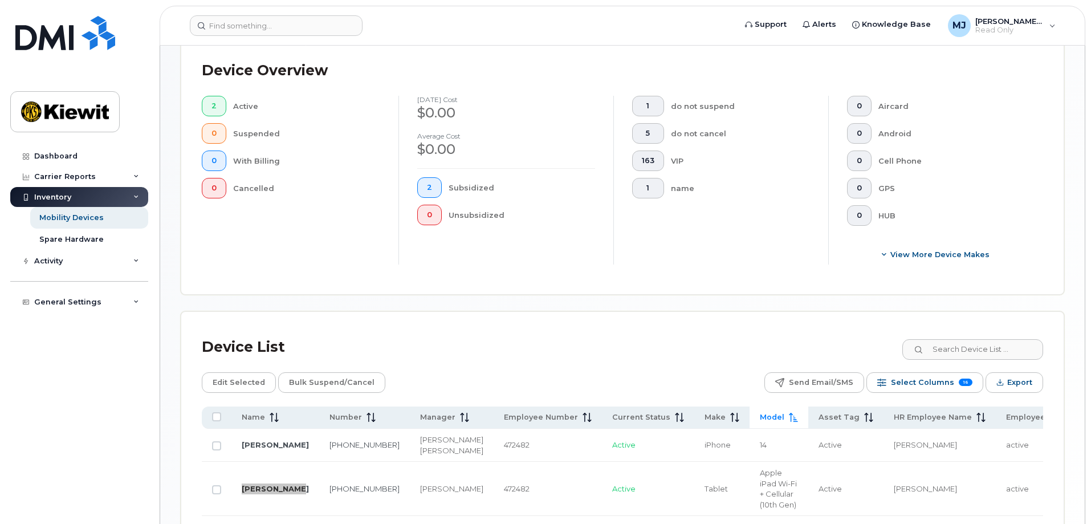
scroll to position [87, 0]
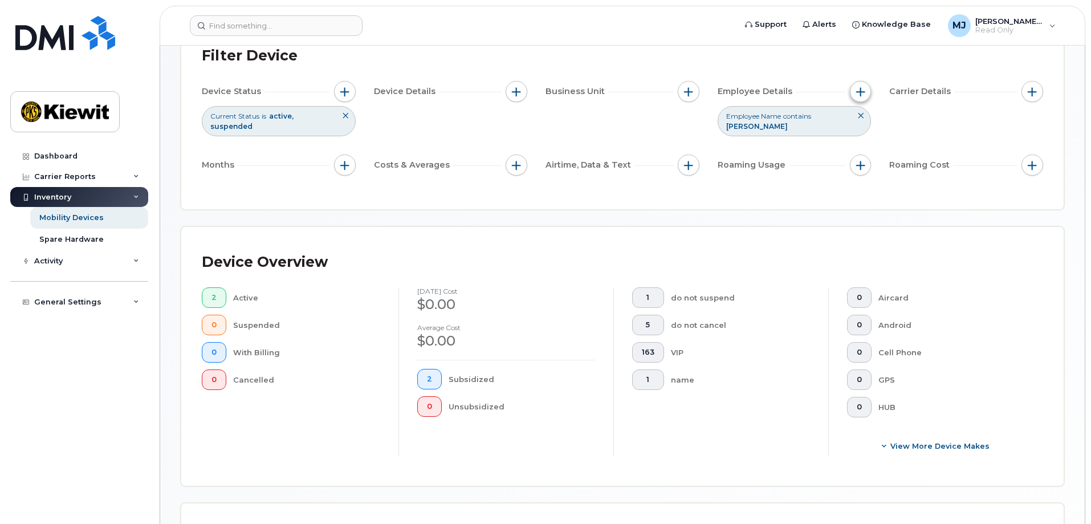
click at [858, 96] on span "button" at bounding box center [861, 91] width 9 height 9
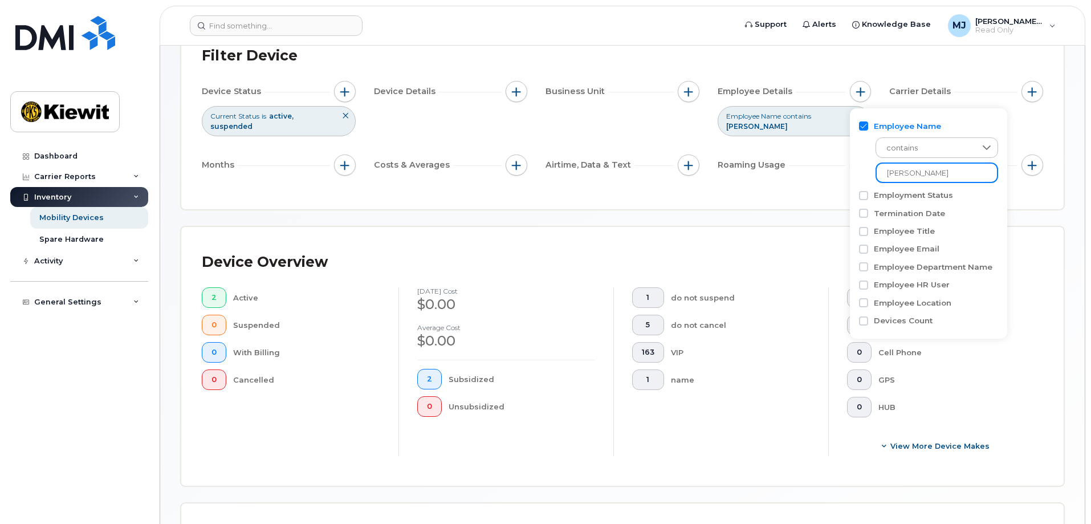
drag, startPoint x: 960, startPoint y: 171, endPoint x: 807, endPoint y: 177, distance: 153.0
click at [807, 177] on body "Support Alerts Knowledge Base [PERSON_NAME] Jupiter Read Only English Français …" at bounding box center [545, 363] width 1091 height 900
type input "yogesh s"
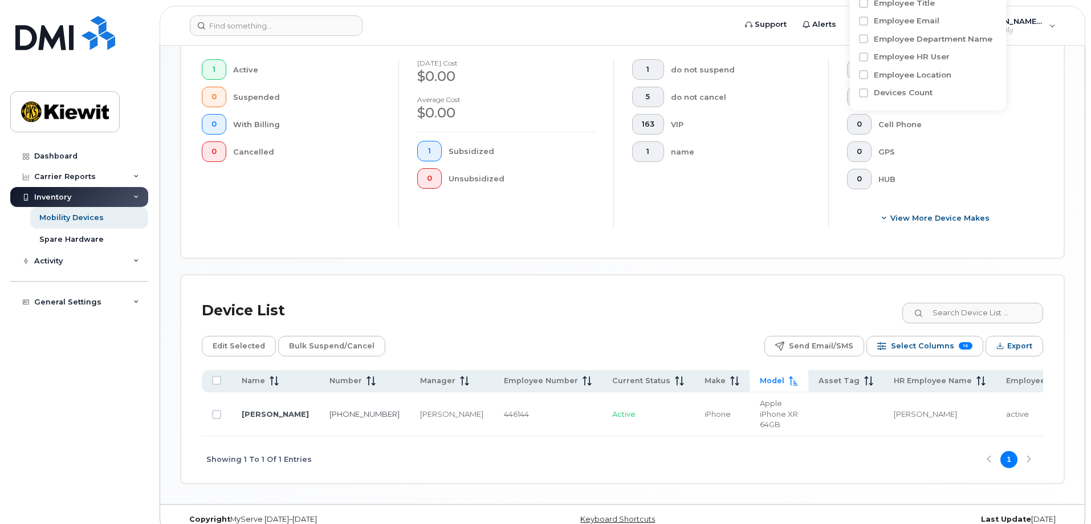
scroll to position [326, 0]
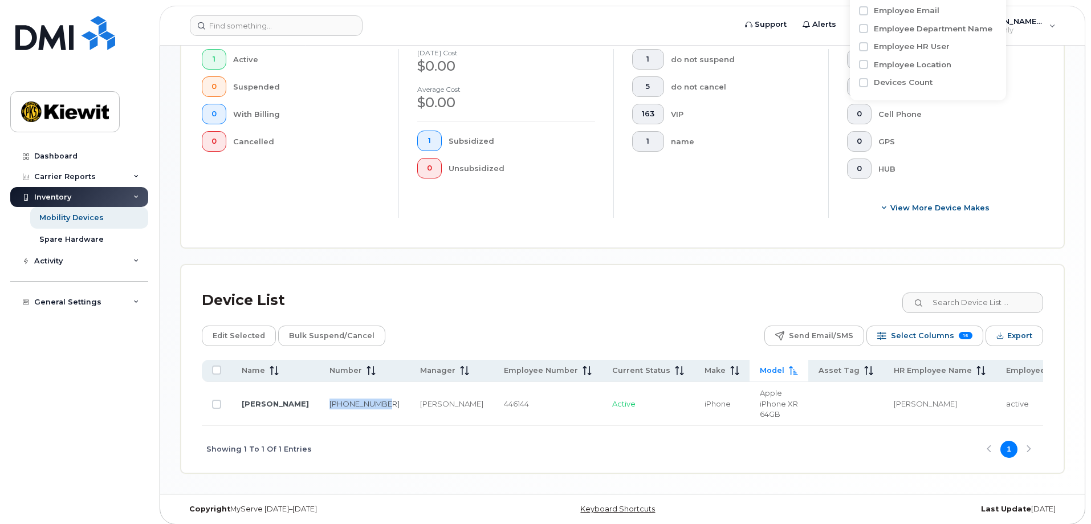
drag, startPoint x: 339, startPoint y: 401, endPoint x: 327, endPoint y: 388, distance: 17.8
click at [327, 388] on td "[PHONE_NUMBER]" at bounding box center [364, 404] width 91 height 44
drag, startPoint x: 424, startPoint y: 403, endPoint x: 391, endPoint y: 387, distance: 37.2
click at [410, 387] on td "[PERSON_NAME]" at bounding box center [452, 404] width 84 height 44
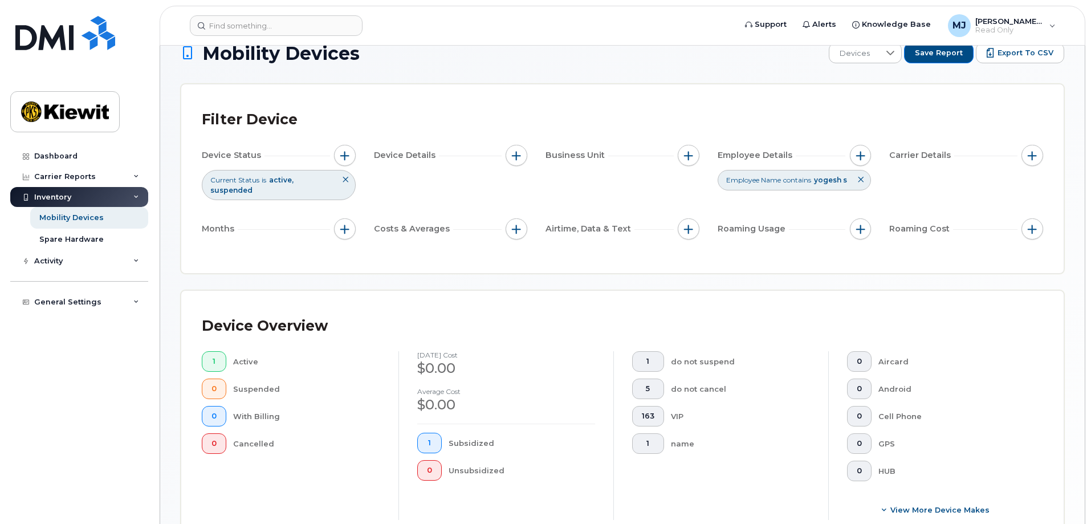
scroll to position [0, 0]
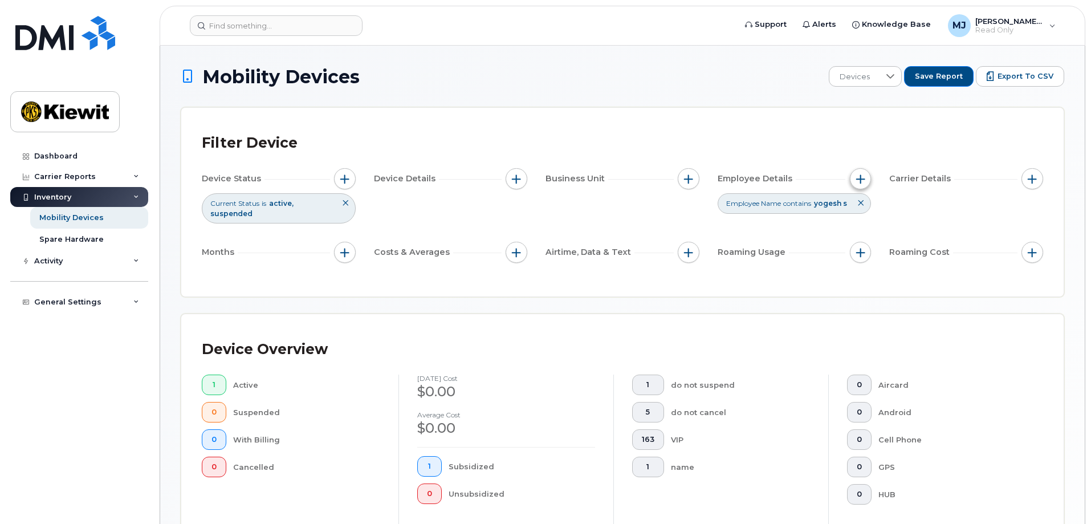
click at [854, 175] on button "button" at bounding box center [861, 179] width 22 height 22
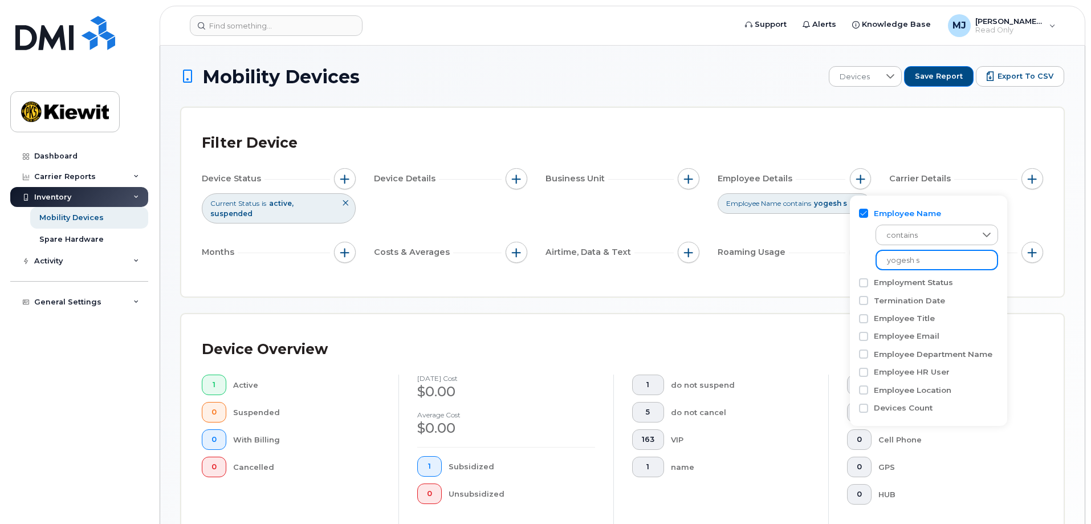
drag, startPoint x: 941, startPoint y: 263, endPoint x: 788, endPoint y: 271, distance: 153.6
click at [788, 271] on body "Support Alerts Knowledge Base [PERSON_NAME] Jupiter Read Only English Français …" at bounding box center [545, 428] width 1091 height 856
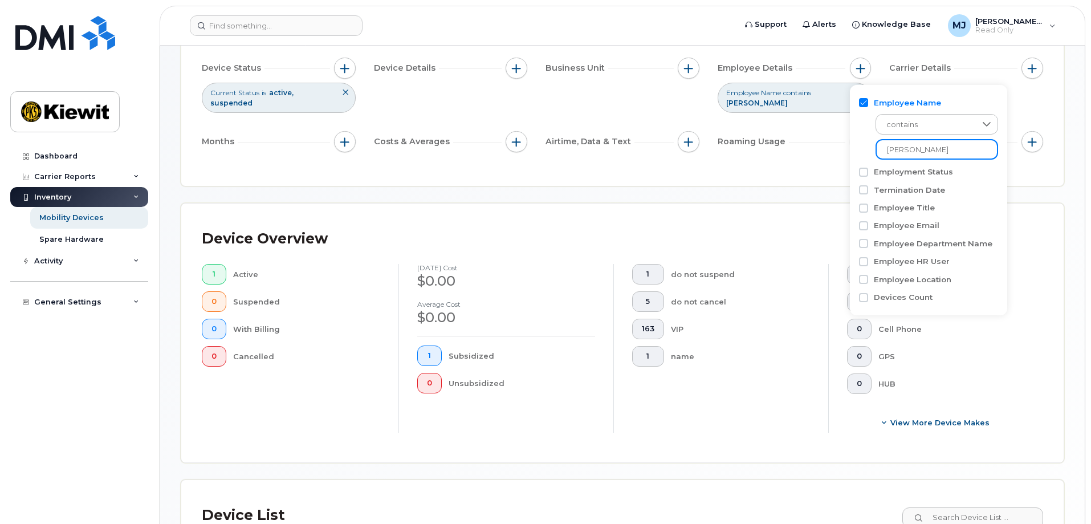
scroll to position [326, 0]
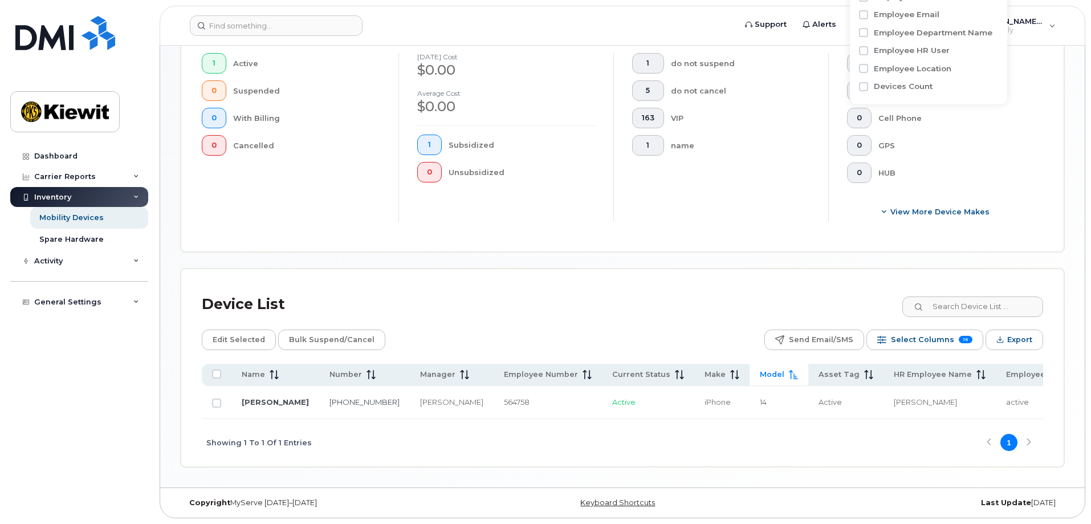
scroll to position [315, 0]
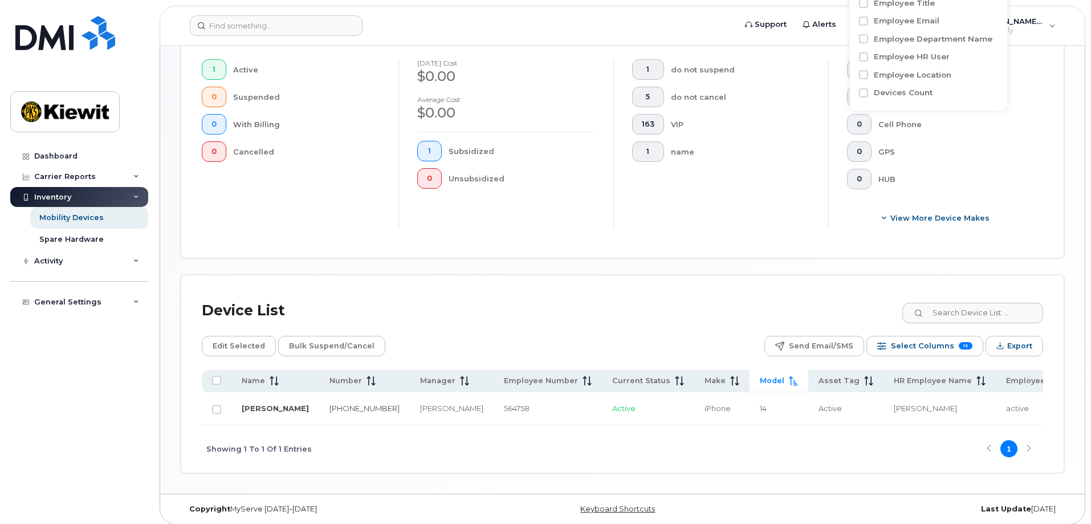
type input "[PERSON_NAME]"
drag, startPoint x: 404, startPoint y: 409, endPoint x: 363, endPoint y: 396, distance: 43.1
click at [410, 396] on td "[PERSON_NAME]" at bounding box center [452, 408] width 84 height 33
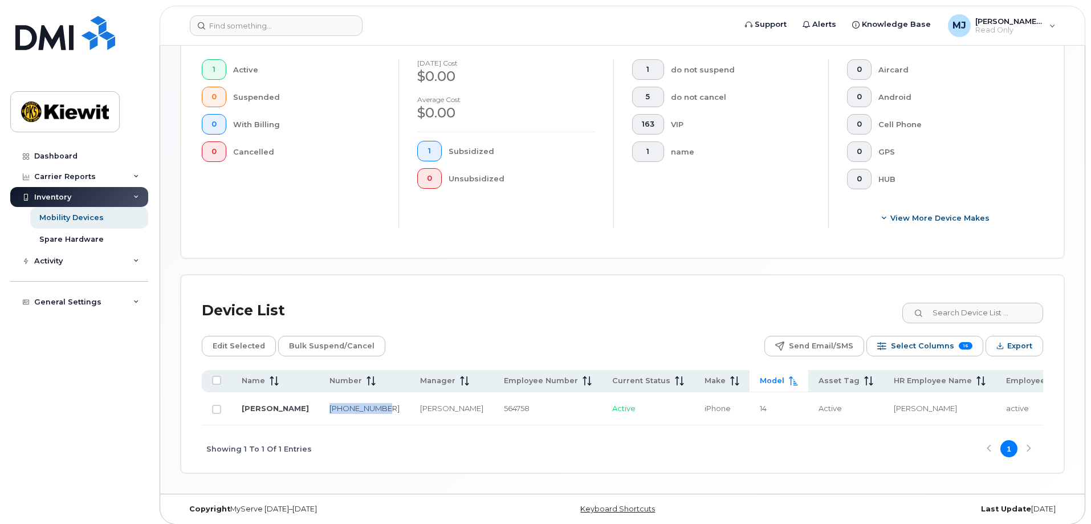
drag, startPoint x: 324, startPoint y: 409, endPoint x: 298, endPoint y: 398, distance: 29.1
click at [319, 398] on td "[PHONE_NUMBER]" at bounding box center [364, 408] width 91 height 33
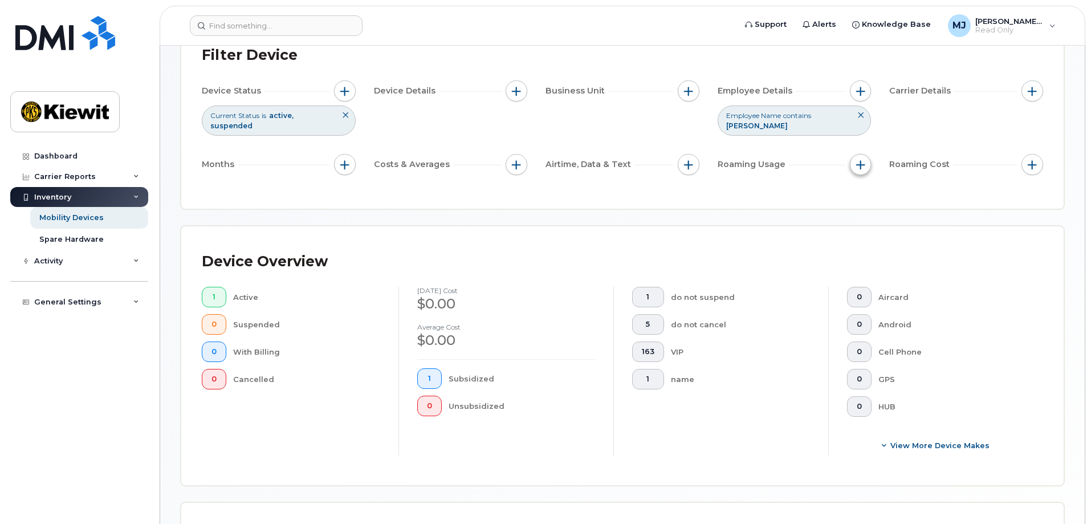
scroll to position [87, 0]
click at [863, 92] on span "button" at bounding box center [861, 91] width 9 height 9
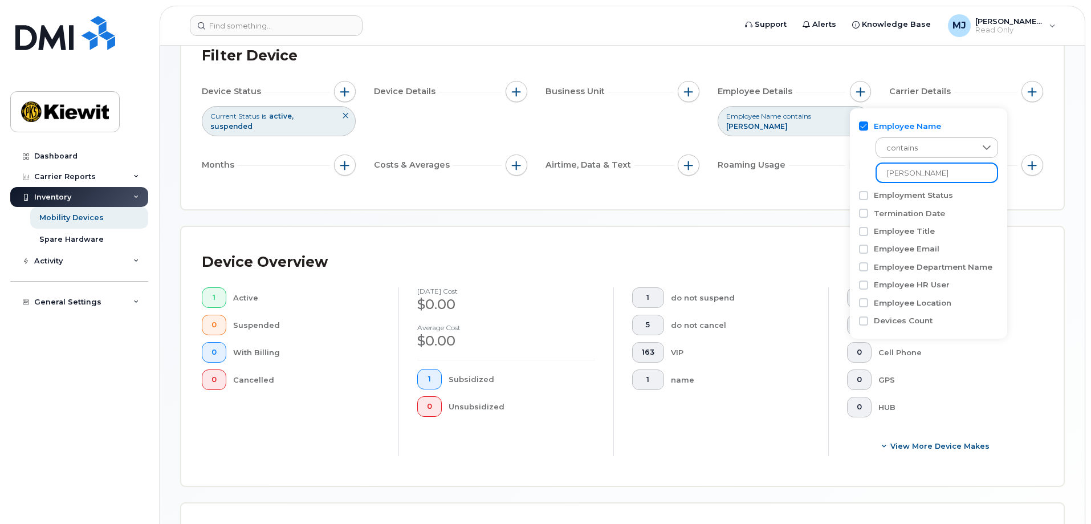
drag, startPoint x: 939, startPoint y: 169, endPoint x: 867, endPoint y: 169, distance: 71.9
click at [867, 169] on div "contains [PERSON_NAME]" at bounding box center [928, 157] width 139 height 51
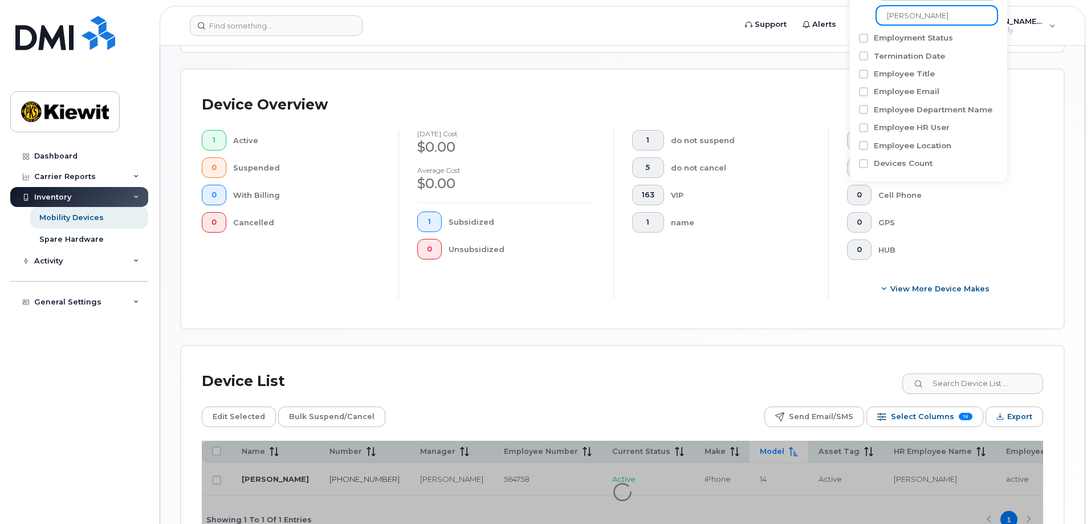
scroll to position [315, 0]
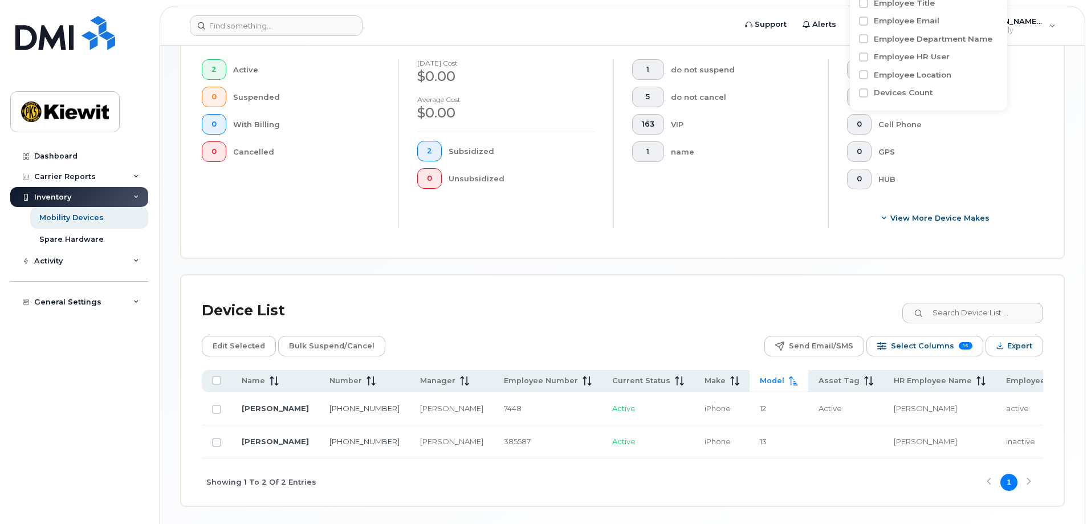
type input "[PERSON_NAME]"
drag, startPoint x: 395, startPoint y: 407, endPoint x: 366, endPoint y: 395, distance: 32.0
click at [410, 395] on td "[PERSON_NAME]" at bounding box center [452, 408] width 84 height 33
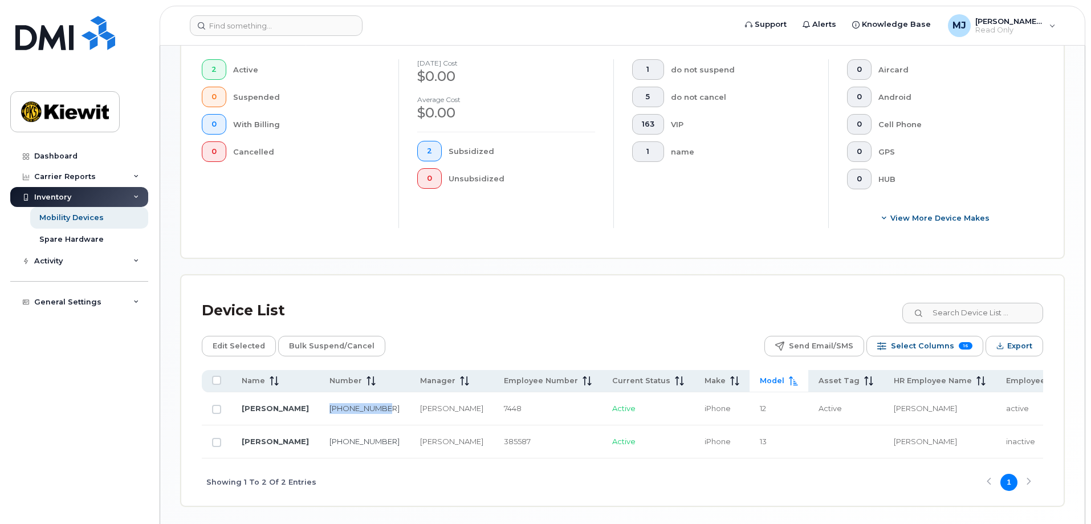
drag, startPoint x: 329, startPoint y: 403, endPoint x: 303, endPoint y: 386, distance: 30.5
click at [319, 392] on td "[PHONE_NUMBER]" at bounding box center [364, 408] width 91 height 33
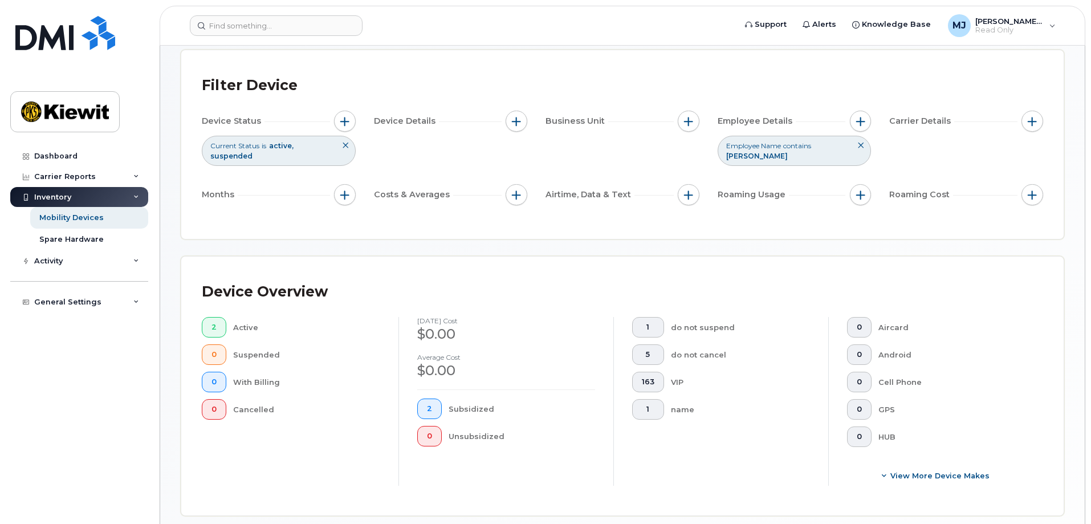
scroll to position [30, 0]
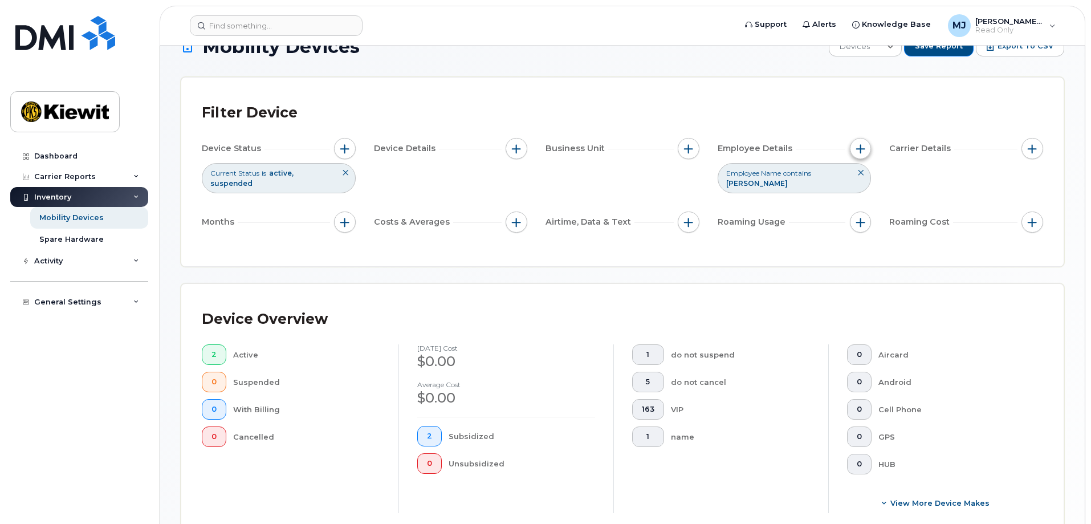
click at [868, 151] on button "button" at bounding box center [861, 149] width 22 height 22
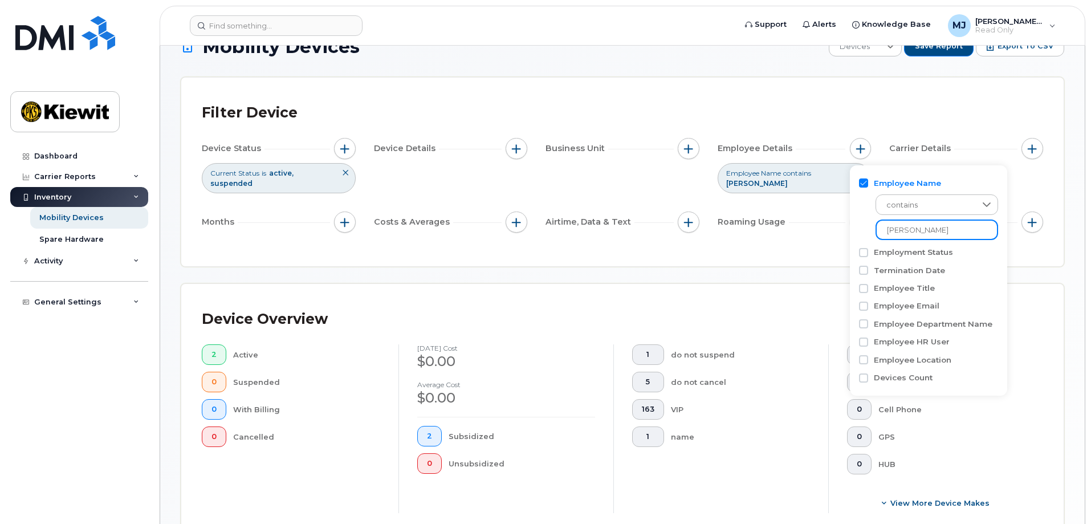
drag, startPoint x: 902, startPoint y: 229, endPoint x: 869, endPoint y: 227, distance: 32.5
click at [869, 227] on div "contains [PERSON_NAME]" at bounding box center [928, 214] width 139 height 51
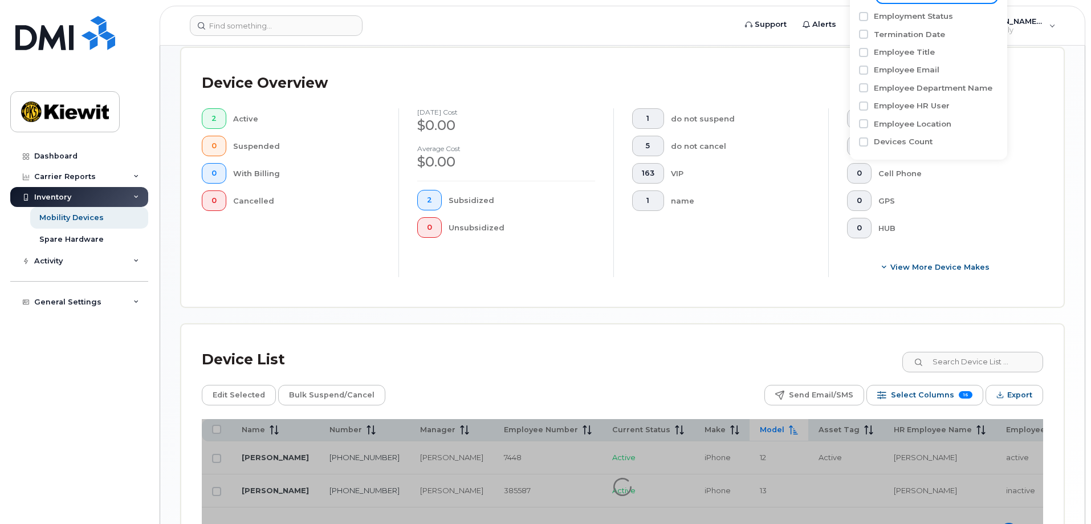
scroll to position [348, 0]
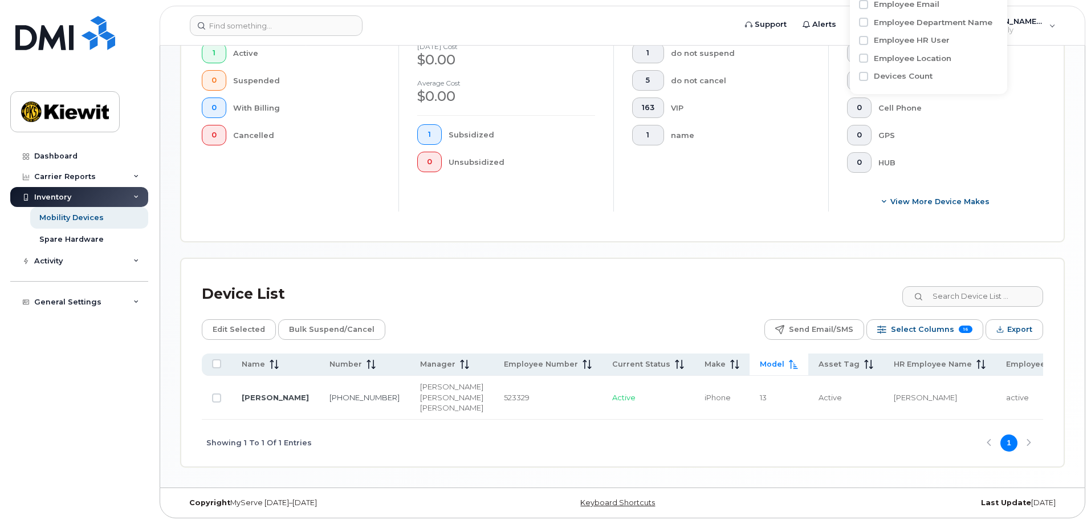
scroll to position [336, 0]
type input "[PERSON_NAME]"
drag, startPoint x: 322, startPoint y: 395, endPoint x: 298, endPoint y: 383, distance: 26.5
click at [319, 383] on td "[PHONE_NUMBER]" at bounding box center [364, 398] width 91 height 44
drag, startPoint x: 392, startPoint y: 407, endPoint x: 365, endPoint y: 394, distance: 30.1
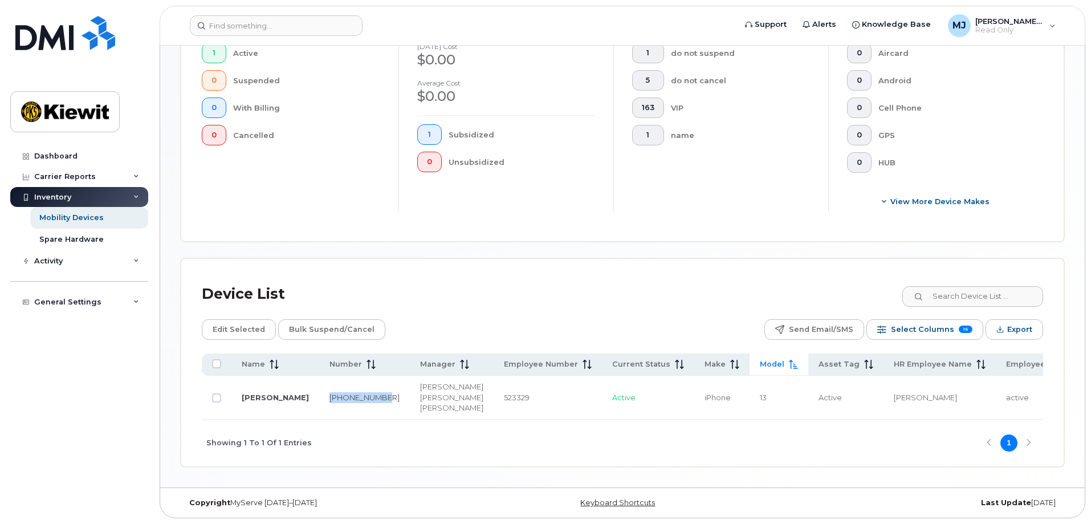
click at [420, 403] on div "[PERSON_NAME]" at bounding box center [451, 408] width 63 height 11
drag, startPoint x: 323, startPoint y: 398, endPoint x: 296, endPoint y: 376, distance: 34.9
click at [319, 376] on td "[PHONE_NUMBER]" at bounding box center [364, 398] width 91 height 44
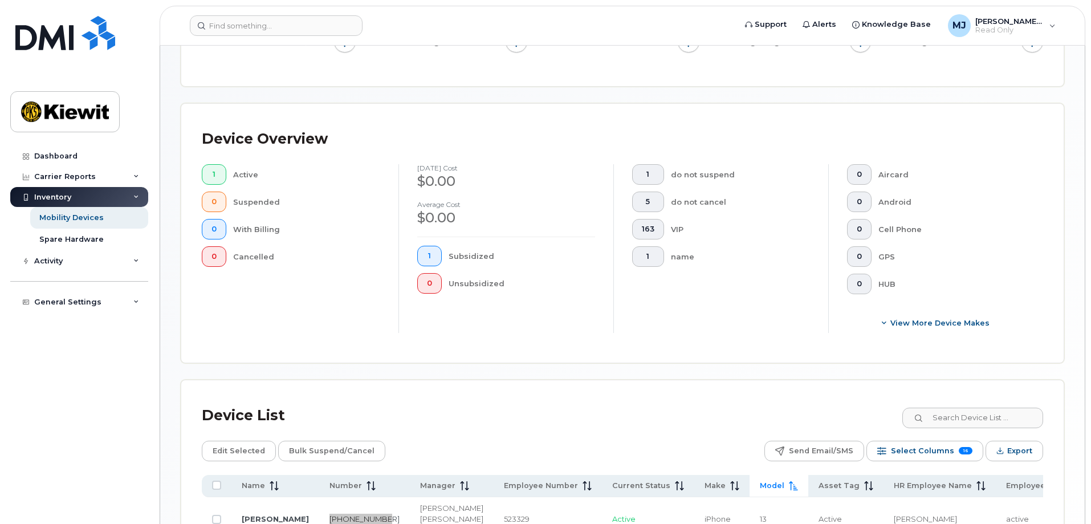
scroll to position [51, 0]
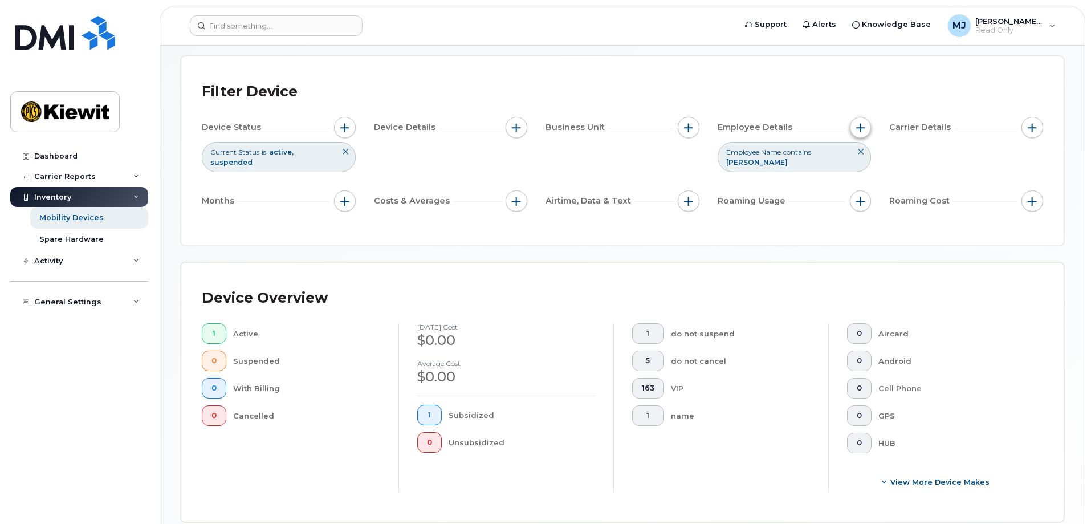
click at [862, 130] on span "button" at bounding box center [861, 127] width 9 height 9
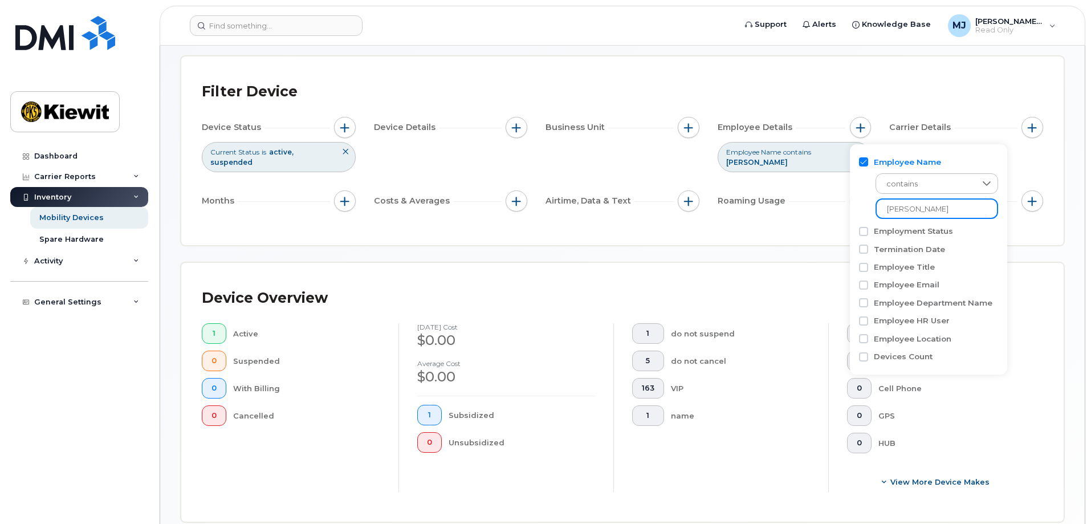
drag, startPoint x: 921, startPoint y: 208, endPoint x: 842, endPoint y: 209, distance: 78.7
click at [842, 209] on body "Support Alerts Knowledge Base [PERSON_NAME] Jupiter Read Only English Français …" at bounding box center [545, 377] width 1091 height 856
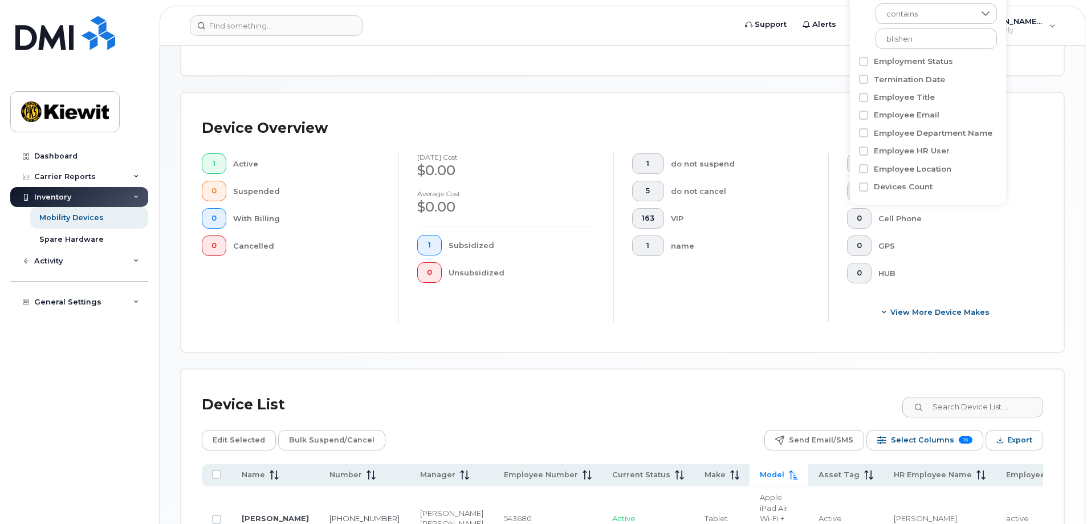
scroll to position [165, 0]
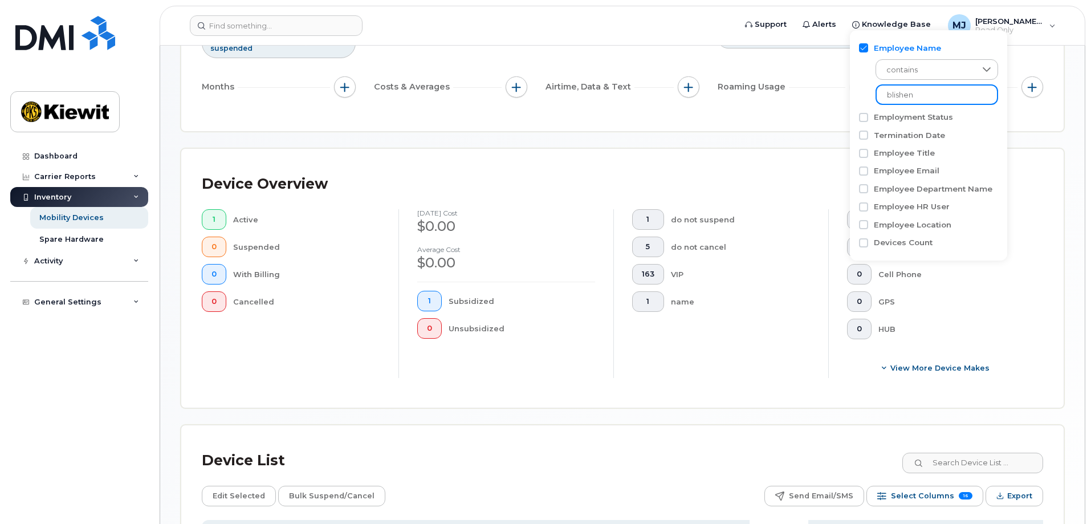
drag, startPoint x: 939, startPoint y: 92, endPoint x: 868, endPoint y: 97, distance: 70.3
click at [868, 97] on div "contains blishen" at bounding box center [928, 79] width 139 height 51
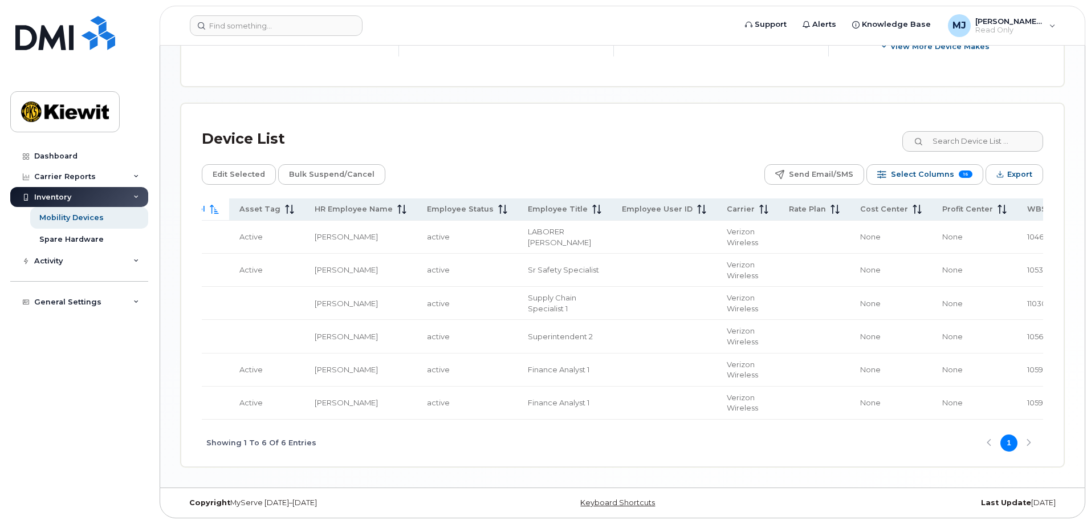
scroll to position [0, 631]
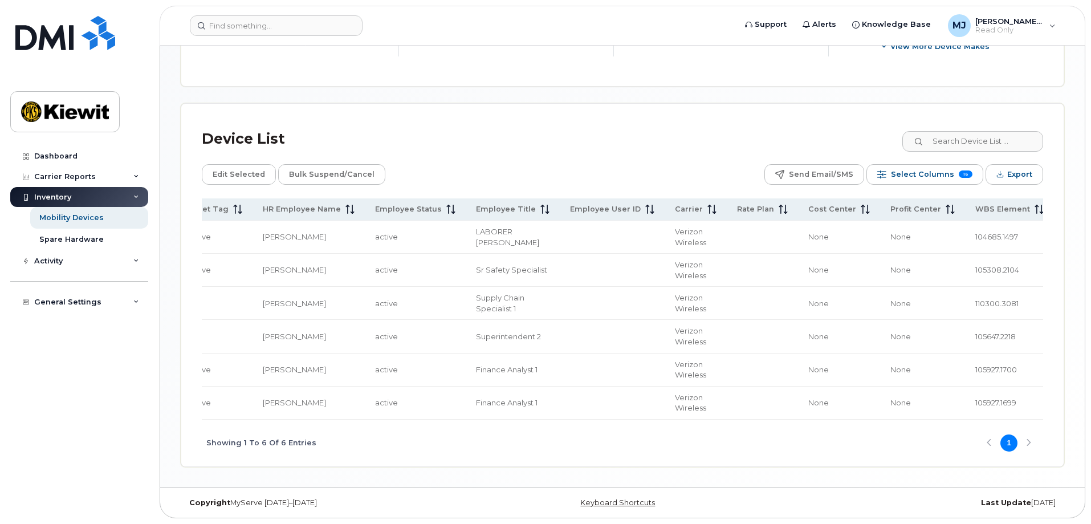
type input "[PERSON_NAME]"
drag, startPoint x: 750, startPoint y: 415, endPoint x: 569, endPoint y: 418, distance: 180.8
click at [569, 418] on div "Name Number Manager Employee Number Current Status Make Model Asset Tag HR Empl…" at bounding box center [623, 308] width 842 height 221
click at [640, 447] on div "Showing 1 To 6 Of 6 Entries 1" at bounding box center [623, 443] width 842 height 47
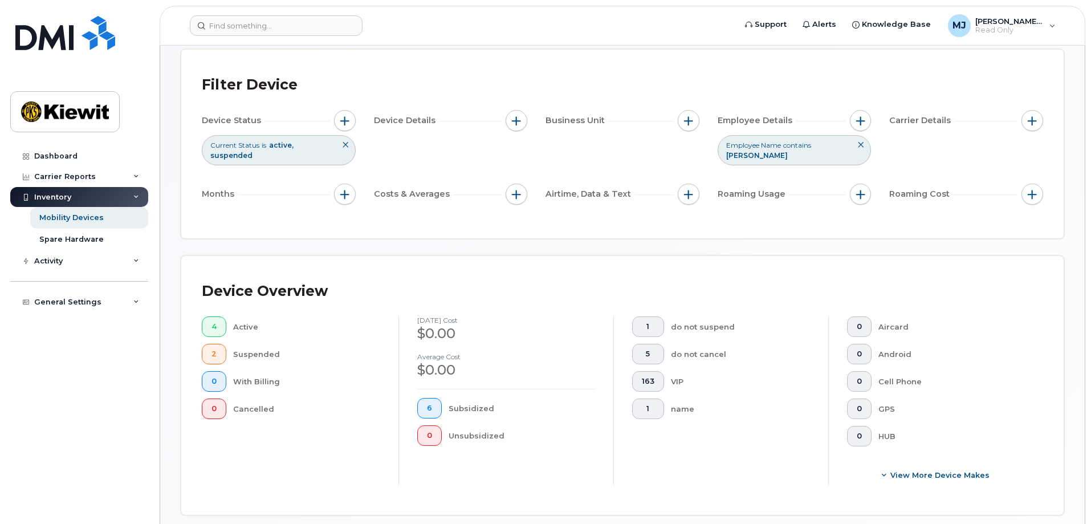
scroll to position [35, 0]
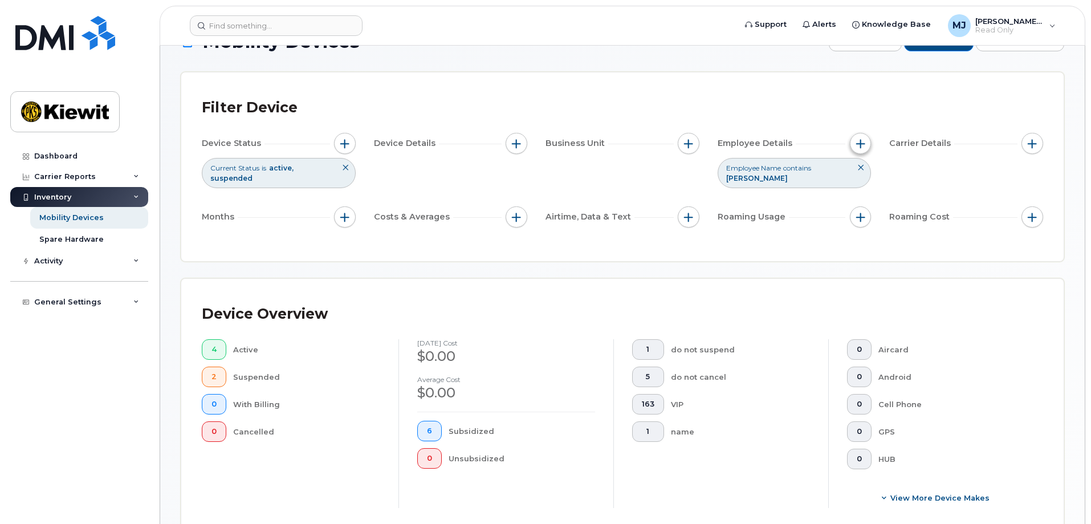
click at [861, 136] on button "button" at bounding box center [861, 144] width 22 height 22
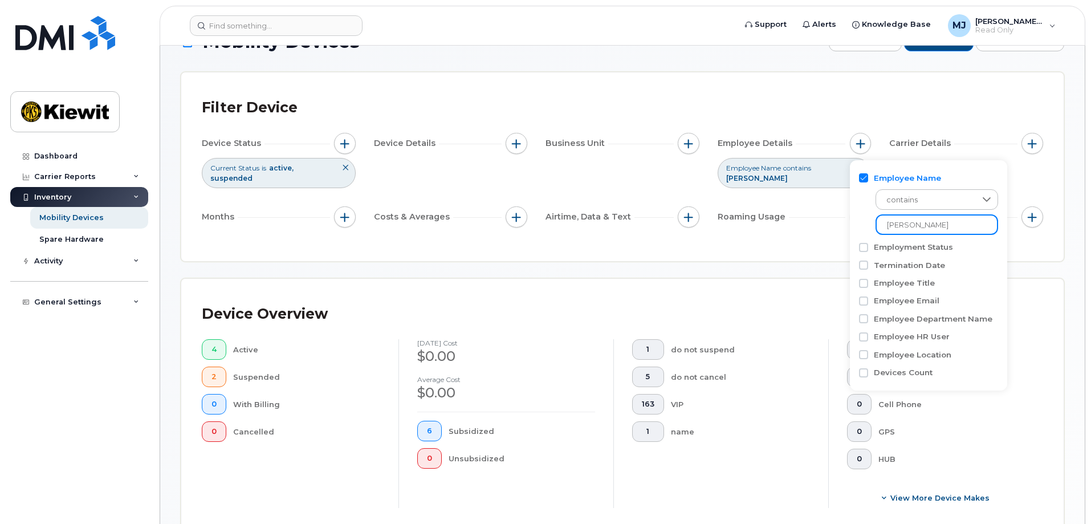
drag, startPoint x: 922, startPoint y: 229, endPoint x: 854, endPoint y: 222, distance: 68.8
click at [854, 222] on div "Employee Name contains [PERSON_NAME] Employment Status Termination Date Employe…" at bounding box center [928, 275] width 157 height 231
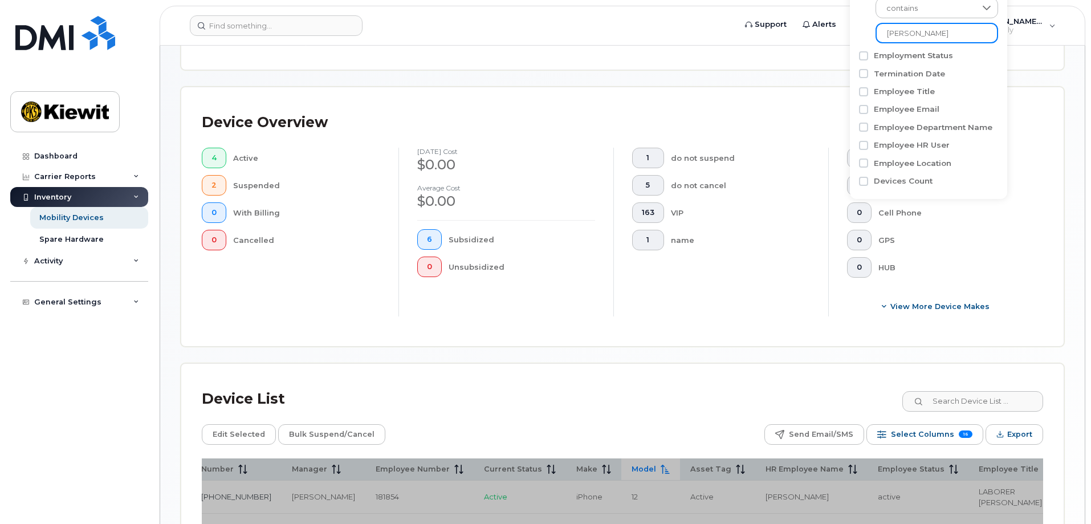
scroll to position [378, 0]
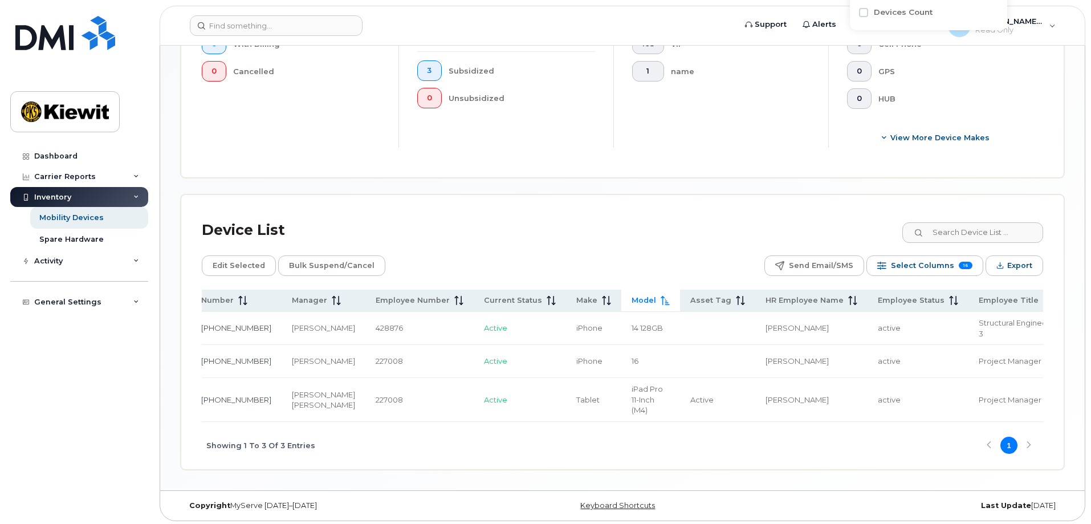
scroll to position [412, 0]
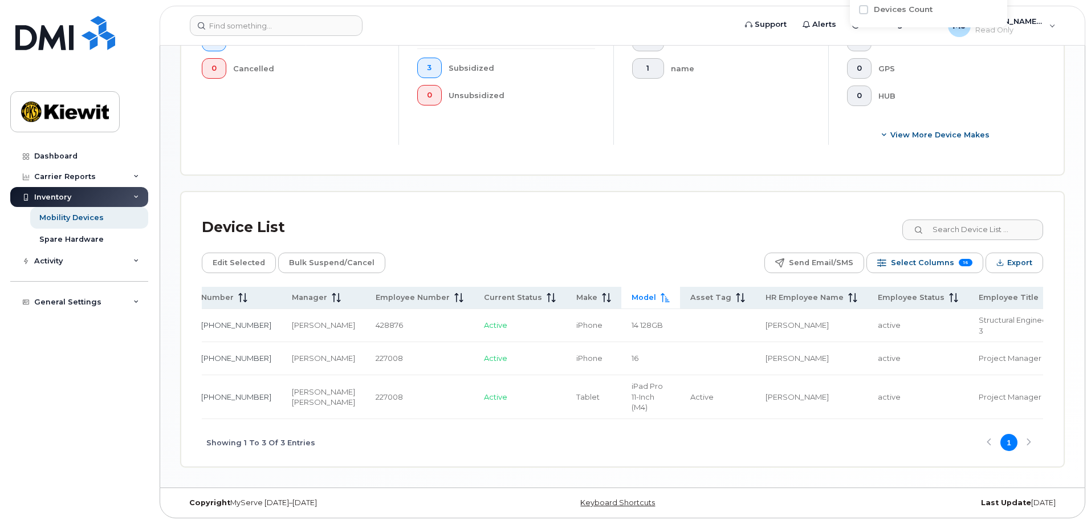
type input "[PERSON_NAME]"
drag, startPoint x: 561, startPoint y: 415, endPoint x: 471, endPoint y: 420, distance: 90.2
click at [471, 420] on div "Name Number Manager Employee Number Current Status Make Model Asset Tag HR Empl…" at bounding box center [623, 377] width 842 height 180
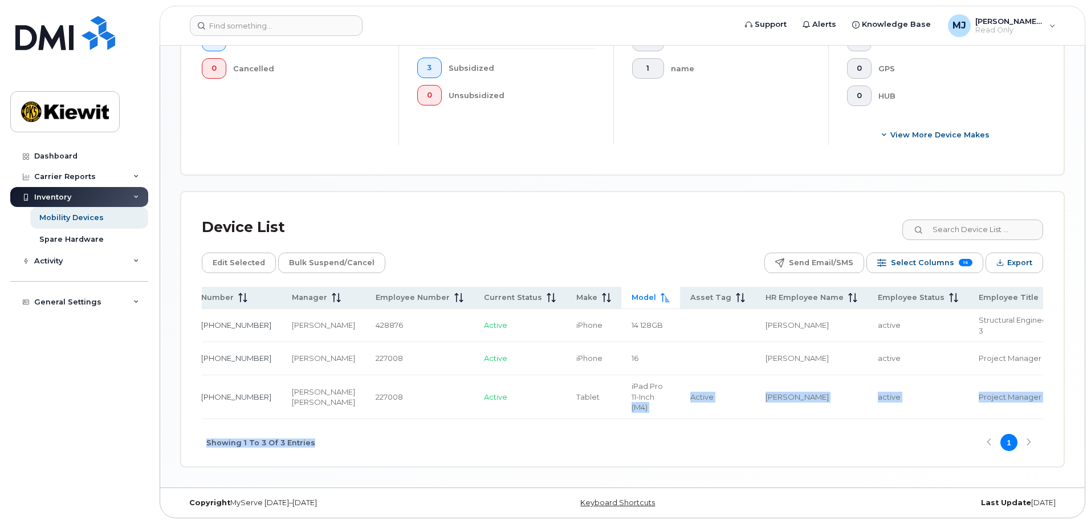
click at [494, 451] on div "Showing 1 To 3 Of 3 Entries 1" at bounding box center [623, 442] width 842 height 47
drag, startPoint x: 399, startPoint y: 420, endPoint x: 429, endPoint y: 469, distance: 57.1
click at [270, 417] on div "Name Number Manager Employee Number Current Status Make Model Asset Tag HR Empl…" at bounding box center [623, 377] width 842 height 180
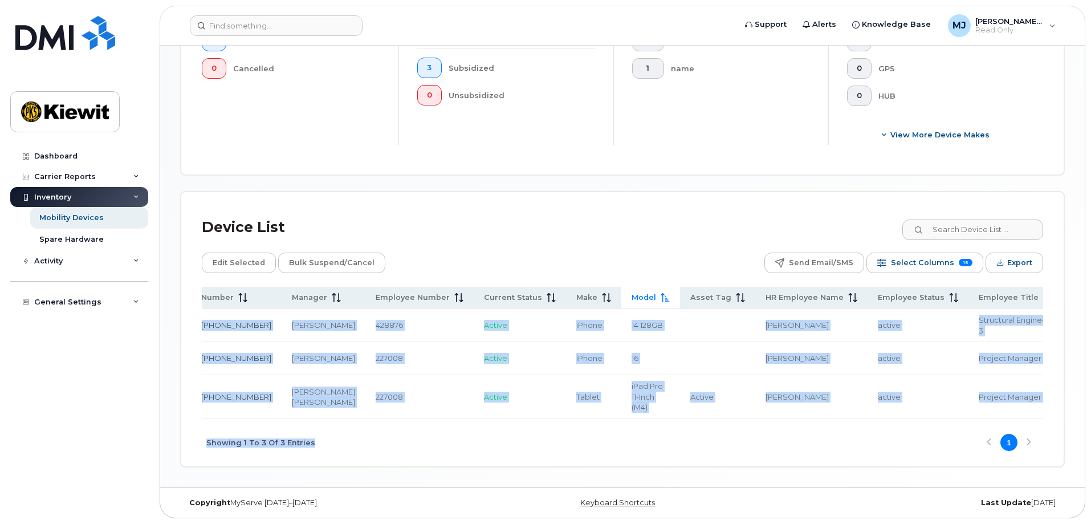
click at [447, 477] on div "Mobility Devices Devices Save Report Export to CSV Filter Device Device Status …" at bounding box center [622, 67] width 925 height 841
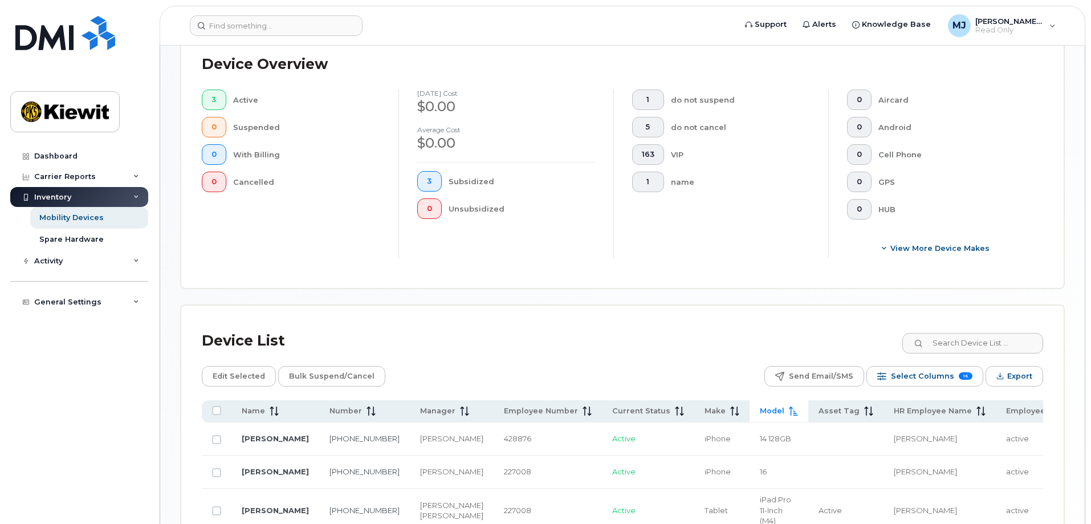
scroll to position [127, 0]
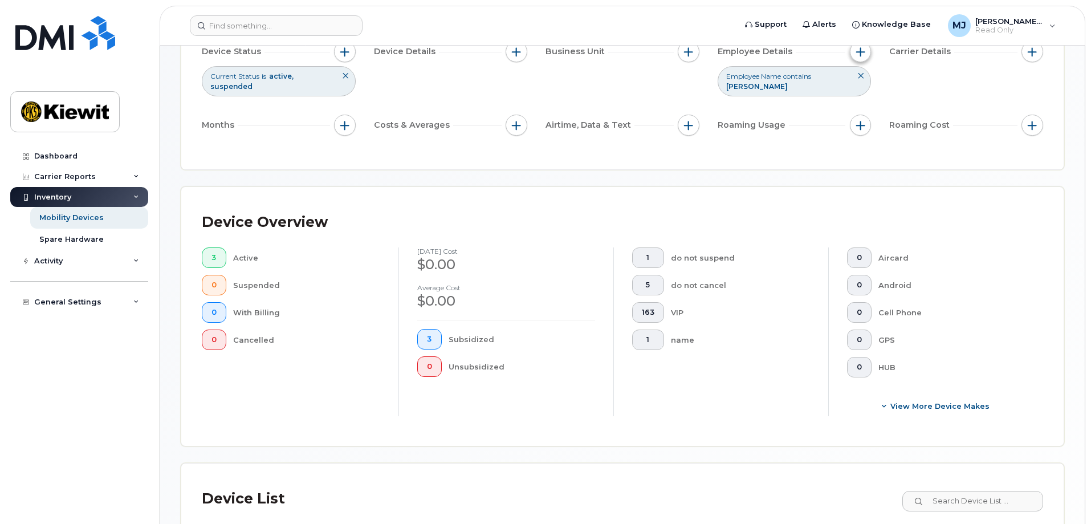
click at [866, 46] on button "button" at bounding box center [861, 52] width 22 height 22
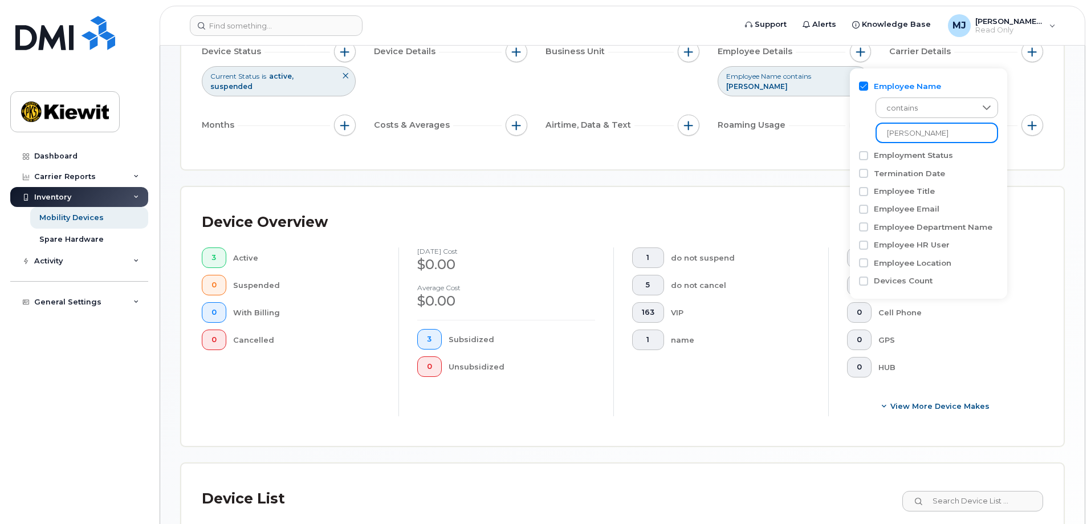
drag, startPoint x: 947, startPoint y: 138, endPoint x: 859, endPoint y: 136, distance: 87.8
click at [859, 136] on div "contains [PERSON_NAME]" at bounding box center [928, 117] width 139 height 51
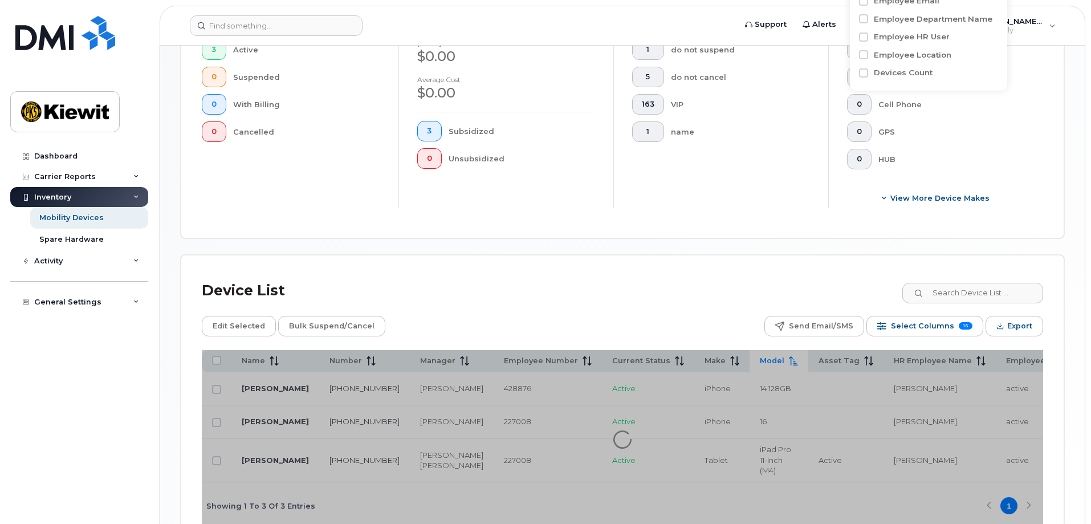
scroll to position [355, 0]
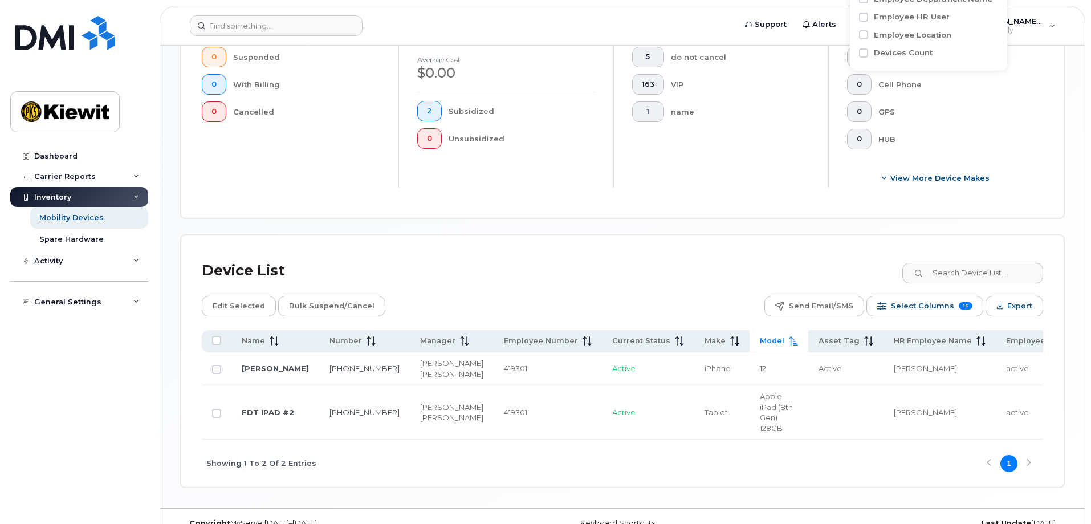
scroll to position [400, 0]
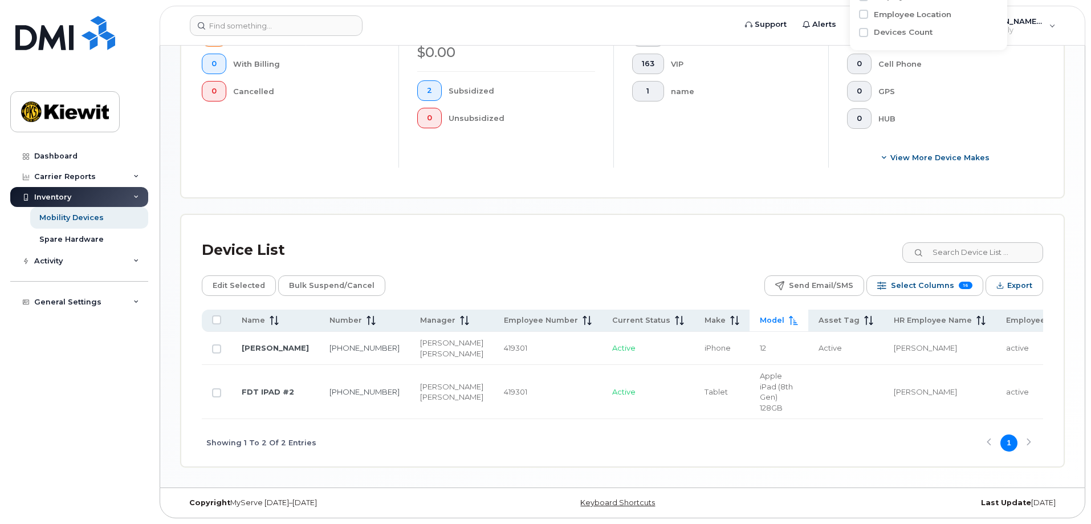
type input "[PERSON_NAME]"
drag, startPoint x: 366, startPoint y: 371, endPoint x: 402, endPoint y: 384, distance: 38.4
click at [420, 384] on div "[PERSON_NAME]" at bounding box center [451, 386] width 63 height 11
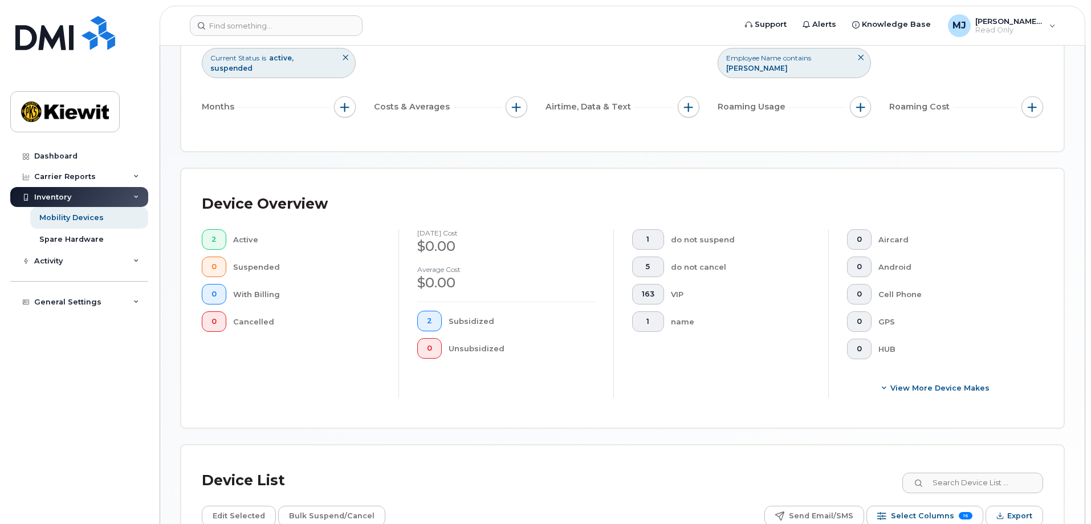
scroll to position [115, 0]
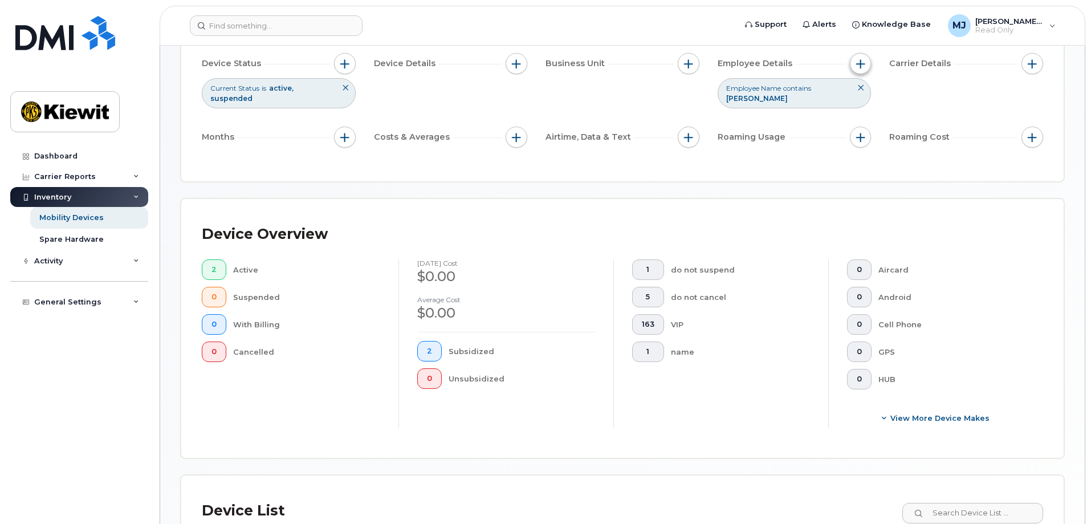
click at [867, 64] on button "button" at bounding box center [861, 64] width 22 height 22
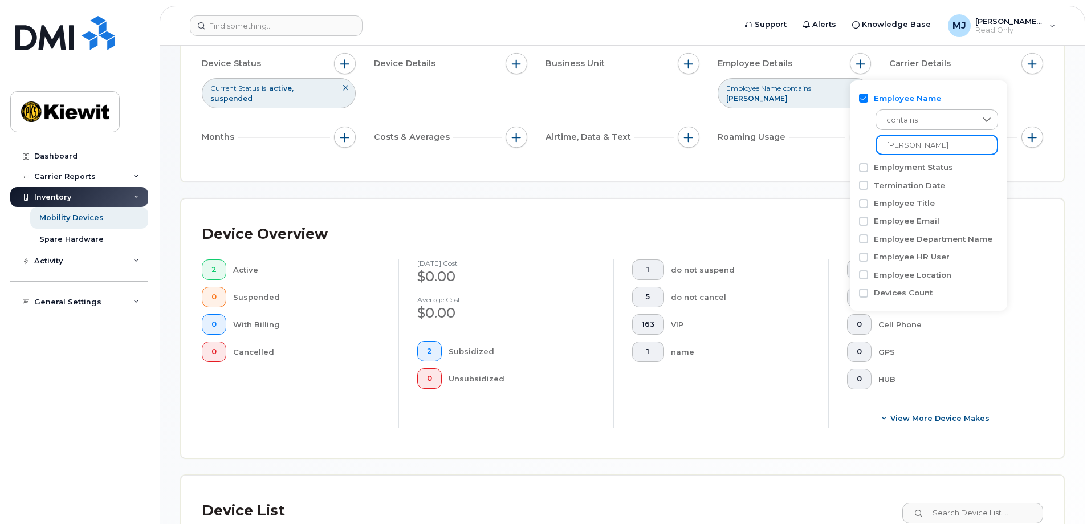
drag, startPoint x: 939, startPoint y: 146, endPoint x: 828, endPoint y: 148, distance: 110.7
click at [828, 148] on body "Support Alerts Knowledge Base [PERSON_NAME] Jupiter Read Only English Français …" at bounding box center [545, 335] width 1091 height 900
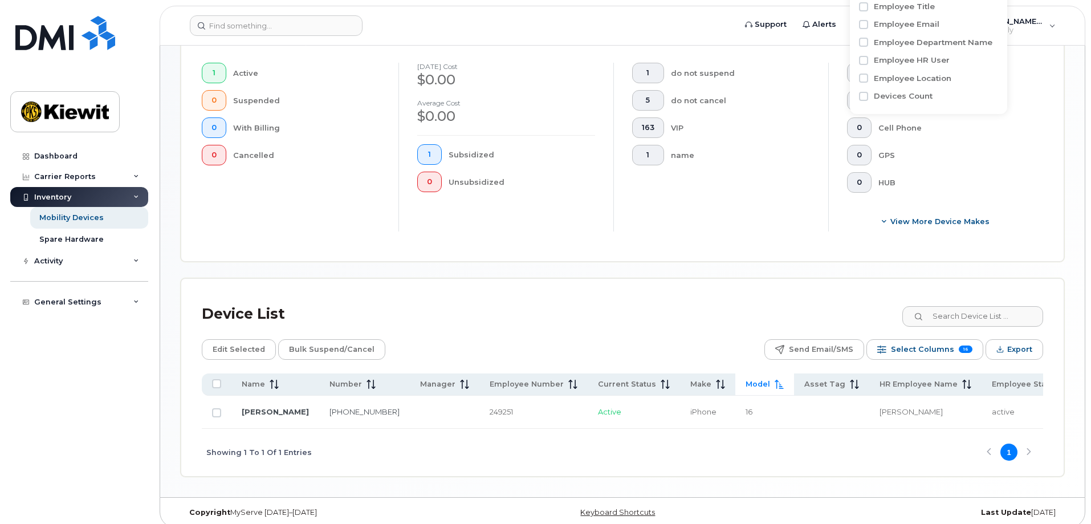
scroll to position [315, 0]
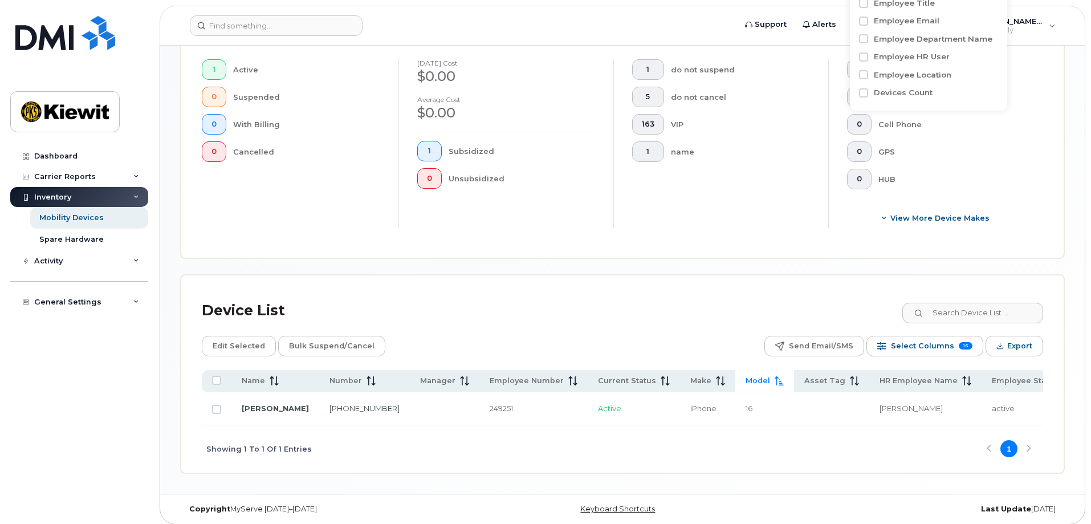
type input "elbert ro"
drag, startPoint x: 67, startPoint y: 419, endPoint x: 21, endPoint y: 517, distance: 108.7
click at [67, 419] on div "Dashboard Carrier Reports Monthly Billing Data Daily Data Pooling Average Costi…" at bounding box center [80, 326] width 141 height 361
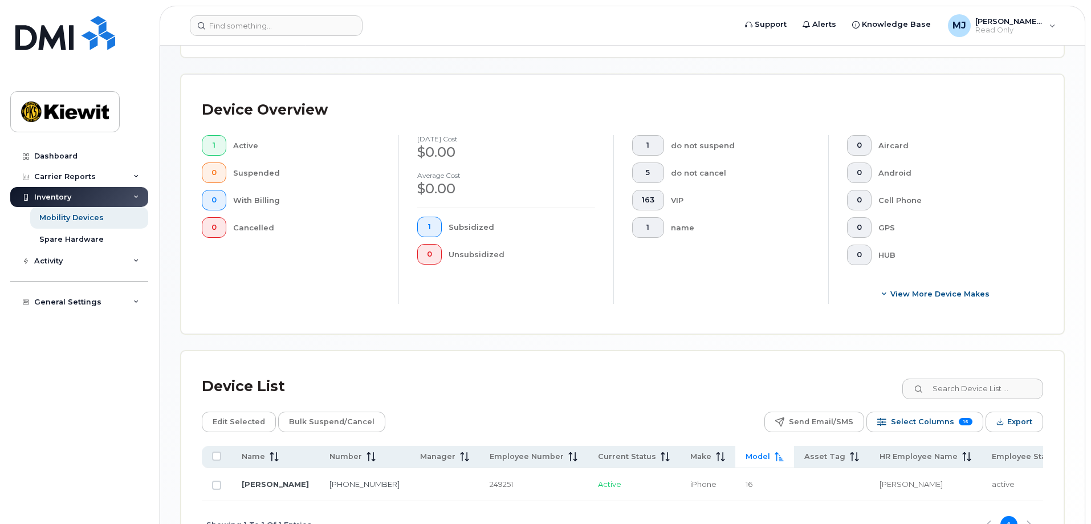
scroll to position [144, 0]
